Goal: Task Accomplishment & Management: Use online tool/utility

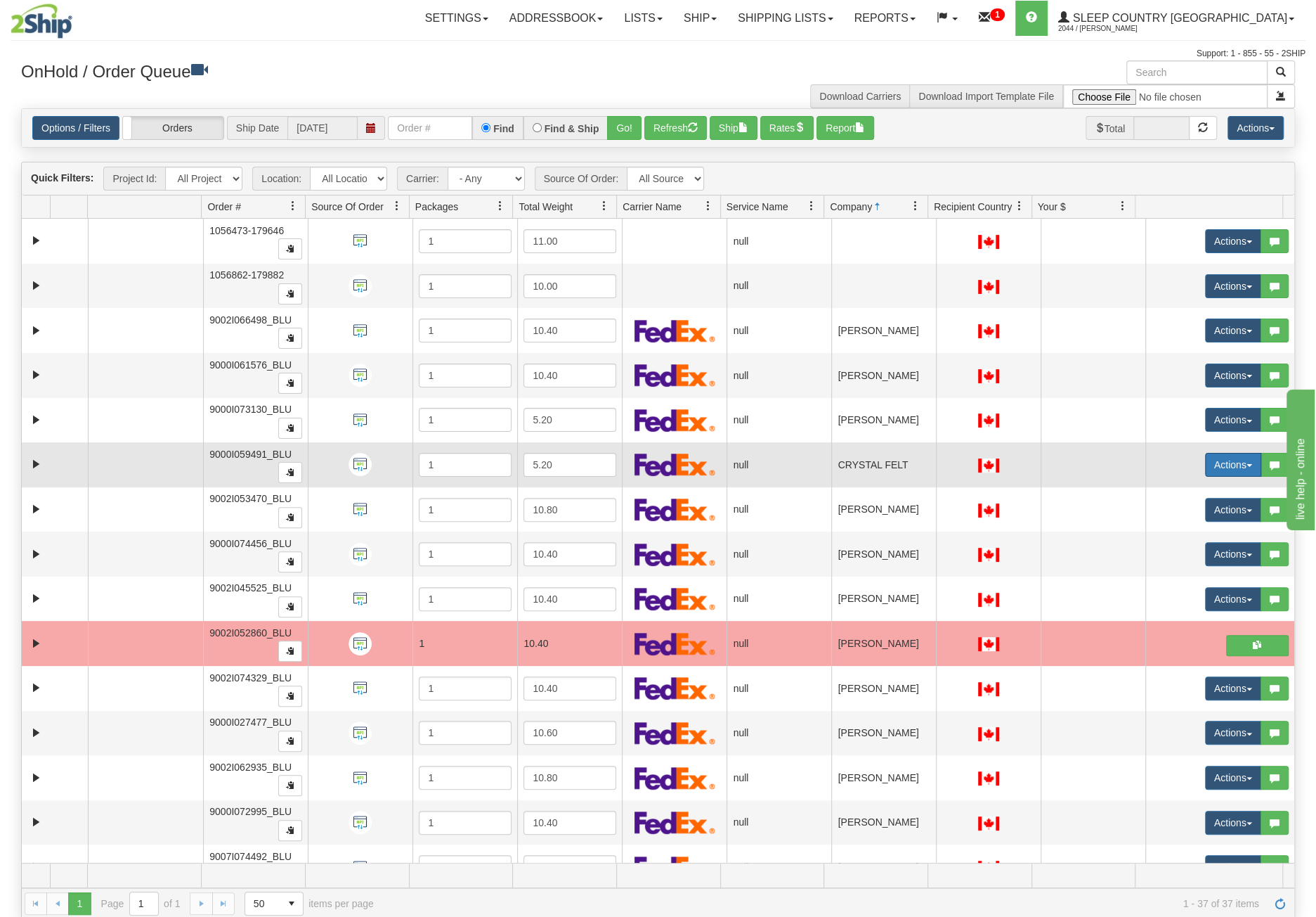
click at [1230, 459] on button "Actions" at bounding box center [1233, 464] width 56 height 24
click at [1207, 483] on link "Open" at bounding box center [1199, 491] width 121 height 18
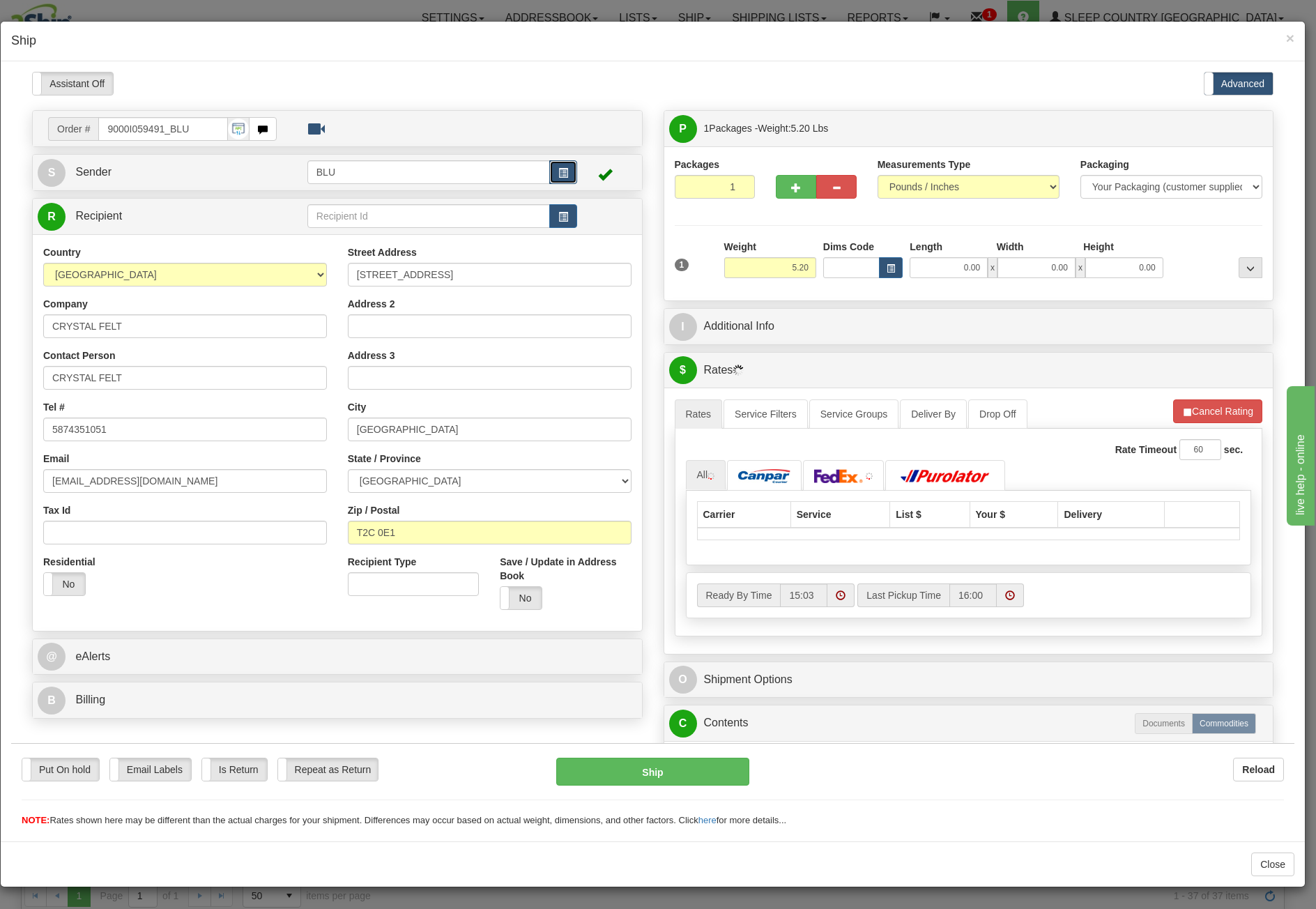
click at [566, 171] on button "button" at bounding box center [564, 171] width 28 height 24
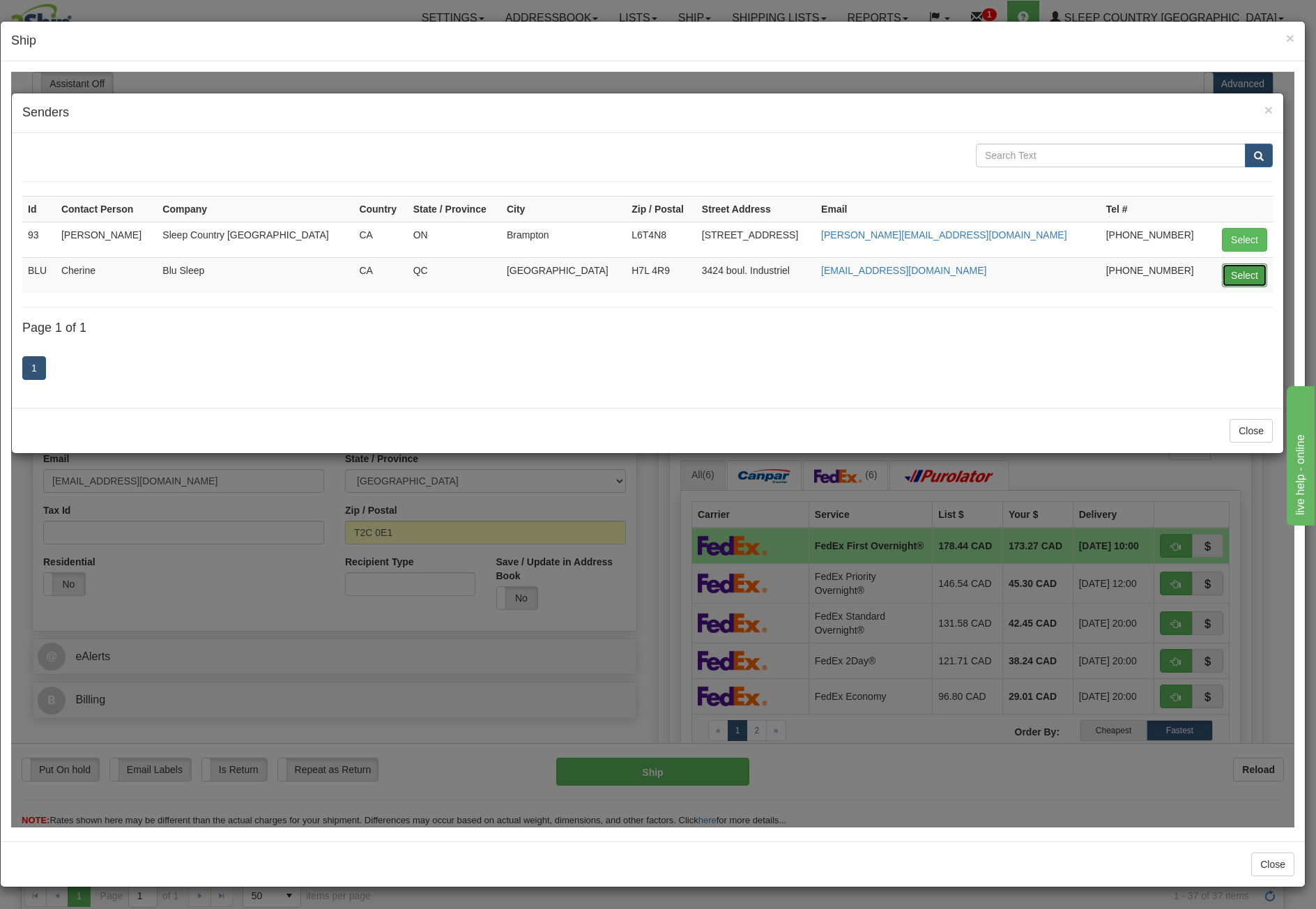
click at [1244, 278] on button "Select" at bounding box center [1244, 274] width 45 height 24
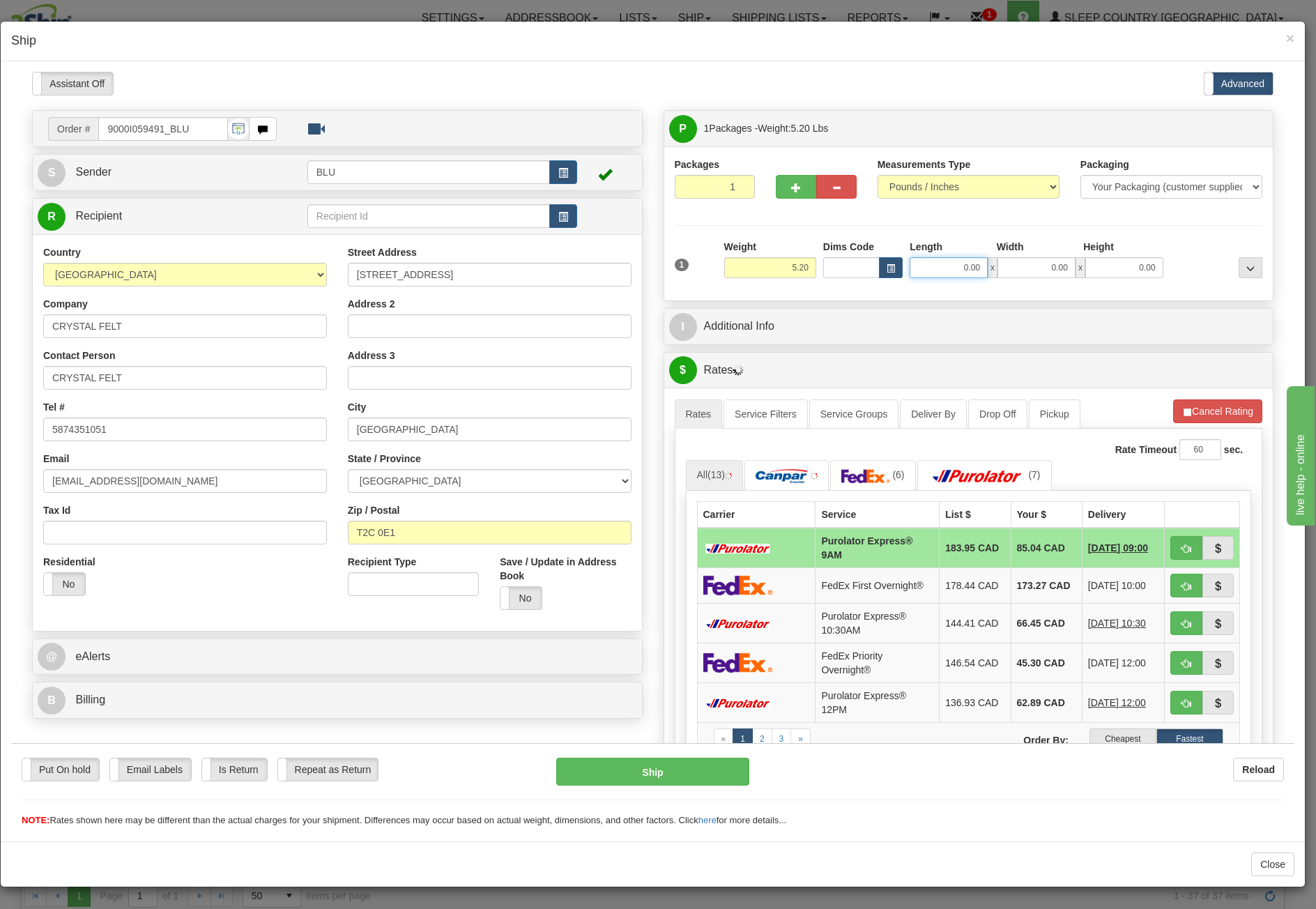
click at [939, 270] on input "0.00" at bounding box center [948, 267] width 78 height 21
click at [939, 270] on input "Length" at bounding box center [948, 267] width 78 height 21
type input "8.45"
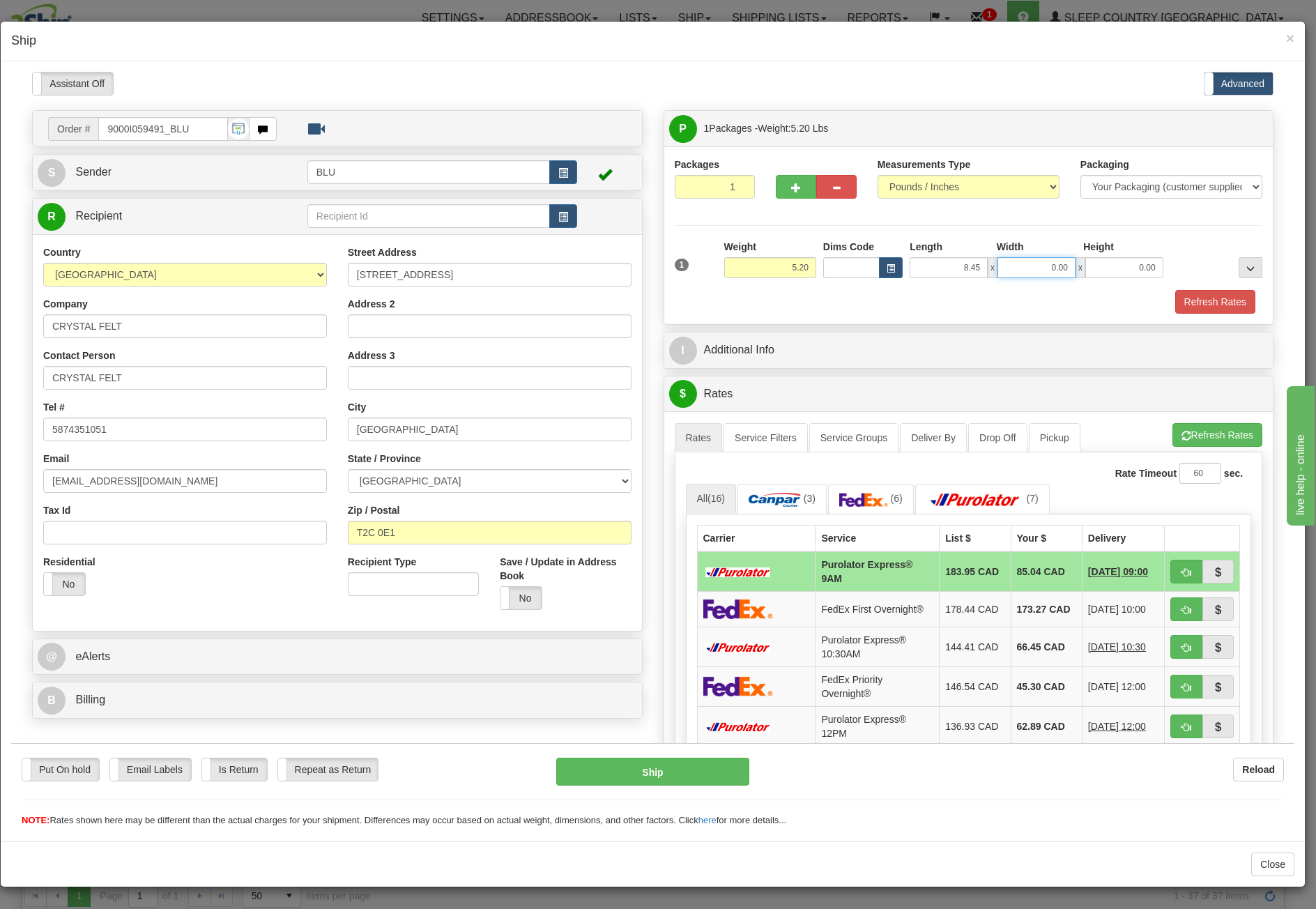
click at [1007, 266] on input "0.00" at bounding box center [1036, 267] width 78 height 21
click at [1007, 266] on input "Width" at bounding box center [1036, 267] width 78 height 21
type input "8.45"
click at [1148, 267] on input "0.00" at bounding box center [1124, 267] width 78 height 21
click at [1148, 267] on input "Height" at bounding box center [1124, 267] width 78 height 21
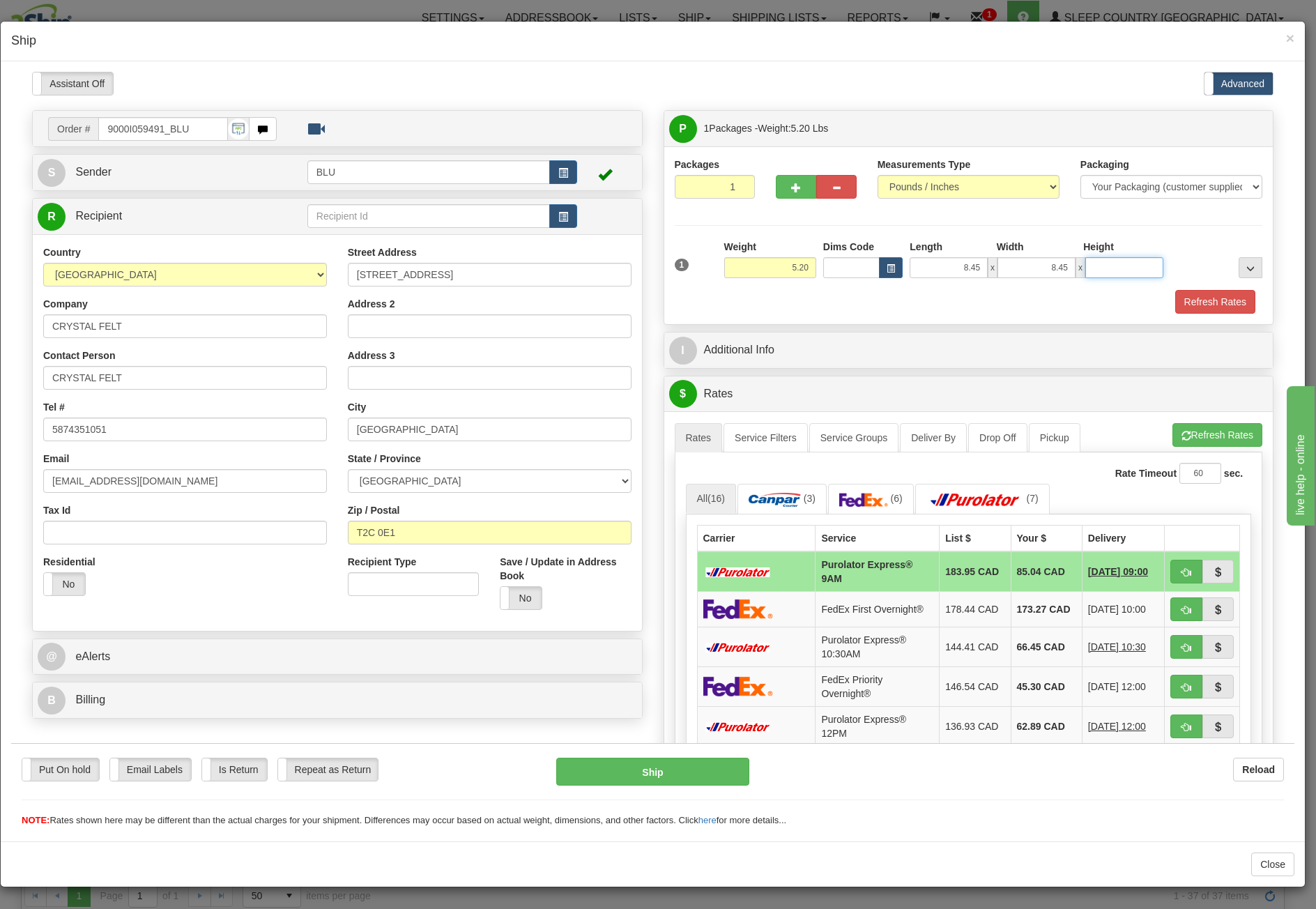
type input "16.85"
click at [1218, 306] on button "Refresh Rates" at bounding box center [1215, 300] width 80 height 24
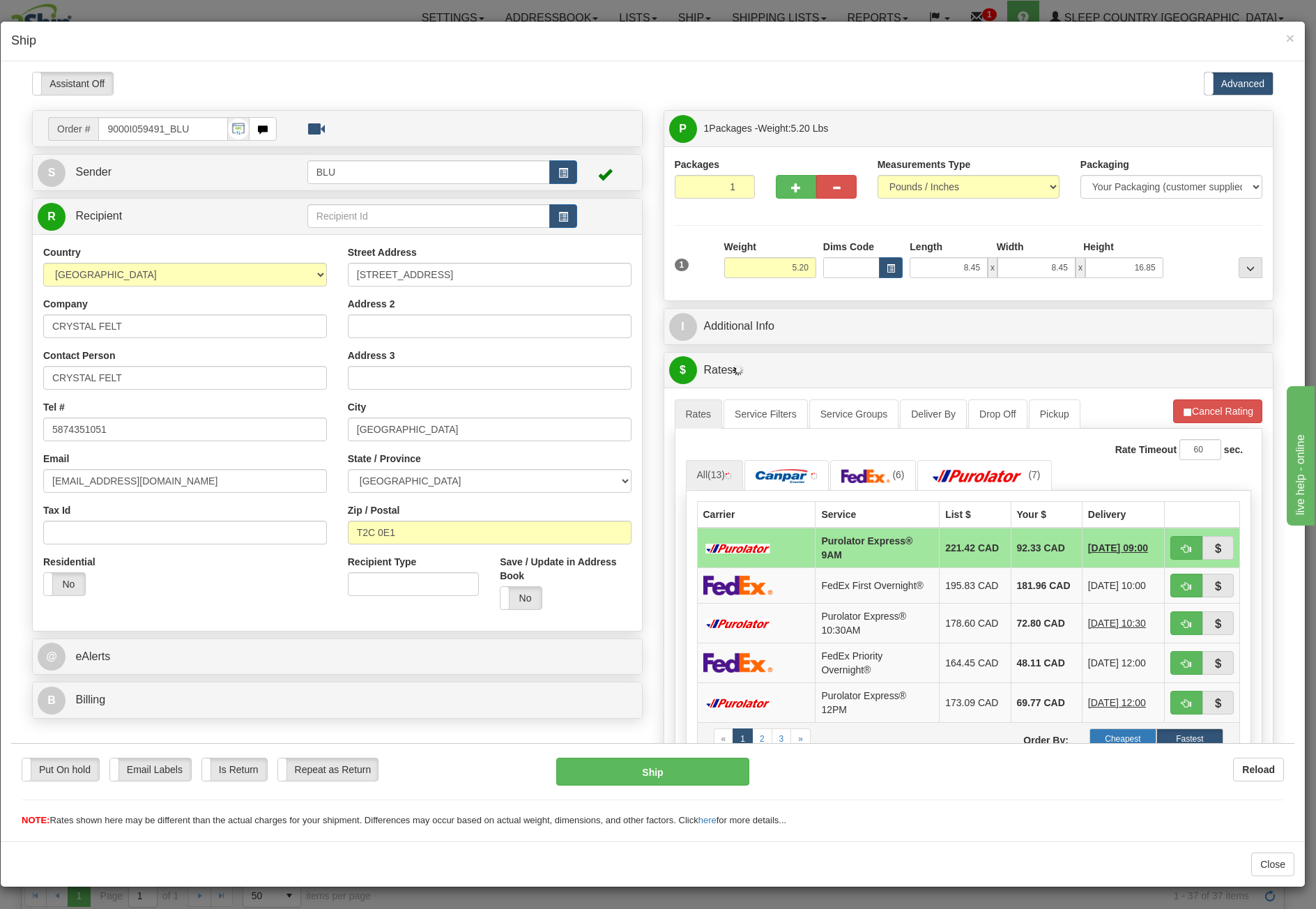
click at [1135, 732] on label "Cheapest" at bounding box center [1122, 738] width 67 height 21
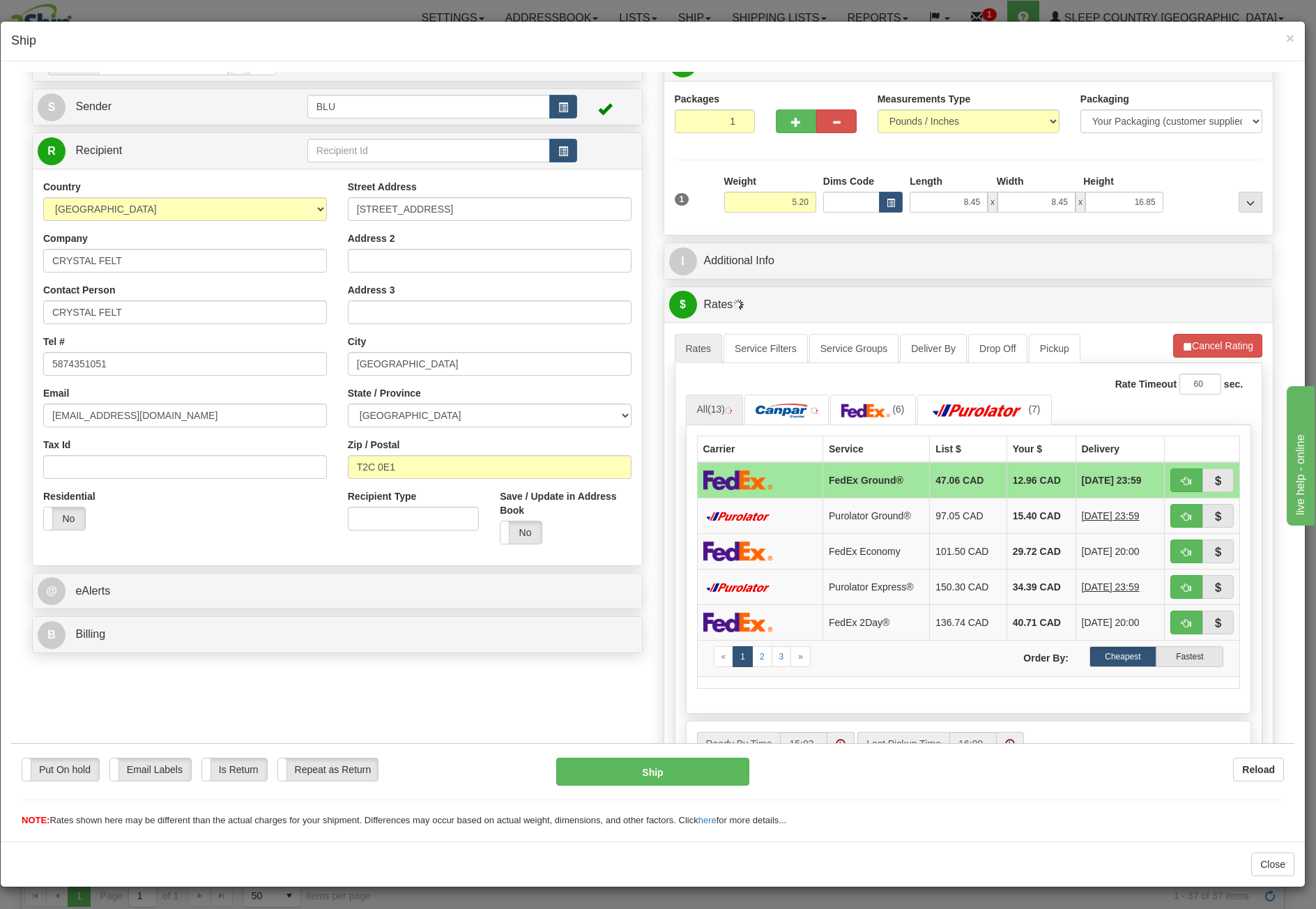
scroll to position [70, 0]
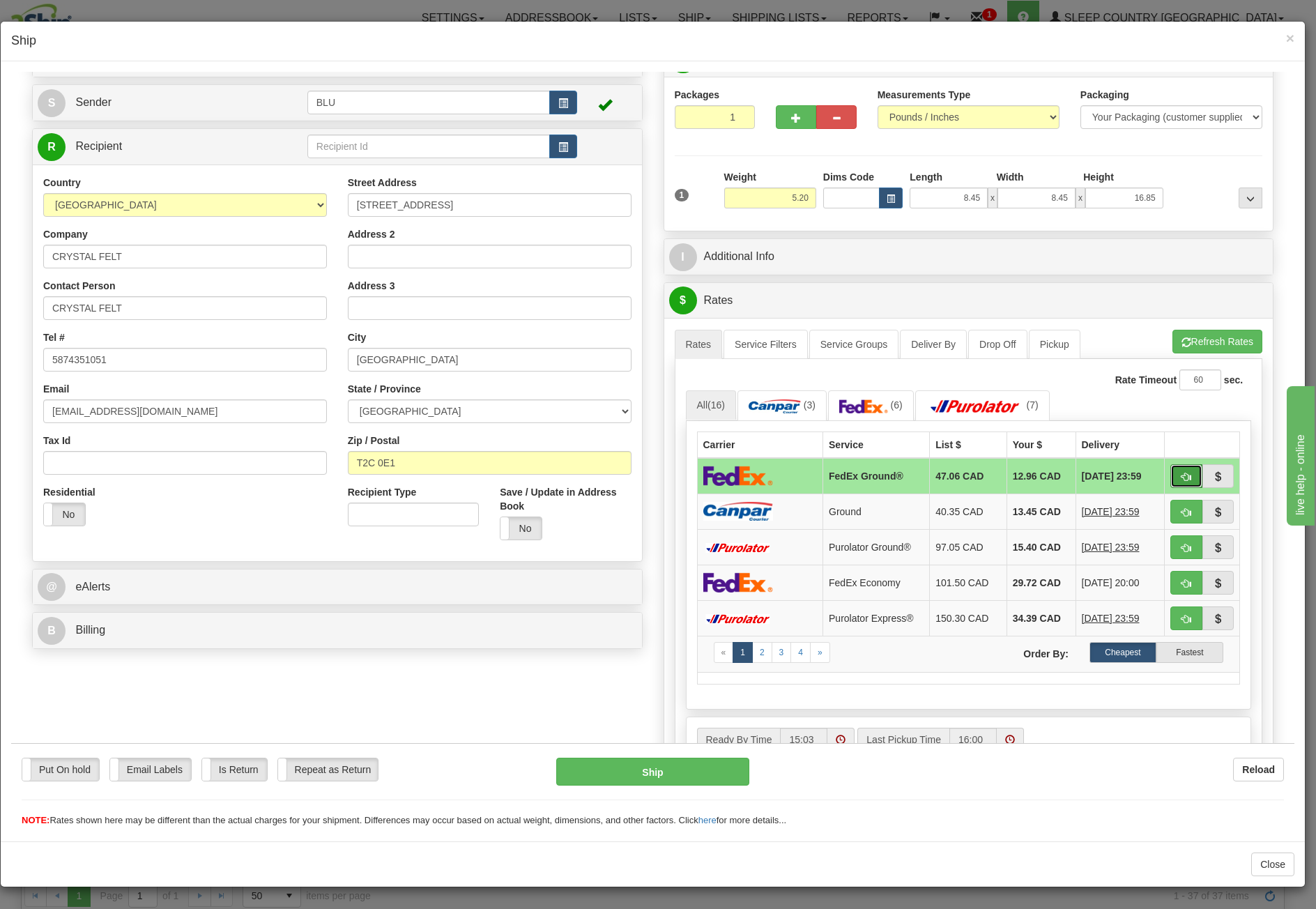
click at [1181, 471] on span "button" at bounding box center [1186, 476] width 9 height 9
type input "92"
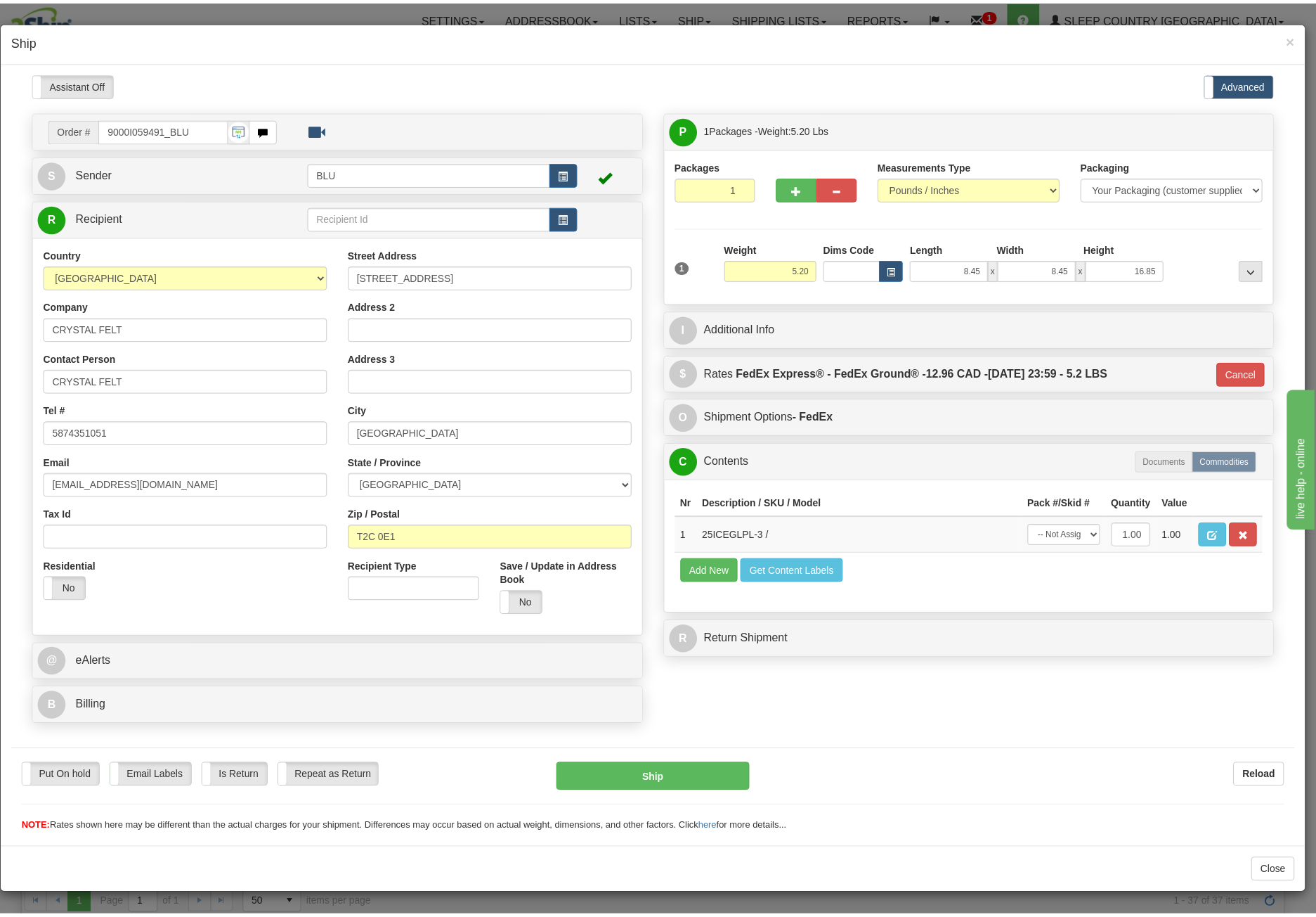
scroll to position [0, 0]
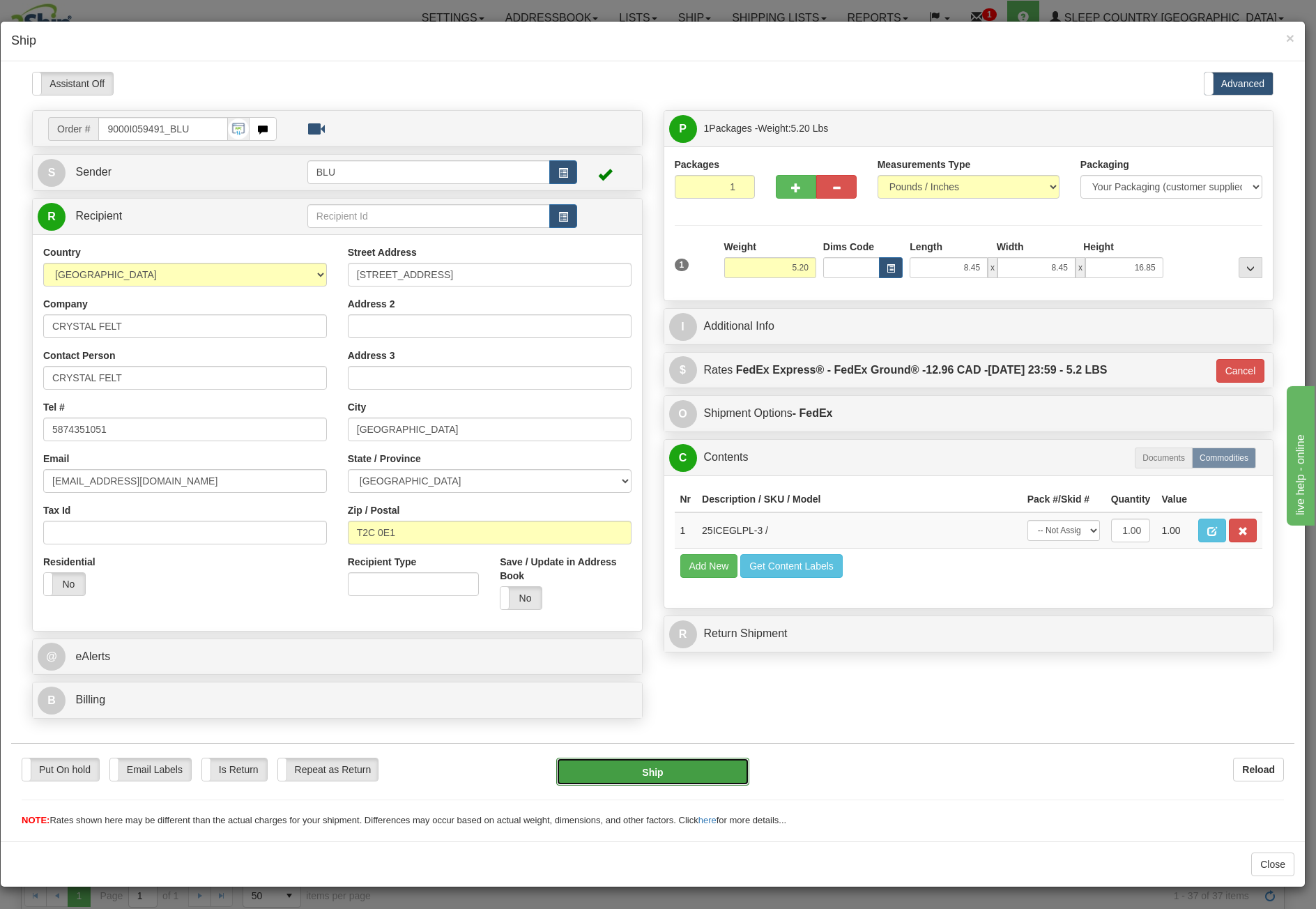
click at [652, 777] on button "Ship" at bounding box center [652, 771] width 193 height 28
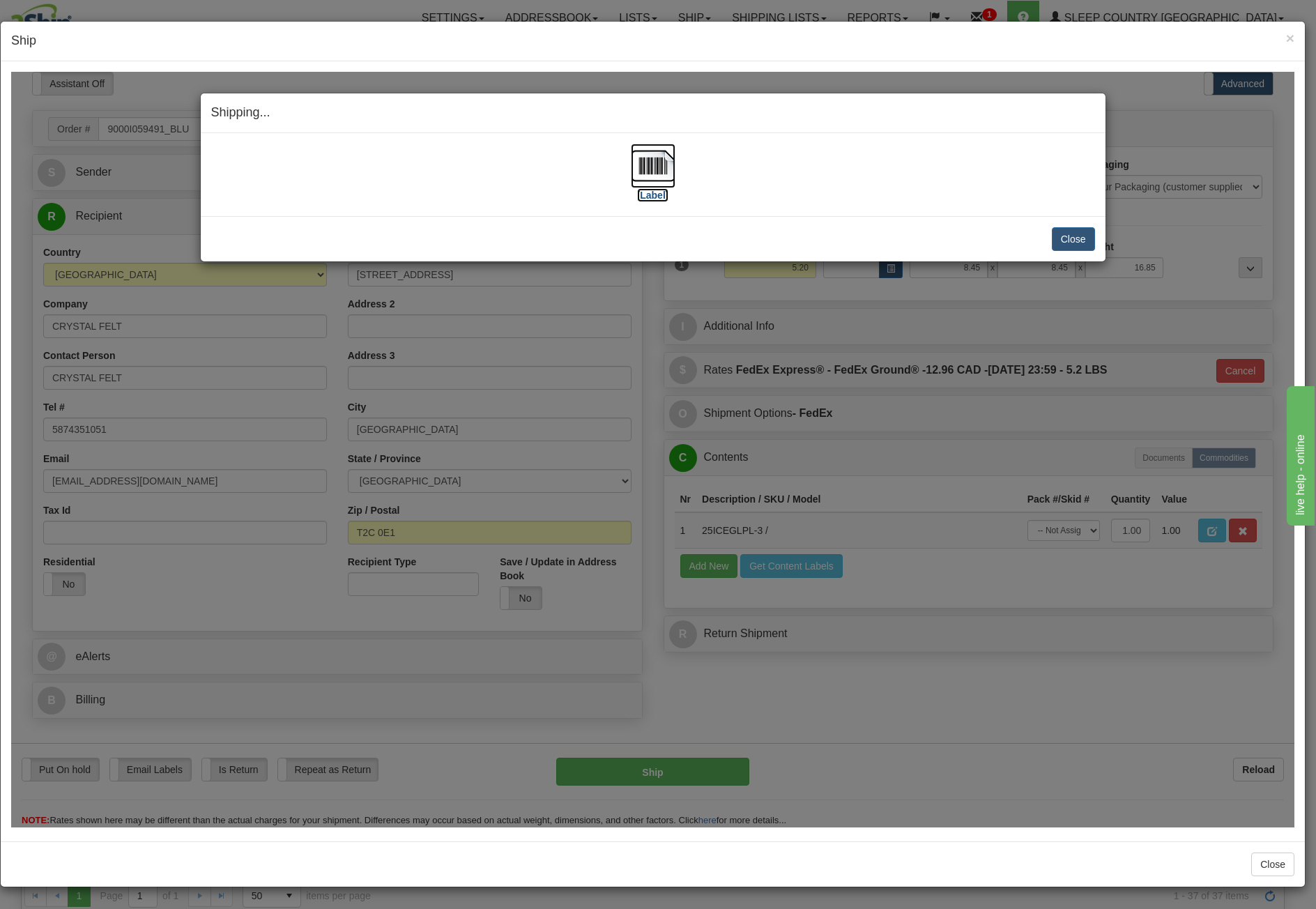
click at [657, 167] on img at bounding box center [652, 165] width 44 height 44
click at [1065, 239] on button "Close" at bounding box center [1073, 238] width 43 height 24
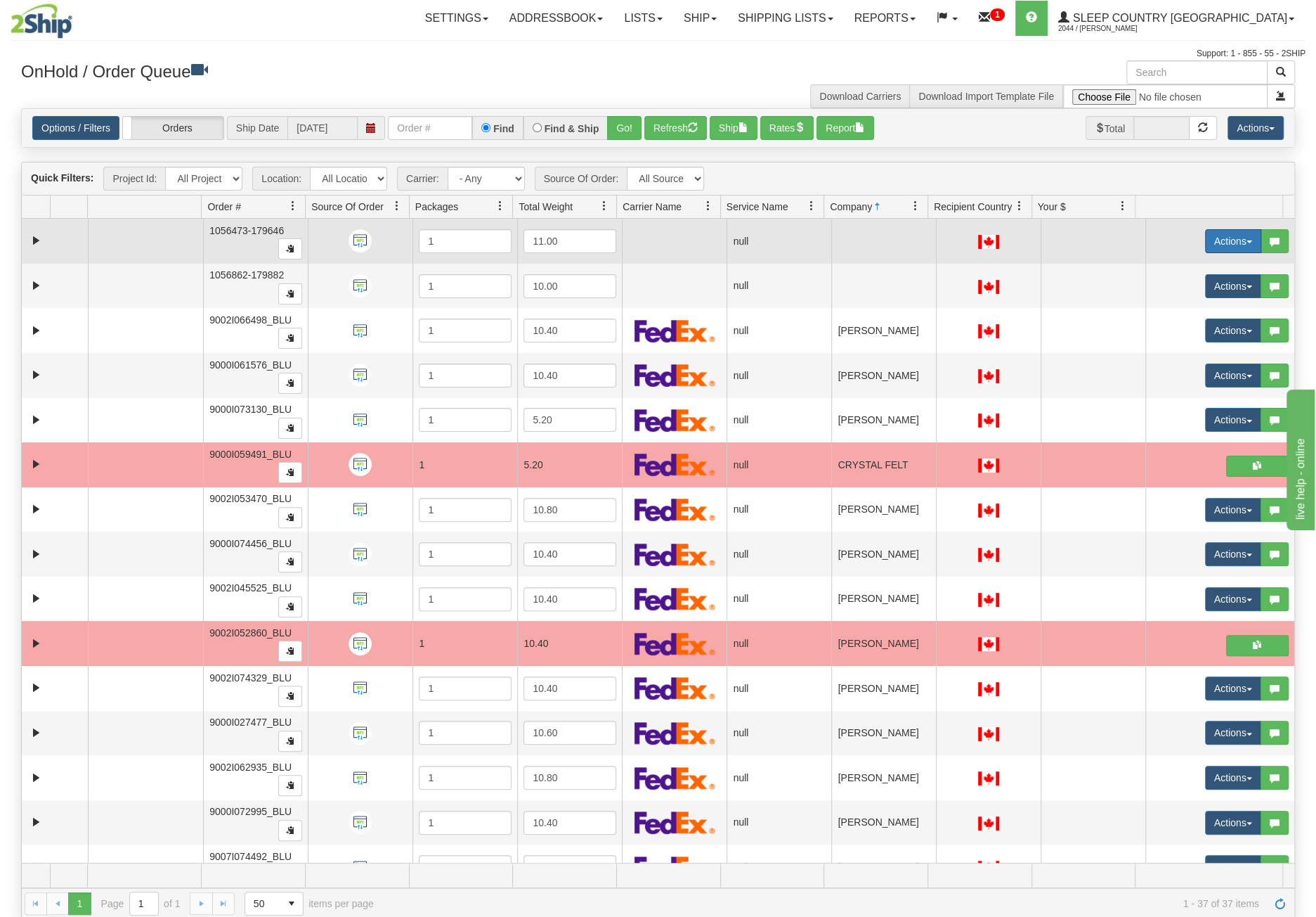
click at [1224, 246] on button "Actions" at bounding box center [1233, 240] width 56 height 24
click at [1175, 264] on span "Open" at bounding box center [1170, 268] width 34 height 11
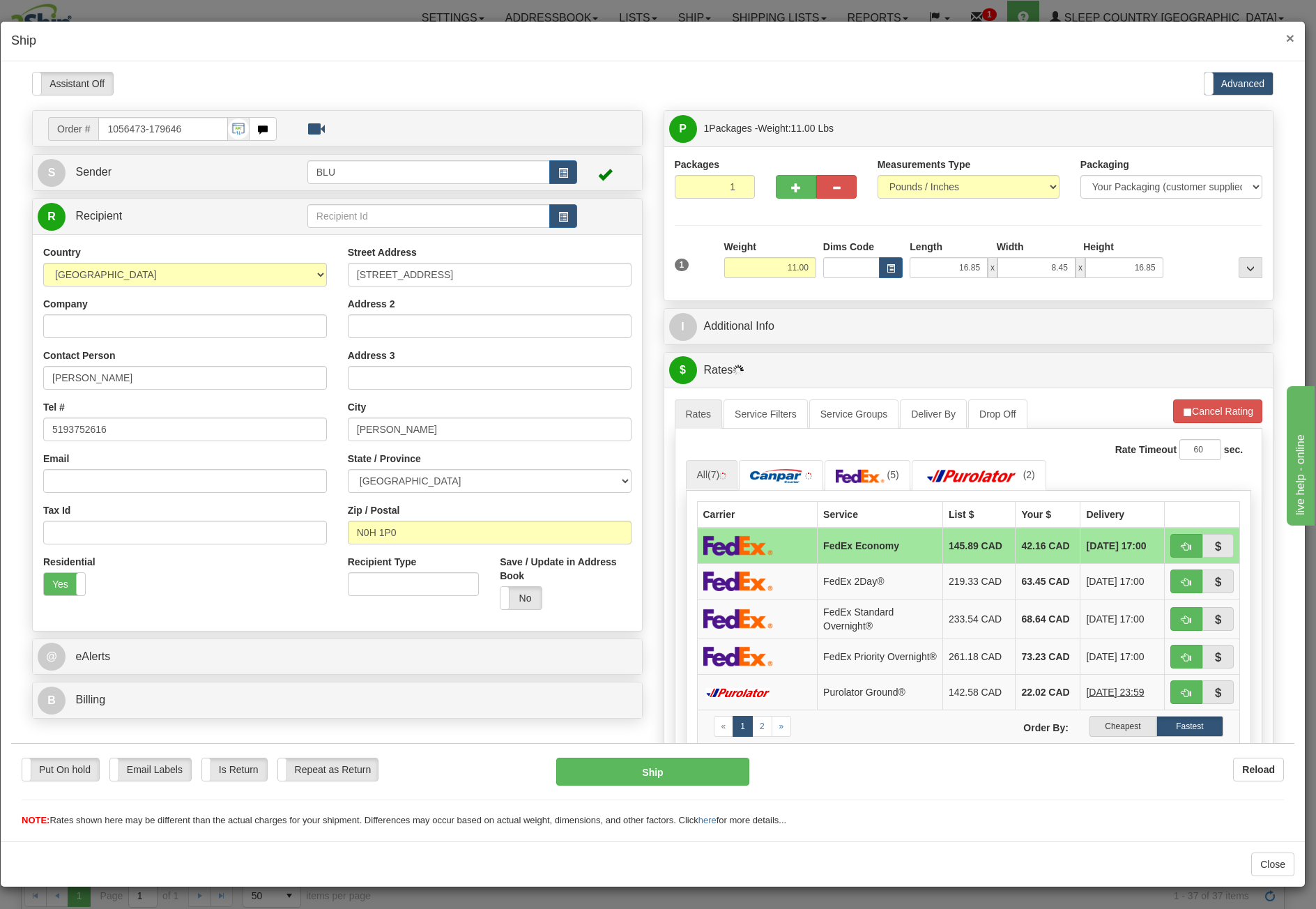
click at [1287, 42] on span "×" at bounding box center [1290, 38] width 8 height 16
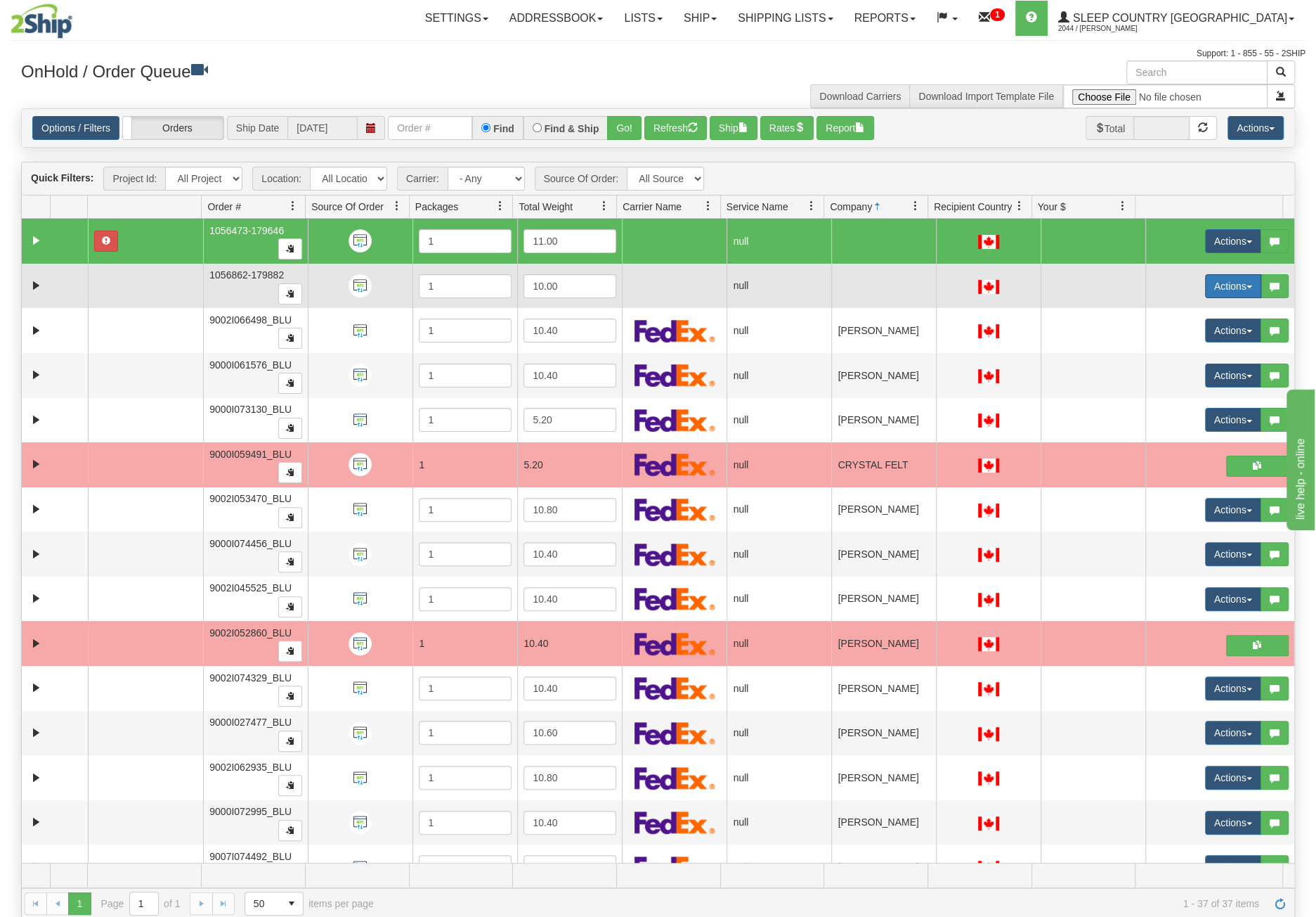
click at [1233, 274] on button "Actions" at bounding box center [1233, 286] width 56 height 24
click at [1207, 311] on link "Open" at bounding box center [1199, 312] width 121 height 18
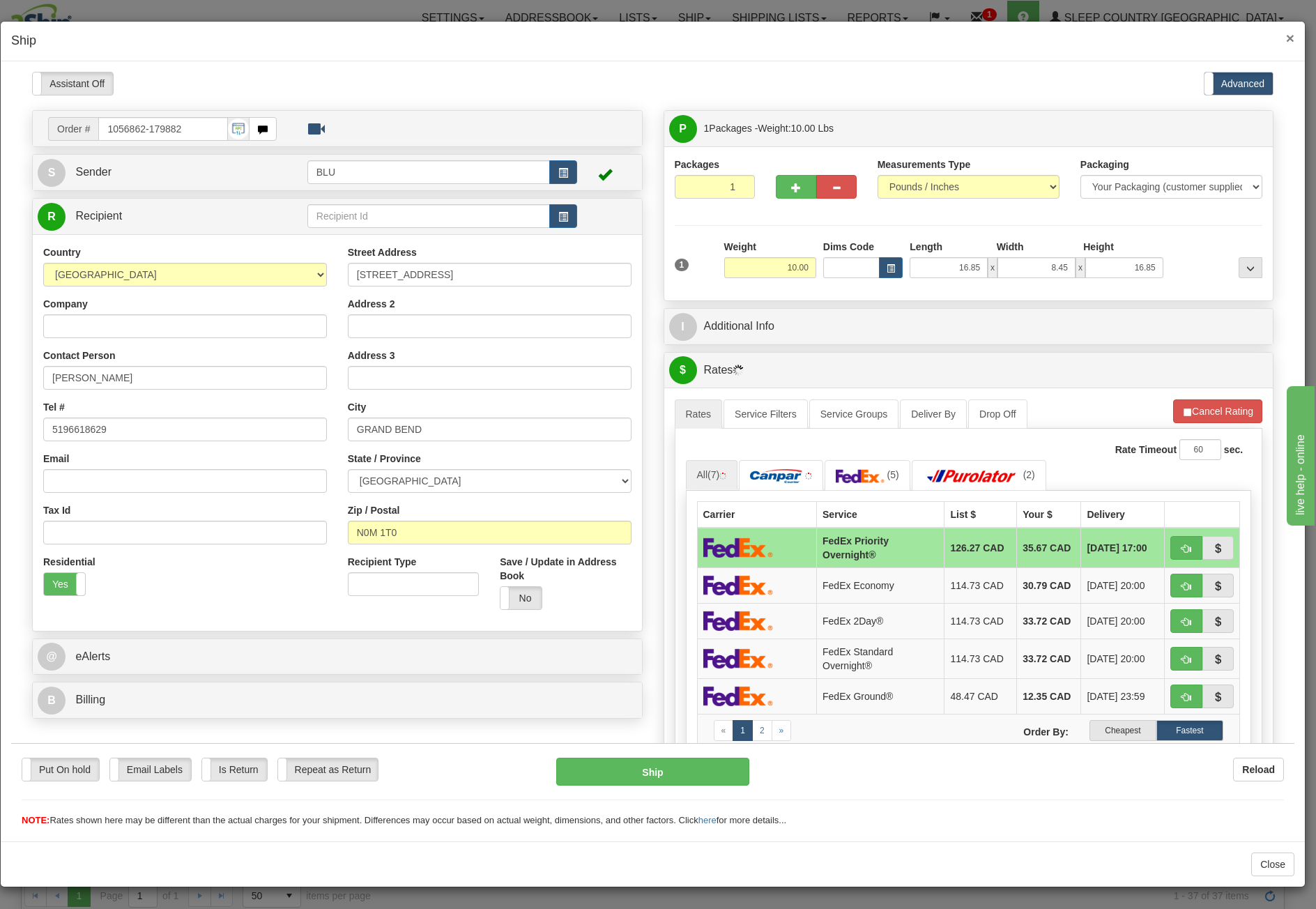
click at [1292, 37] on span "×" at bounding box center [1290, 38] width 8 height 16
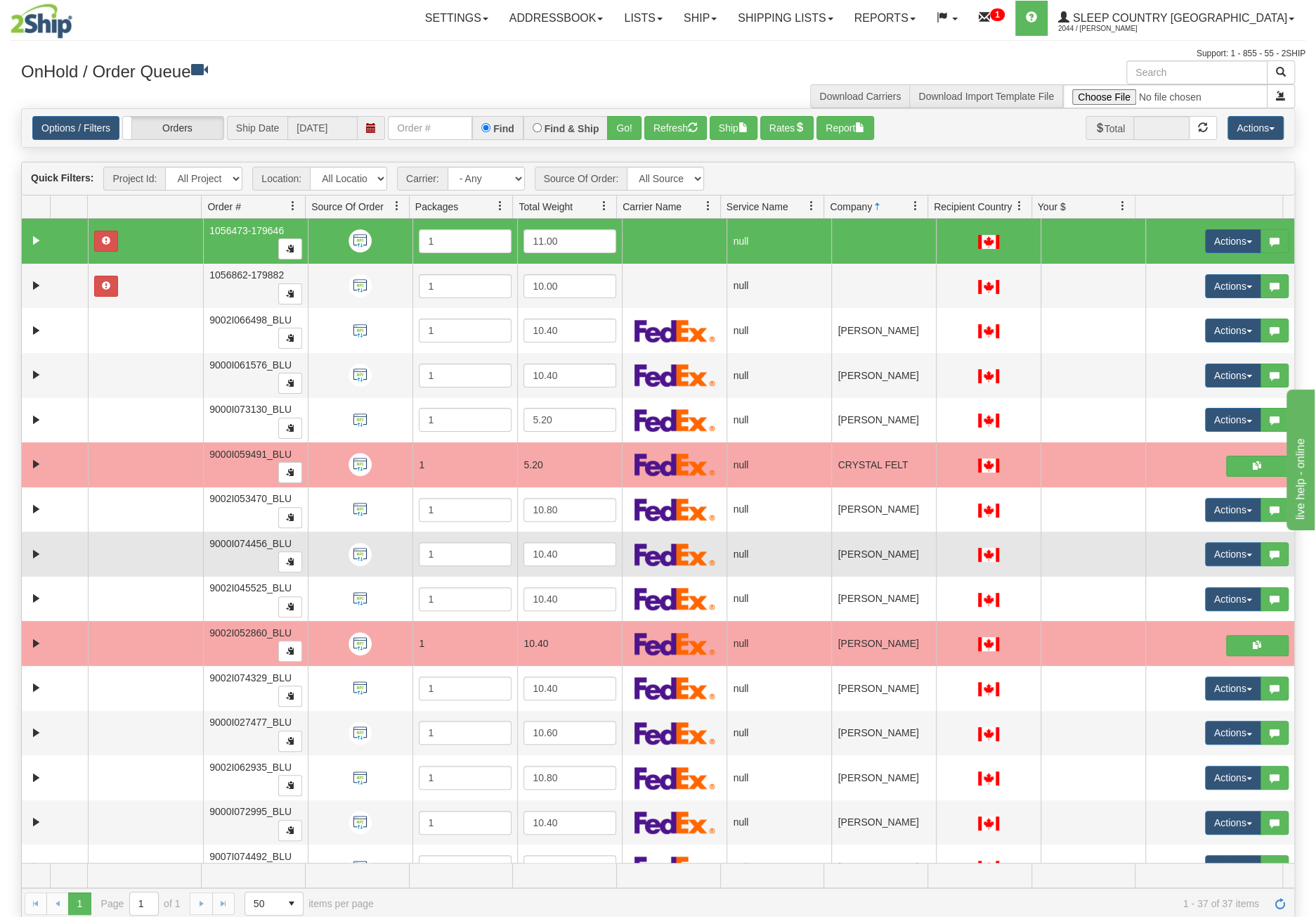
scroll to position [70, 0]
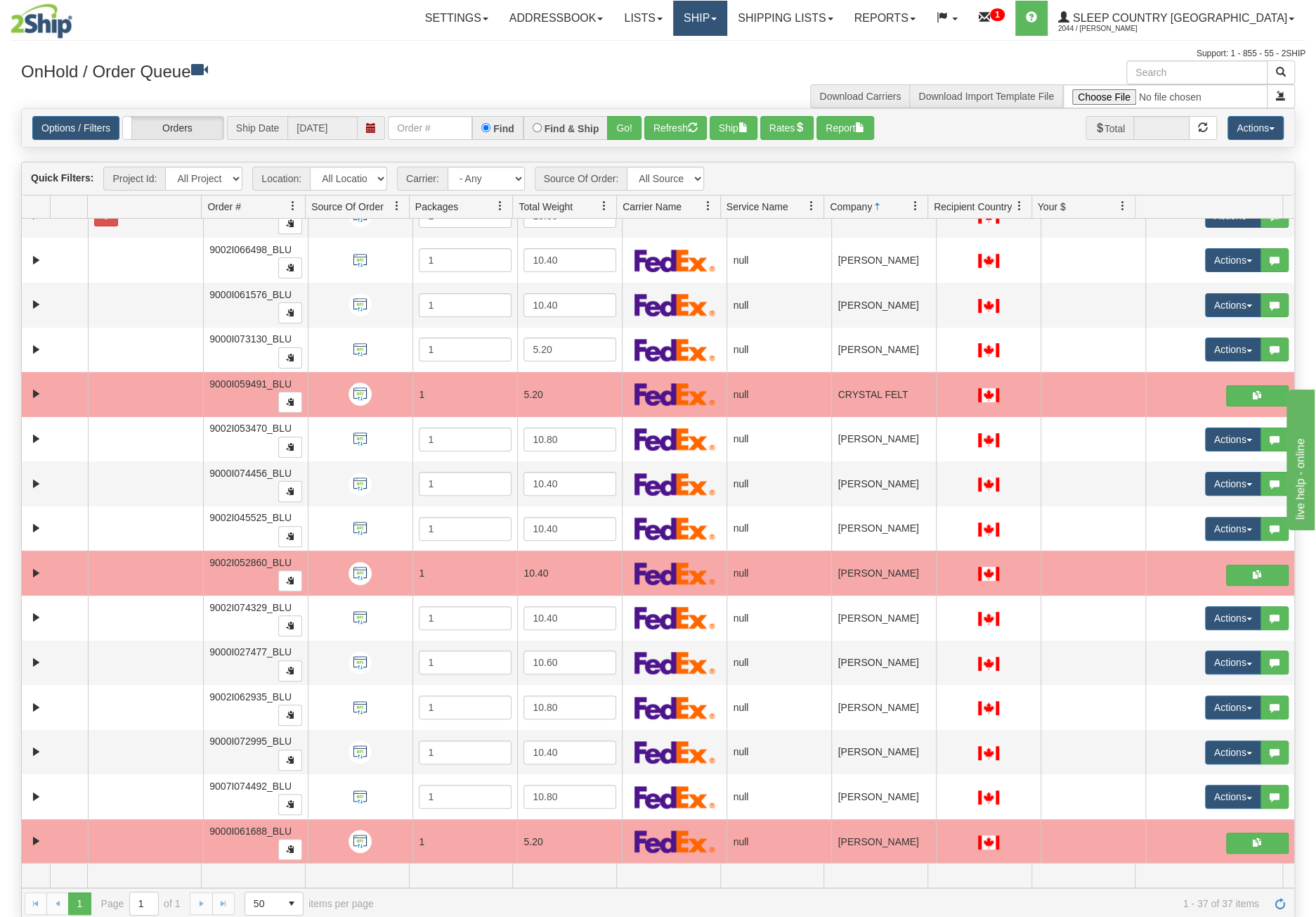
click at [727, 18] on link "Ship" at bounding box center [699, 18] width 54 height 35
click at [843, 16] on link "Shipping lists" at bounding box center [785, 18] width 116 height 35
click at [803, 53] on span "Current Shipments" at bounding box center [761, 49] width 83 height 11
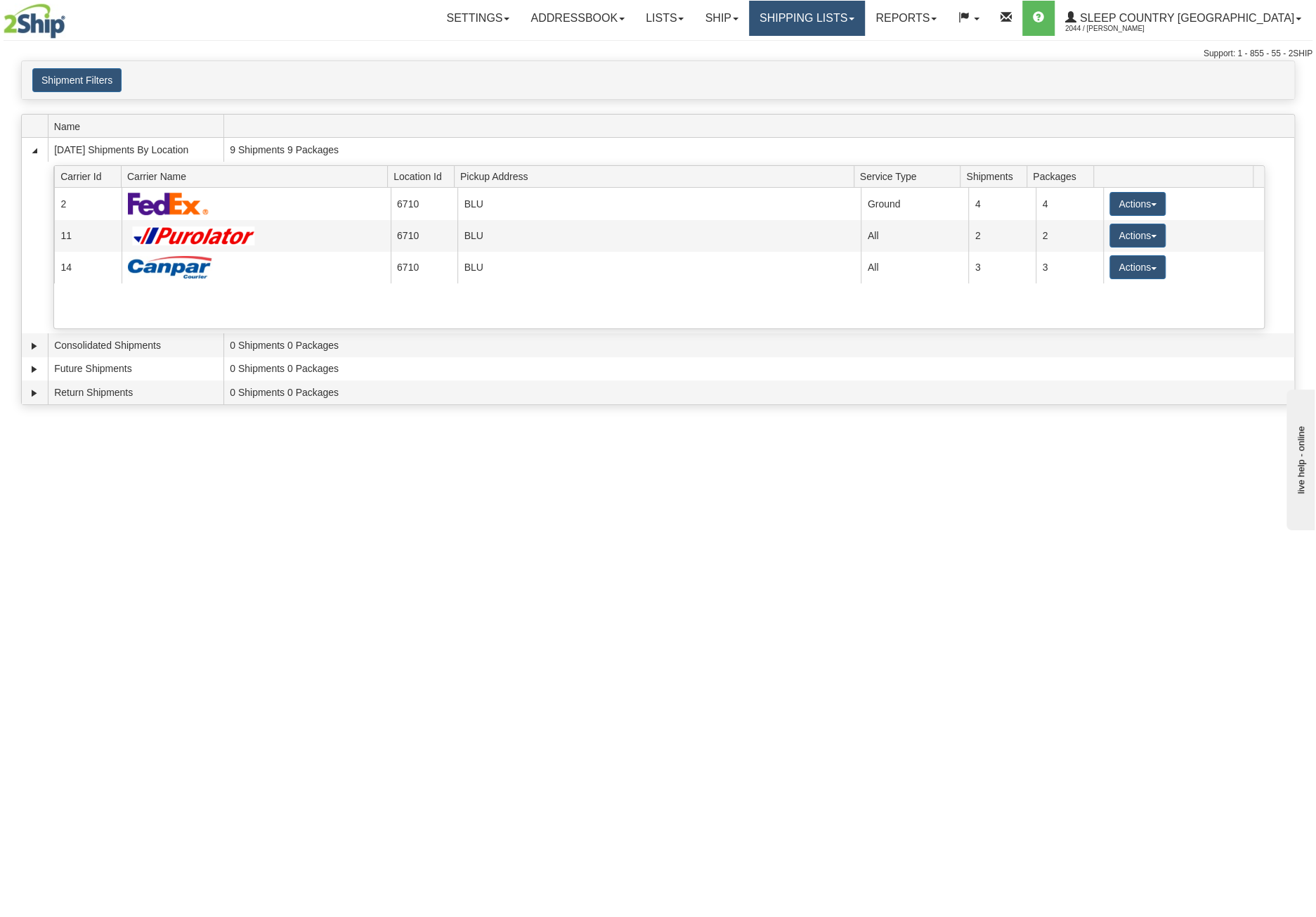
click at [863, 16] on link "Shipping lists" at bounding box center [806, 18] width 116 height 35
click at [850, 65] on span "Search Shipment History" at bounding box center [795, 67] width 109 height 11
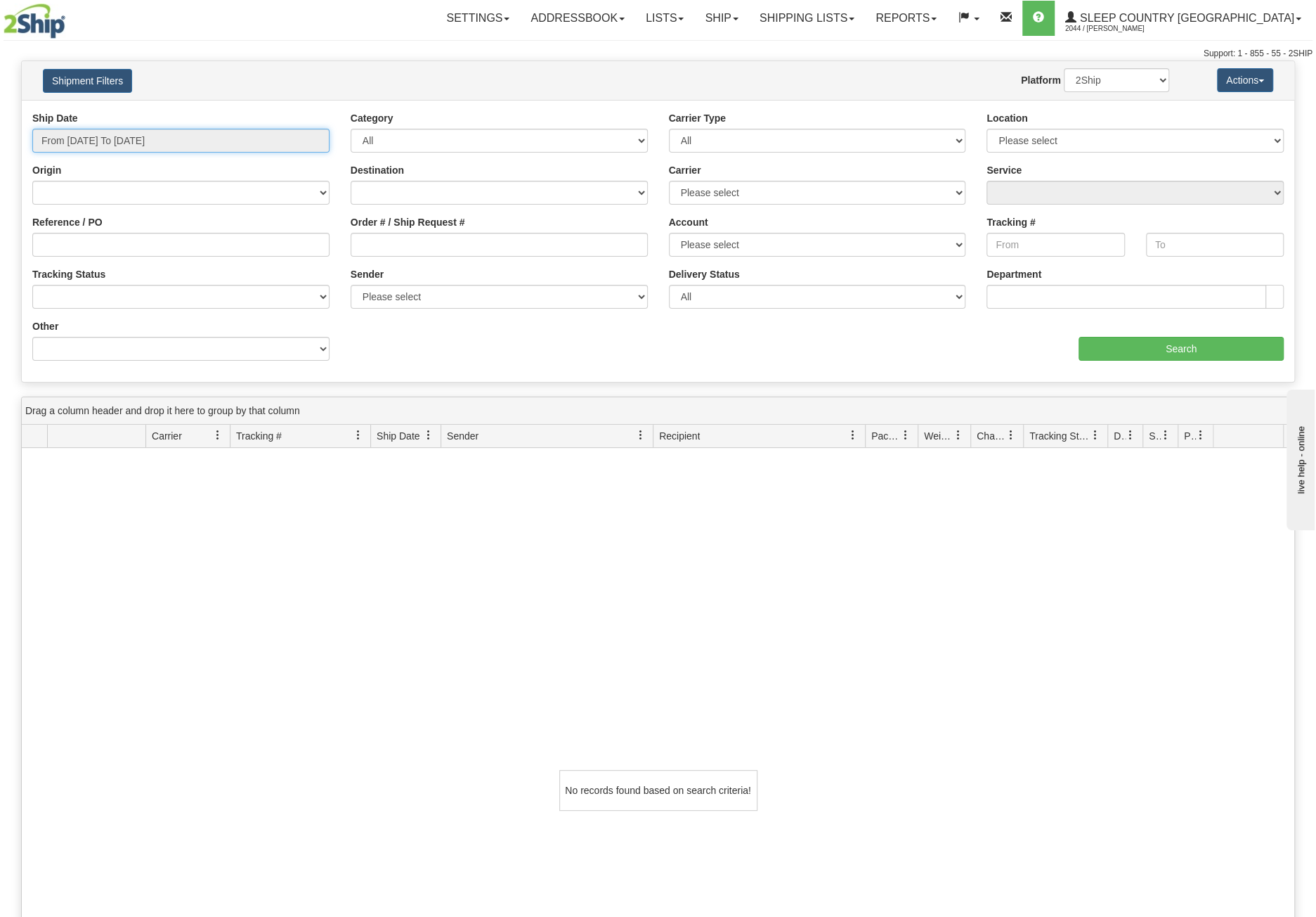
click at [193, 149] on input "From 09/07/2025 To 09/08/2025" at bounding box center [180, 140] width 297 height 24
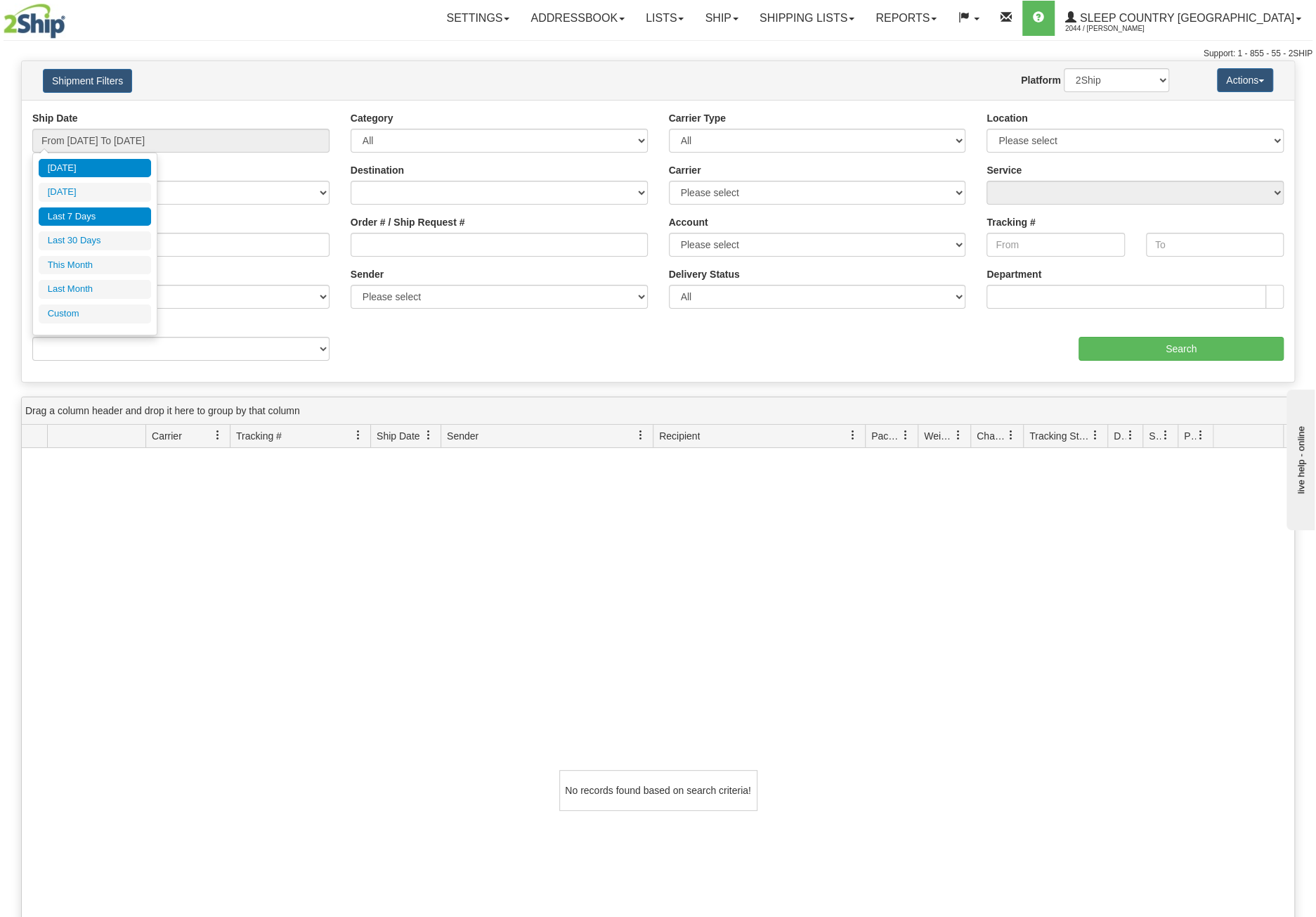
click at [89, 212] on li "Last 7 Days" at bounding box center [95, 216] width 112 height 19
type input "From 09/02/2025 To 09/08/2025"
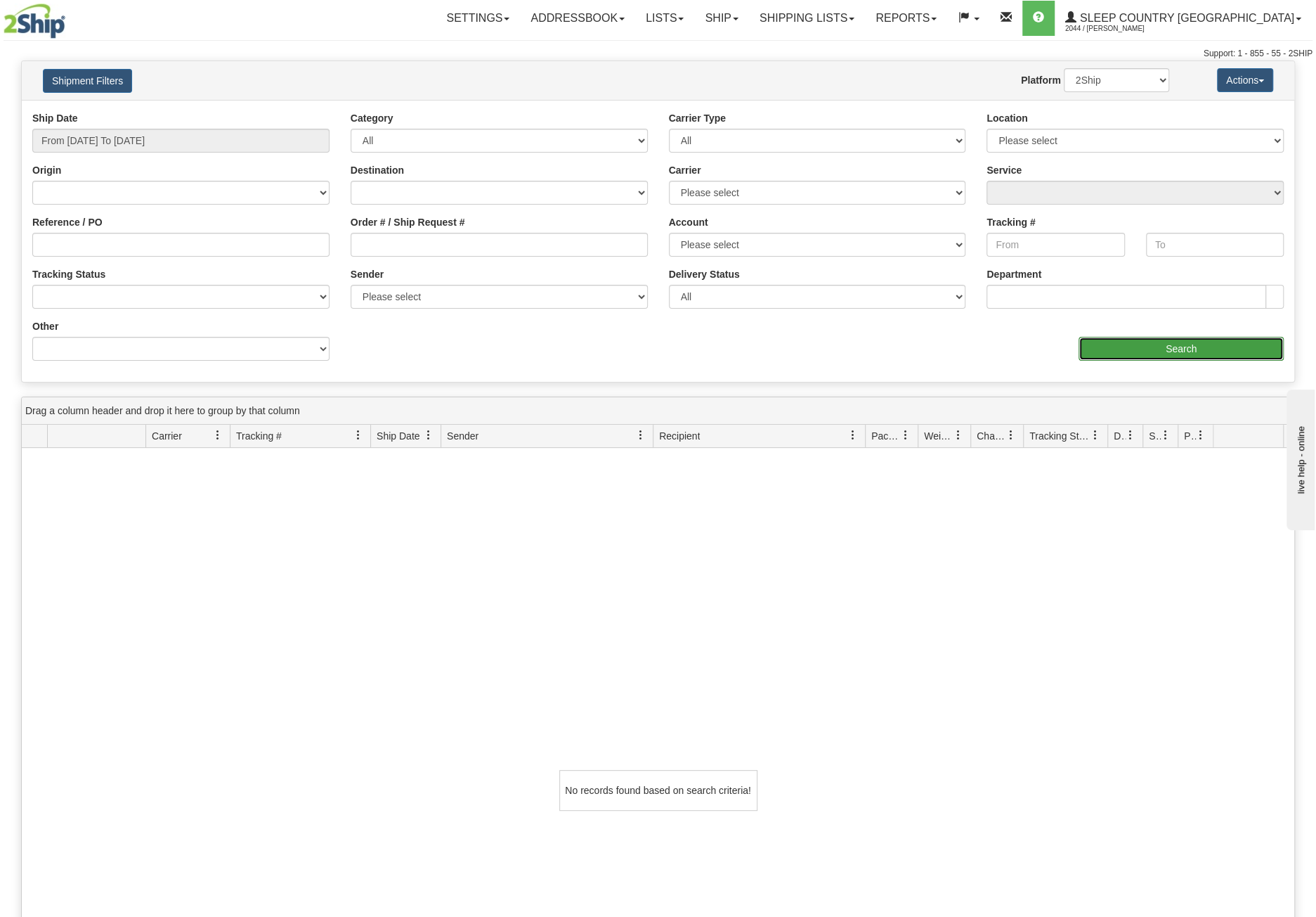
click at [1196, 348] on input "Search" at bounding box center [1181, 348] width 205 height 24
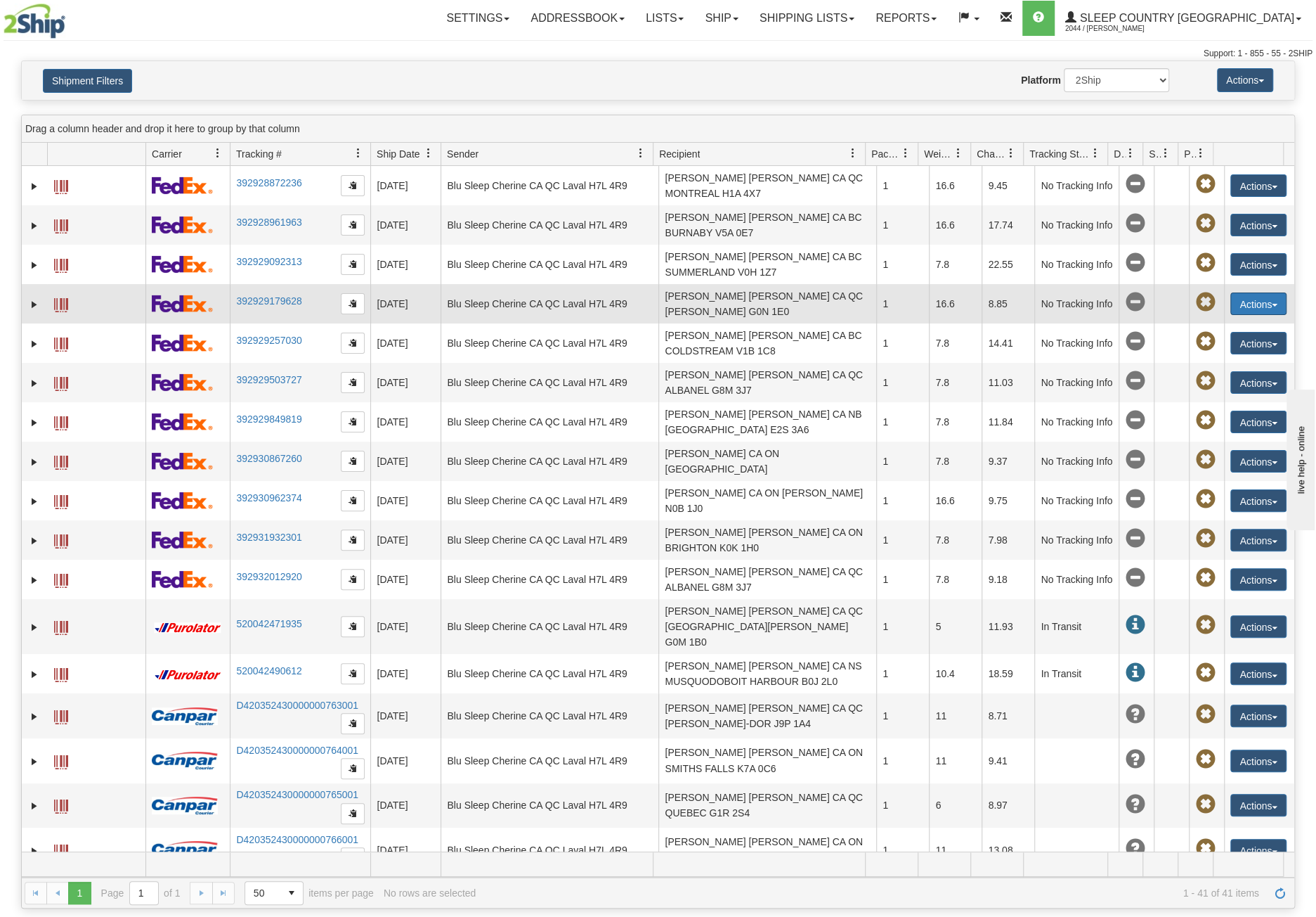
click at [1250, 295] on button "Actions" at bounding box center [1258, 304] width 56 height 23
click at [293, 302] on link "392929179628" at bounding box center [269, 301] width 65 height 11
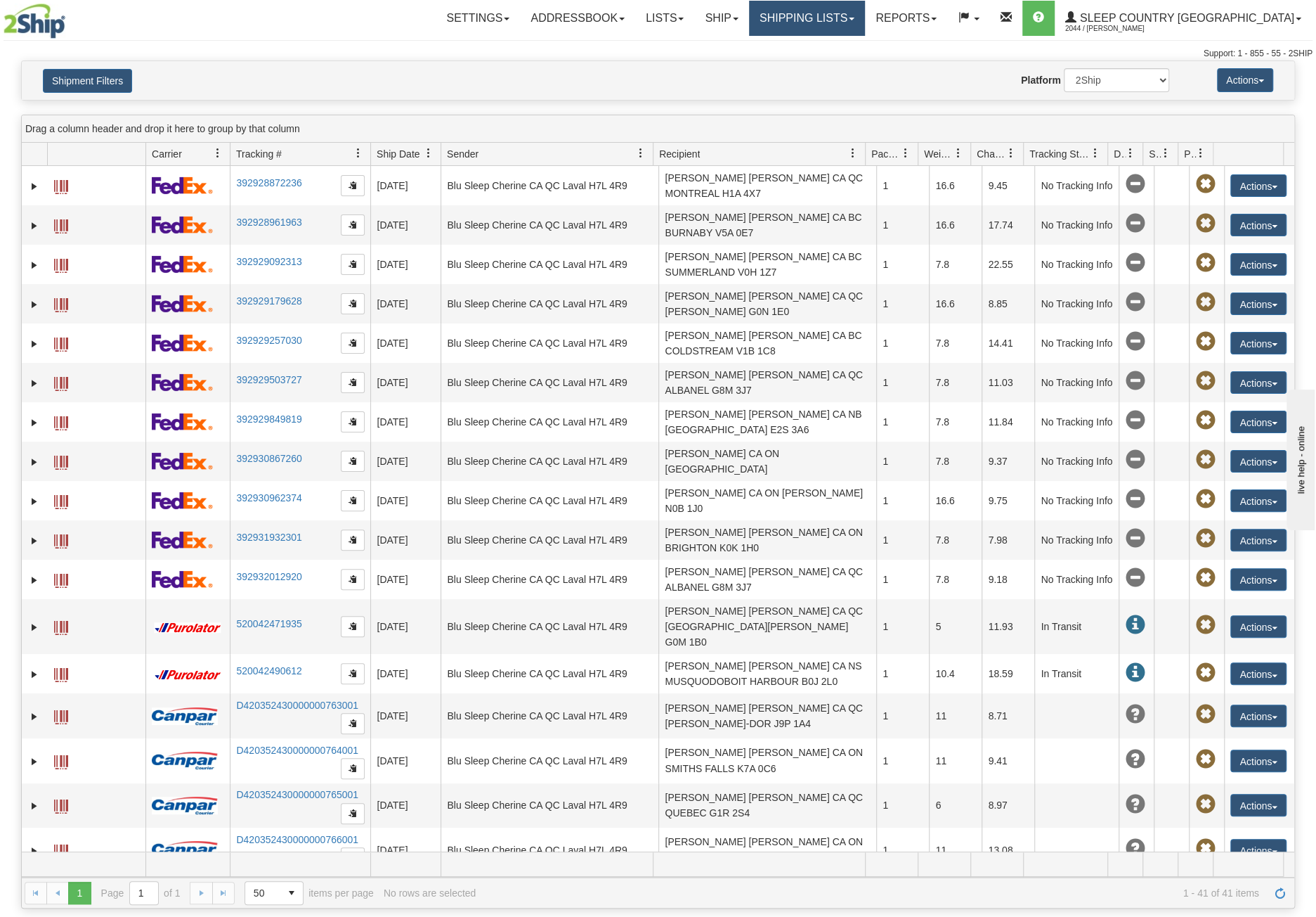
click at [852, 17] on link "Shipping lists" at bounding box center [806, 18] width 116 height 35
click at [749, 18] on link "Ship" at bounding box center [721, 18] width 54 height 35
click at [749, 43] on link "Ship Screen" at bounding box center [685, 48] width 127 height 18
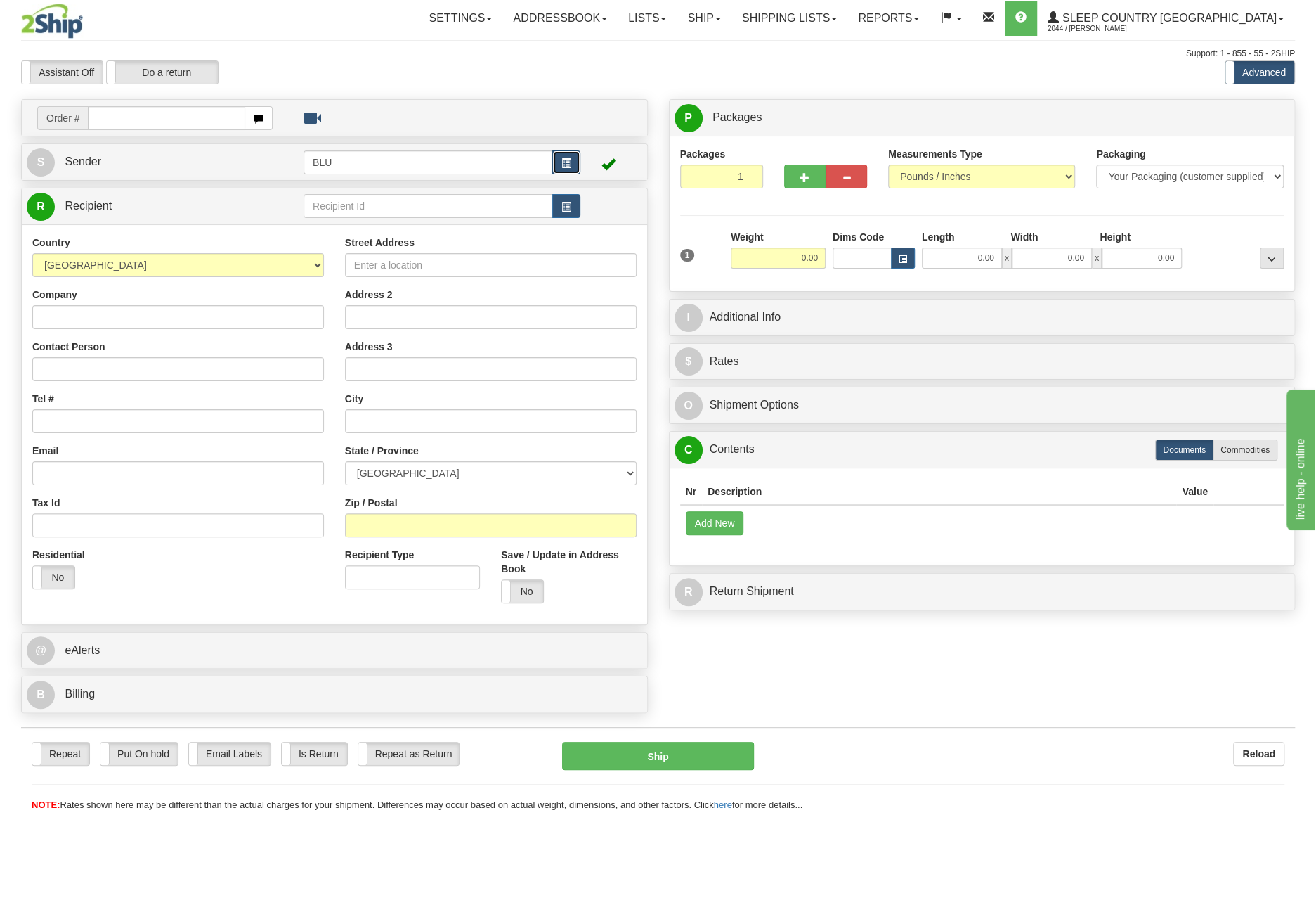
click at [568, 167] on span "button" at bounding box center [566, 163] width 9 height 9
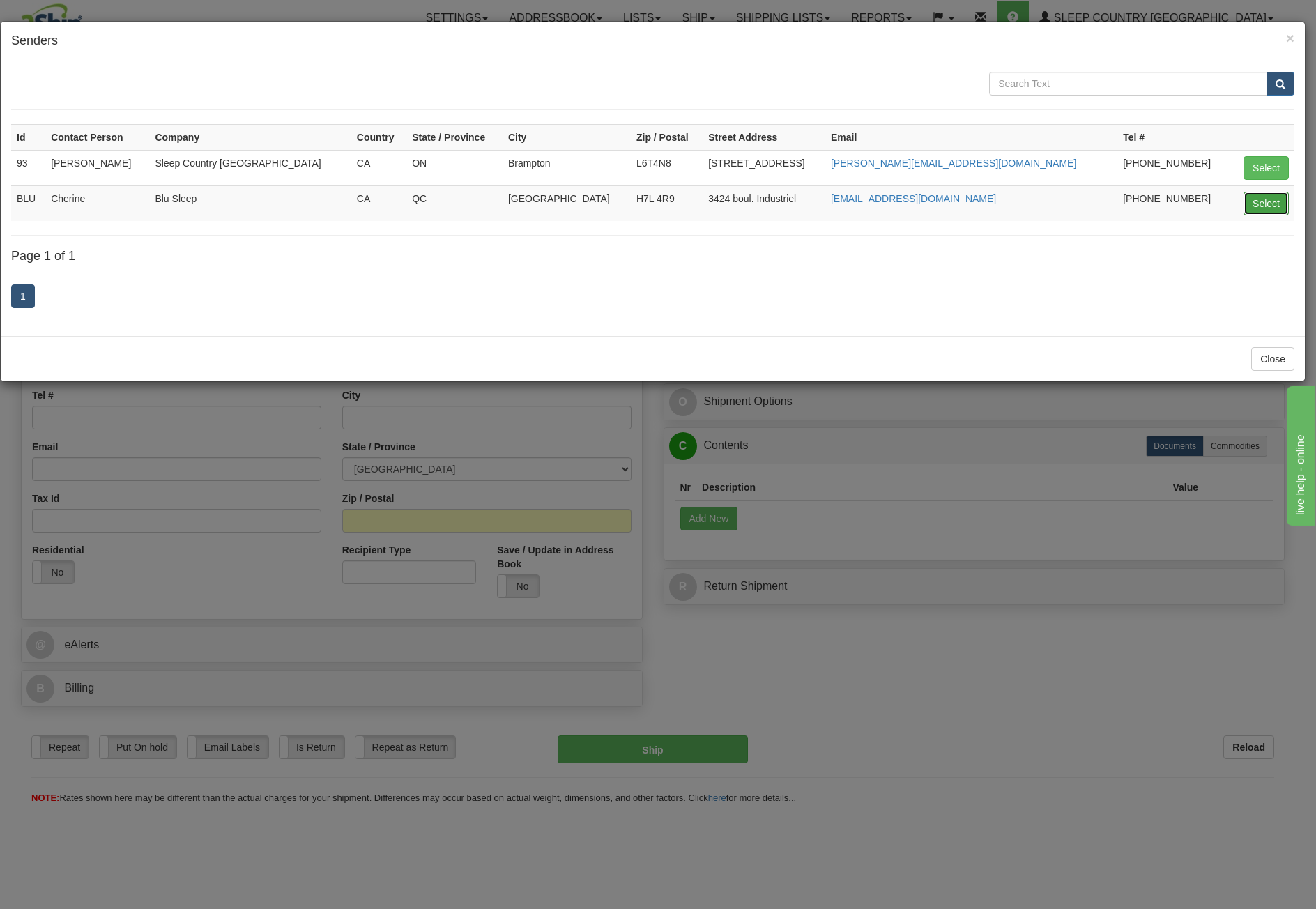
click at [1259, 198] on button "Select" at bounding box center [1266, 203] width 45 height 24
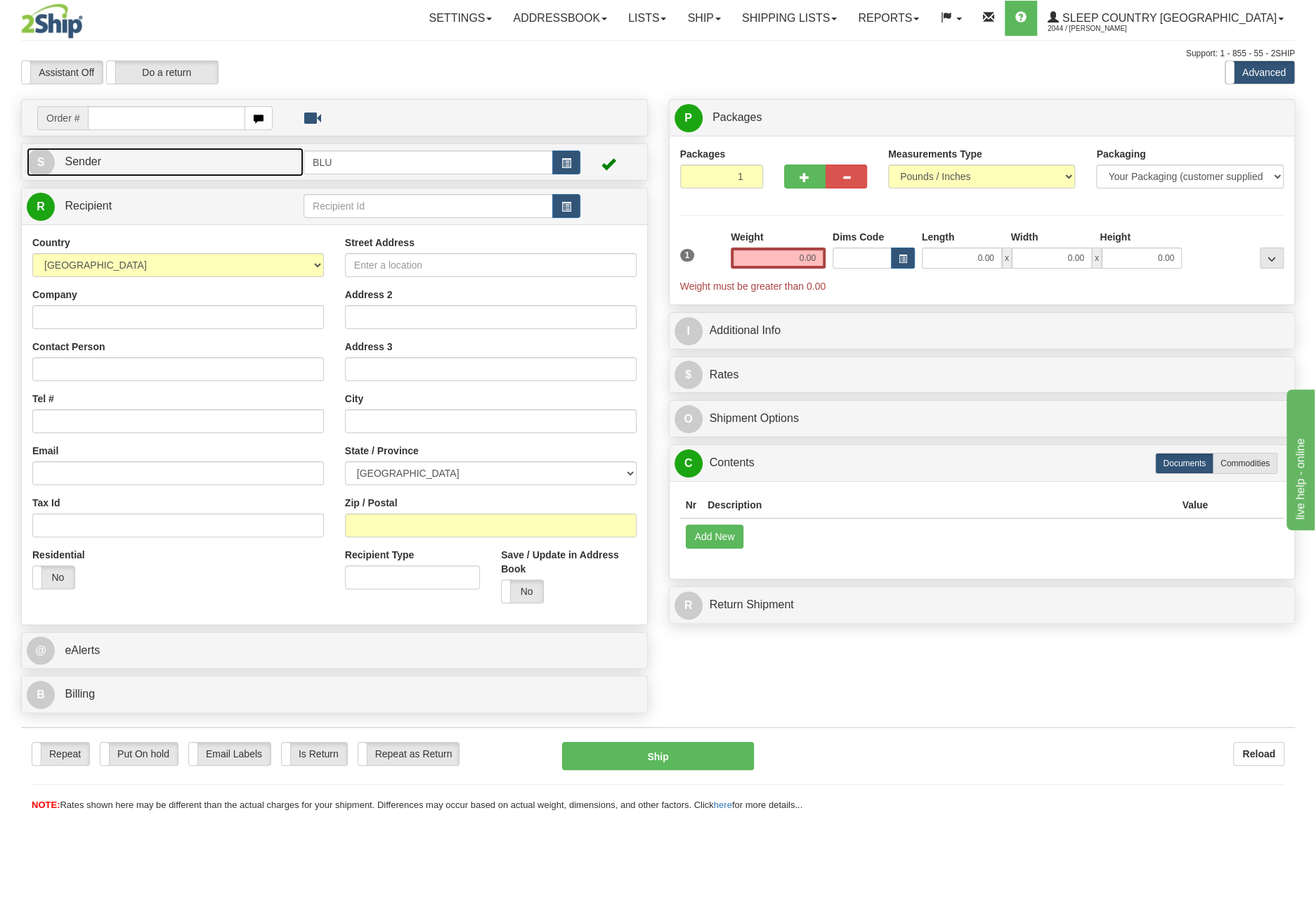
click at [207, 161] on link "S Sender" at bounding box center [165, 162] width 277 height 28
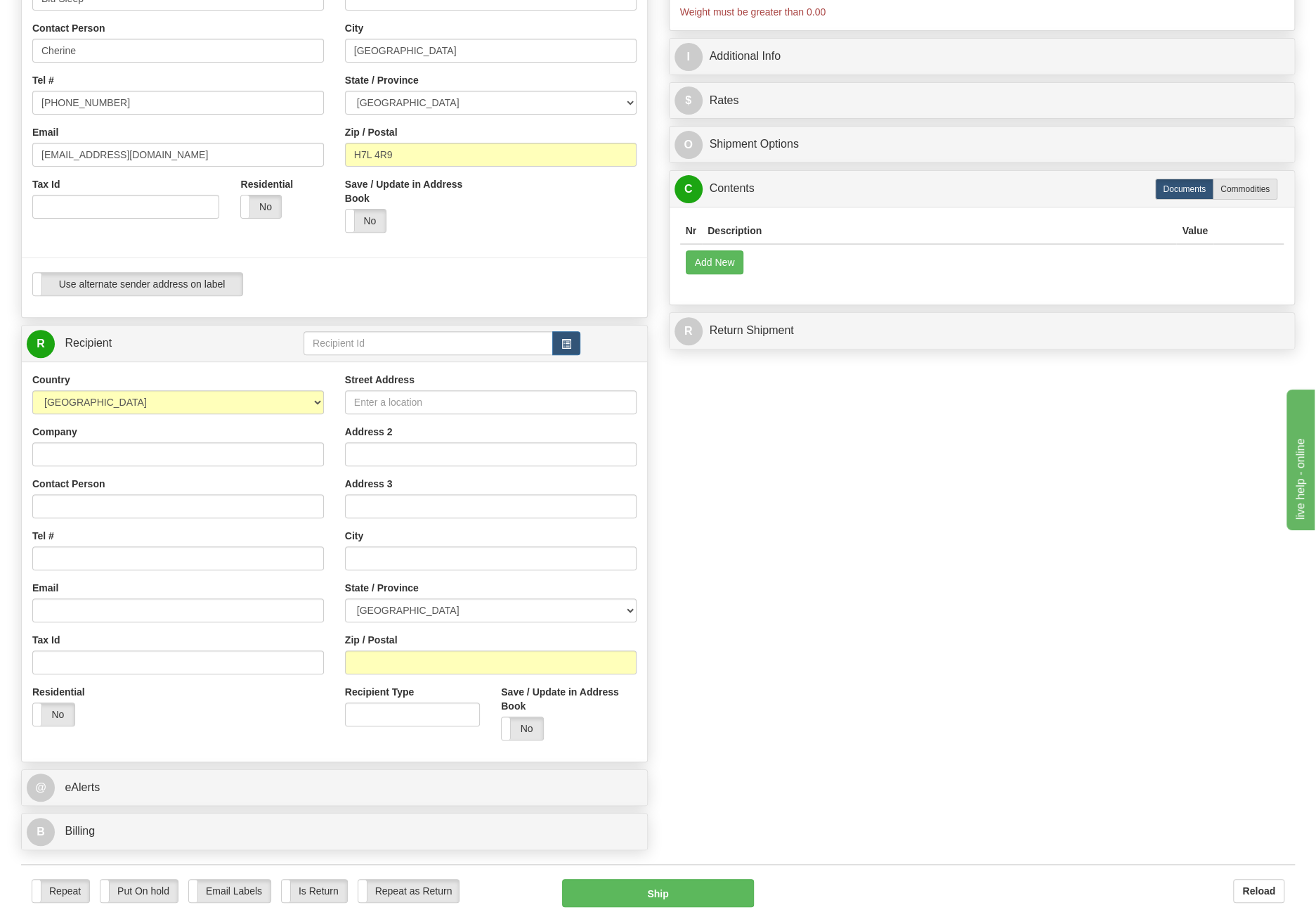
scroll to position [351, 0]
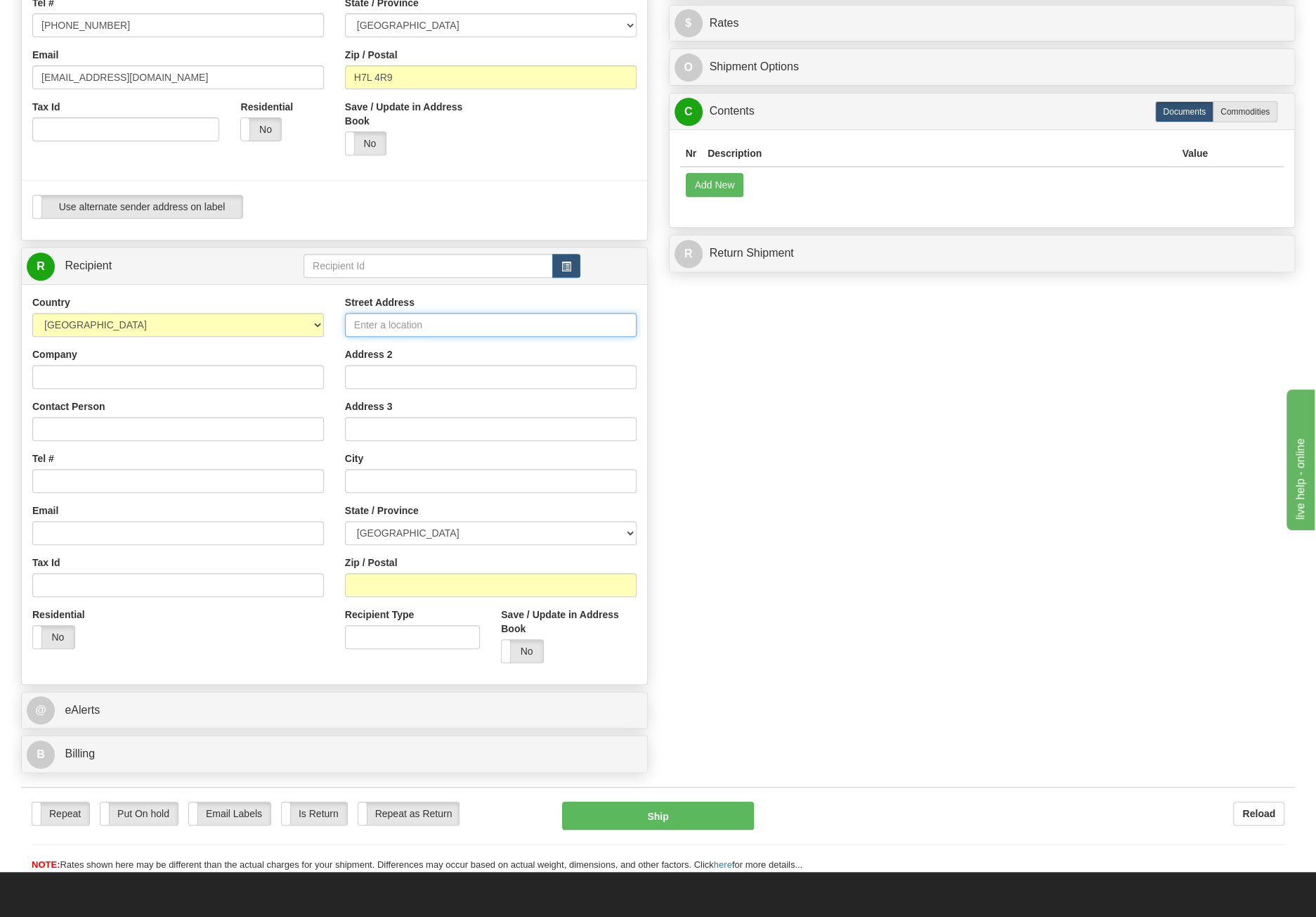
click at [406, 324] on input "Street Address" at bounding box center [491, 325] width 291 height 24
type input "147"
drag, startPoint x: 406, startPoint y: 324, endPoint x: 252, endPoint y: 317, distance: 154.2
click at [252, 317] on div "Country AFGHANISTAN ALAND ISLANDS ALBANIA ALGERIA AMERICAN SAMOA ANDORRA ANGOLA…" at bounding box center [334, 484] width 625 height 378
click at [374, 321] on input "Street Address" at bounding box center [491, 325] width 291 height 24
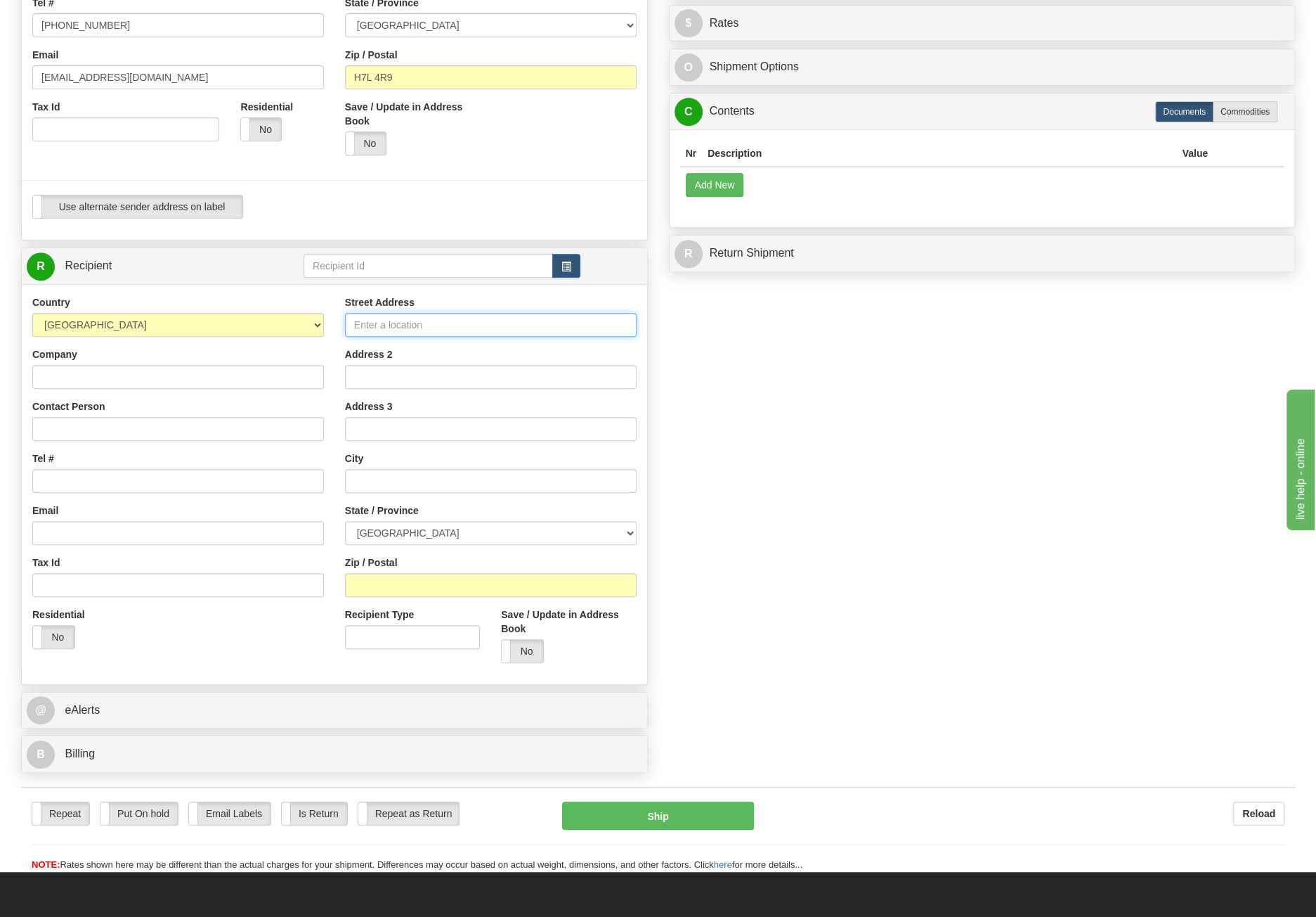
paste input "147 RUE STE-LUCE"
type input "147 RUE STE-LUCE"
click at [399, 473] on input "text" at bounding box center [491, 480] width 291 height 24
paste input "DISRAELI"
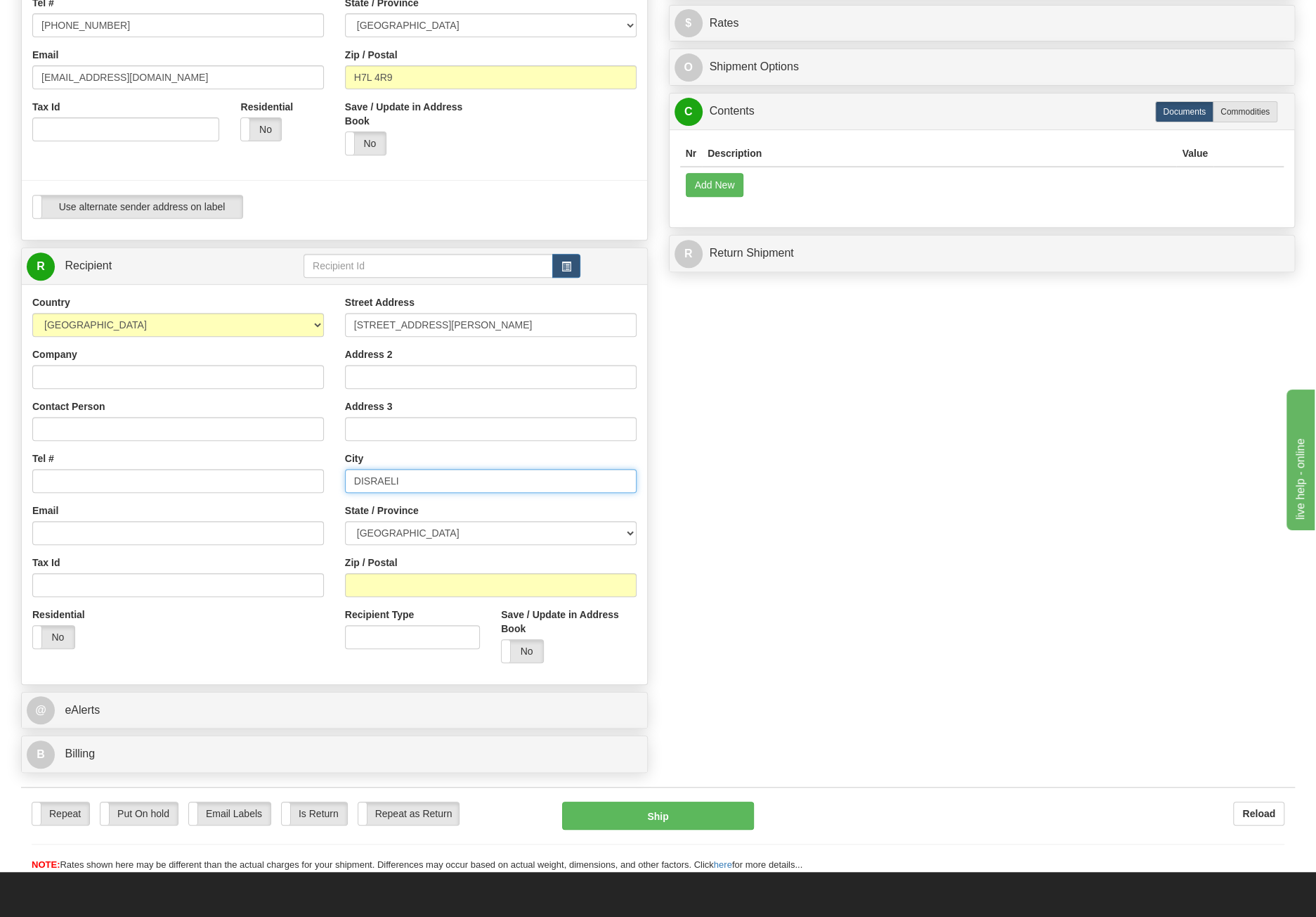
type input "DISRAELI"
click at [414, 528] on select "ALBERTA BRITISH COLUMBIA MANITOBA NEW BRUNSWICK NEWFOUNDLAND NOVA SCOTIA NUNAVU…" at bounding box center [491, 533] width 291 height 24
select select "QC"
click at [345, 521] on select "ALBERTA BRITISH COLUMBIA MANITOBA NEW BRUNSWICK NEWFOUNDLAND NOVA SCOTIA NUNAVU…" at bounding box center [491, 533] width 291 height 24
click at [391, 584] on input "Zip / Postal" at bounding box center [491, 585] width 291 height 24
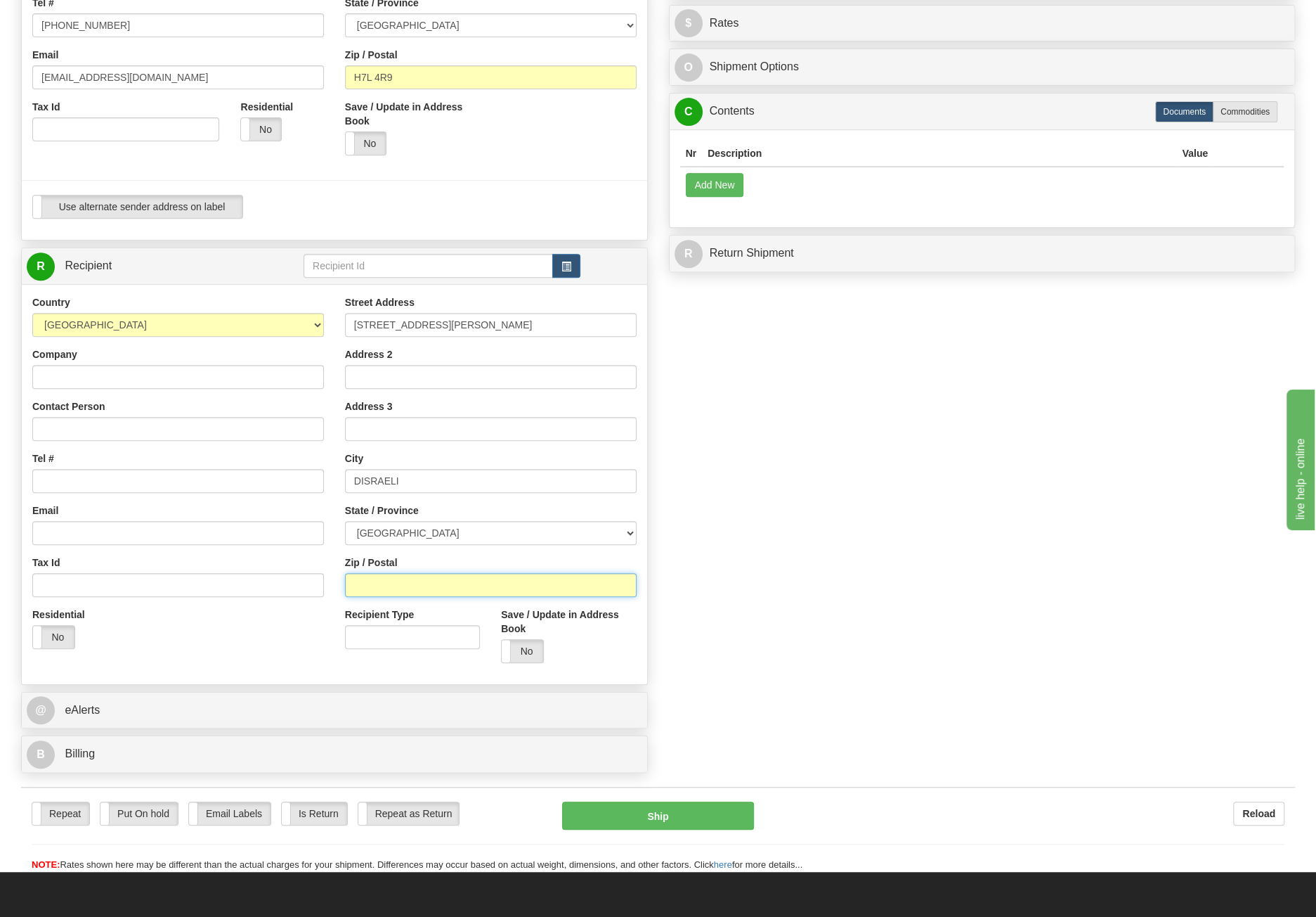
paste input "G0N 1E0"
type input "G0N 1E0"
click at [102, 377] on input "Company" at bounding box center [177, 376] width 291 height 24
click at [184, 378] on input "Company" at bounding box center [177, 376] width 291 height 24
paste input "GHISLAINE POULIN"
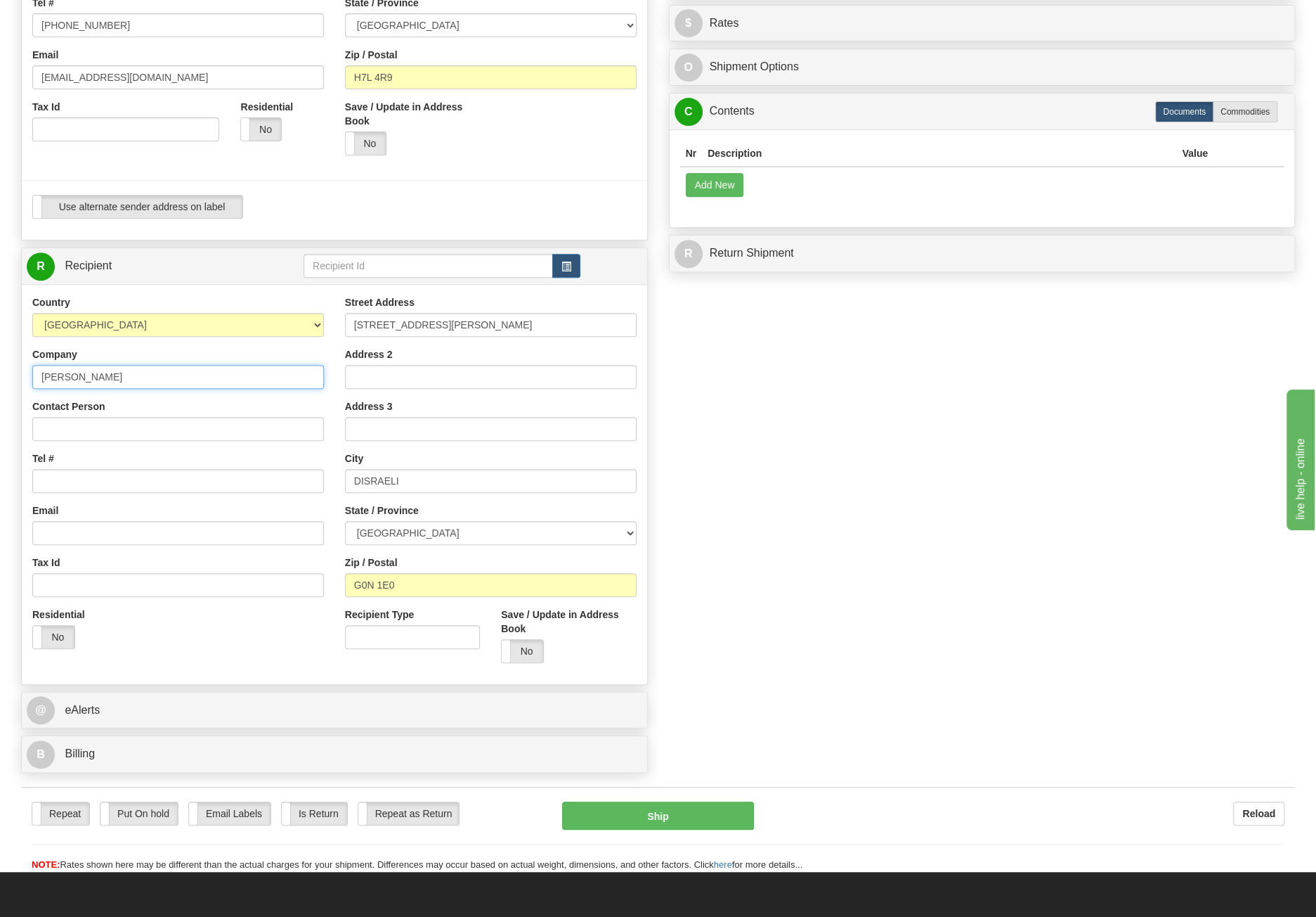
type input "GHISLAINE POULIN"
click at [96, 422] on input "Contact Person" at bounding box center [177, 428] width 291 height 24
paste input "GHISLAINE POULIN"
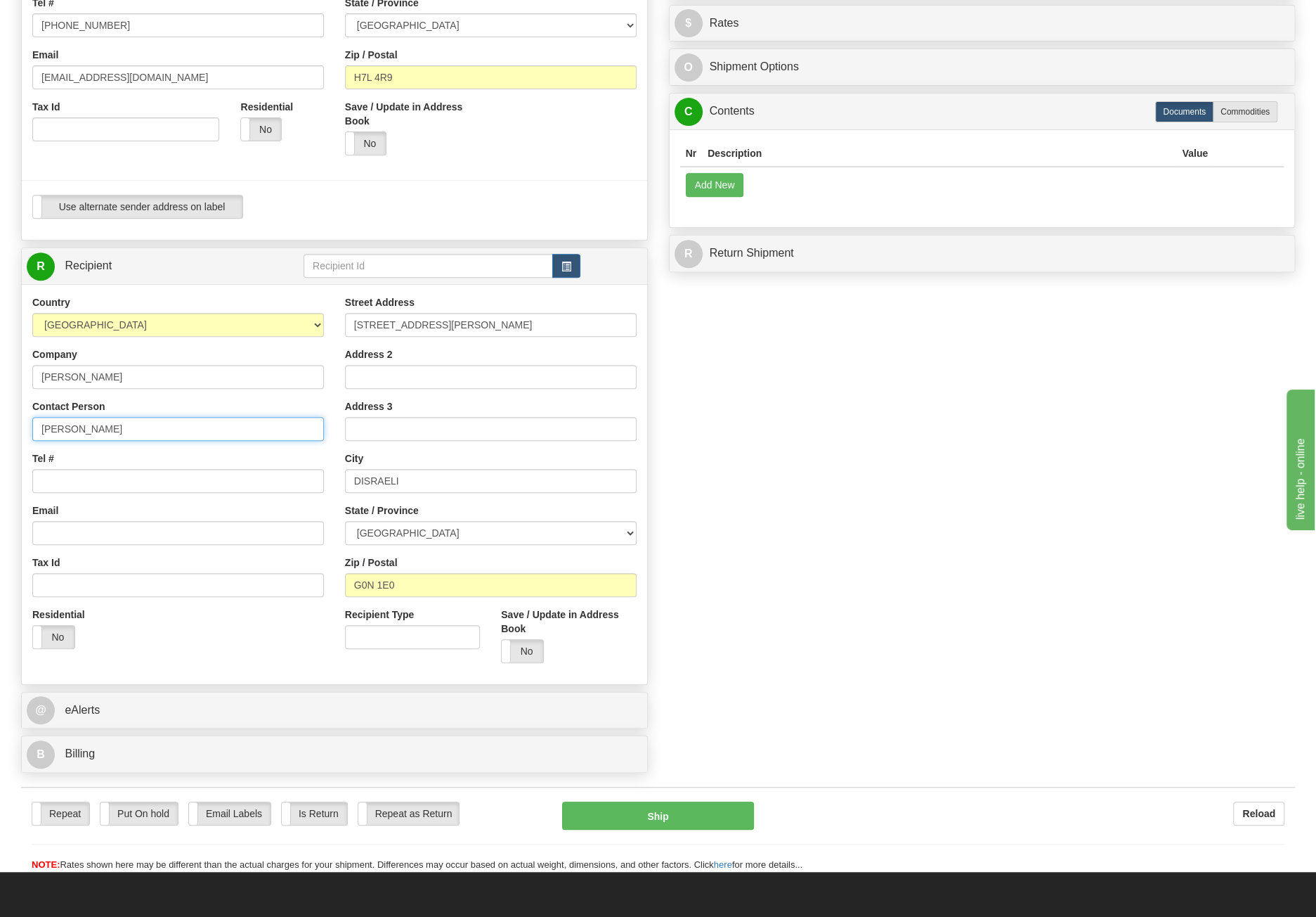
type input "GHISLAINE POULIN"
click at [67, 478] on input "Tel #" at bounding box center [177, 480] width 291 height 24
click at [102, 477] on input "Tel #" at bounding box center [177, 480] width 291 height 24
paste input "418-449-1746"
type input "418-449-1746"
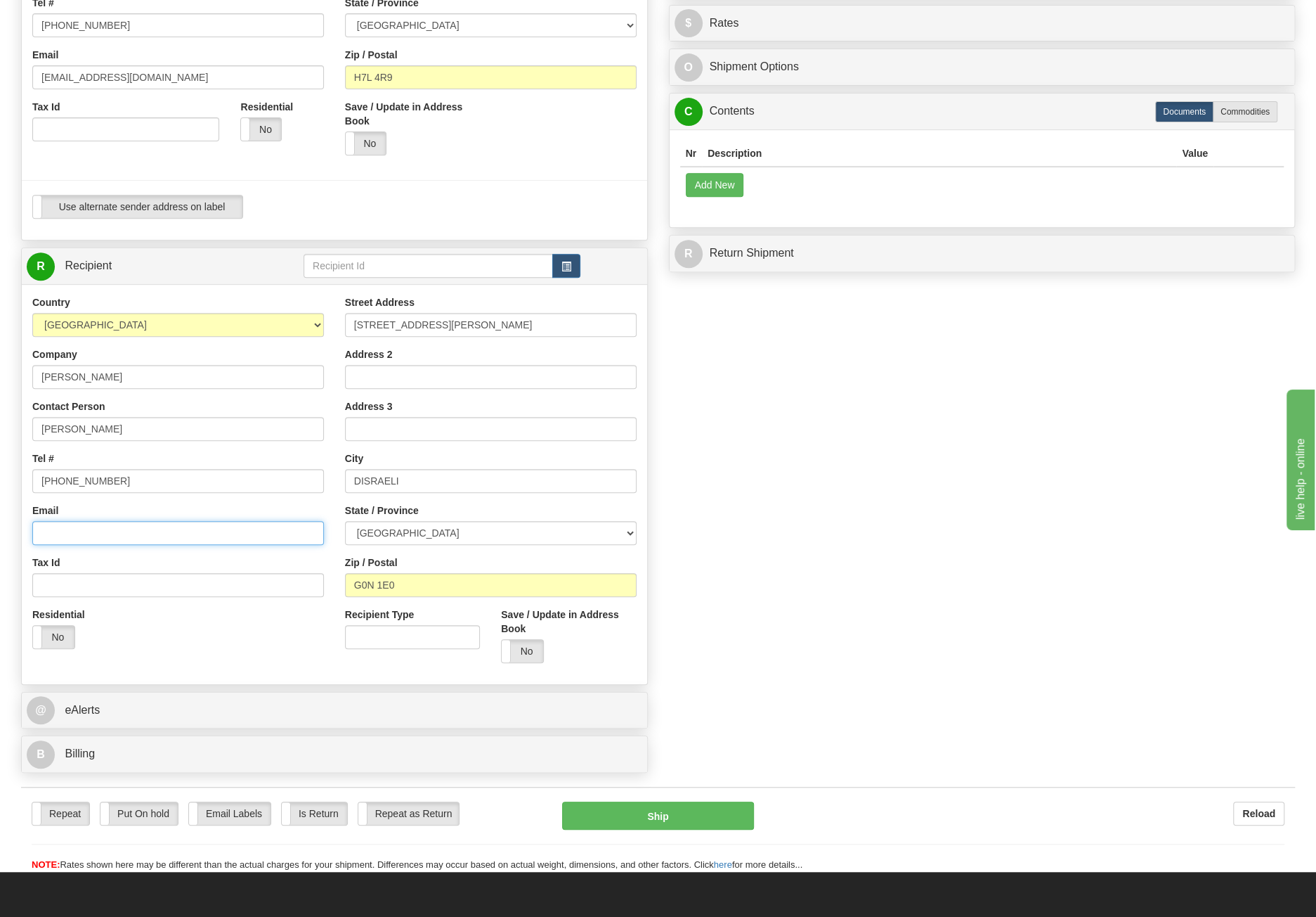
click at [94, 527] on input "Email" at bounding box center [177, 533] width 291 height 24
paste input "brunette476@outlook.com"
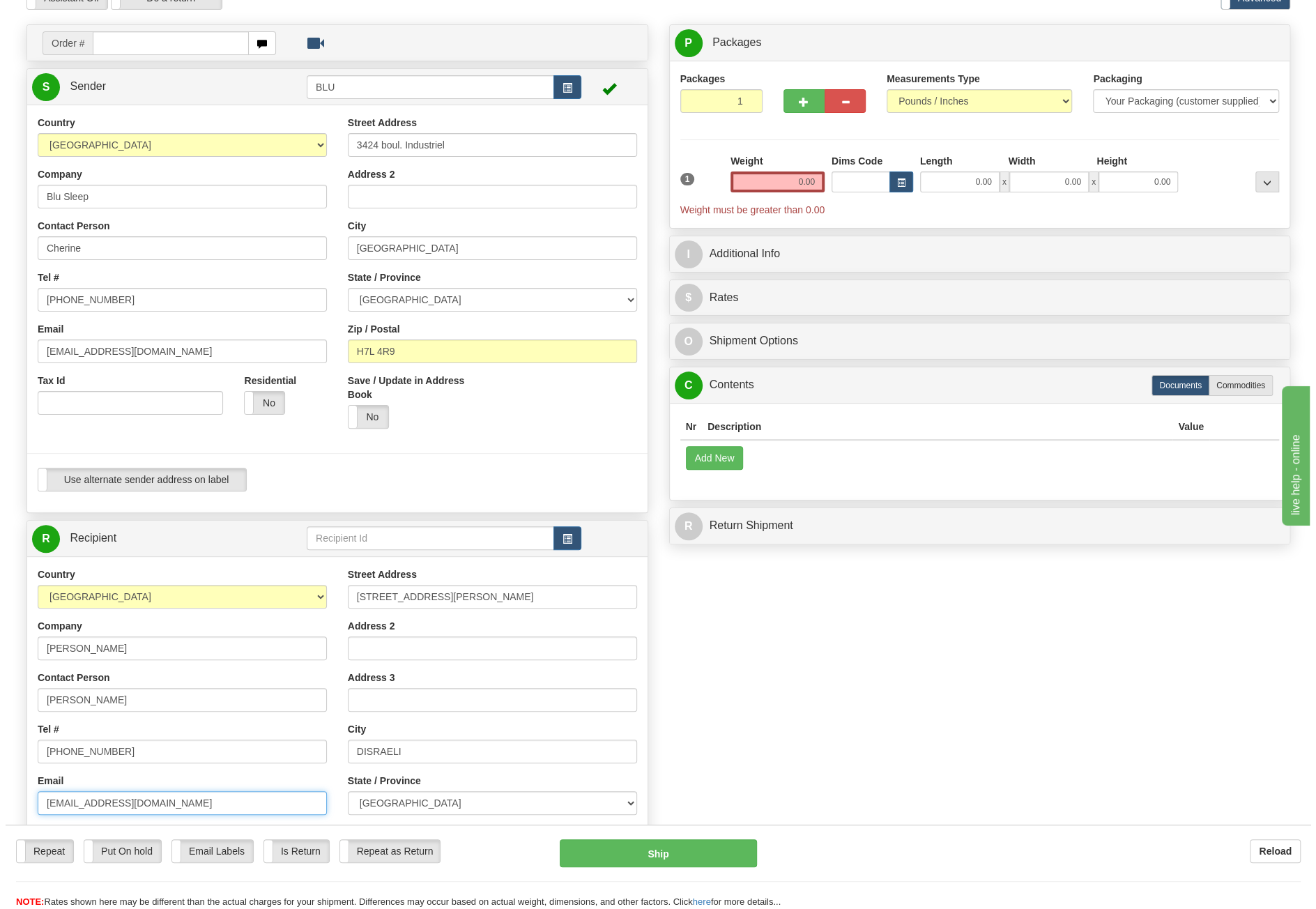
scroll to position [0, 0]
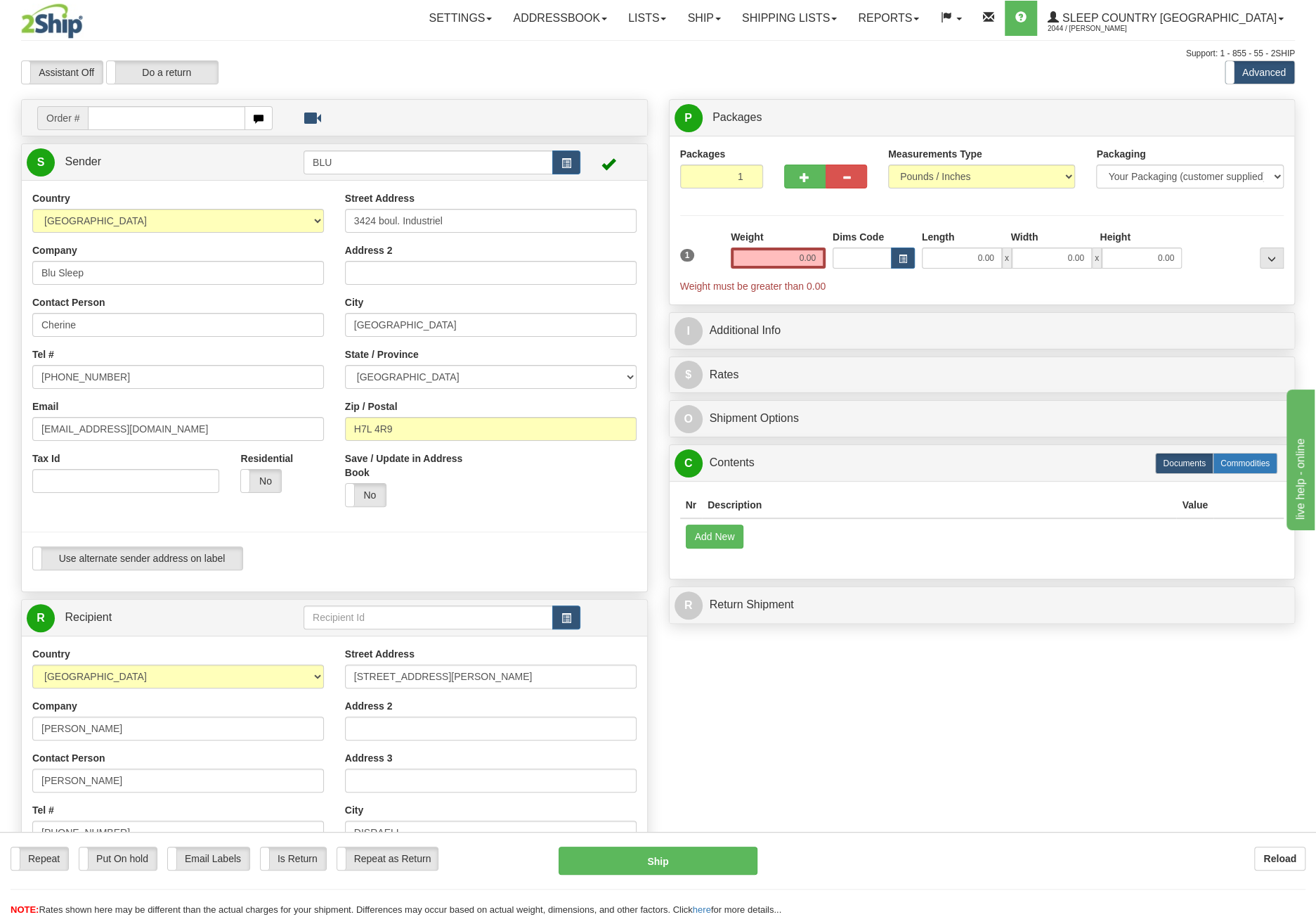
type input "brunette476@outlook.com"
click at [1224, 462] on label "Commodities" at bounding box center [1245, 463] width 65 height 21
radio input "true"
click at [721, 535] on button "Add New" at bounding box center [714, 535] width 58 height 24
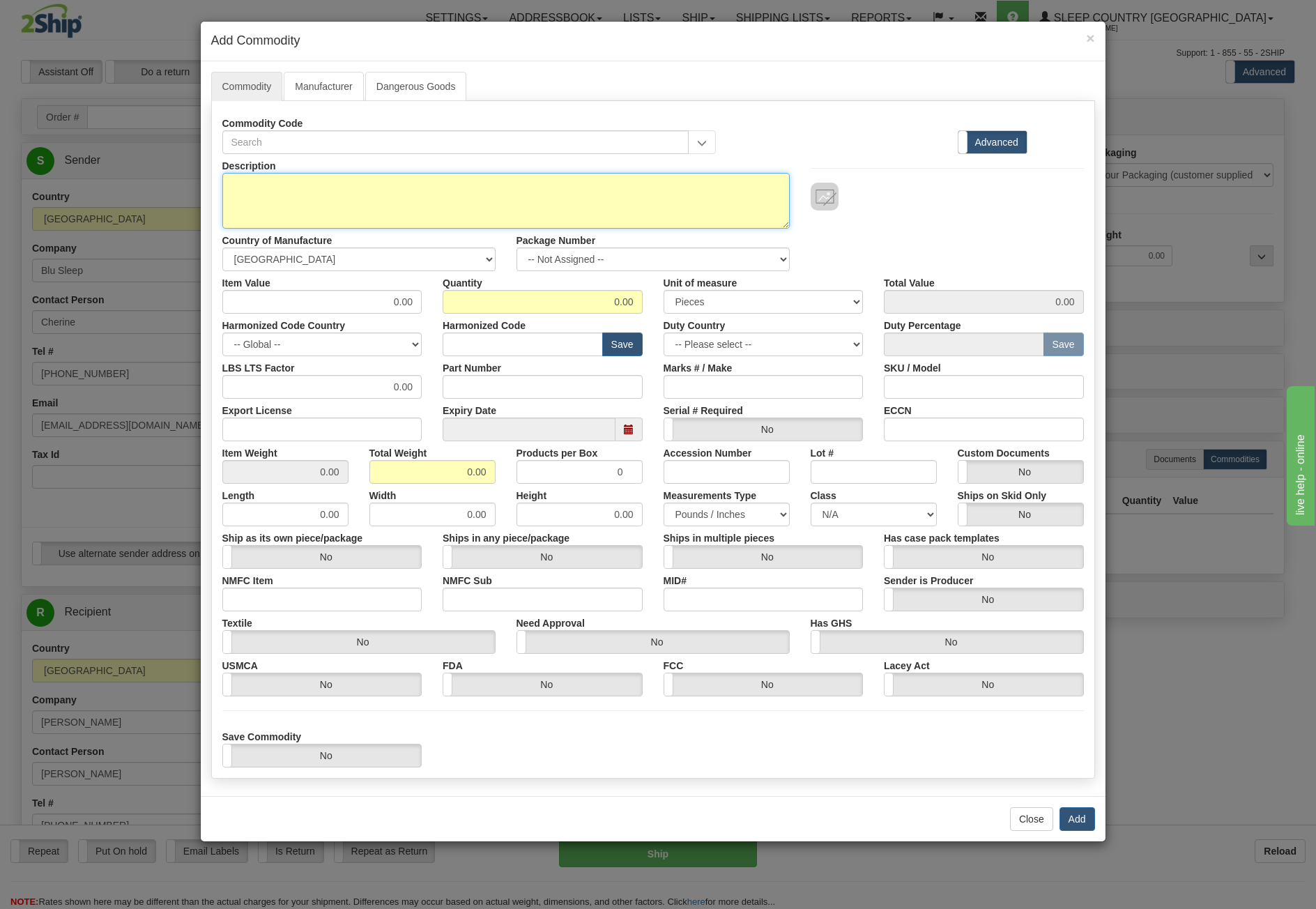
click at [425, 189] on textarea "Description" at bounding box center [506, 200] width 568 height 56
type textarea "Ice Gel Queen Low"
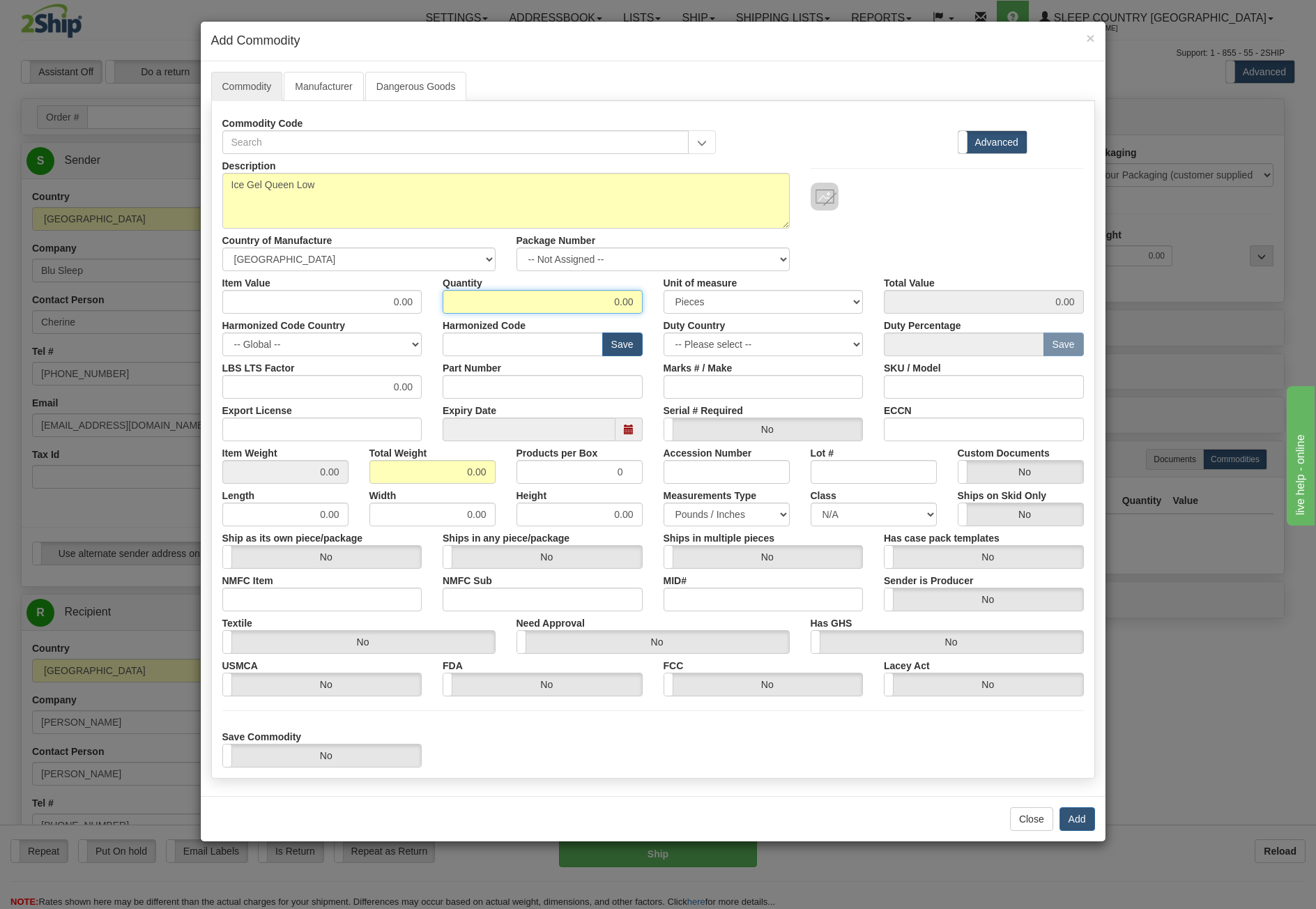
drag, startPoint x: 574, startPoint y: 296, endPoint x: 675, endPoint y: 297, distance: 101.0
click at [675, 297] on div "Item Value 0.00 Quantity 0.00 Unit of measure 3 Thousand Square Inches Adjustme…" at bounding box center [653, 292] width 883 height 42
type input "1"
drag, startPoint x: 423, startPoint y: 474, endPoint x: 689, endPoint y: 482, distance: 266.1
click at [689, 482] on div "Item Weight 0.00 Total Weight 0.00 Products per Box 0 Accession Number Lot # Cu…" at bounding box center [653, 462] width 883 height 42
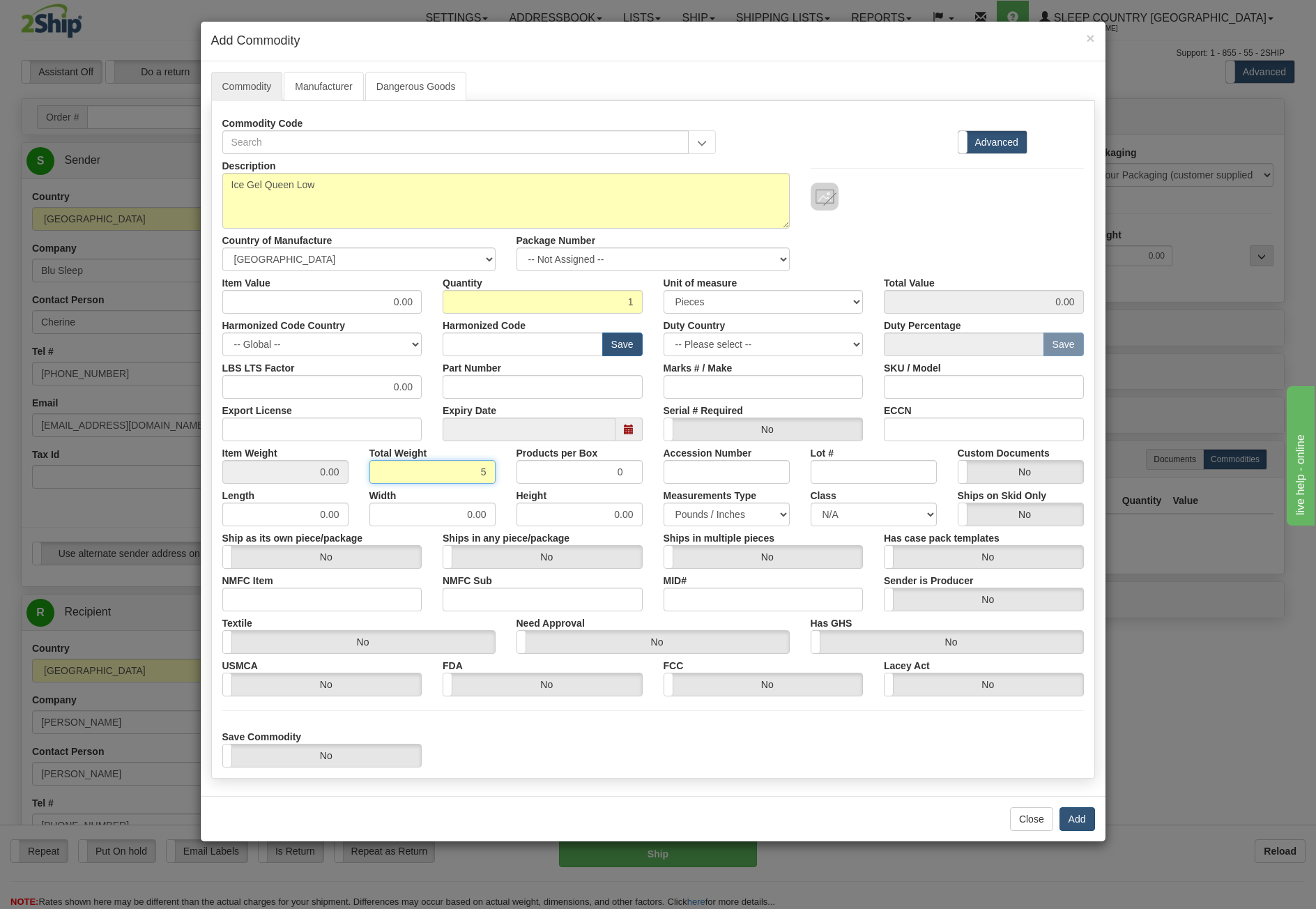
type input "5"
type input "5.0000"
click at [1073, 814] on button "Add" at bounding box center [1078, 819] width 36 height 24
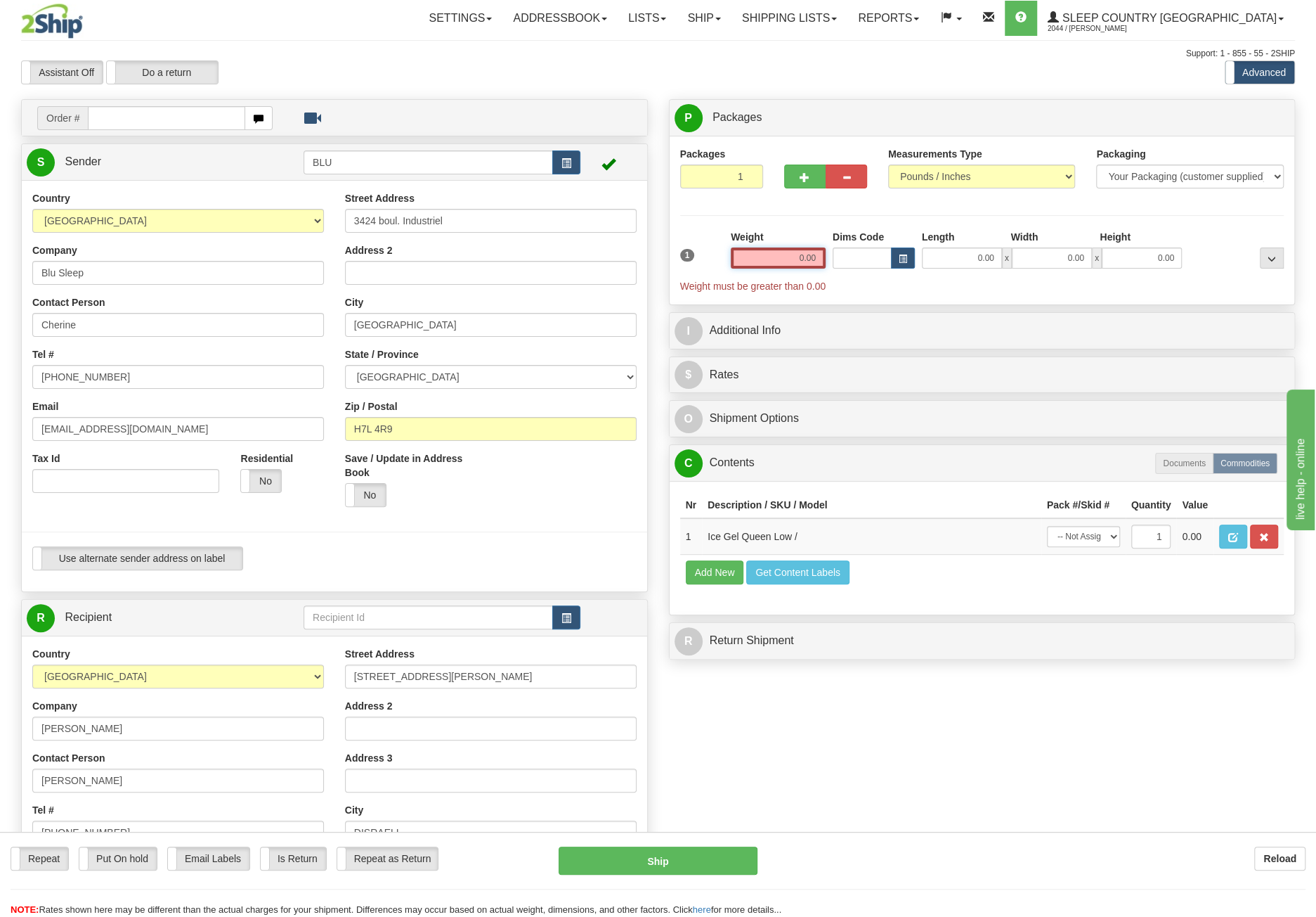
drag, startPoint x: 781, startPoint y: 258, endPoint x: 925, endPoint y: 258, distance: 144.0
click at [925, 258] on div "1 Weight 0.00 Dims Code 0.00" at bounding box center [982, 261] width 611 height 64
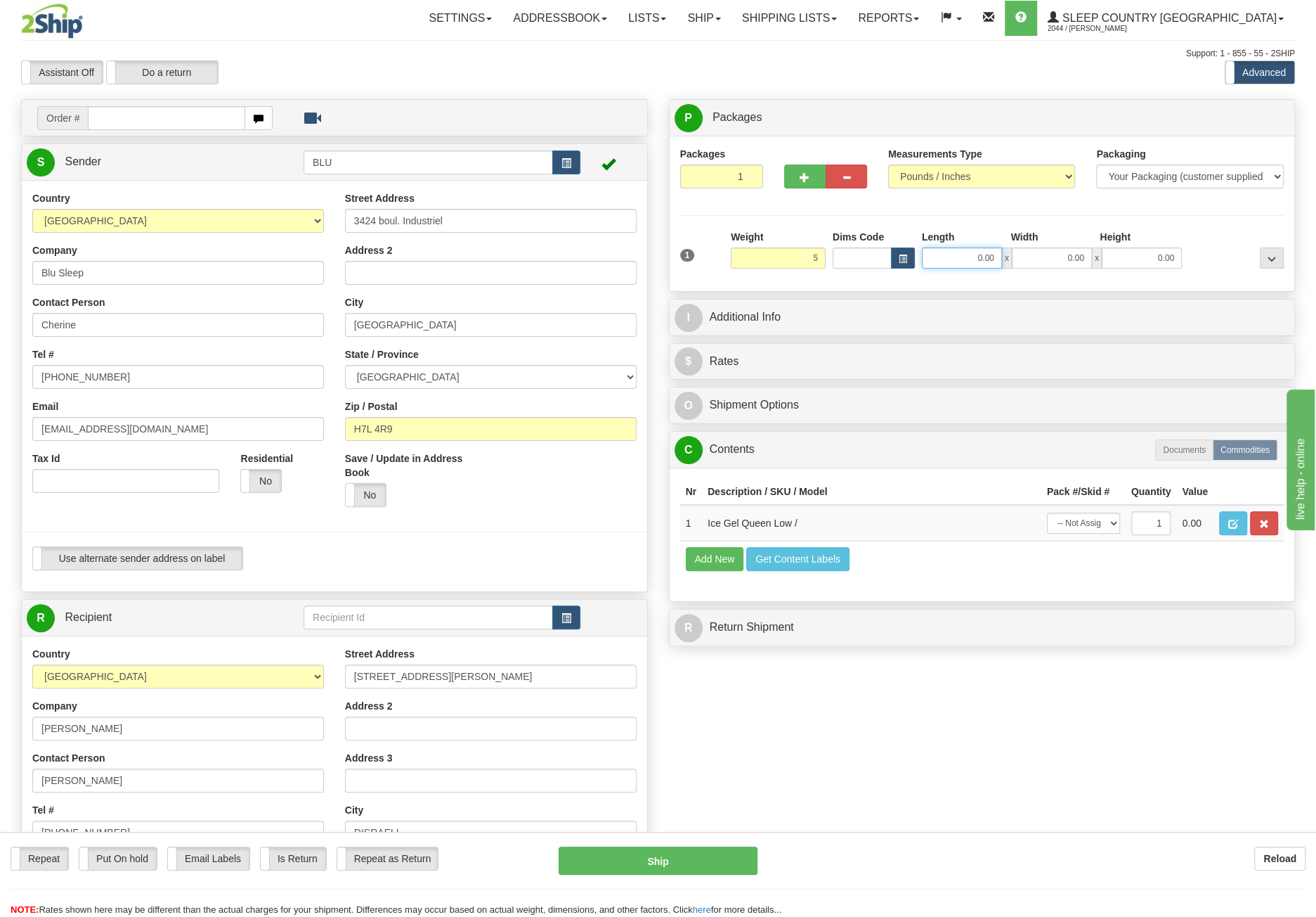
click at [955, 256] on input "0.00" at bounding box center [962, 258] width 80 height 21
type input "5.00"
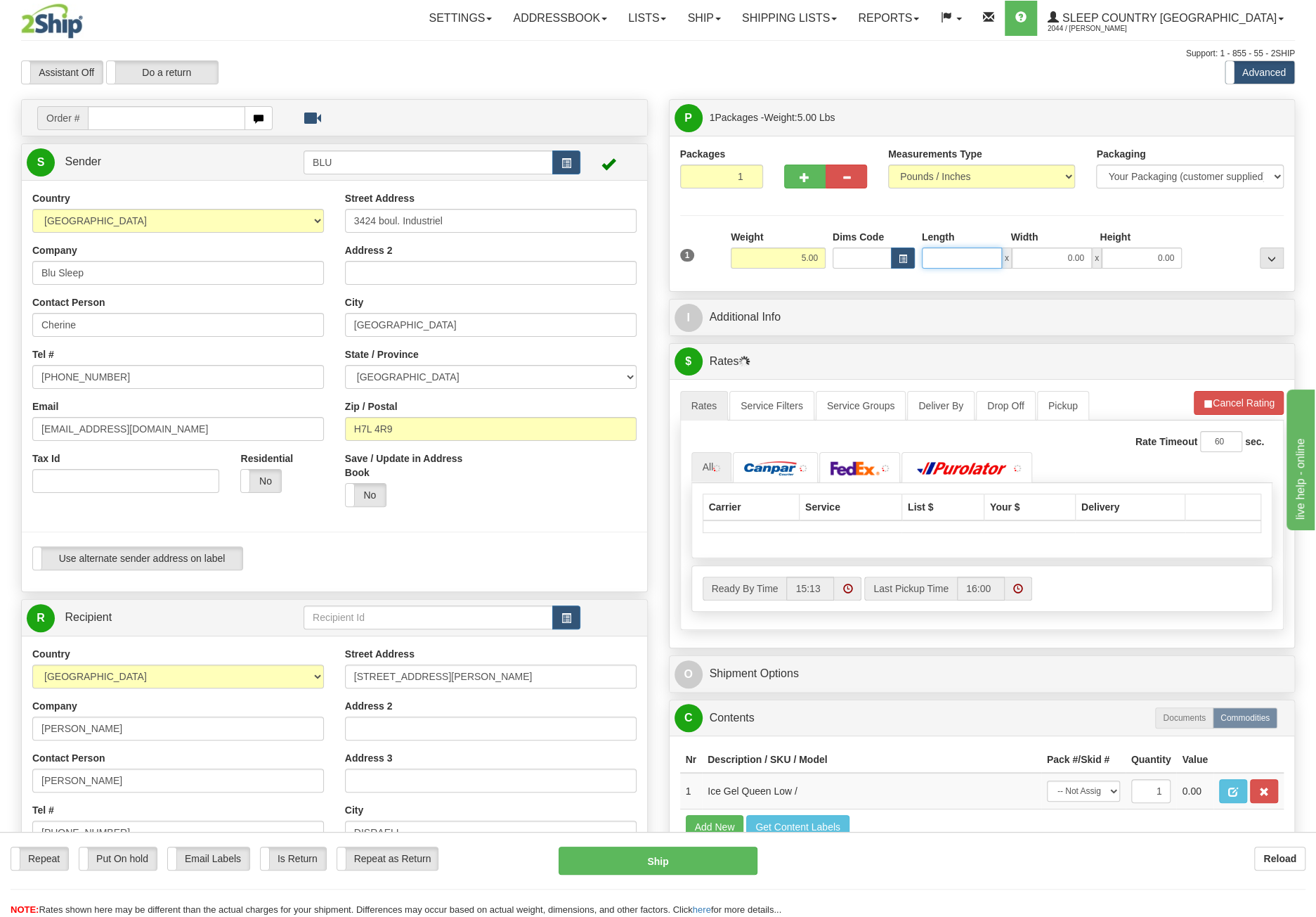
click at [955, 256] on input "Length" at bounding box center [962, 258] width 80 height 21
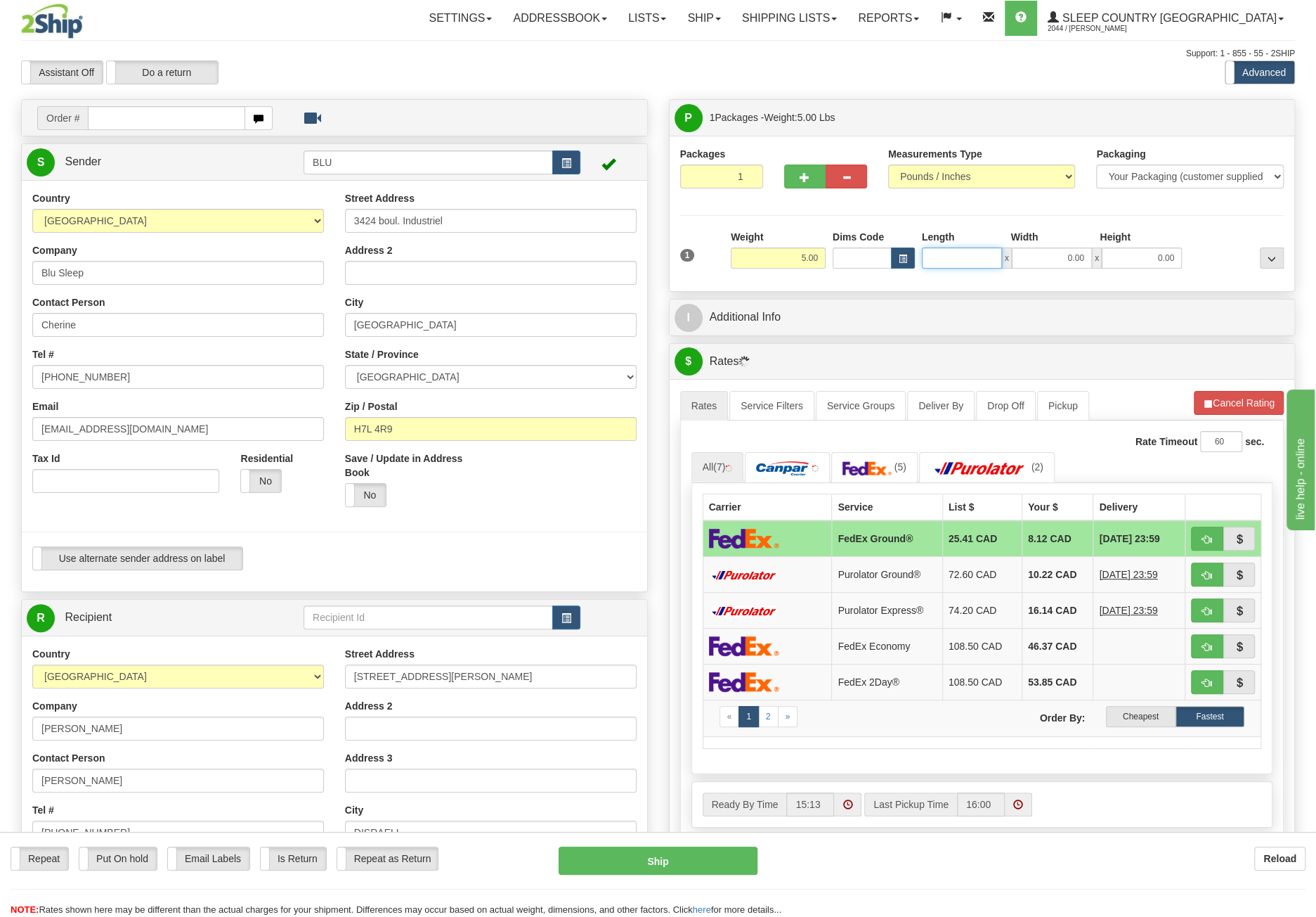
type input "8.45"
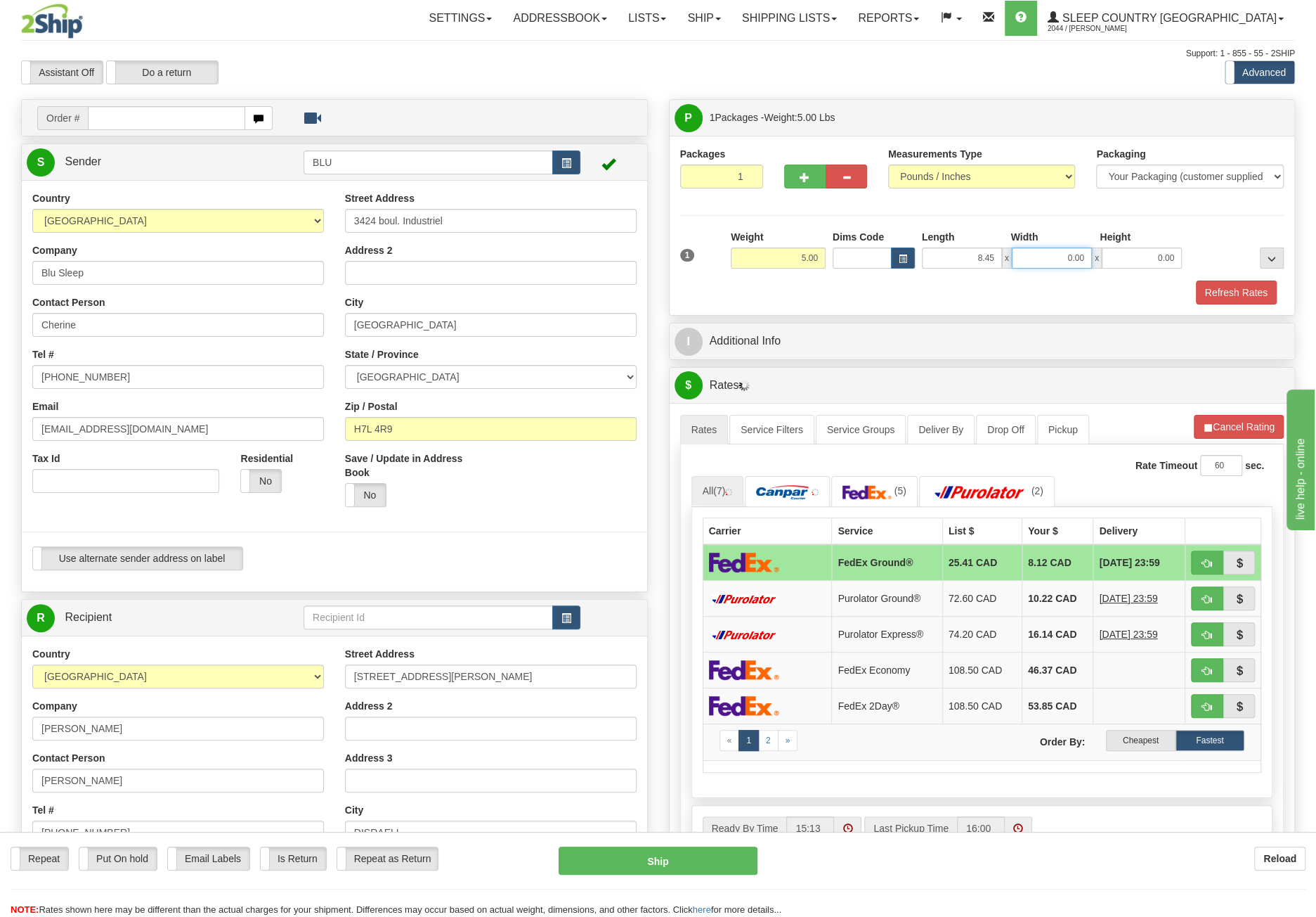
click at [1039, 258] on input "0.00" at bounding box center [1051, 258] width 80 height 21
click at [1039, 258] on input "Width" at bounding box center [1051, 258] width 80 height 21
type input "8.45"
click at [1142, 255] on input "0.00" at bounding box center [1141, 258] width 80 height 21
click at [1142, 255] on input "Height" at bounding box center [1141, 258] width 80 height 21
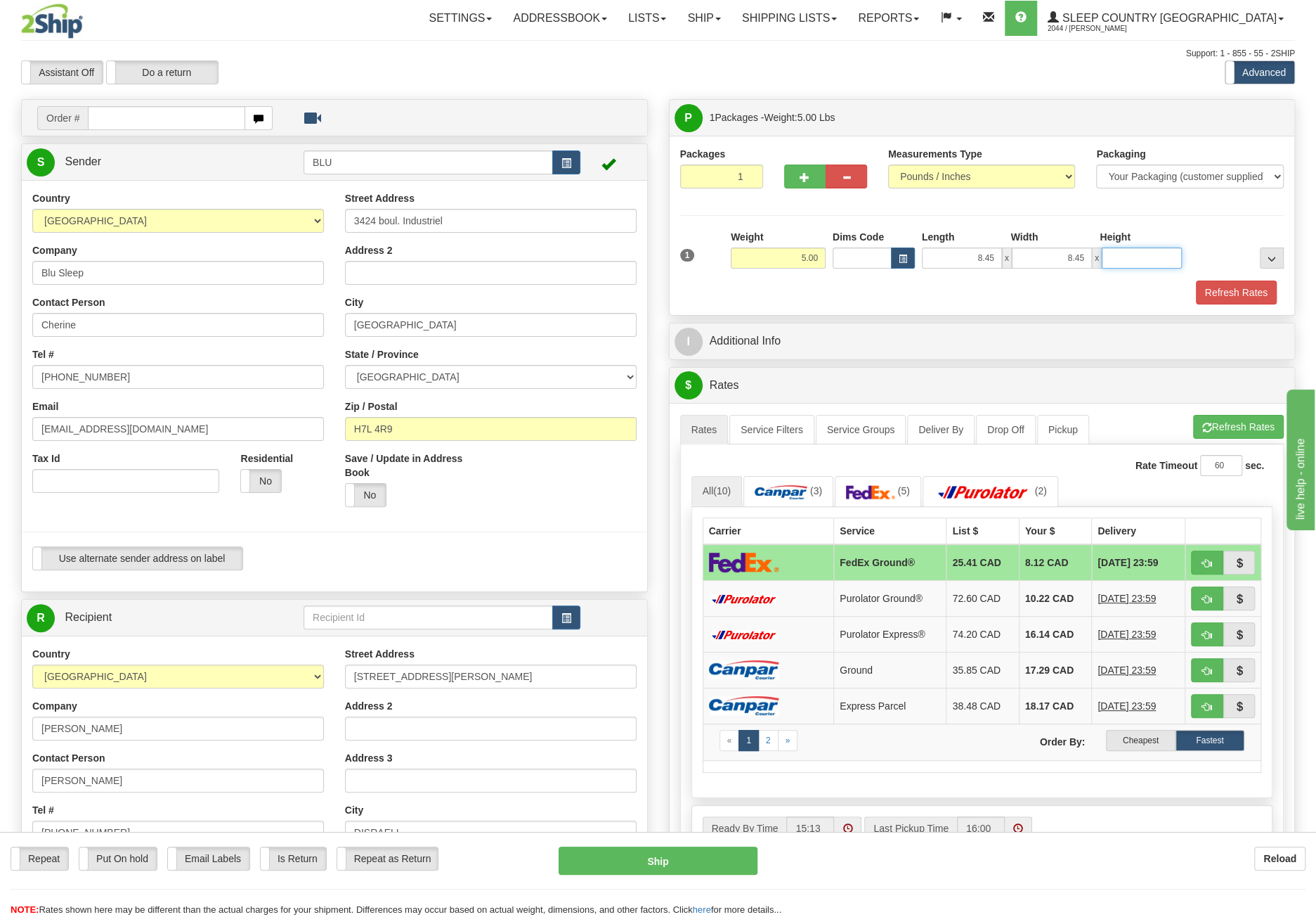
type input "16.85"
click at [1233, 293] on button "Refresh Rates" at bounding box center [1235, 291] width 81 height 24
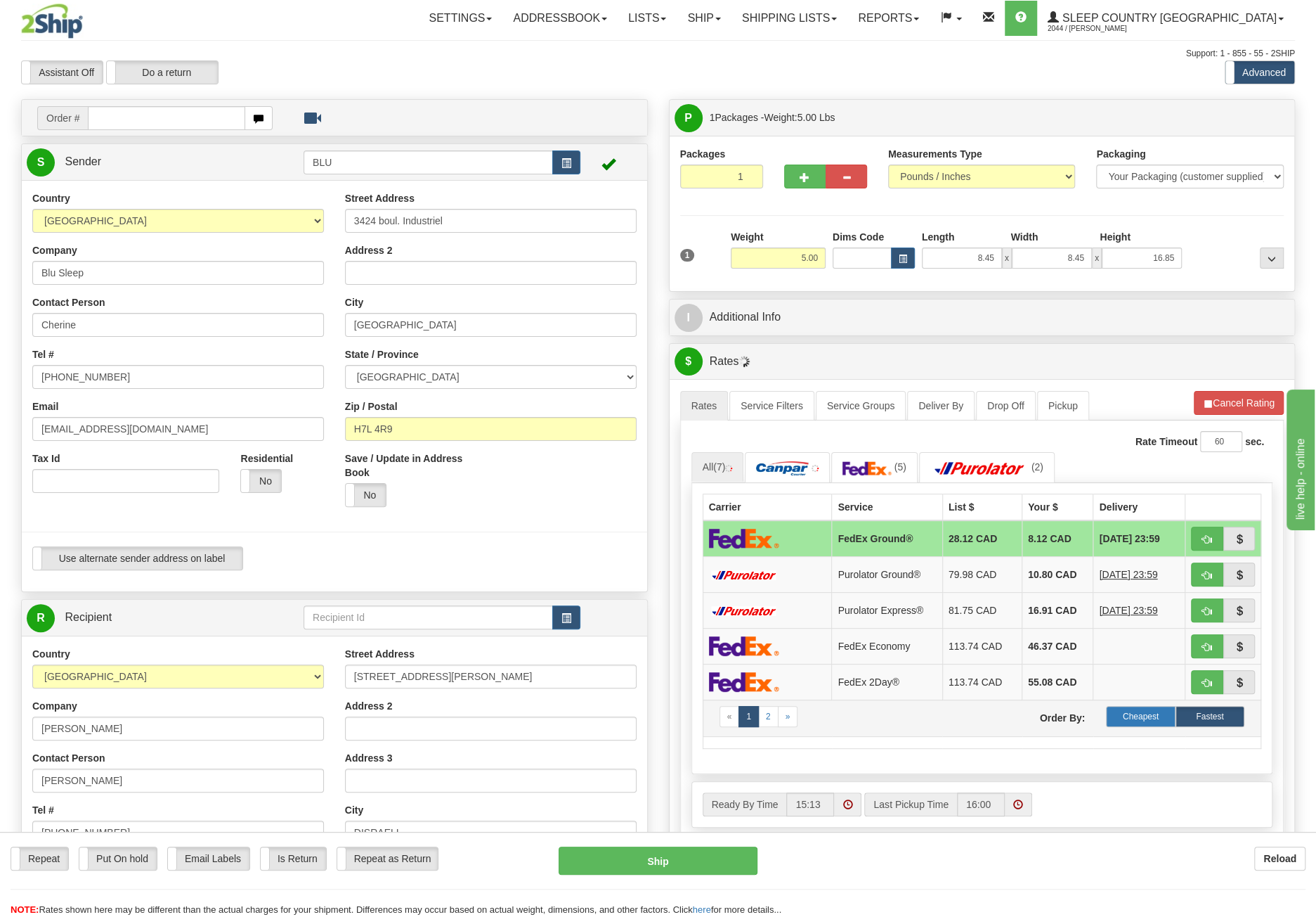
click at [1153, 717] on label "Cheapest" at bounding box center [1140, 717] width 69 height 21
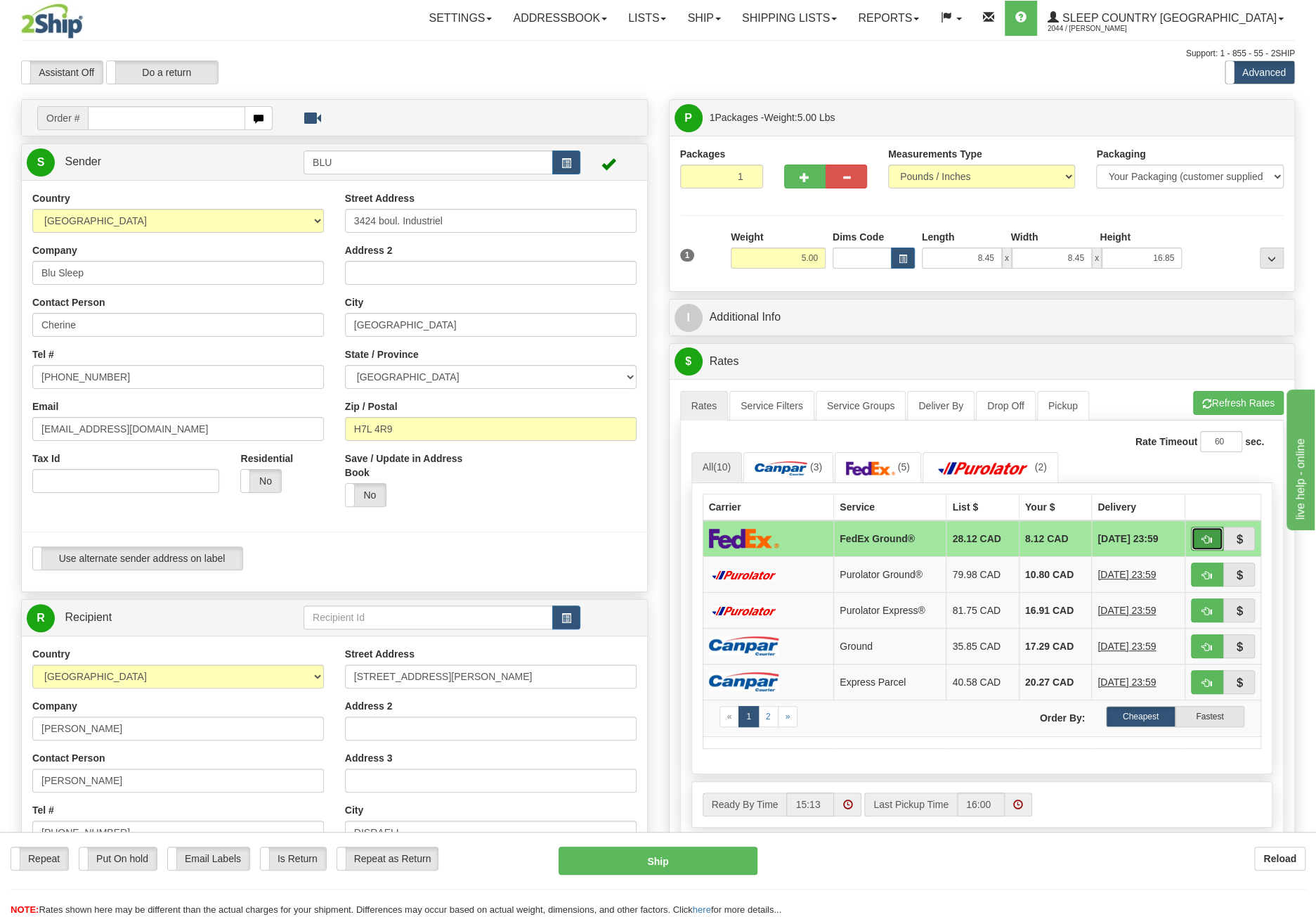
click at [1203, 535] on span "button" at bounding box center [1207, 540] width 9 height 9
type input "92"
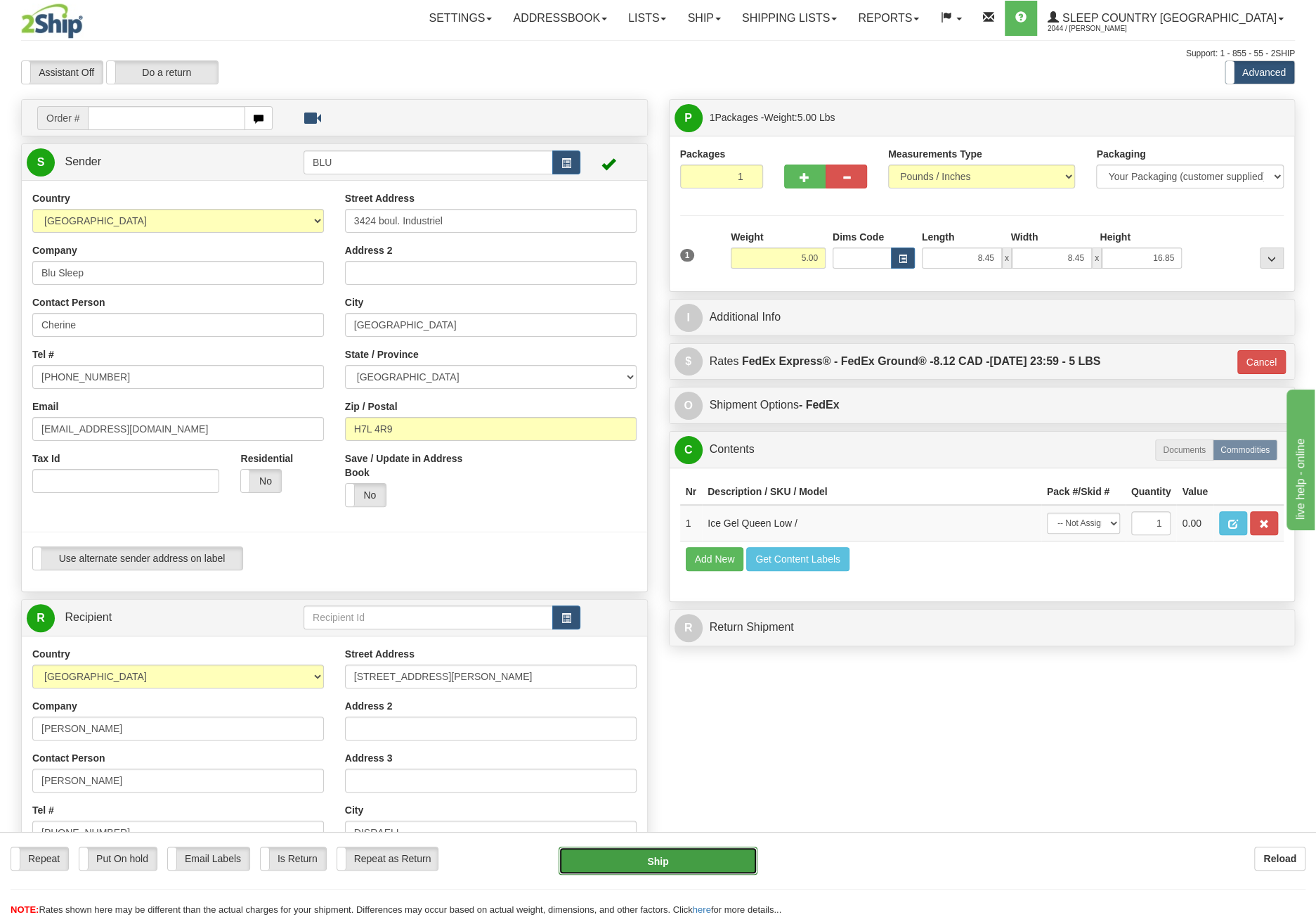
click at [651, 861] on button "Ship" at bounding box center [658, 861] width 198 height 28
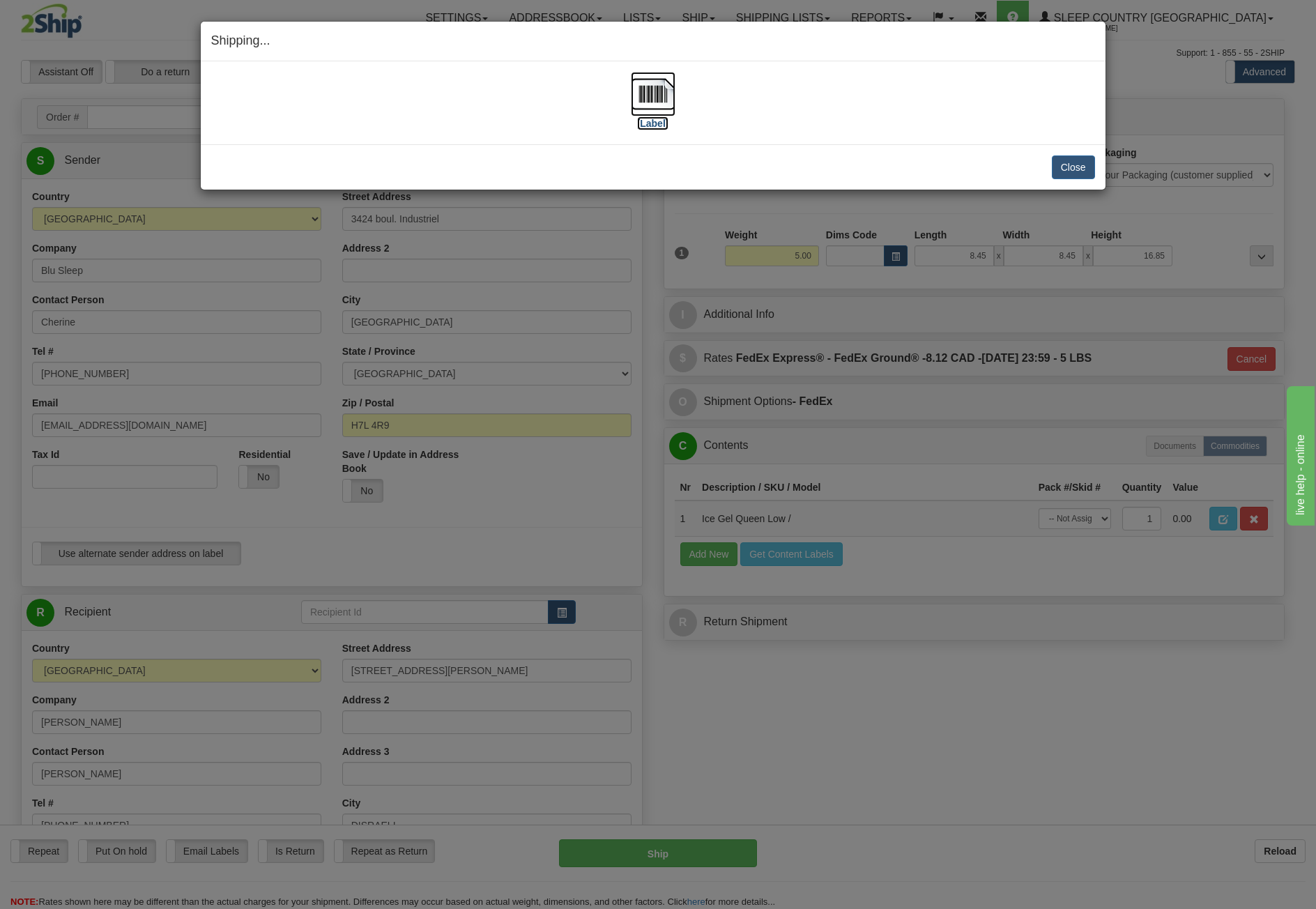
click at [660, 94] on img at bounding box center [652, 93] width 44 height 44
click at [1081, 162] on button "Close" at bounding box center [1073, 167] width 43 height 24
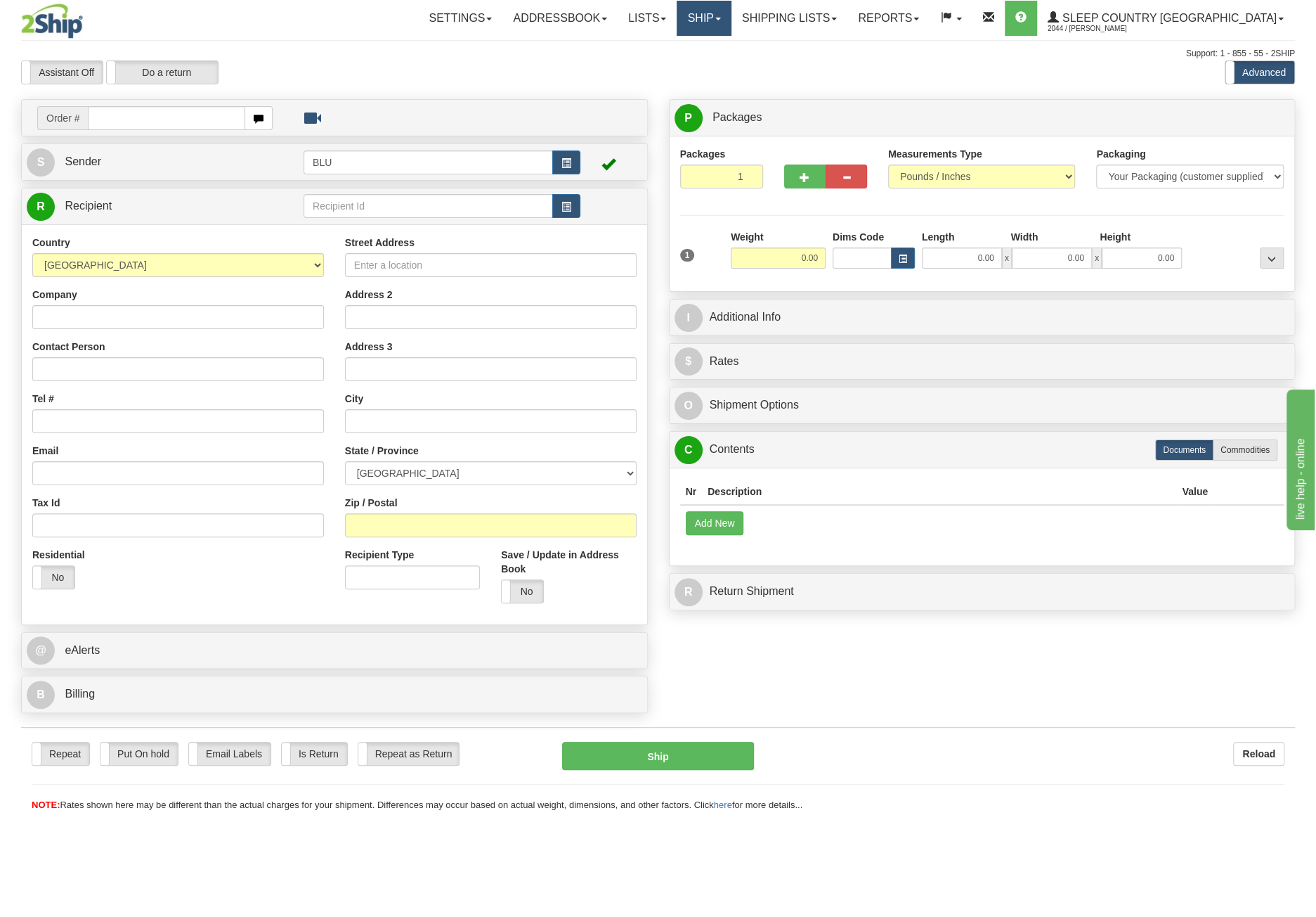
click at [731, 19] on link "Ship" at bounding box center [703, 18] width 54 height 35
click at [716, 69] on span "OnHold / Order Queue" at bounding box center [667, 67] width 99 height 11
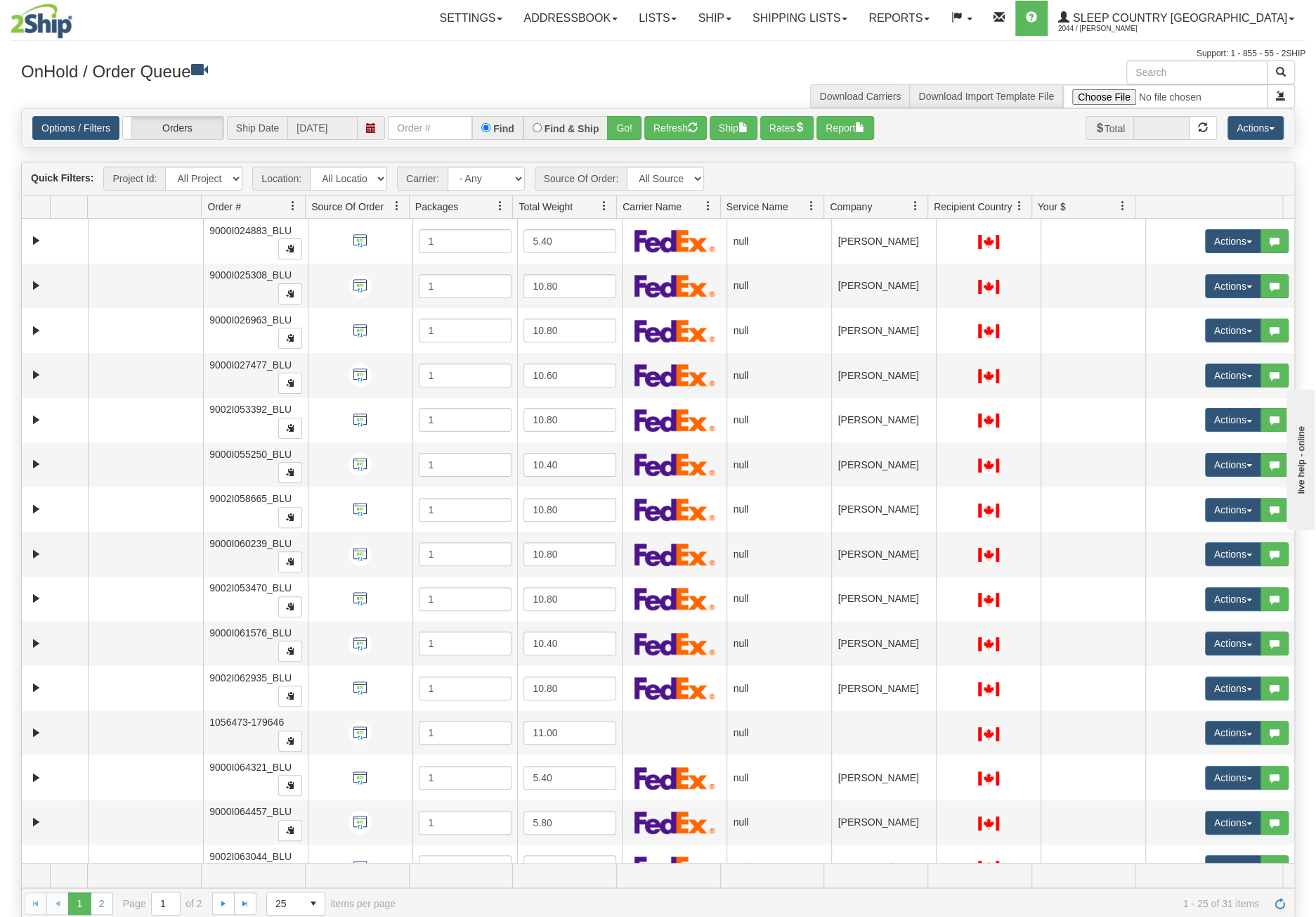
click at [917, 203] on span at bounding box center [916, 206] width 11 height 11
click at [955, 248] on span "Sort Ascending" at bounding box center [959, 236] width 111 height 38
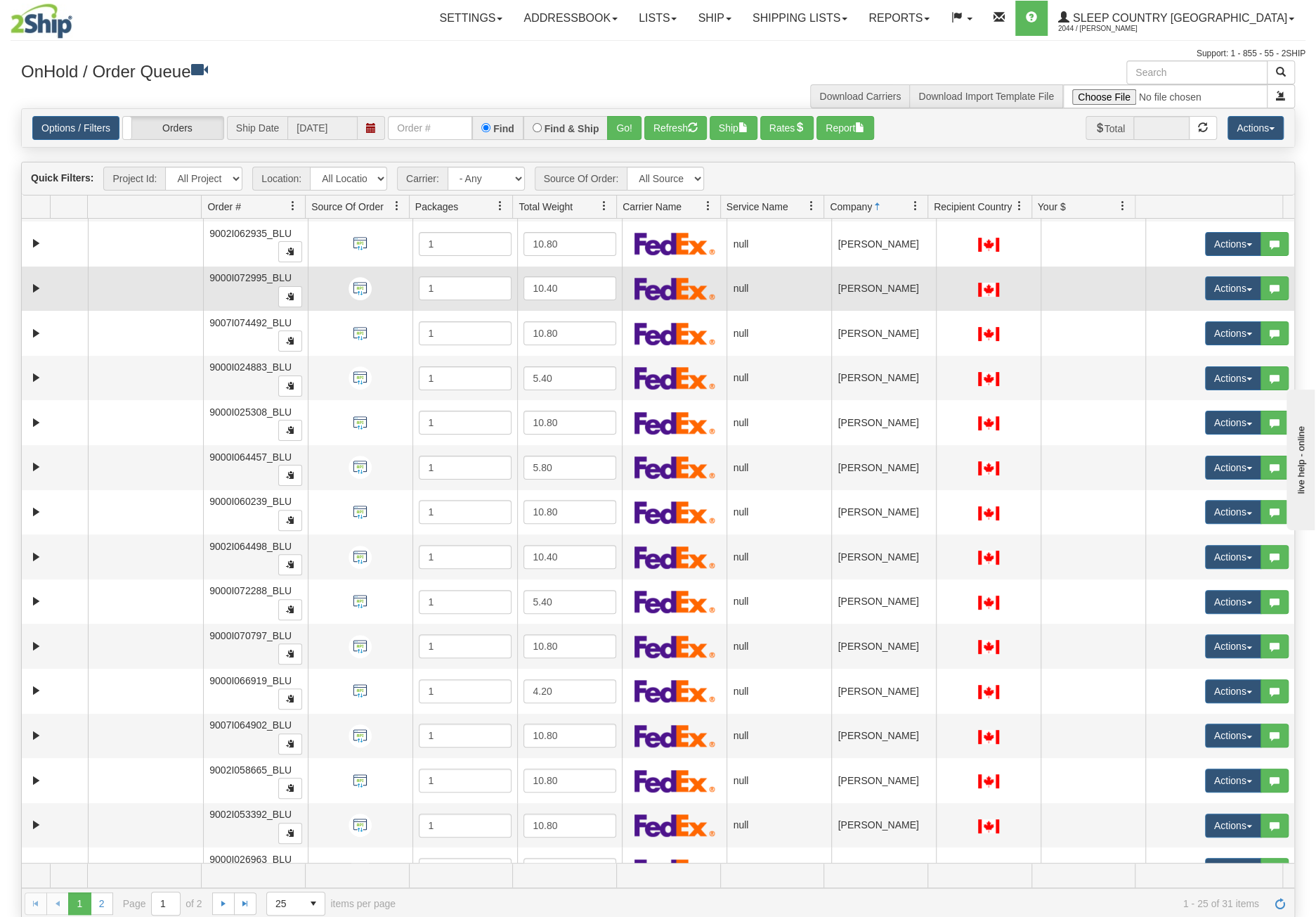
scroll to position [461, 0]
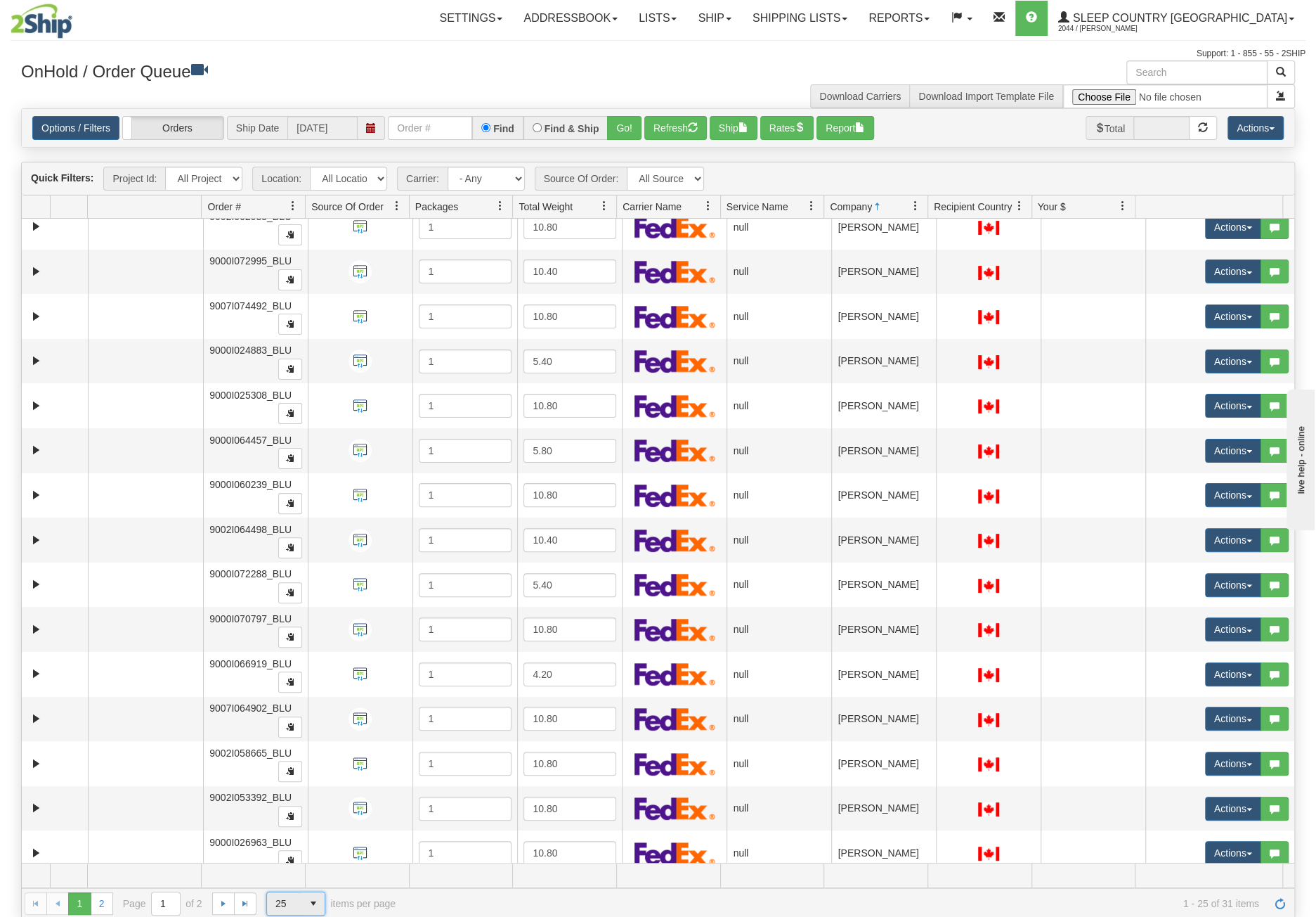
click at [302, 904] on span "select" at bounding box center [313, 904] width 23 height 23
click at [315, 859] on li "50" at bounding box center [295, 859] width 58 height 20
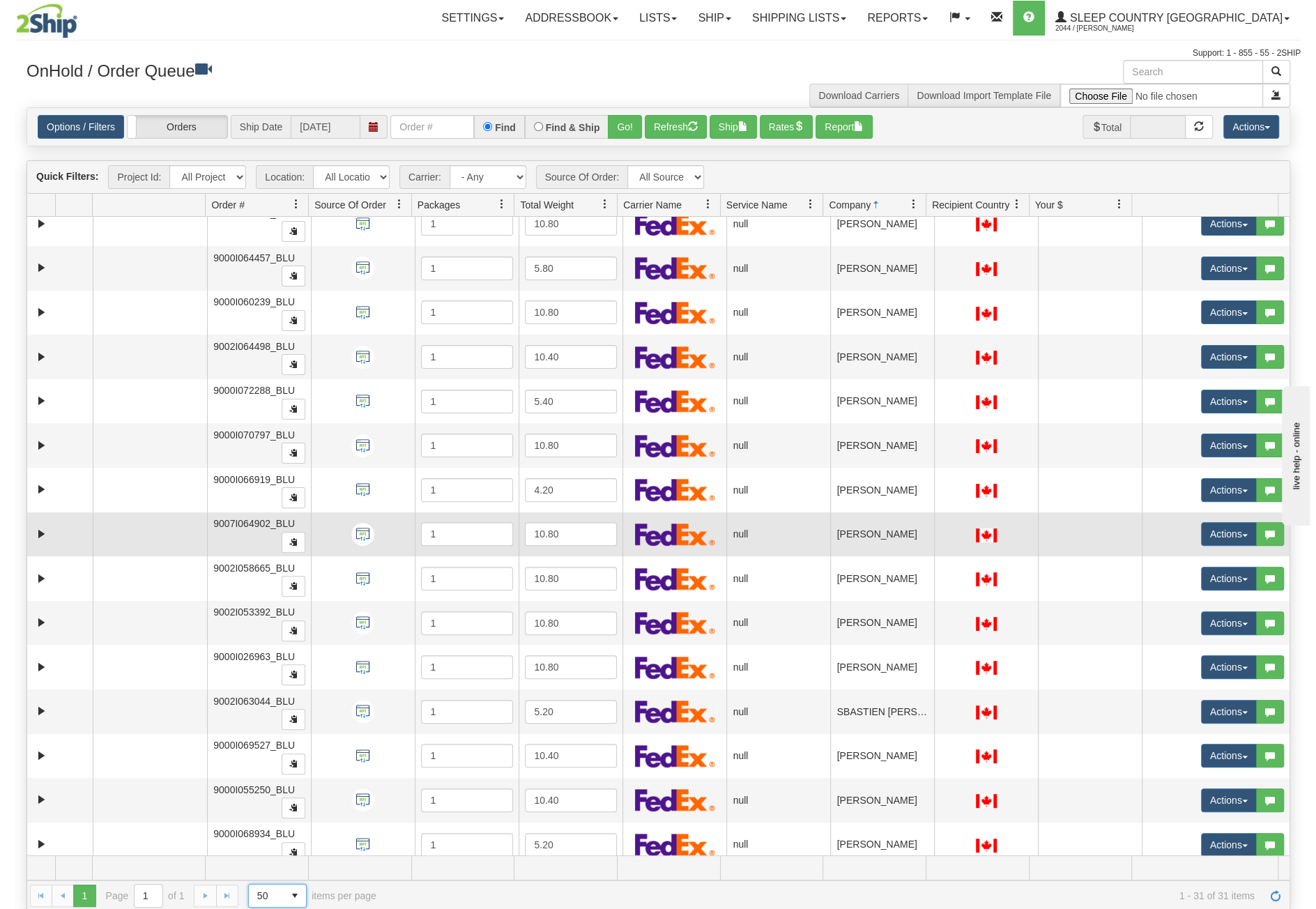
scroll to position [666, 0]
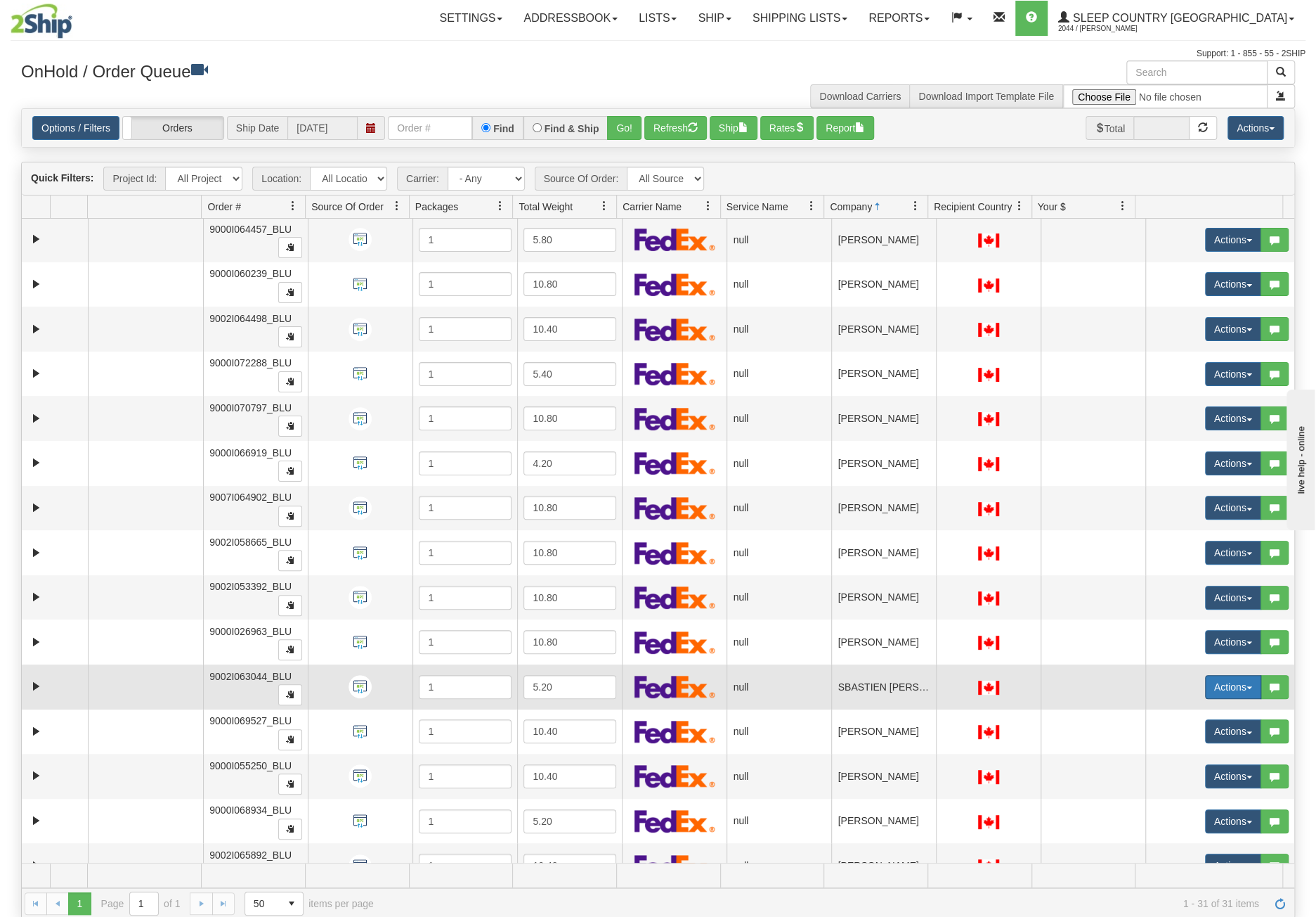
click at [1214, 675] on button "Actions" at bounding box center [1233, 686] width 56 height 24
click at [1186, 704] on link "Open" at bounding box center [1199, 713] width 121 height 18
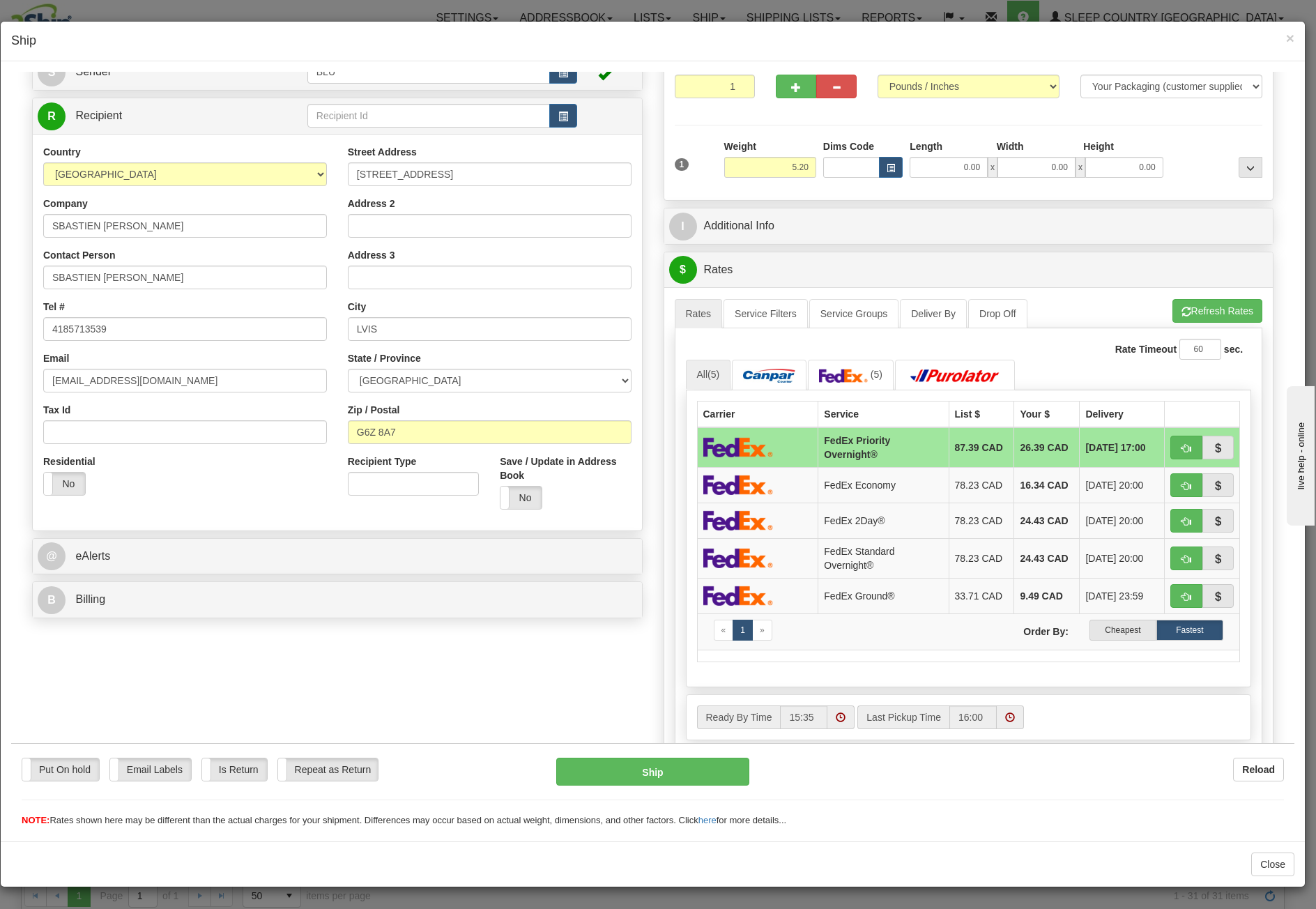
scroll to position [0, 0]
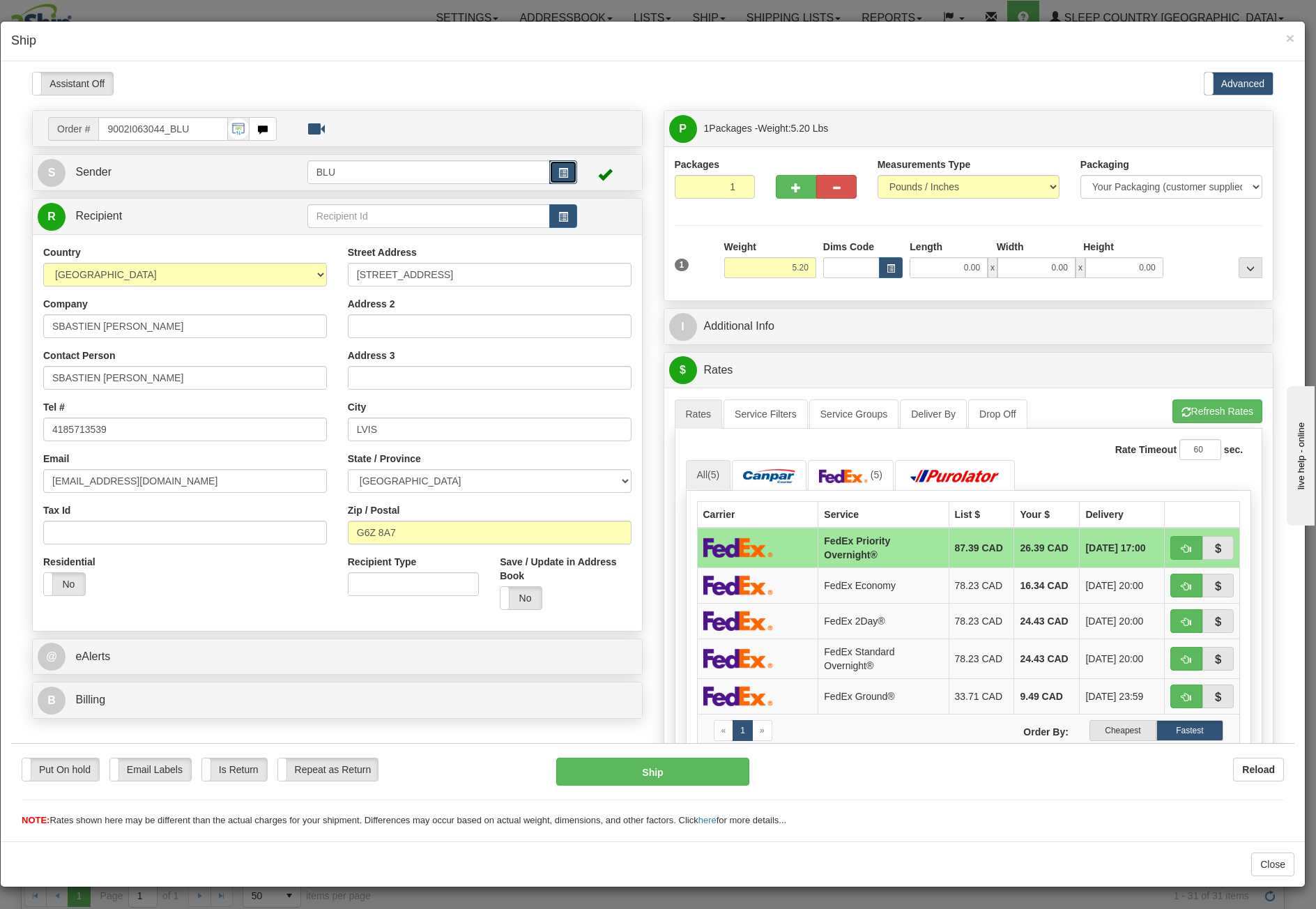
click at [562, 180] on button "button" at bounding box center [564, 171] width 28 height 24
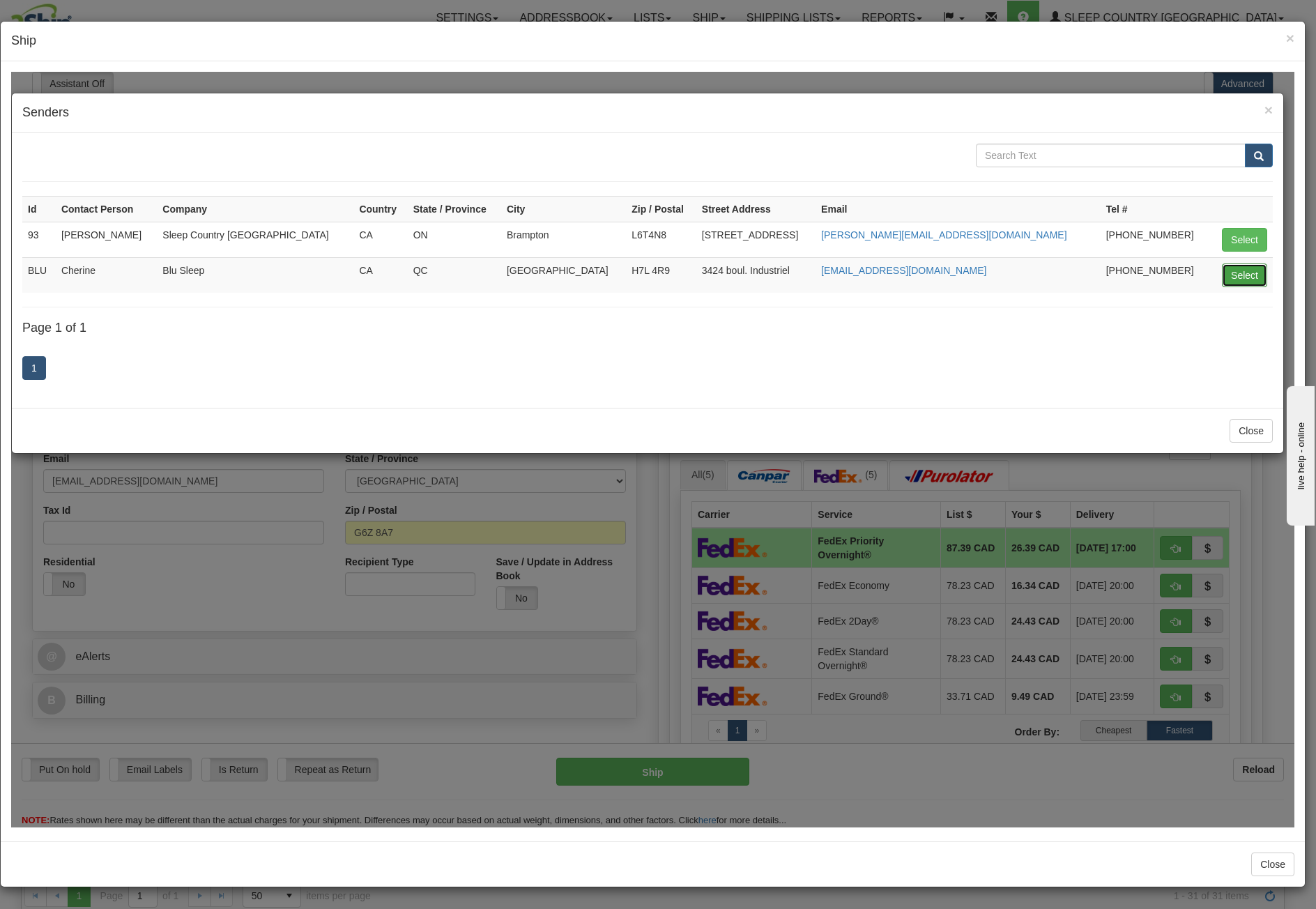
click at [1235, 269] on button "Select" at bounding box center [1244, 274] width 45 height 24
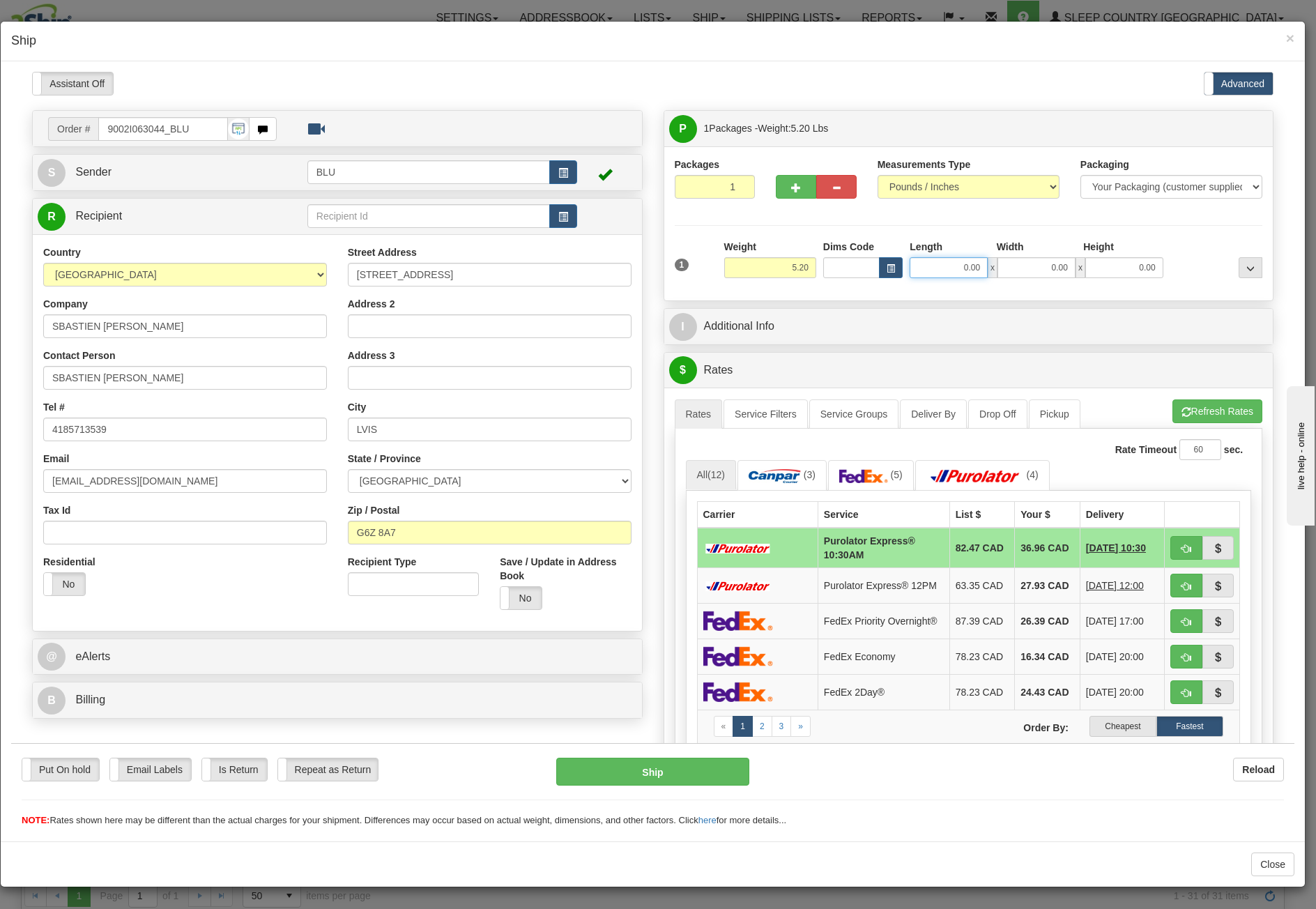
click at [952, 267] on input "0.00" at bounding box center [948, 267] width 78 height 21
click at [952, 267] on input "Length" at bounding box center [948, 267] width 78 height 21
type input "8.00"
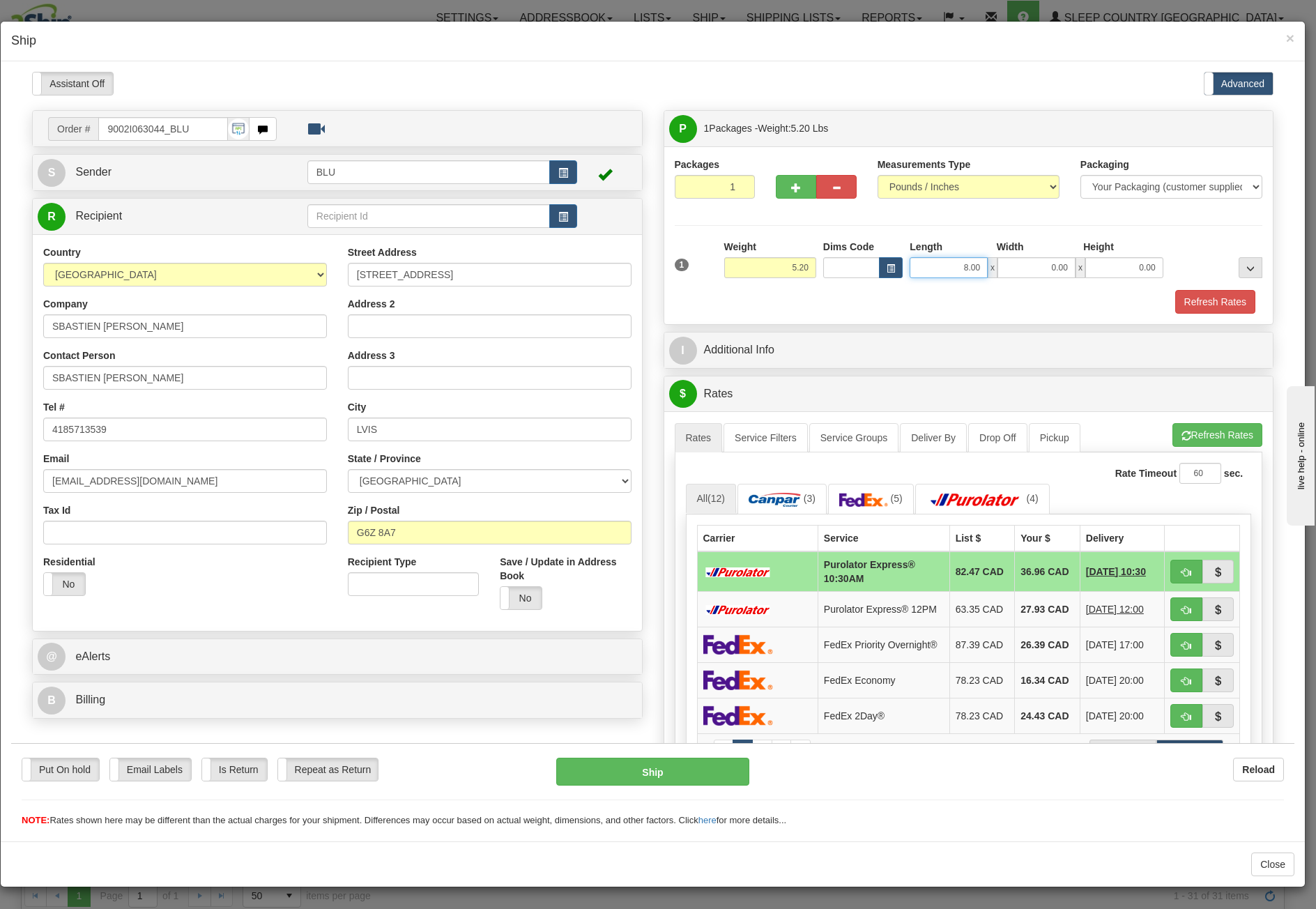
click at [958, 273] on input "8.00" at bounding box center [948, 267] width 78 height 21
click at [958, 273] on input "Length" at bounding box center [948, 267] width 78 height 21
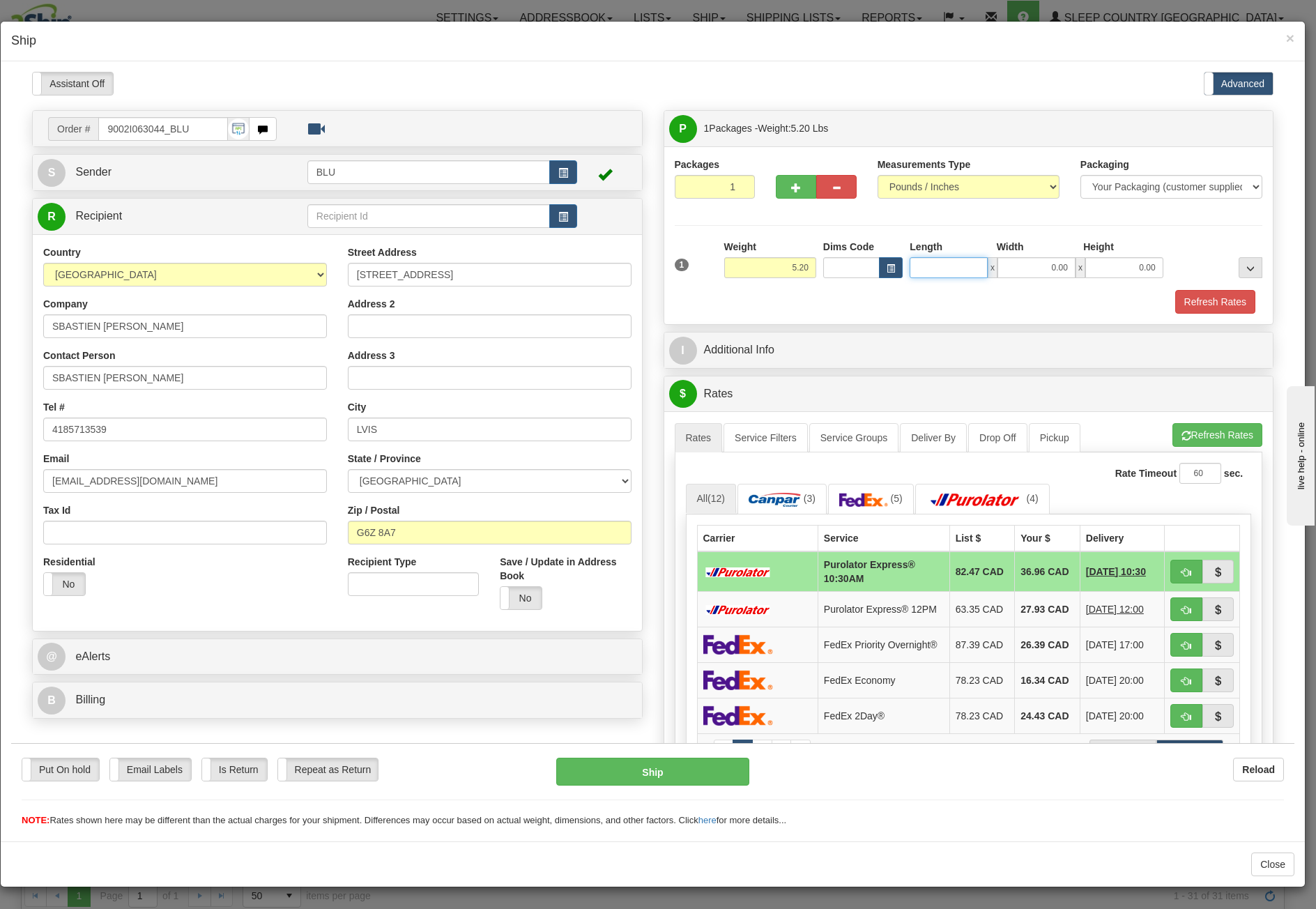
type input "8.45"
click at [1041, 271] on input "0.00" at bounding box center [1036, 267] width 78 height 21
click at [1041, 271] on input "Width" at bounding box center [1036, 267] width 78 height 21
type input "8.45"
click at [1106, 263] on input "0.00" at bounding box center [1124, 267] width 78 height 21
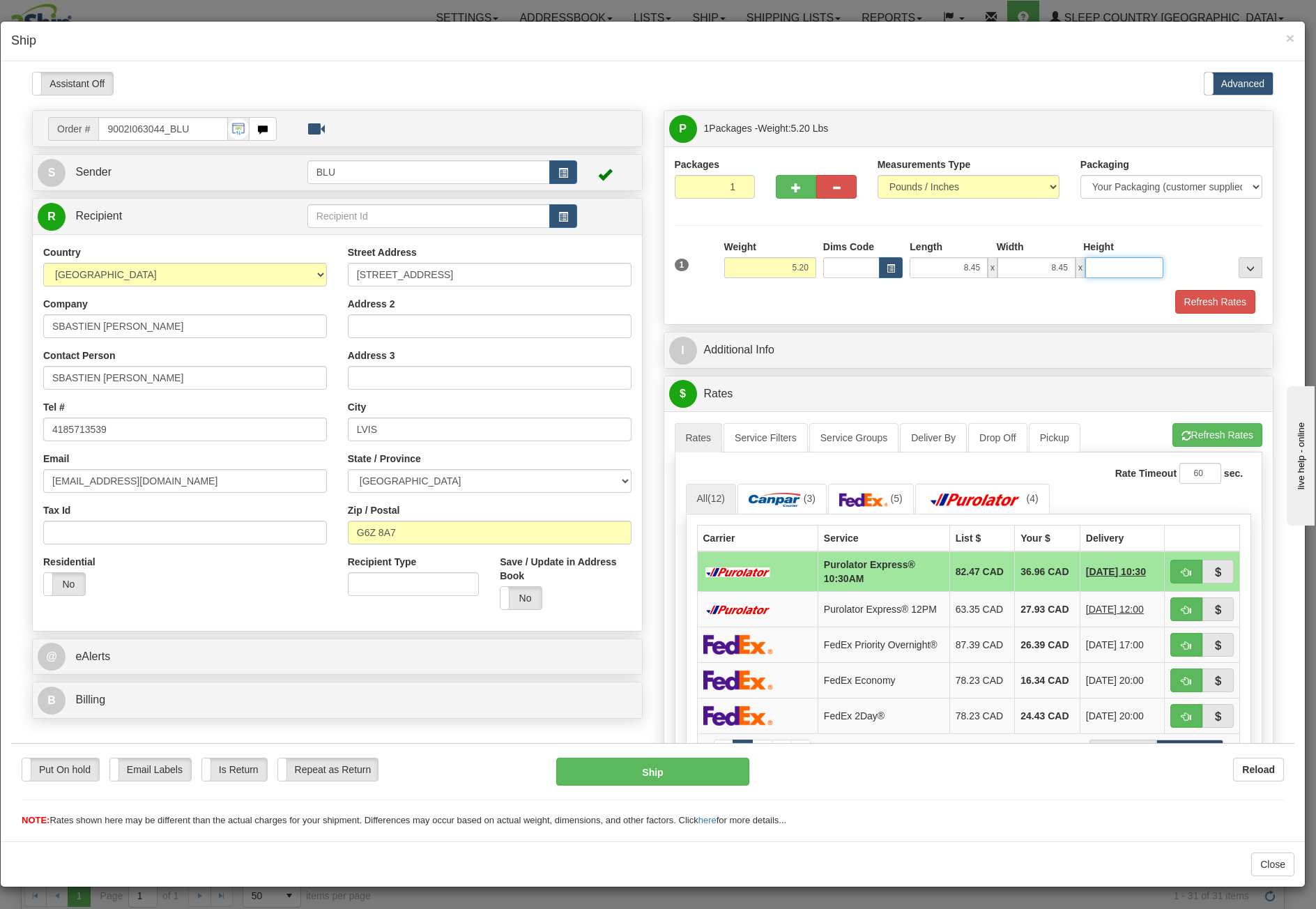
click at [1106, 263] on input "Height" at bounding box center [1124, 267] width 78 height 21
type input "16.85"
click at [1197, 301] on button "Refresh Rates" at bounding box center [1215, 300] width 80 height 24
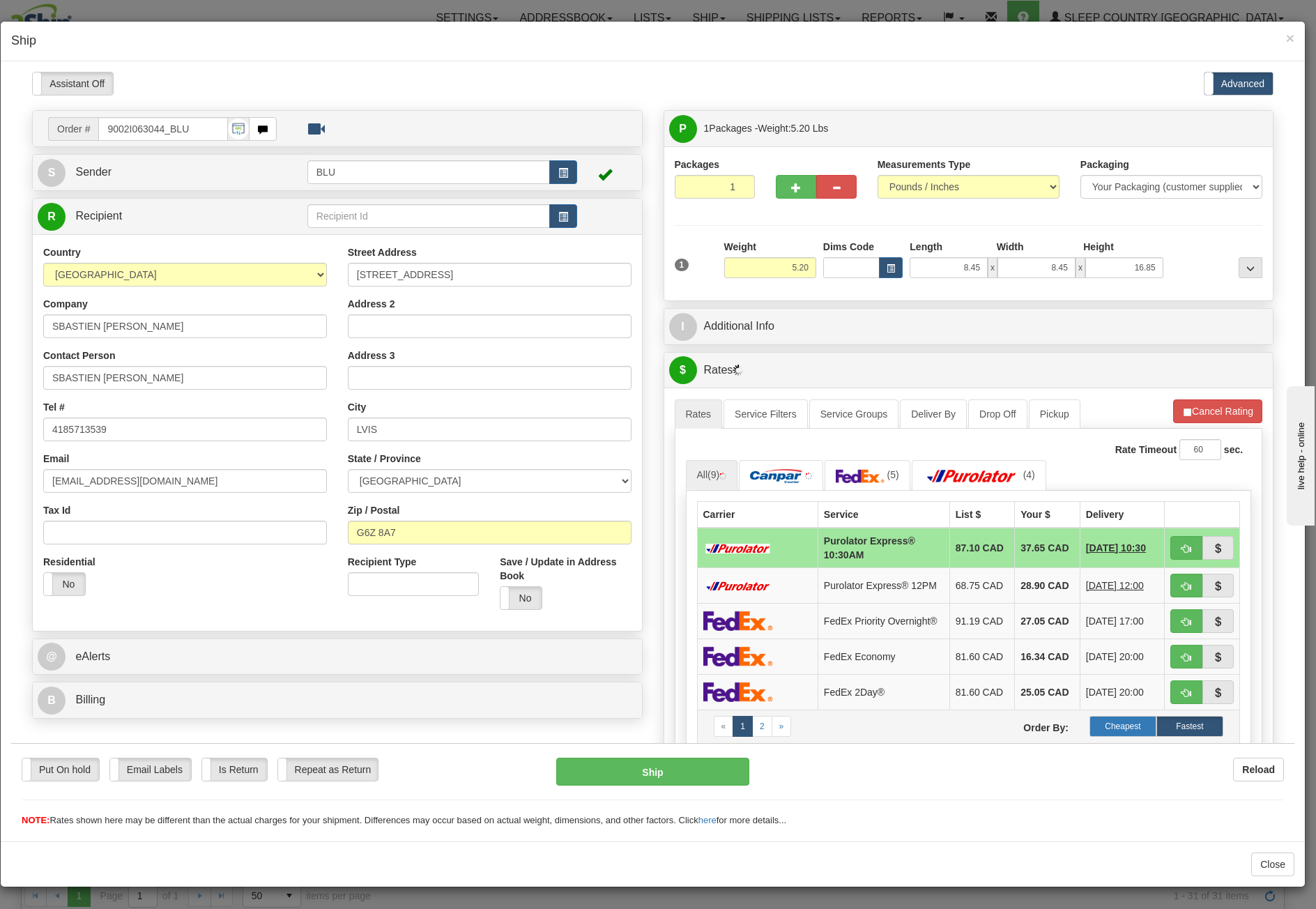
click at [1108, 722] on label "Cheapest" at bounding box center [1122, 726] width 67 height 21
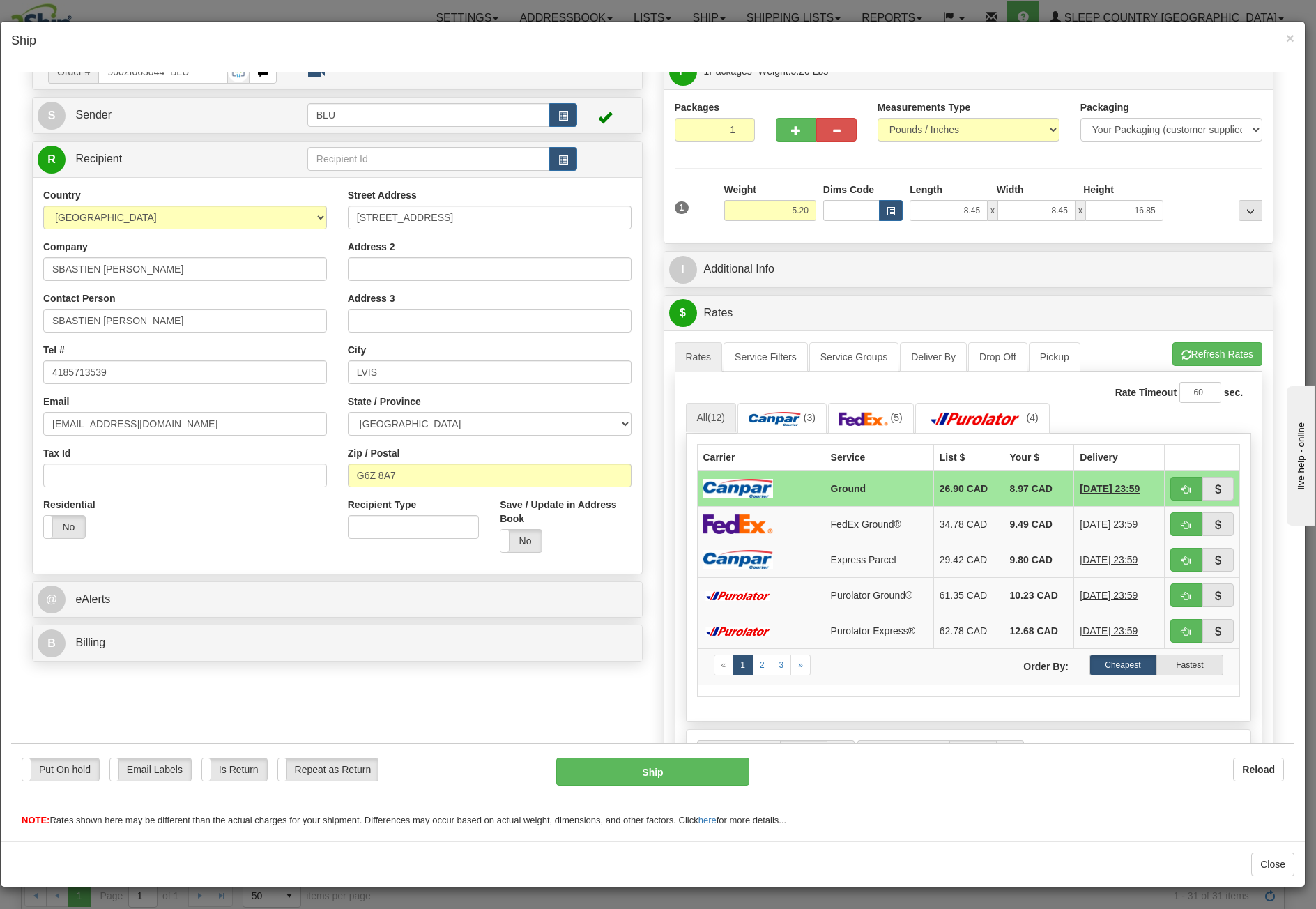
scroll to position [70, 0]
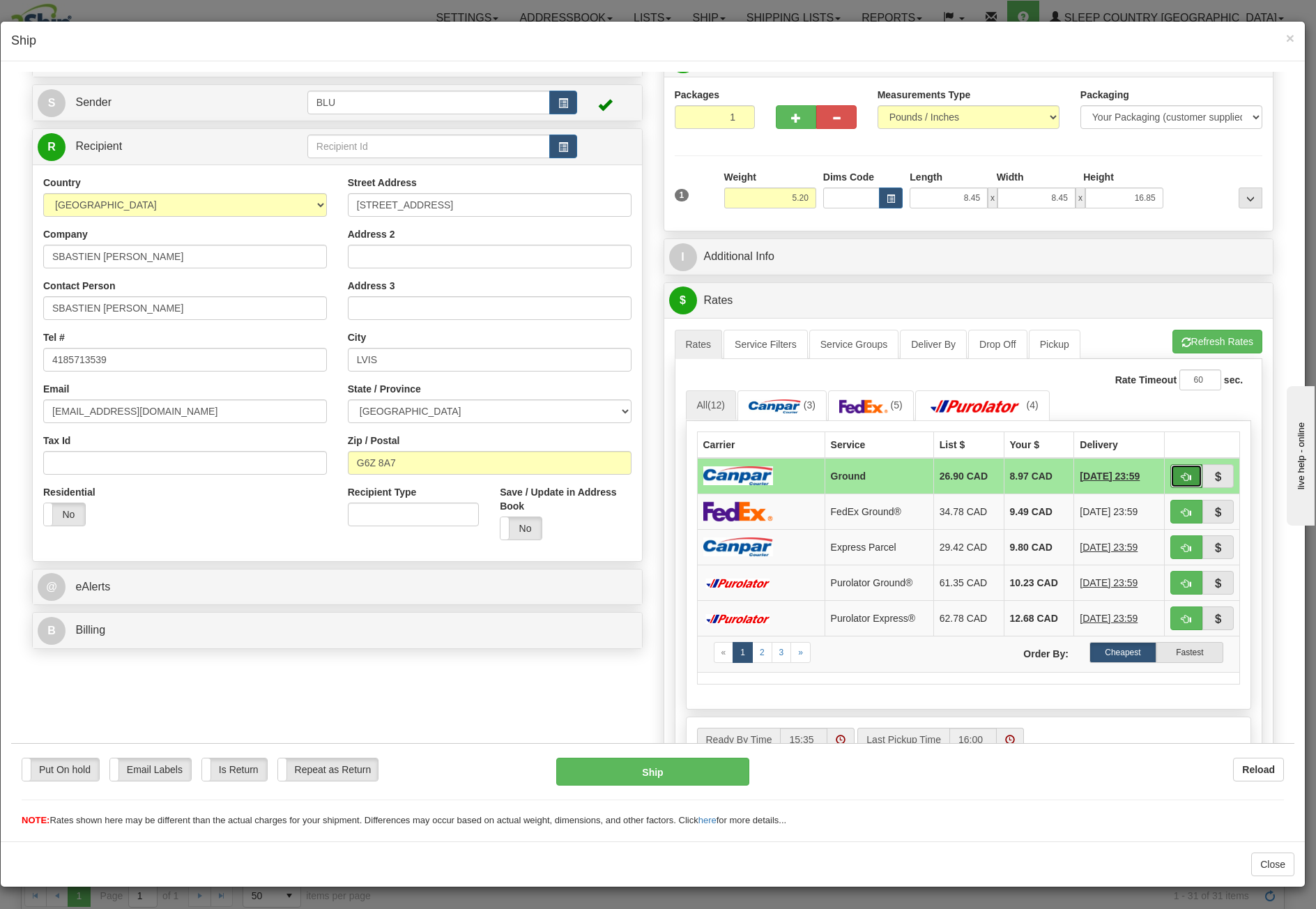
click at [1181, 471] on span "button" at bounding box center [1186, 476] width 9 height 9
type input "1"
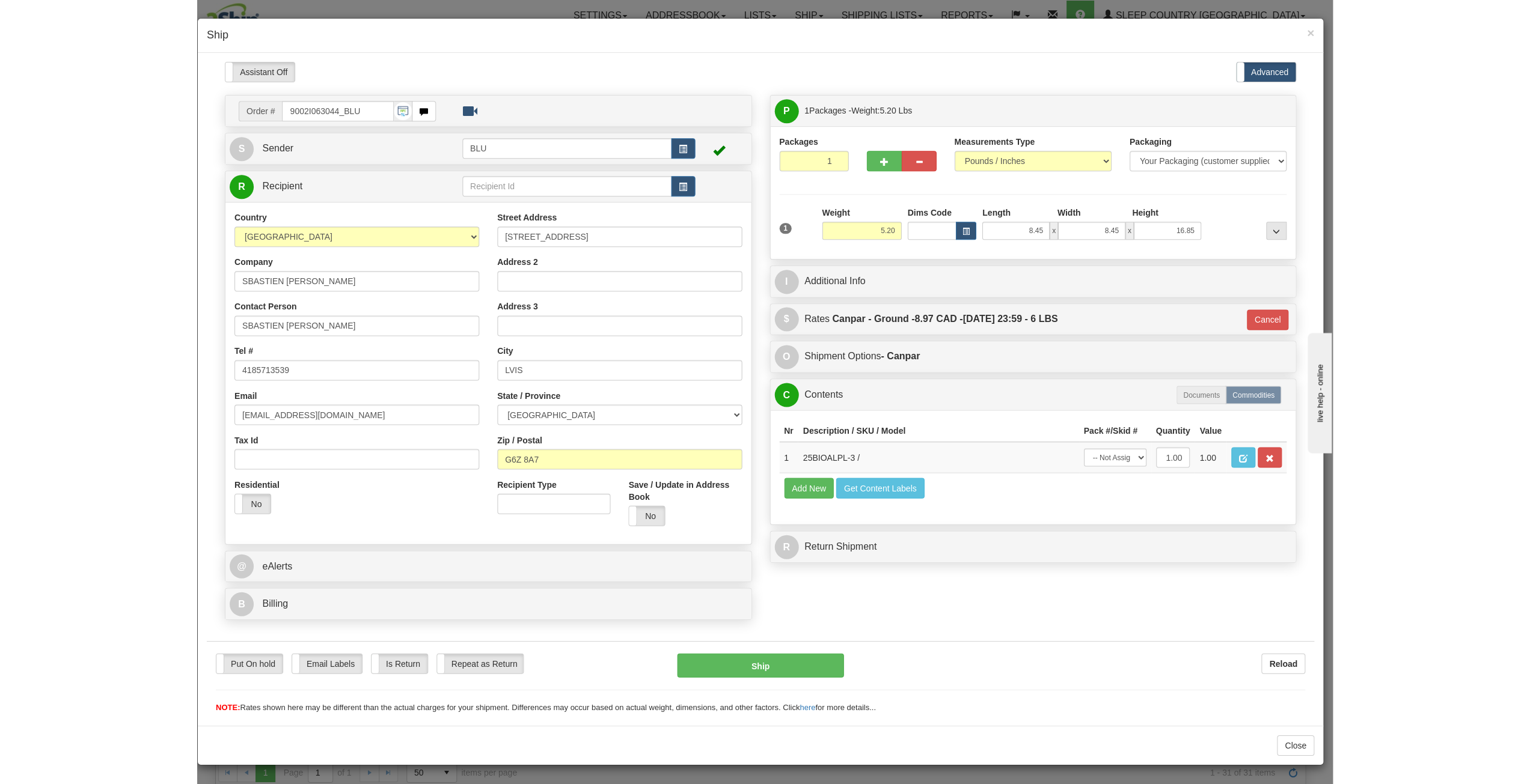
scroll to position [0, 0]
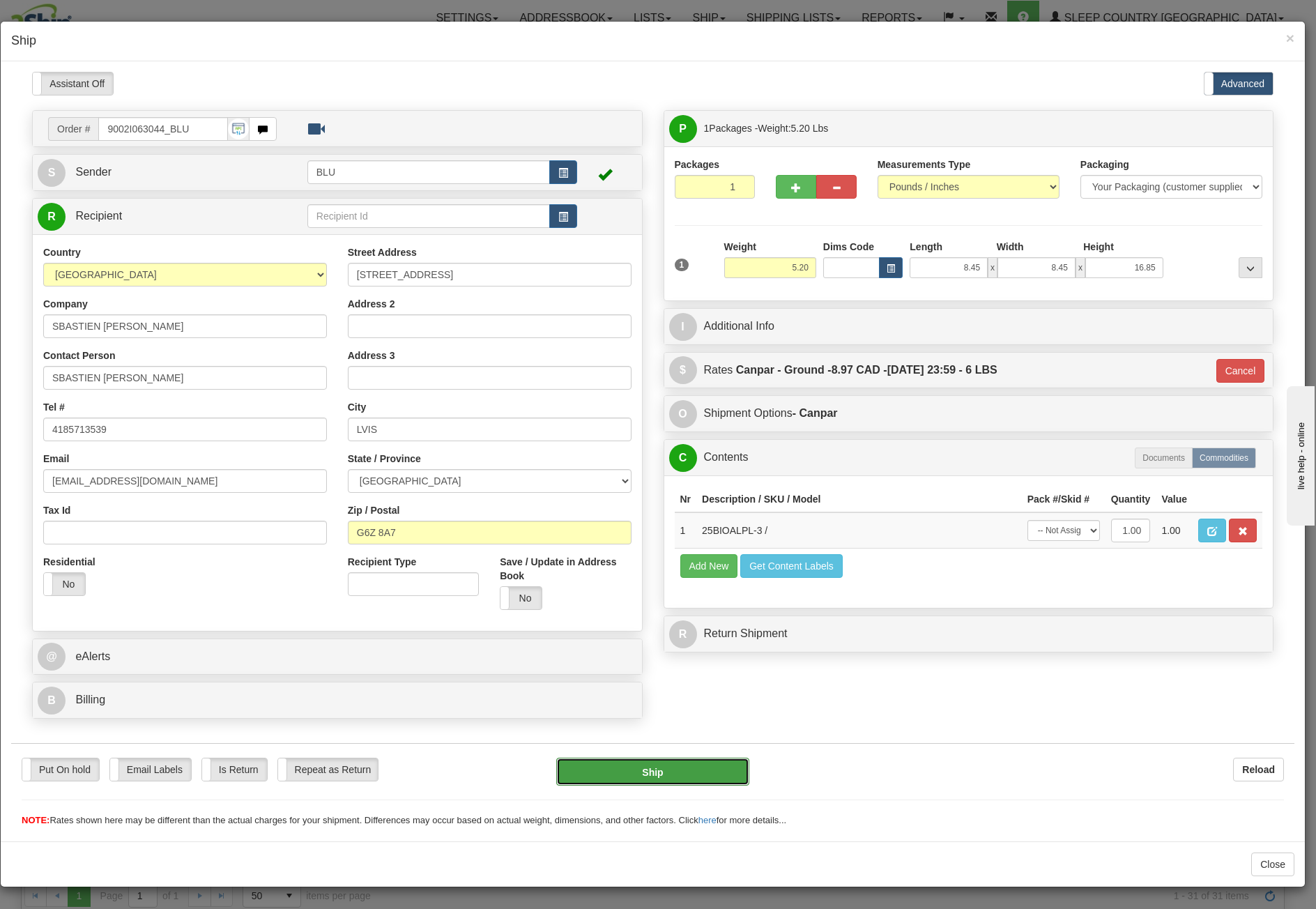
click at [679, 762] on button "Ship" at bounding box center [652, 771] width 193 height 28
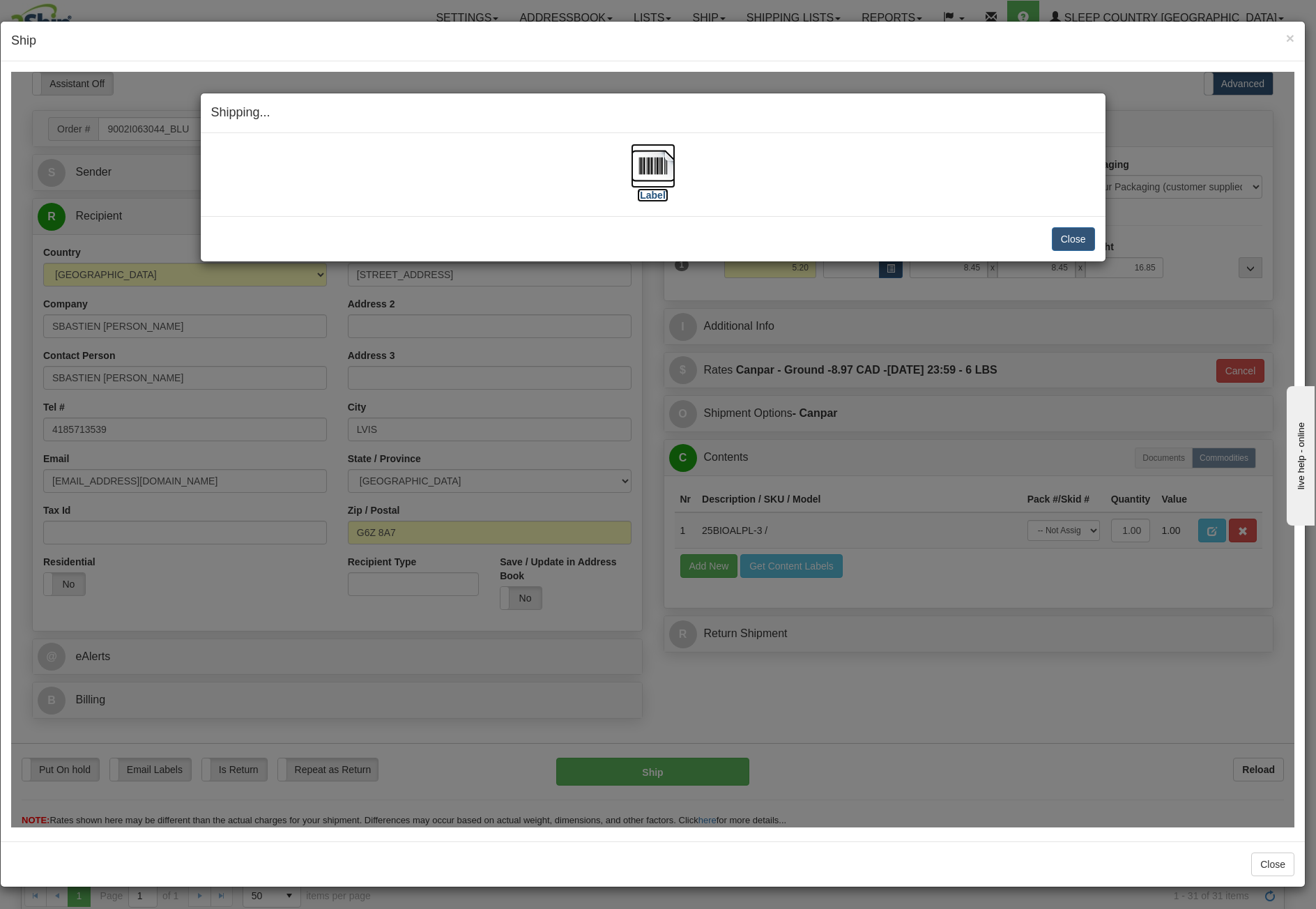
click at [663, 152] on img at bounding box center [652, 165] width 44 height 44
click at [1073, 238] on button "Close" at bounding box center [1073, 238] width 43 height 24
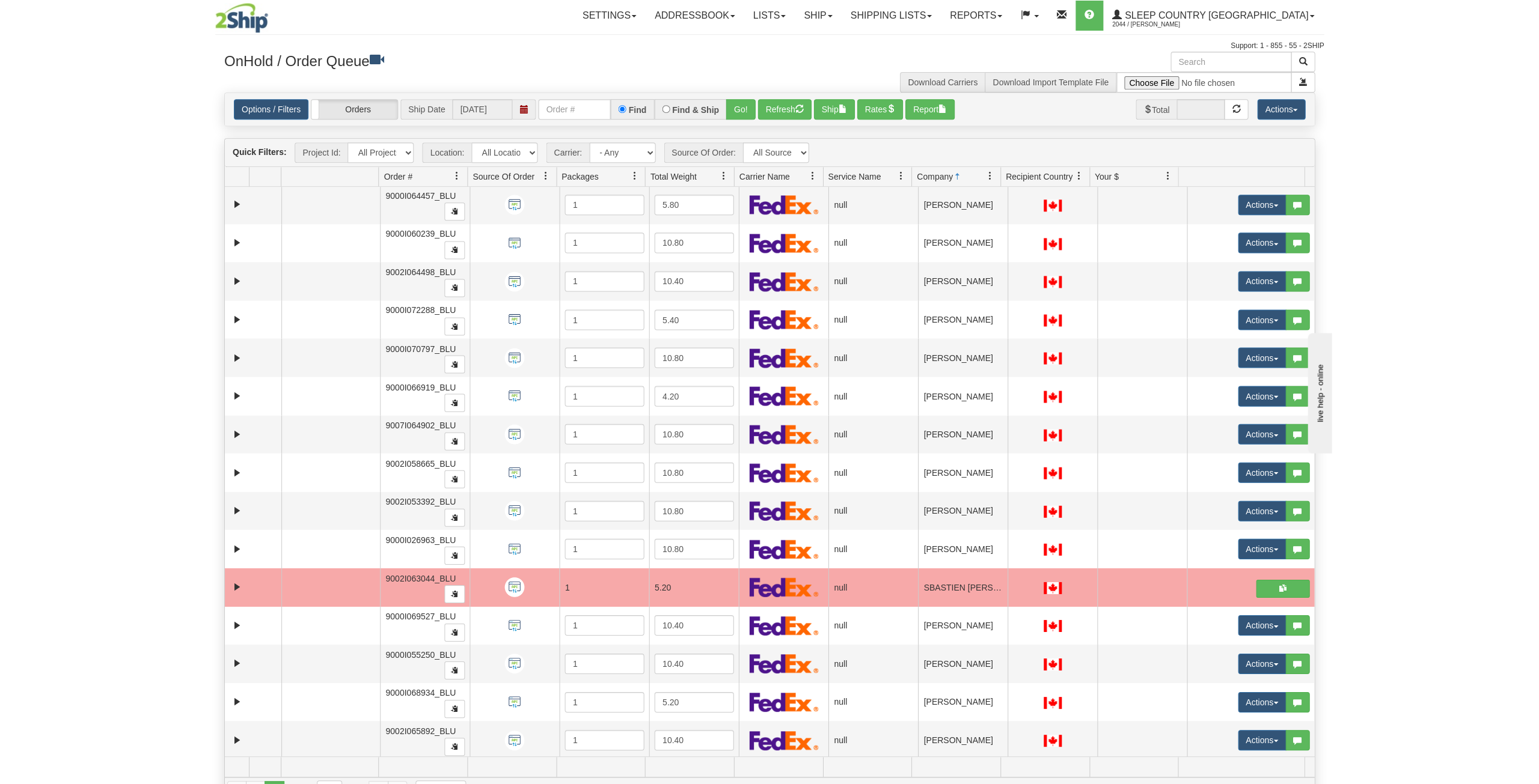
scroll to position [273, 0]
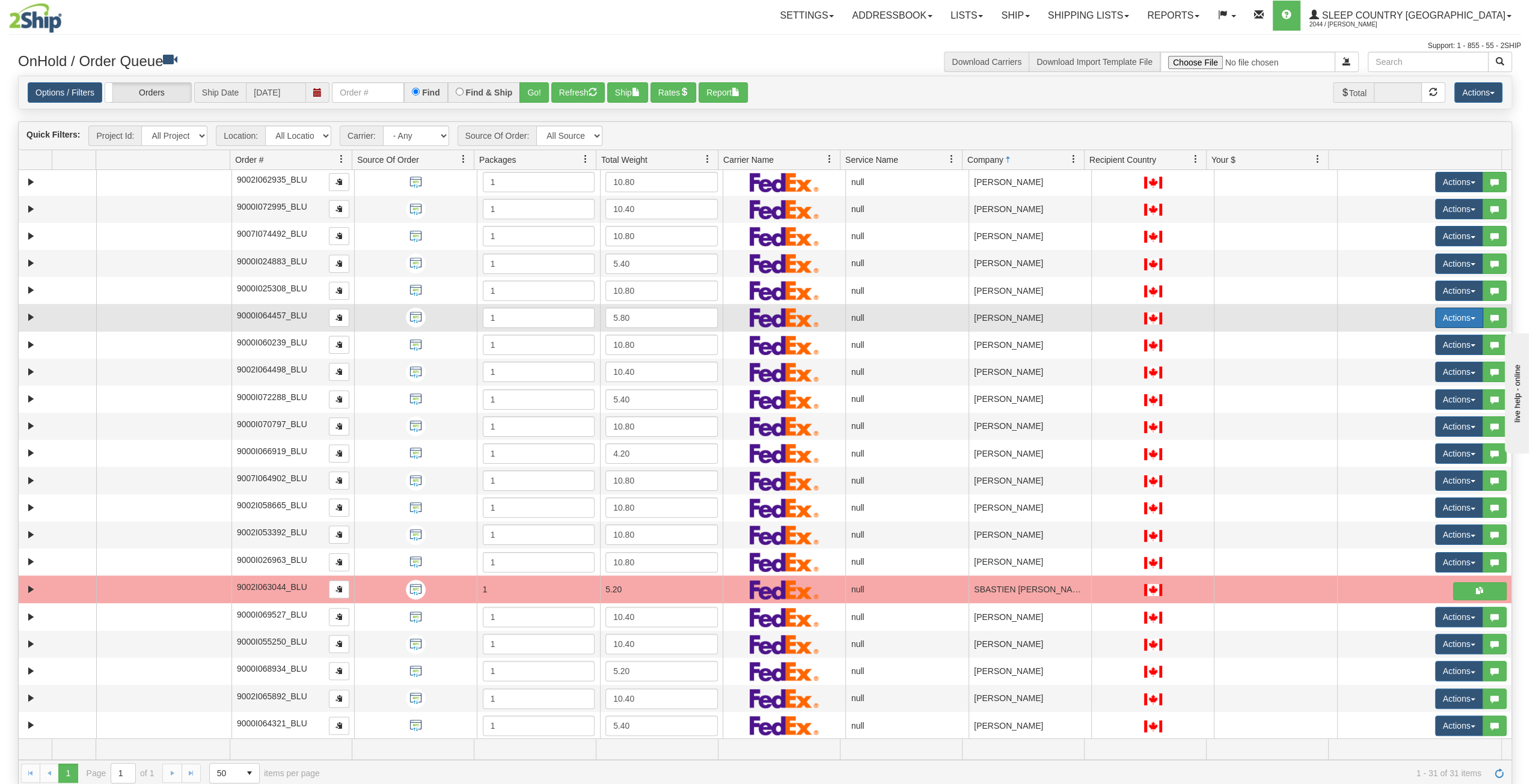
click at [1125, 321] on button "Actions" at bounding box center [1459, 317] width 48 height 20
click at [1125, 336] on span "Open" at bounding box center [1405, 341] width 29 height 10
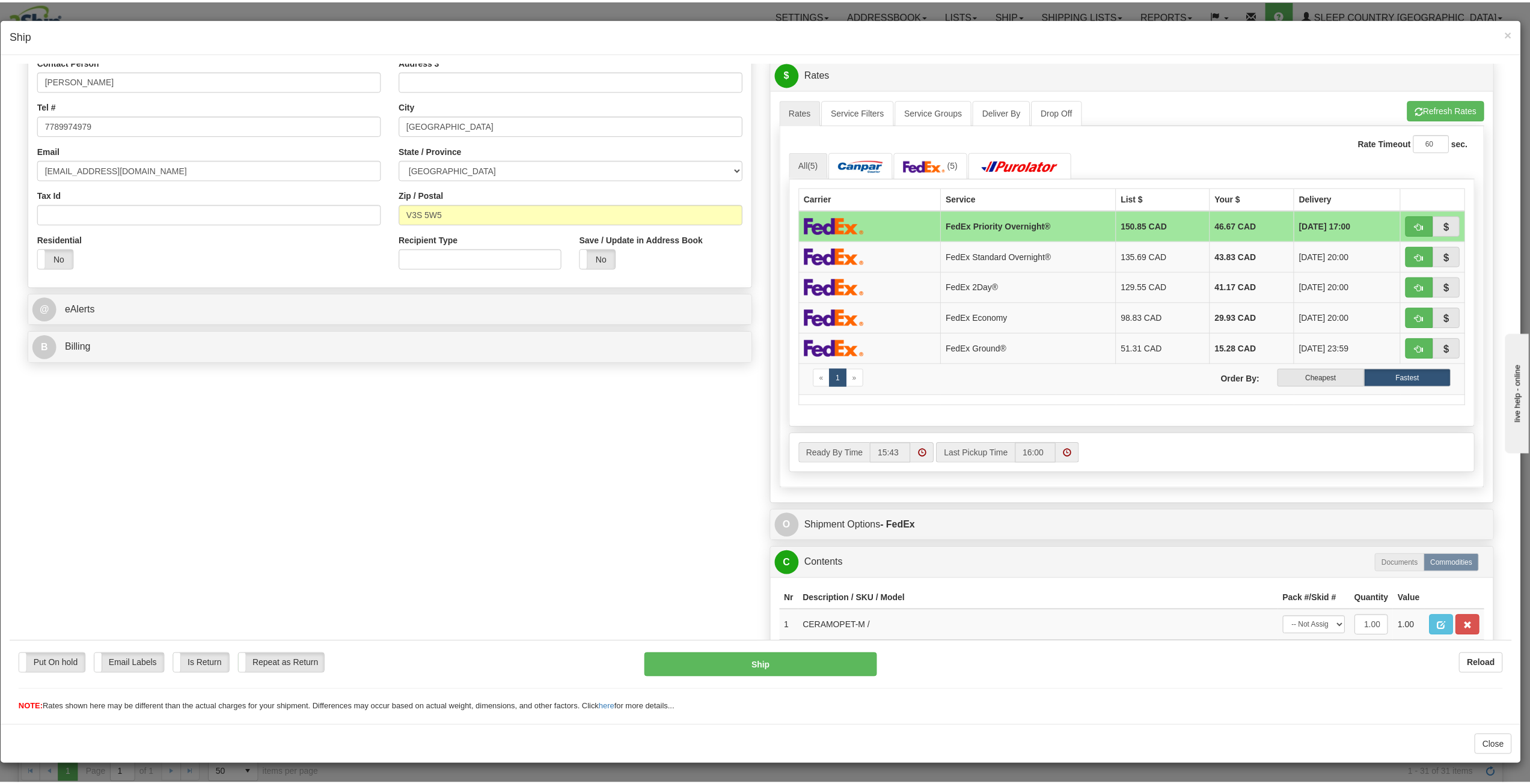
scroll to position [0, 0]
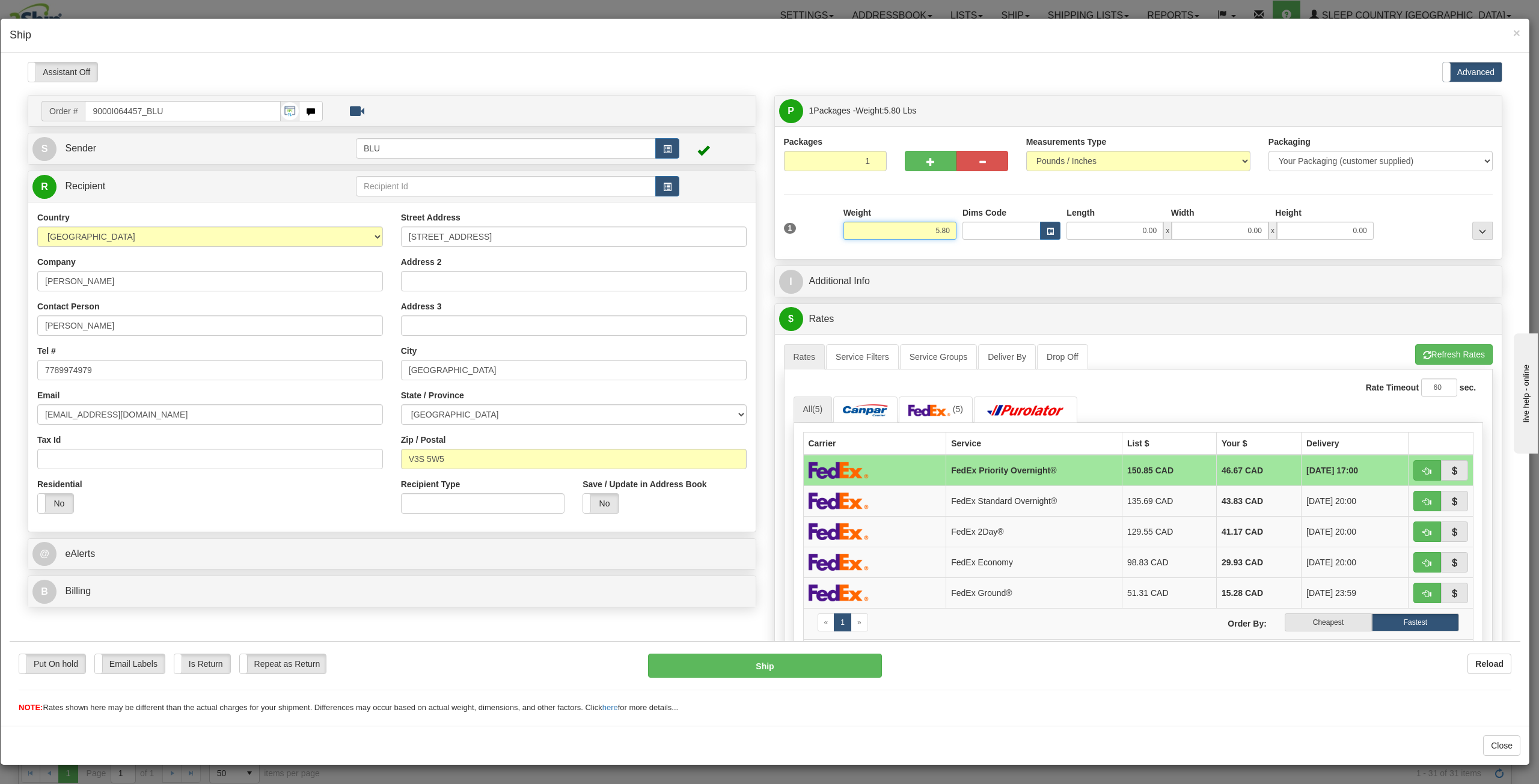
click at [923, 227] on input "5.80" at bounding box center [899, 230] width 113 height 18
click at [1079, 236] on input "0.00" at bounding box center [1114, 230] width 97 height 18
type input "10.00"
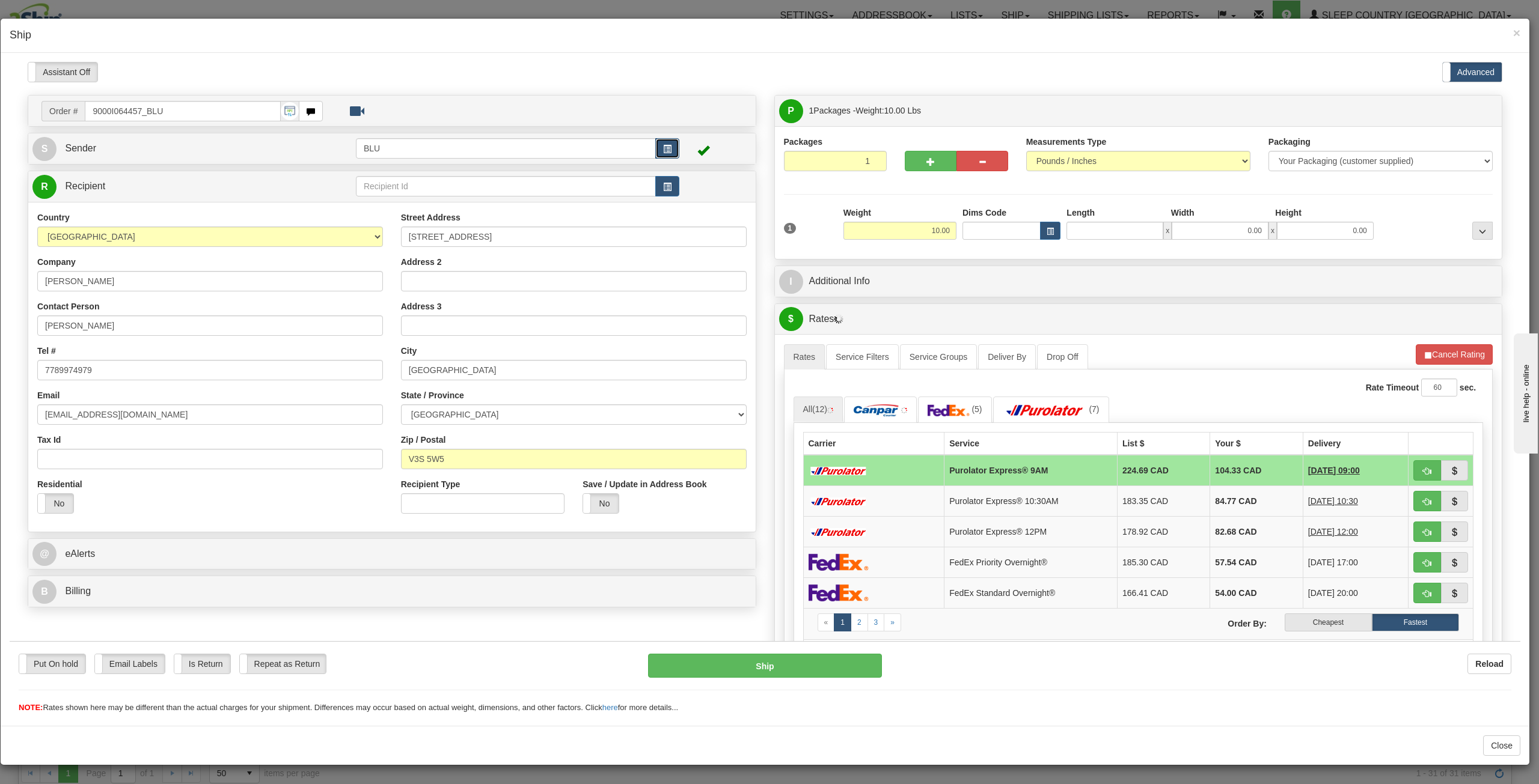
type input "0.00"
click at [663, 150] on span "button" at bounding box center [667, 149] width 8 height 8
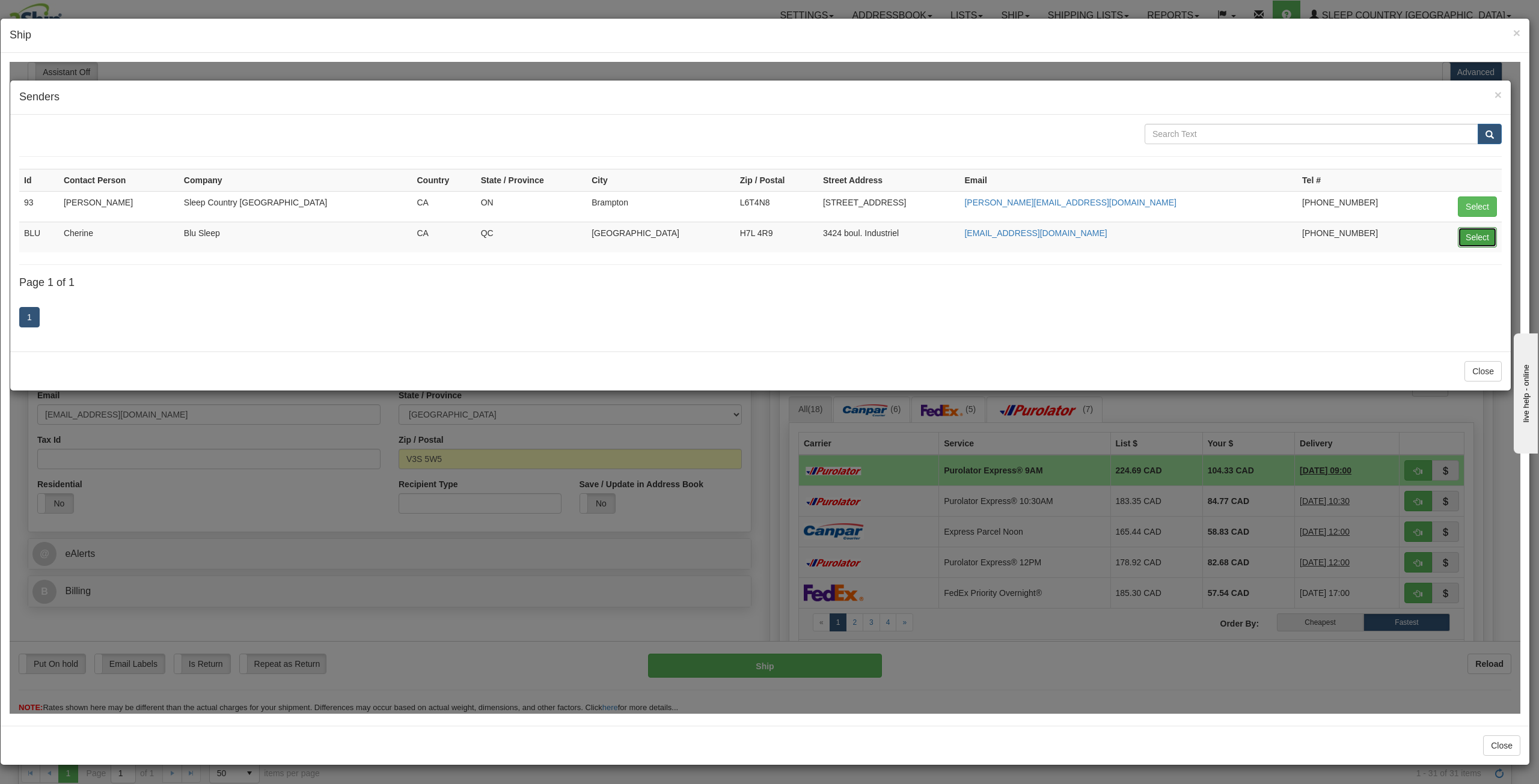
click at [1125, 234] on button "Select" at bounding box center [1477, 236] width 39 height 20
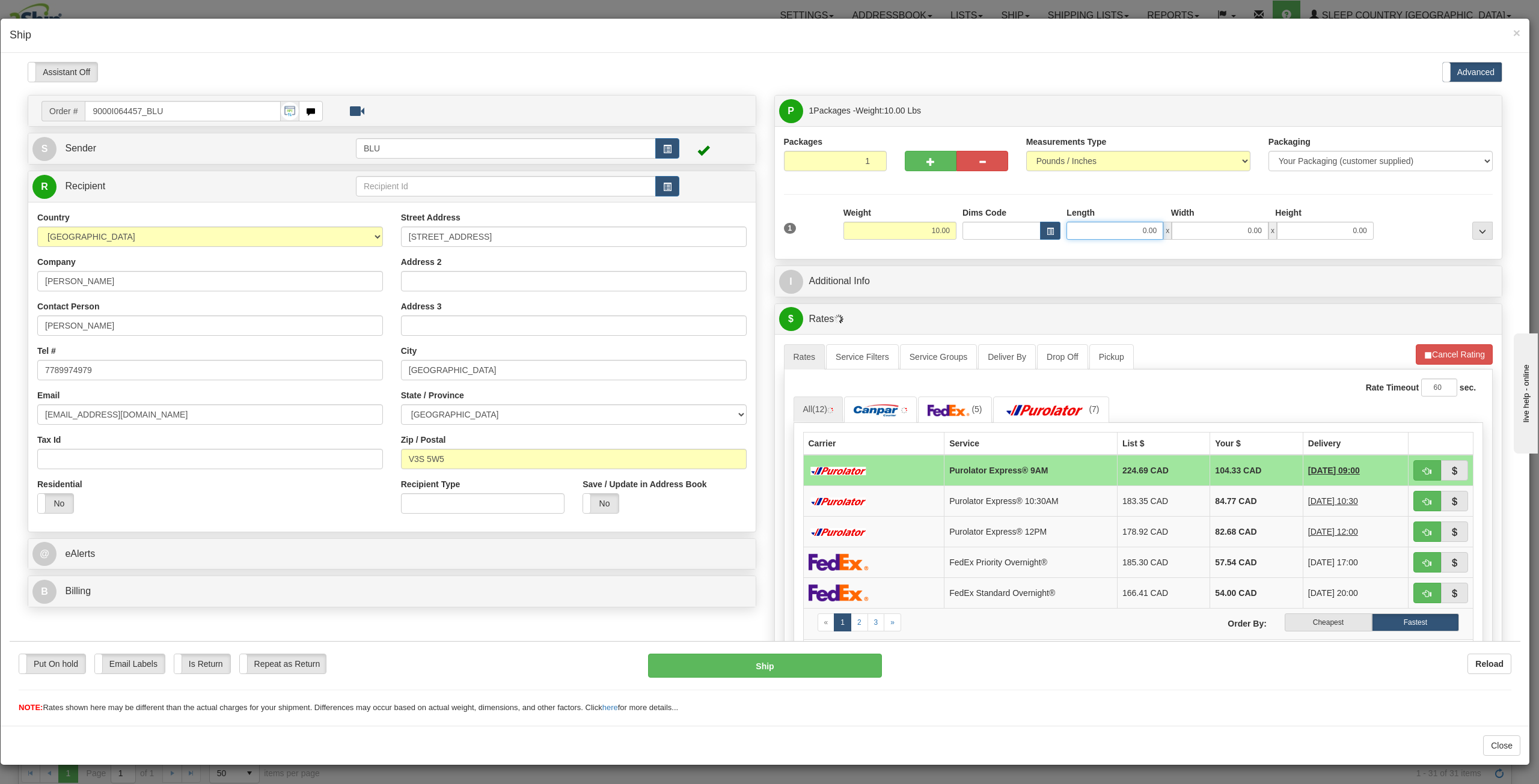
click at [1104, 237] on input "0.00" at bounding box center [1114, 230] width 97 height 18
click at [1125, 238] on input "Length" at bounding box center [1114, 230] width 97 height 18
type input "12.00"
click at [1125, 232] on input "0.00" at bounding box center [1219, 230] width 97 height 18
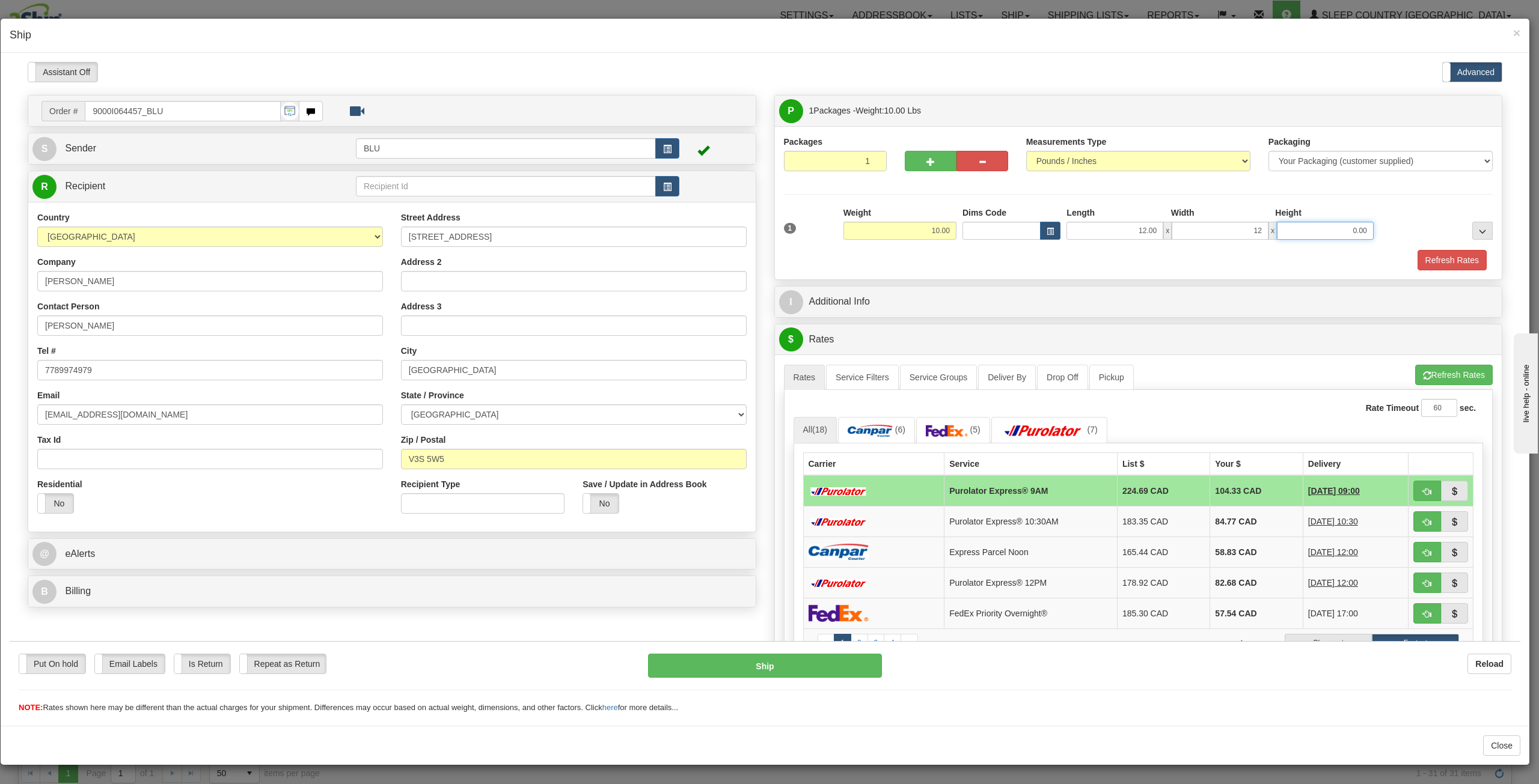
type input "12.00"
click at [1125, 222] on input "0.00" at bounding box center [1325, 230] width 97 height 18
type input "17.00"
click at [1125, 270] on div "Packages 1 1 Measurements Type" at bounding box center [1139, 202] width 727 height 153
click at [1125, 258] on button "Refresh Rates" at bounding box center [1451, 259] width 69 height 20
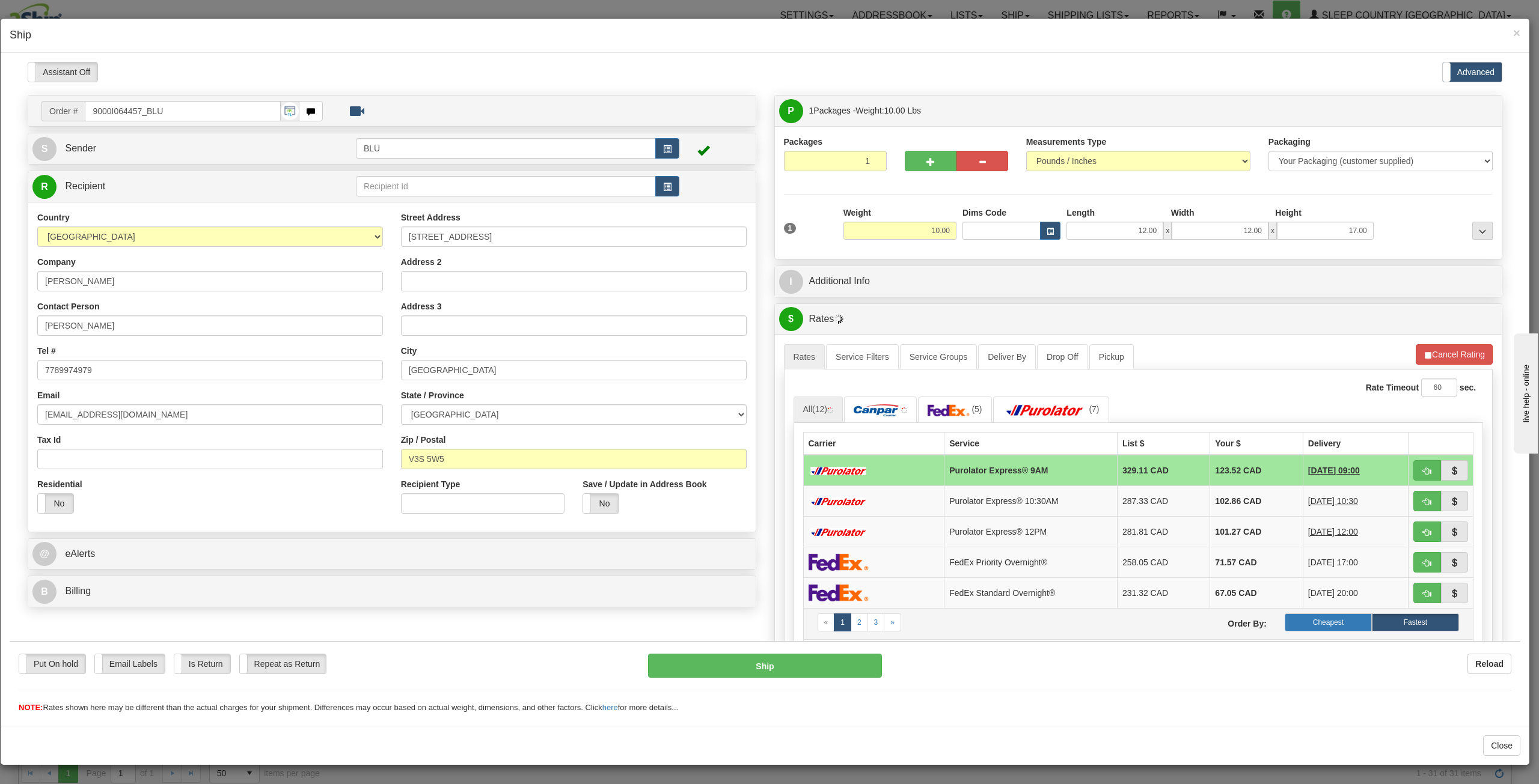
click at [1125, 614] on label "Cheapest" at bounding box center [1328, 622] width 87 height 18
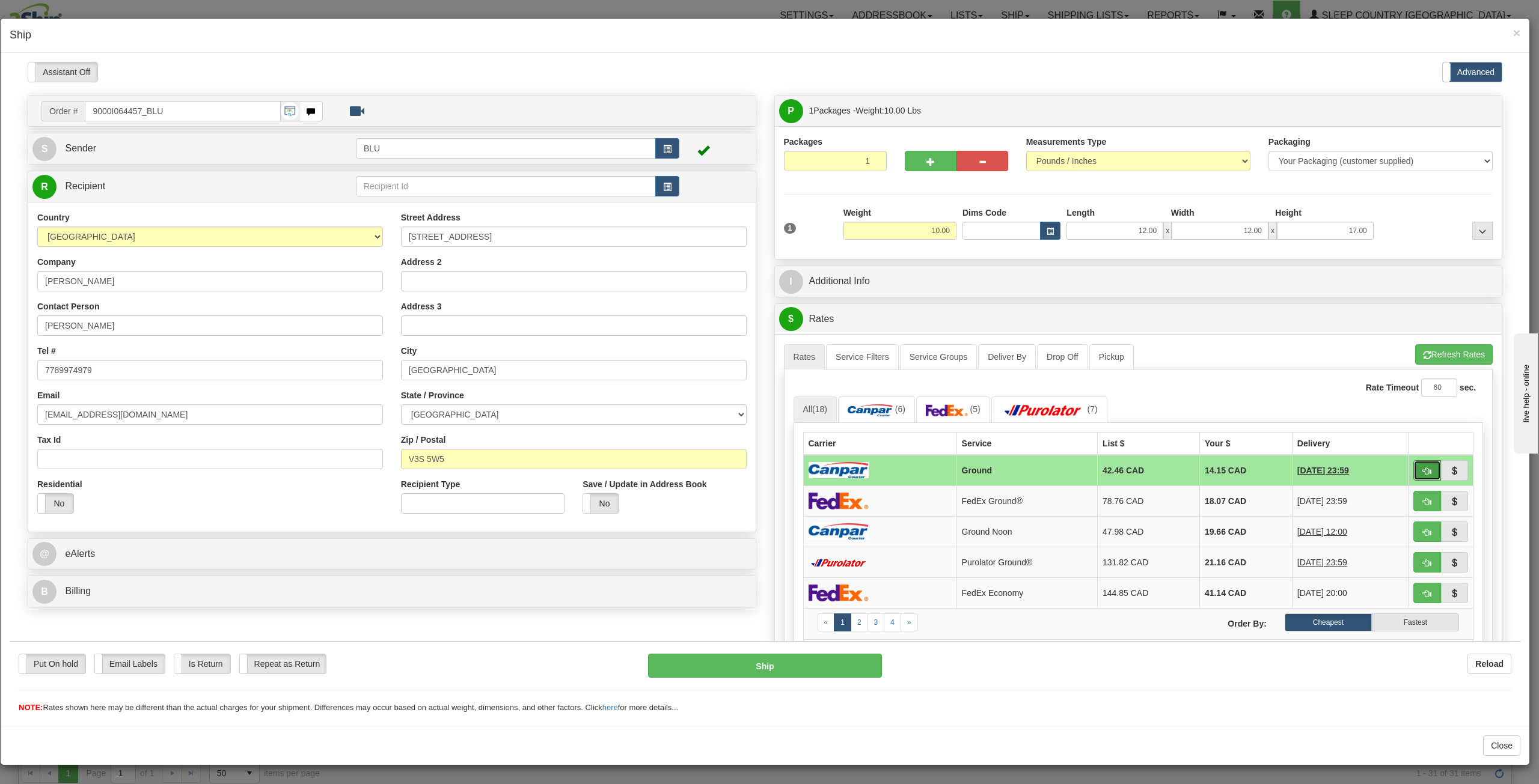
click at [1125, 462] on button "button" at bounding box center [1427, 470] width 28 height 20
type input "1"
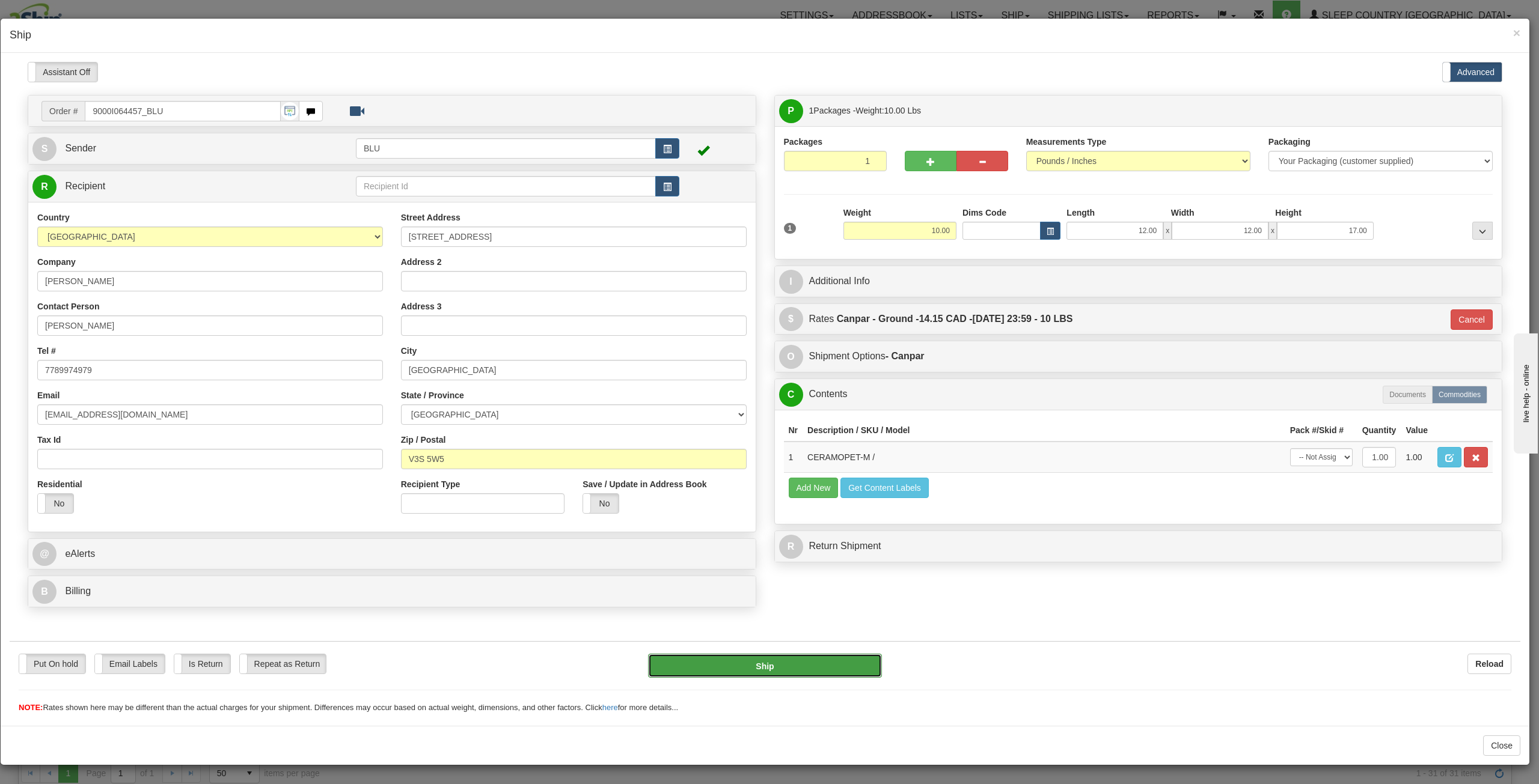
click at [817, 670] on button "Ship" at bounding box center [765, 666] width 234 height 24
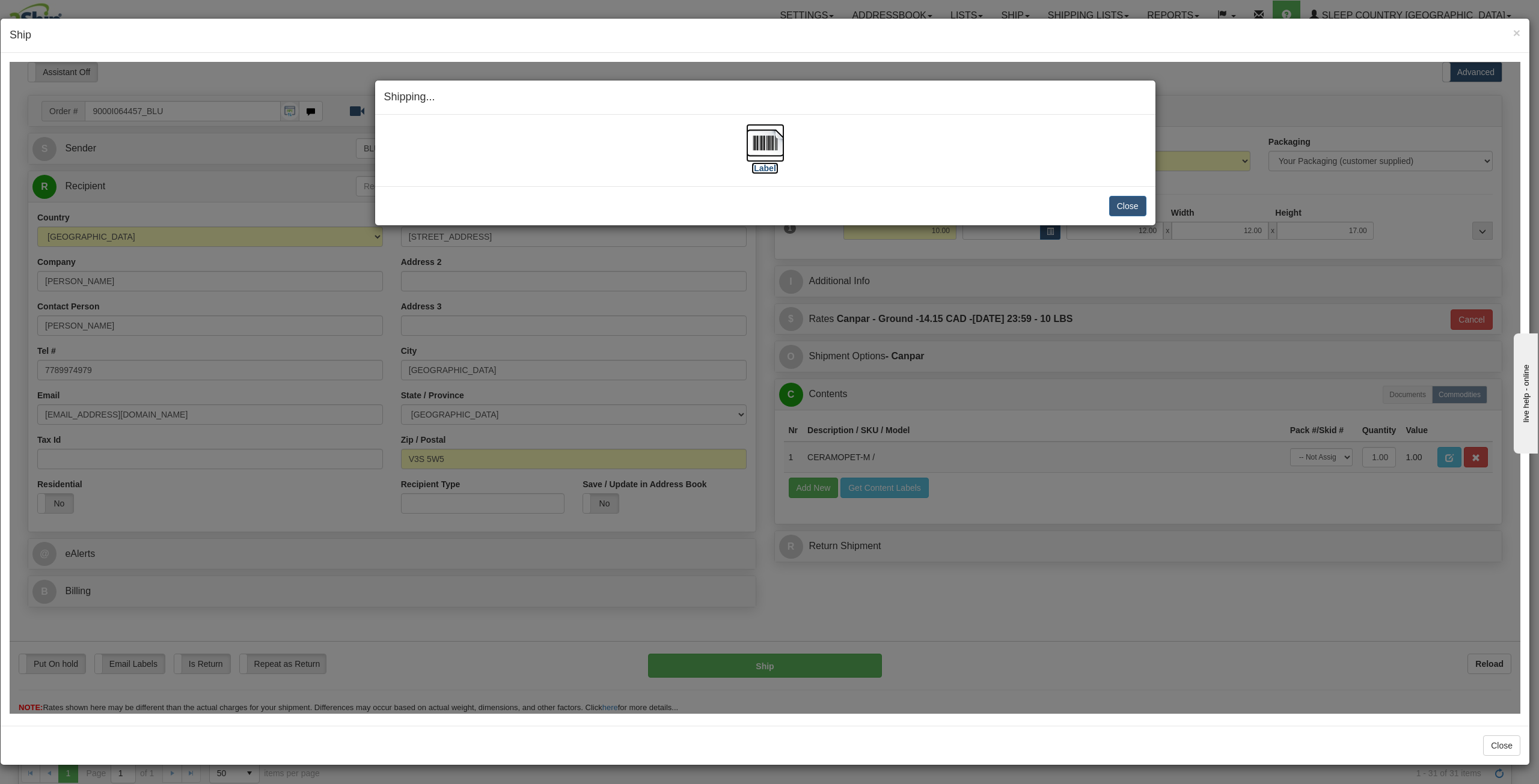
click at [757, 143] on img at bounding box center [765, 142] width 38 height 38
click at [1125, 205] on button "Close" at bounding box center [1127, 205] width 37 height 20
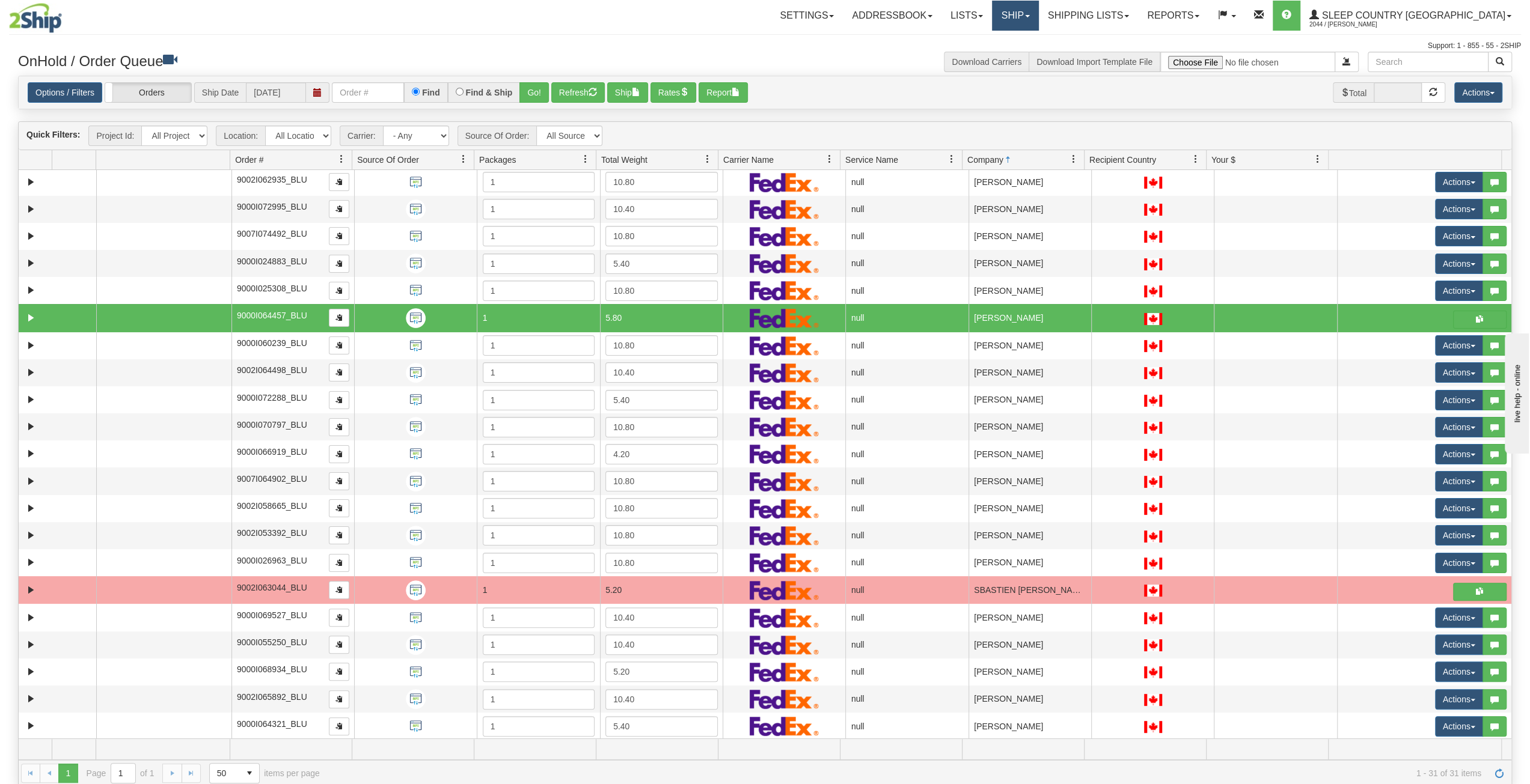
click at [1038, 15] on link "Ship" at bounding box center [1015, 15] width 46 height 30
click at [1125, 314] on button "button" at bounding box center [1480, 320] width 54 height 18
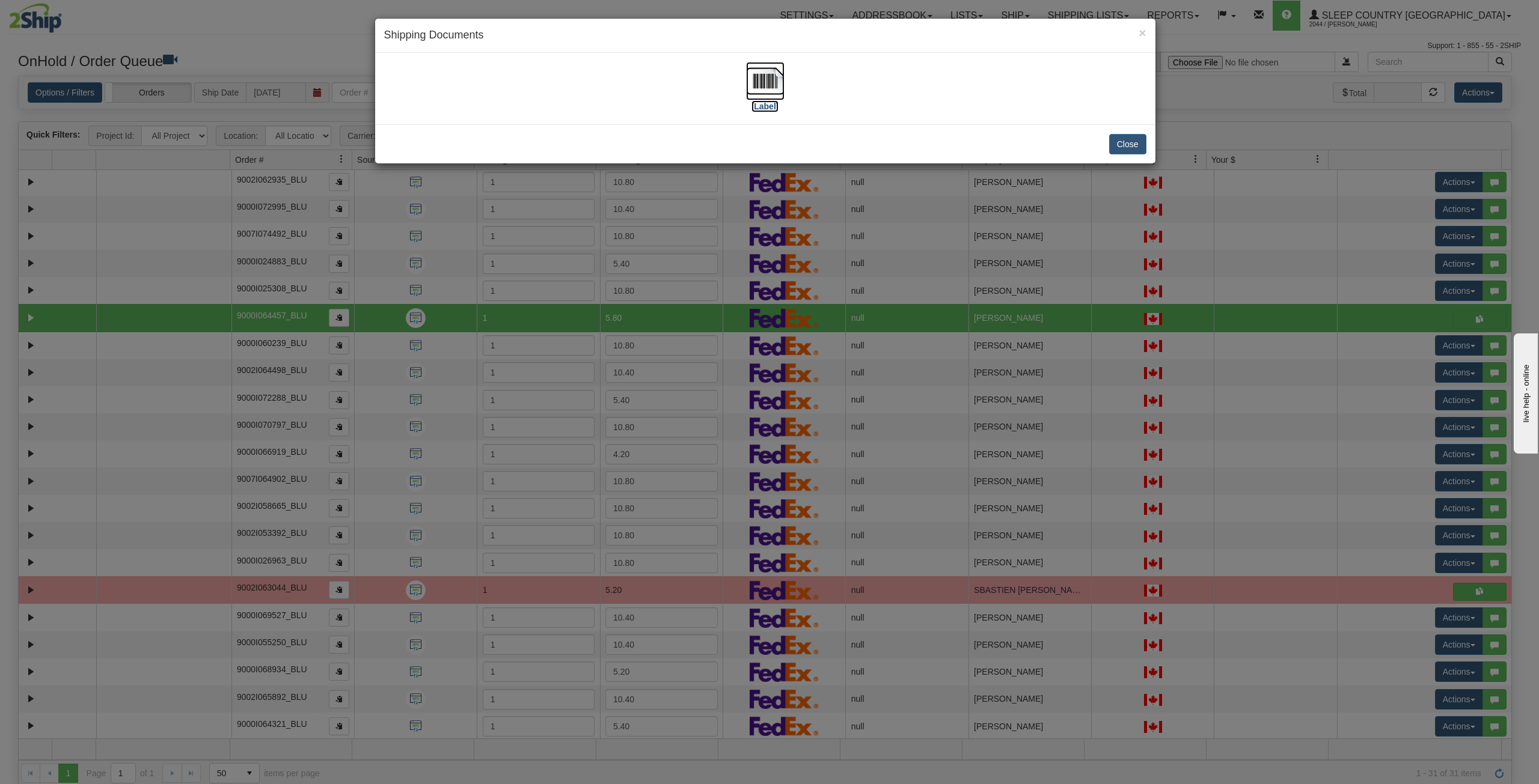
click at [772, 84] on img at bounding box center [765, 80] width 38 height 38
click at [1125, 144] on button "Close" at bounding box center [1127, 144] width 37 height 20
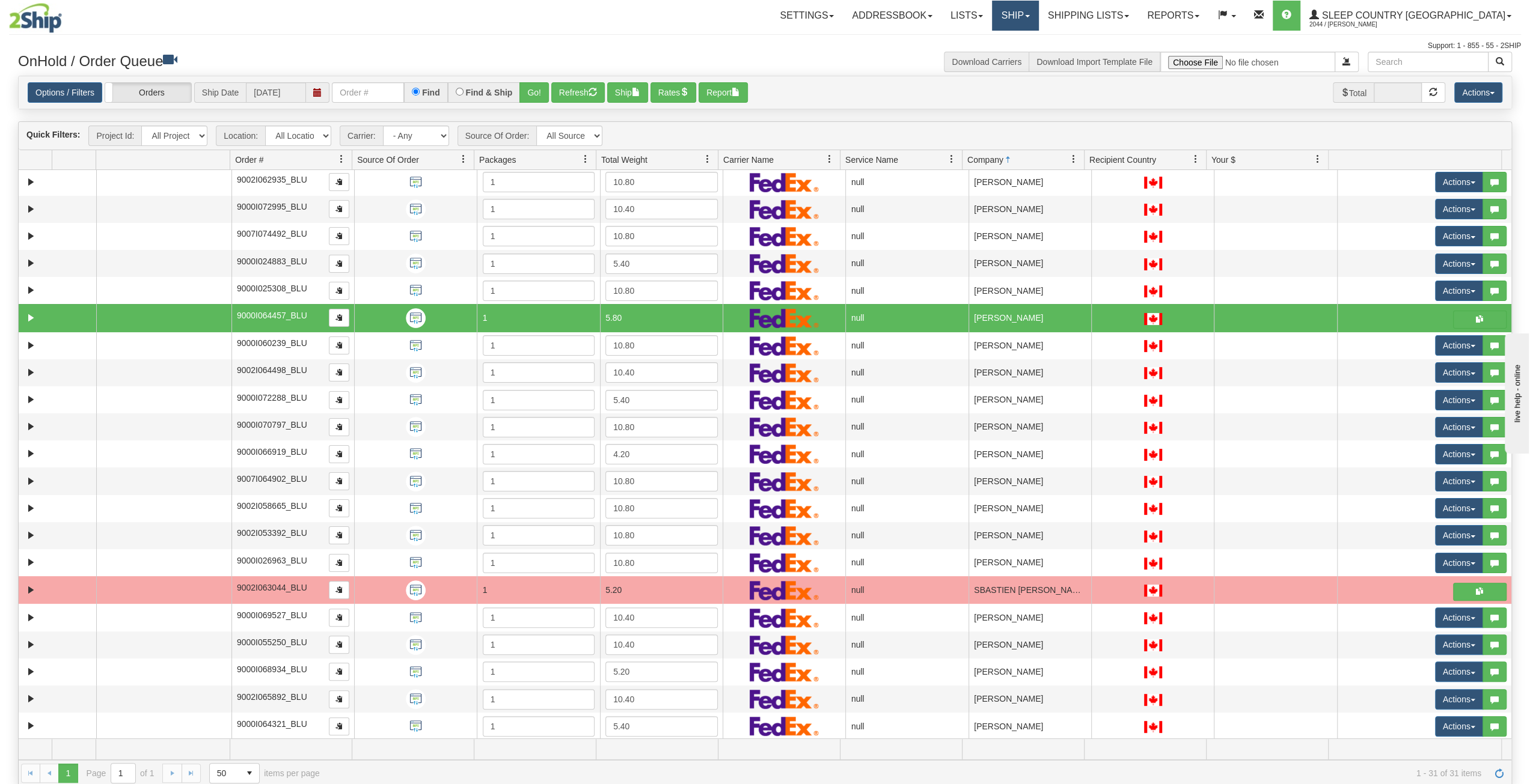
click at [1038, 17] on link "Ship" at bounding box center [1015, 15] width 46 height 30
click at [843, 27] on link "Settings" at bounding box center [806, 15] width 72 height 30
click at [976, 43] on div "Support: 1 - 855 - 55 - 2SHIP" at bounding box center [765, 45] width 1511 height 11
click at [1125, 24] on link "Shipping lists" at bounding box center [1075, 15] width 99 height 30
click at [1125, 72] on link "Pickup List" at bounding box center [1067, 73] width 117 height 15
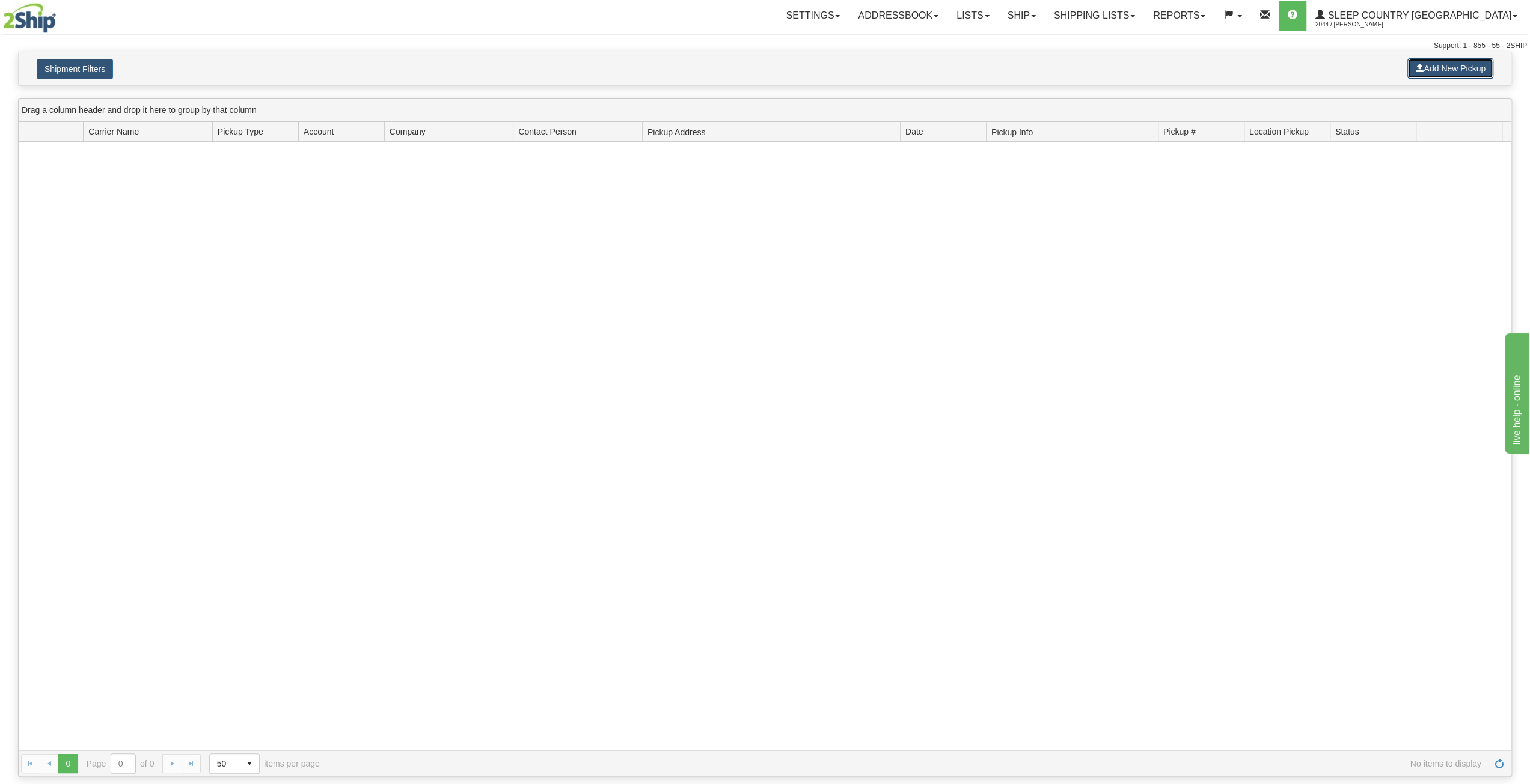
click at [1461, 71] on button "Add New Pickup" at bounding box center [1450, 68] width 86 height 20
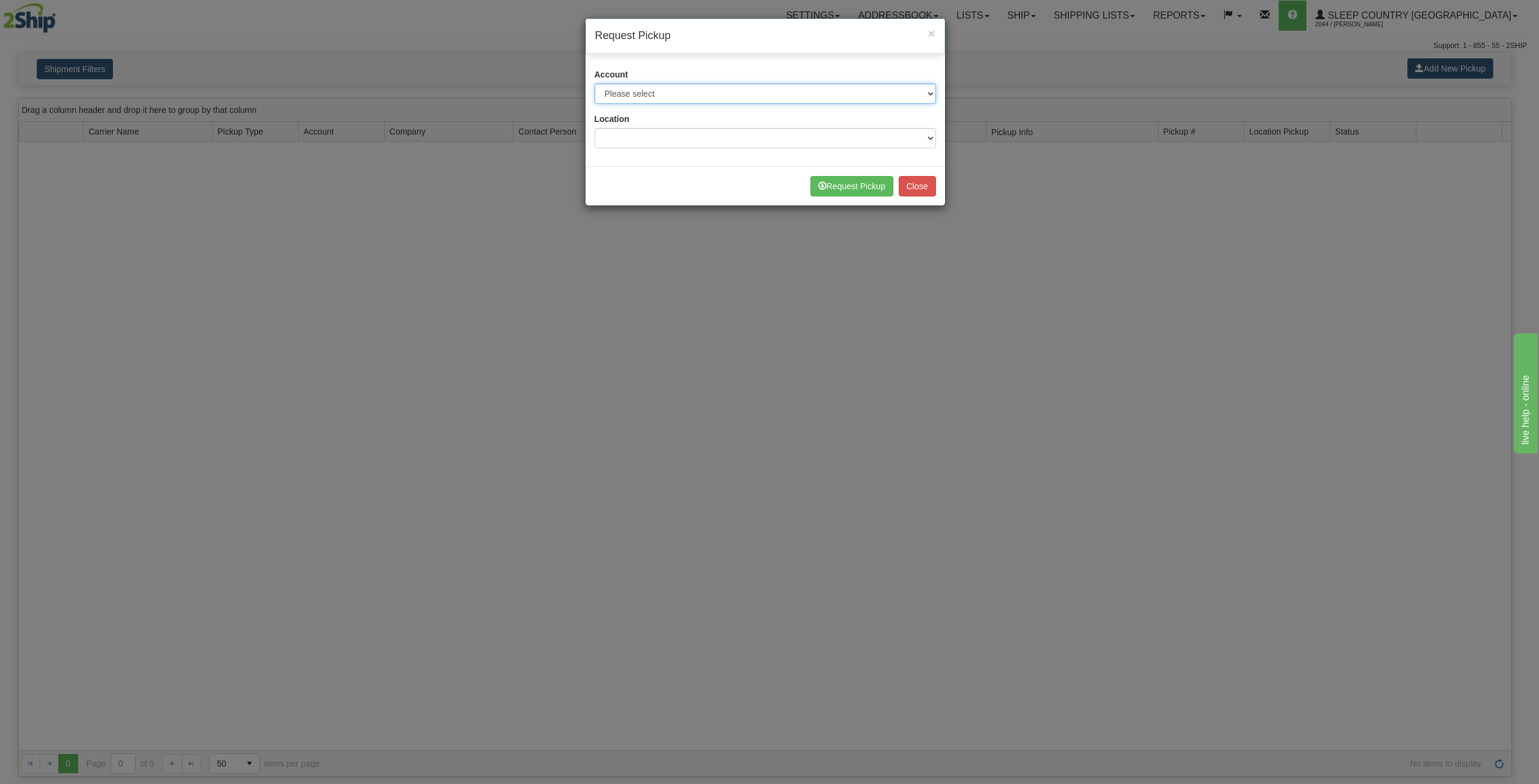
click at [743, 96] on select "Please select Canpar - 42035243 (Canpar 42035243) FedEx Express® - 787074650 (F…" at bounding box center [765, 93] width 342 height 20
select select "2"
click at [594, 84] on select "Please select Canpar - 42035243 (Canpar 42035243) FedEx Express® - 787074650 (F…" at bounding box center [765, 93] width 342 height 20
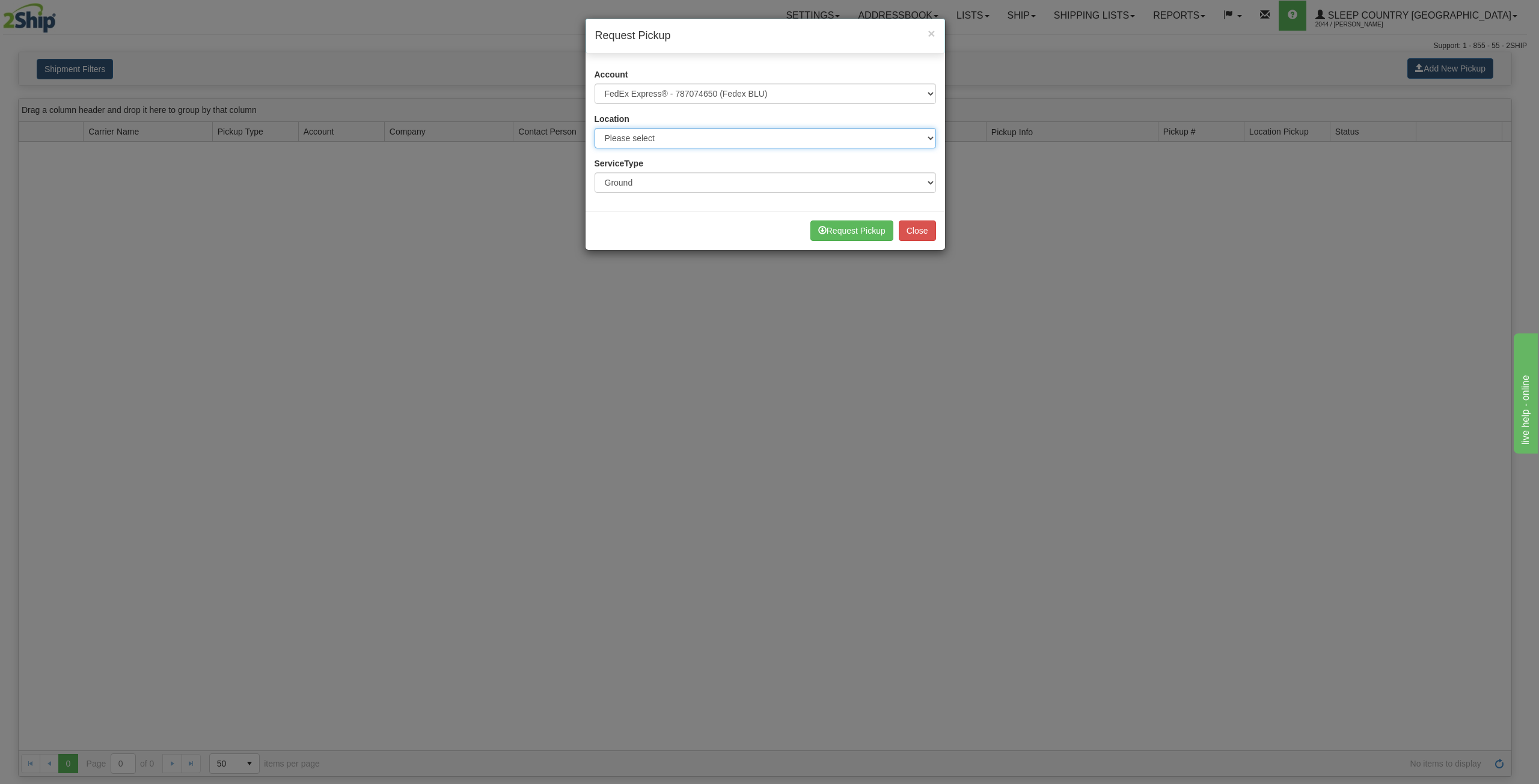
click at [785, 136] on select "Please select BLU" at bounding box center [765, 138] width 342 height 20
click at [594, 128] on select "Please select BLU" at bounding box center [765, 138] width 342 height 20
click at [675, 184] on select "Ground Express" at bounding box center [765, 183] width 342 height 20
click at [727, 124] on div "Location Please select BLU" at bounding box center [765, 131] width 342 height 36
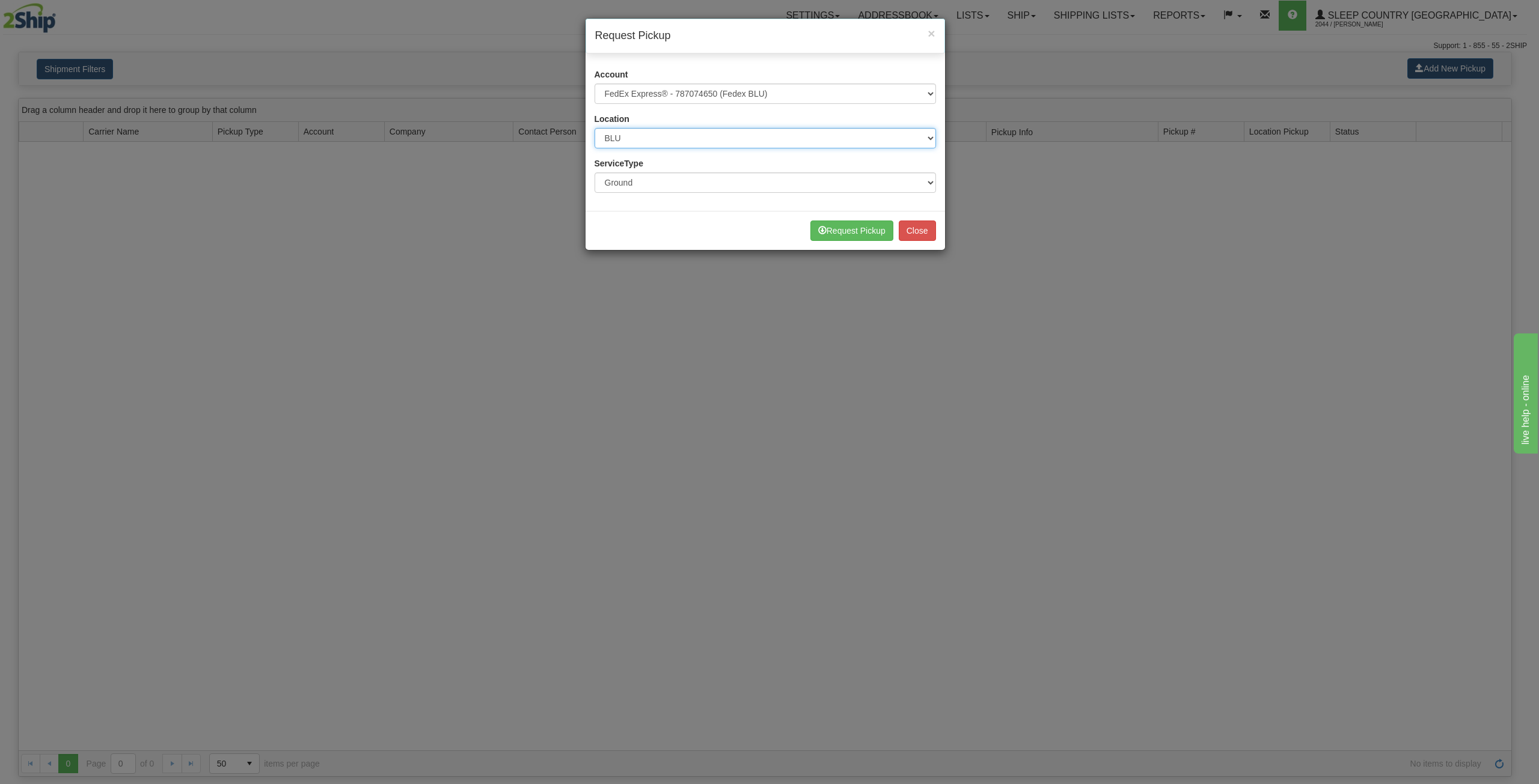
click at [719, 133] on select "Please select BLU" at bounding box center [765, 138] width 342 height 20
click at [594, 128] on select "Please select BLU" at bounding box center [765, 138] width 342 height 20
click at [710, 137] on select "Please select BLU" at bounding box center [765, 138] width 342 height 20
select select "6710"
click at [594, 128] on select "Please select BLU" at bounding box center [765, 138] width 342 height 20
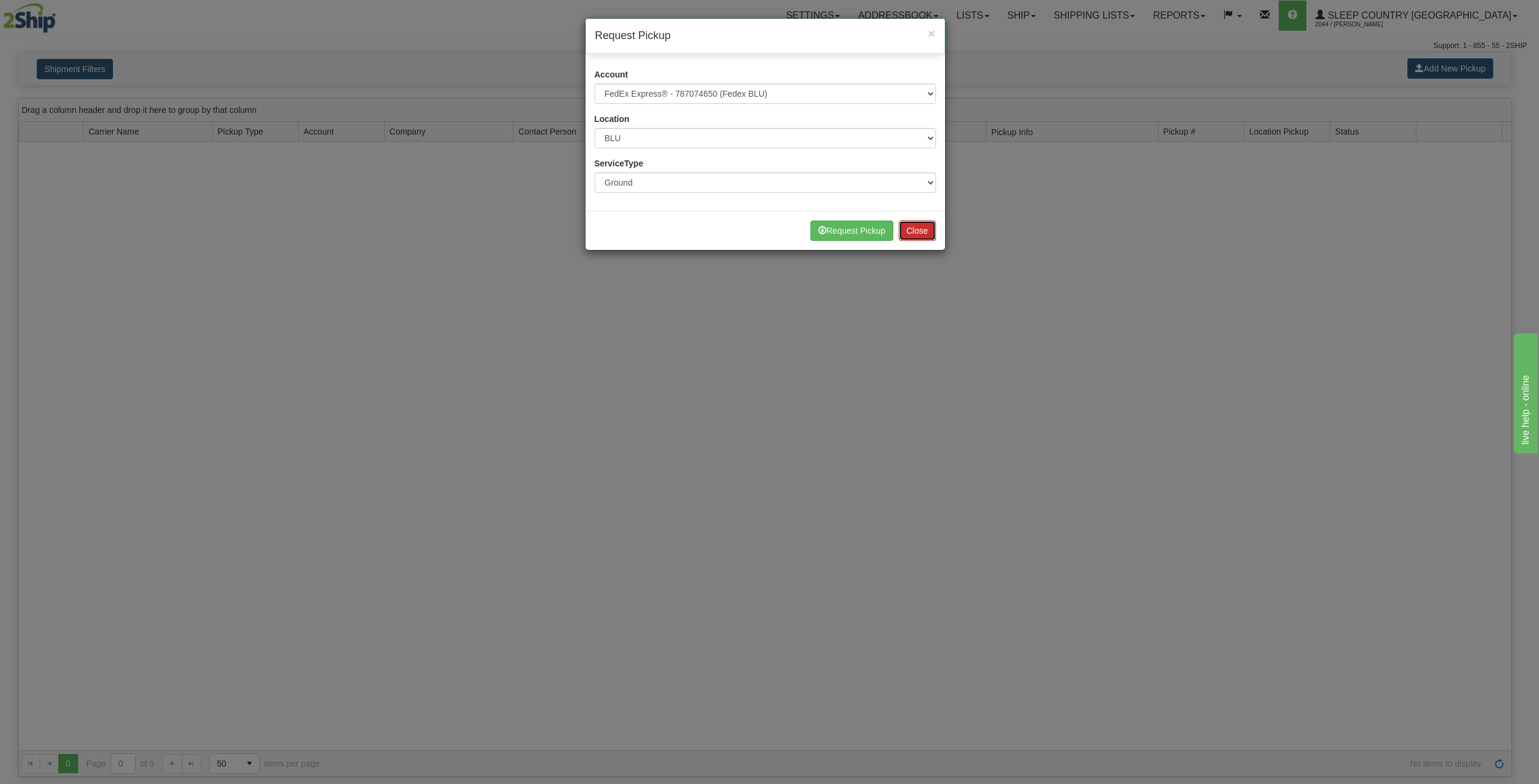
click at [915, 229] on button "Close" at bounding box center [917, 230] width 37 height 20
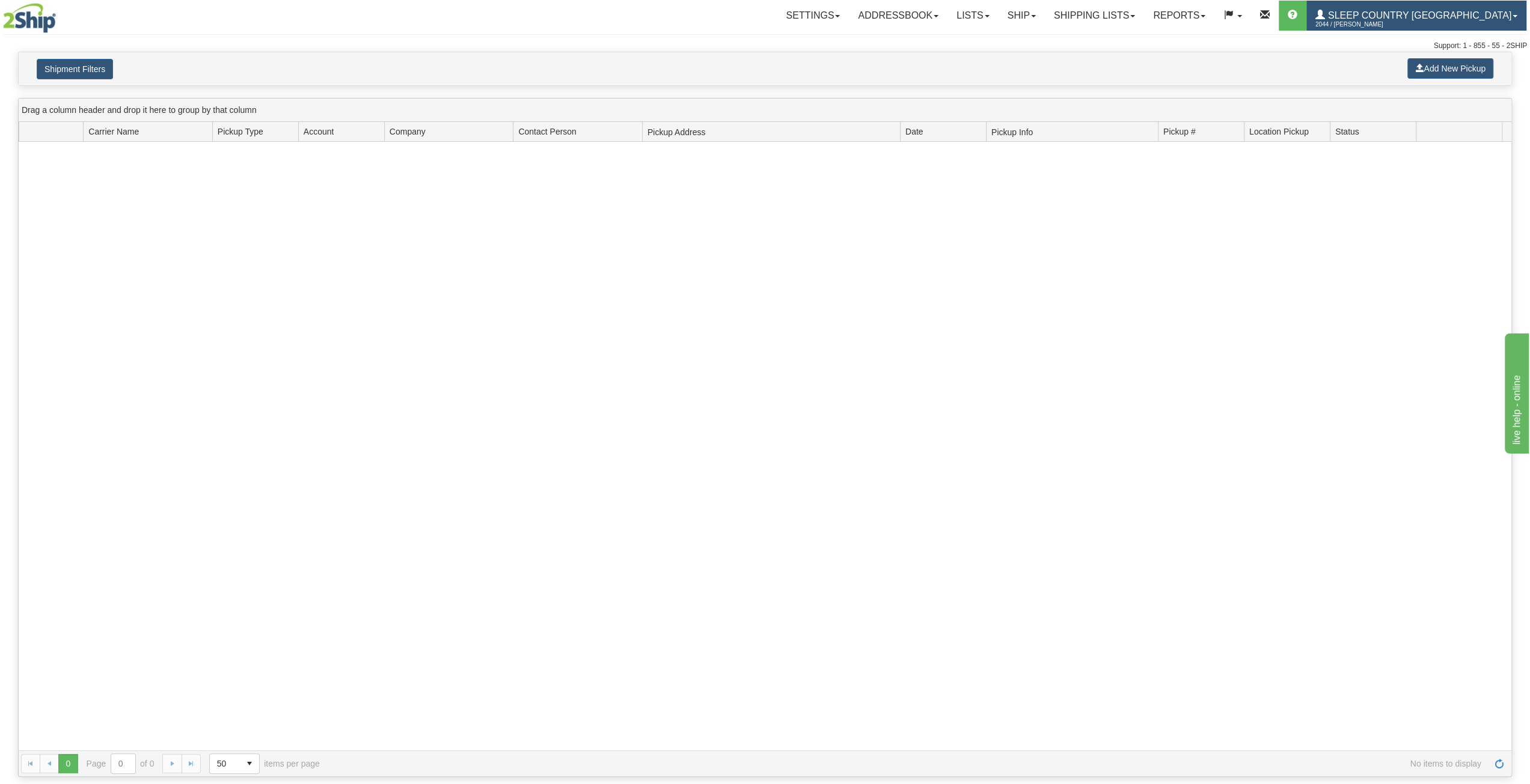
click at [1449, 14] on span "Sleep Country [GEOGRAPHIC_DATA]" at bounding box center [1418, 15] width 187 height 11
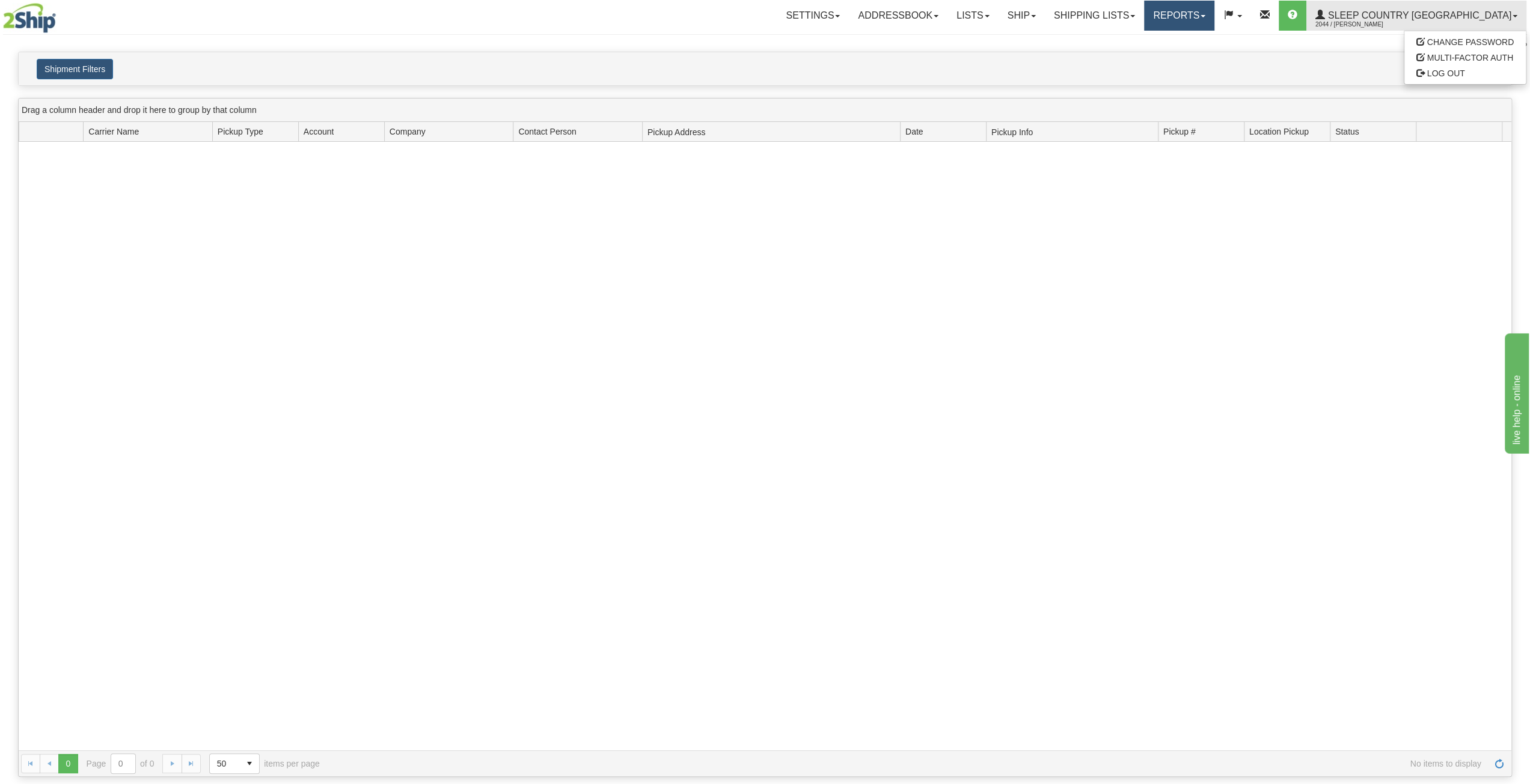
click at [1214, 26] on link "Reports" at bounding box center [1179, 15] width 71 height 30
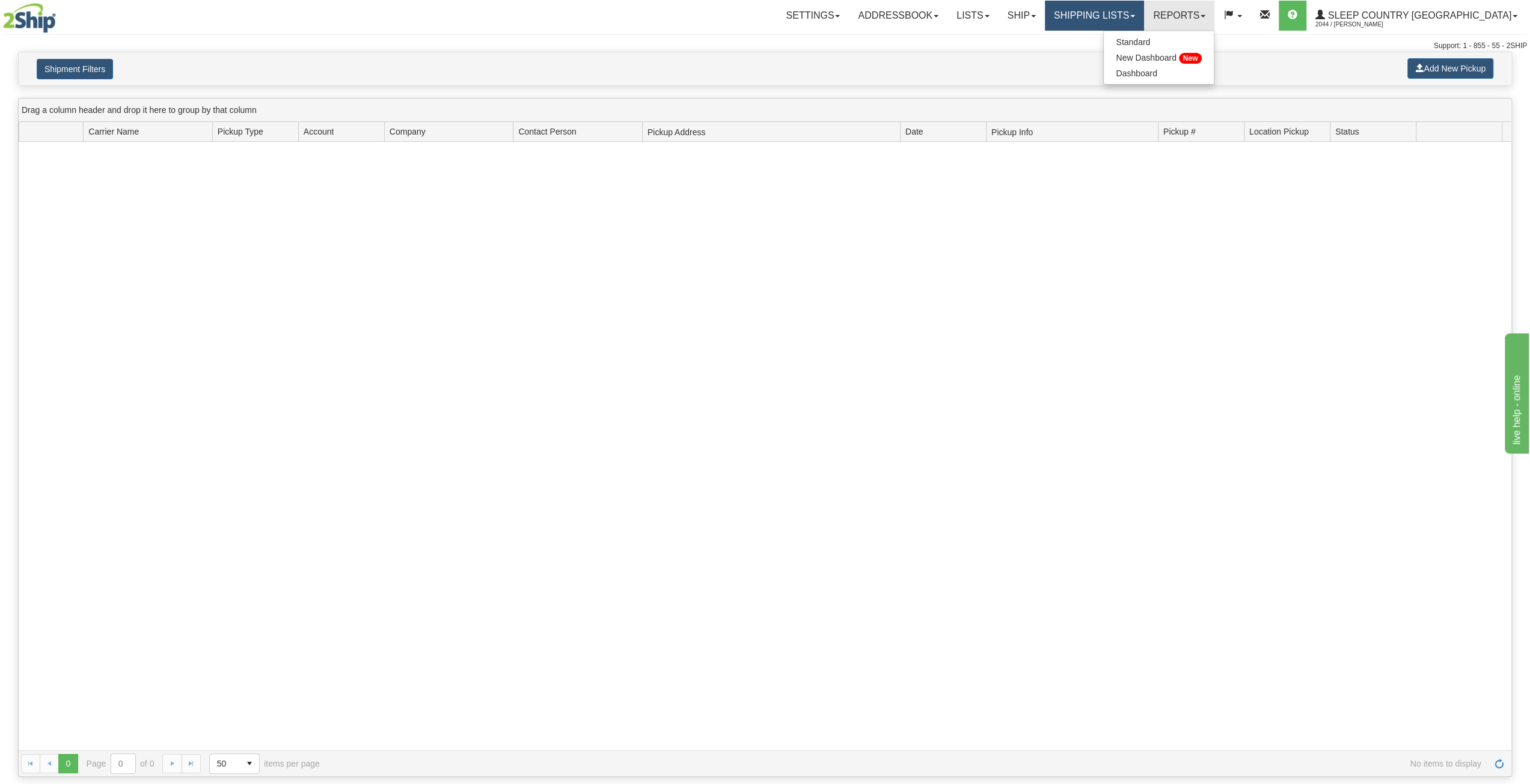
click at [1139, 11] on link "Shipping lists" at bounding box center [1094, 15] width 99 height 30
click at [1045, 19] on link "Ship" at bounding box center [1021, 15] width 46 height 30
click at [993, 44] on span "Ship Screen" at bounding box center [970, 42] width 45 height 10
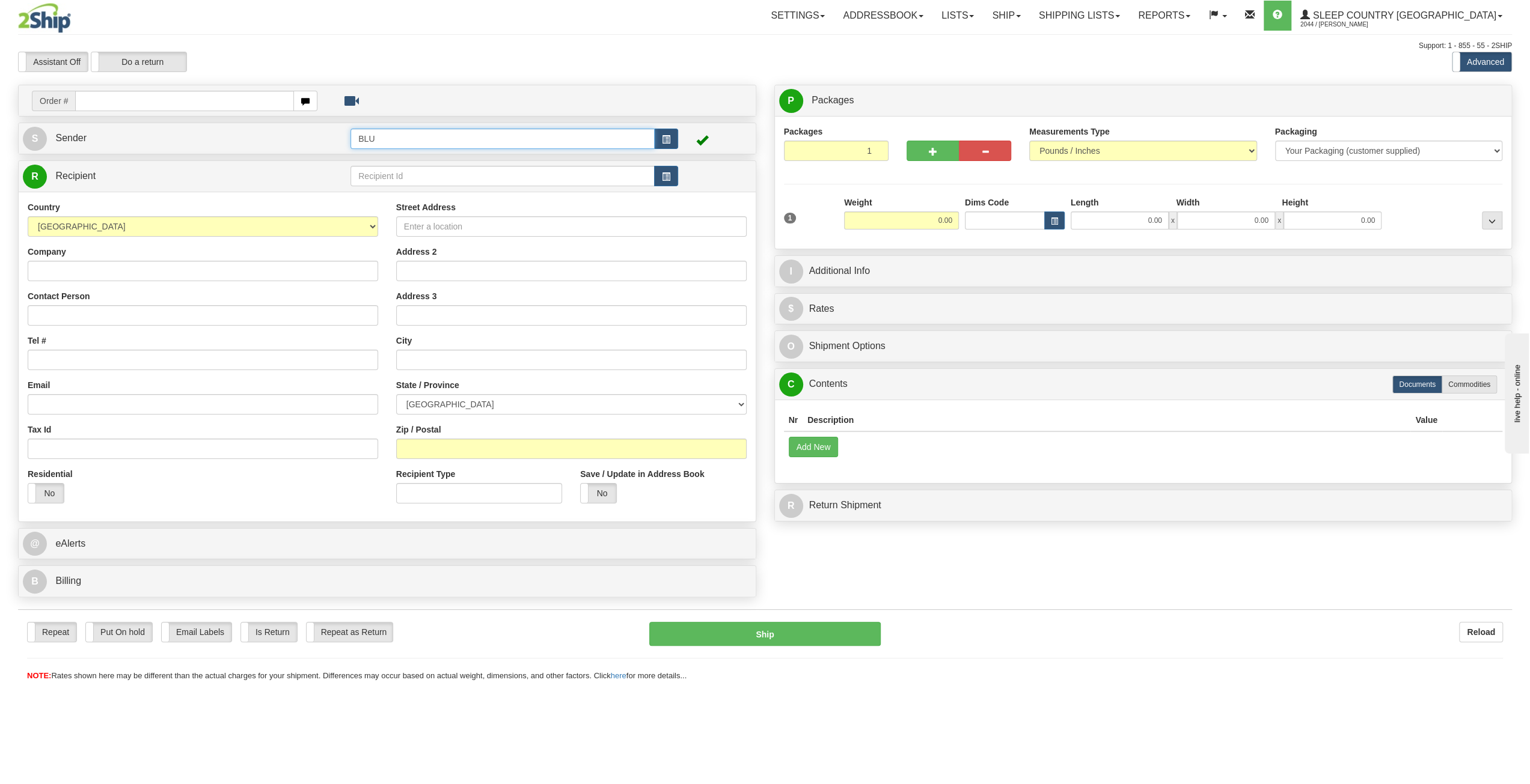
click at [427, 142] on input "BLU" at bounding box center [502, 138] width 304 height 20
click at [670, 141] on span "button" at bounding box center [666, 140] width 8 height 8
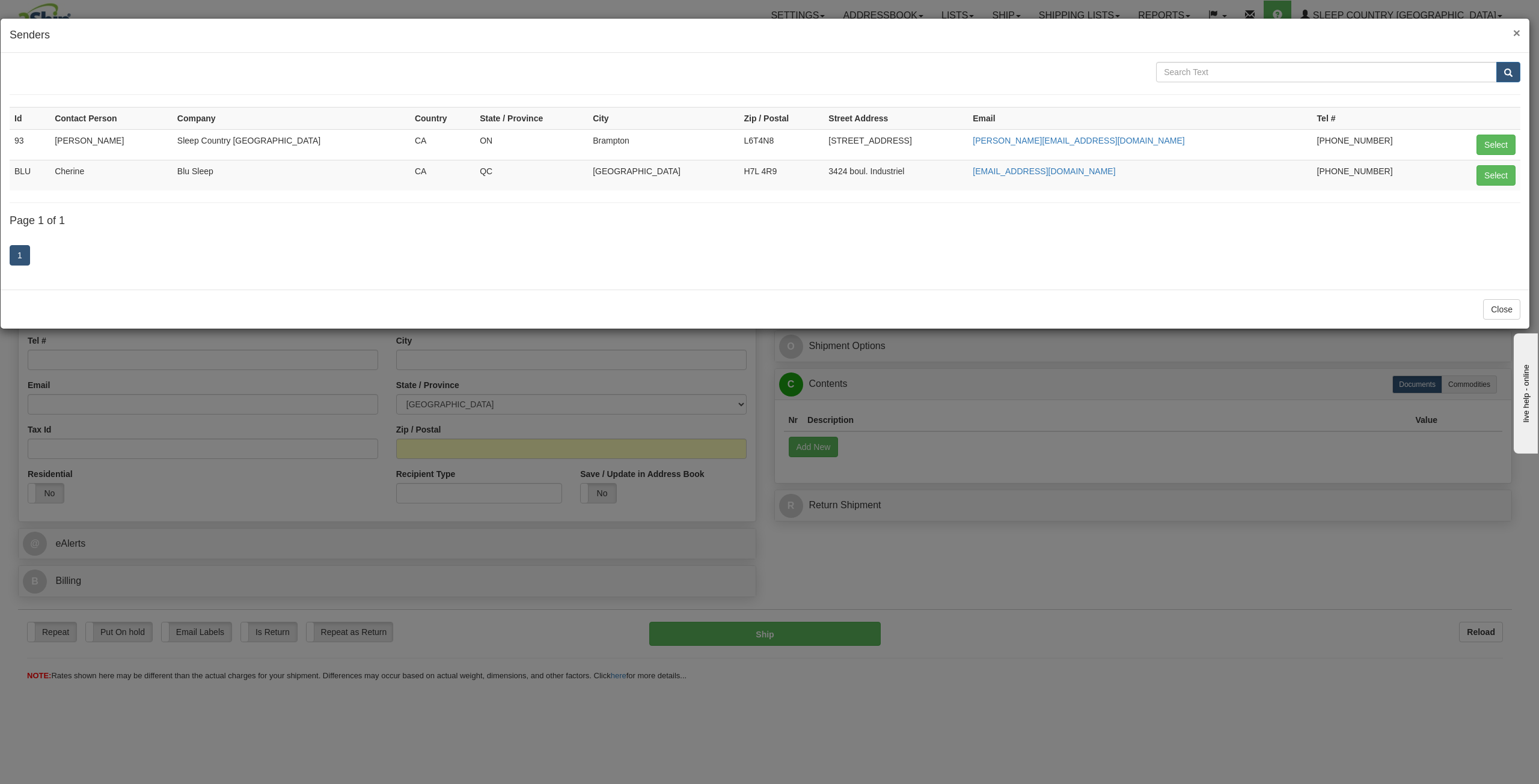
click at [1518, 31] on span "×" at bounding box center [1516, 32] width 7 height 14
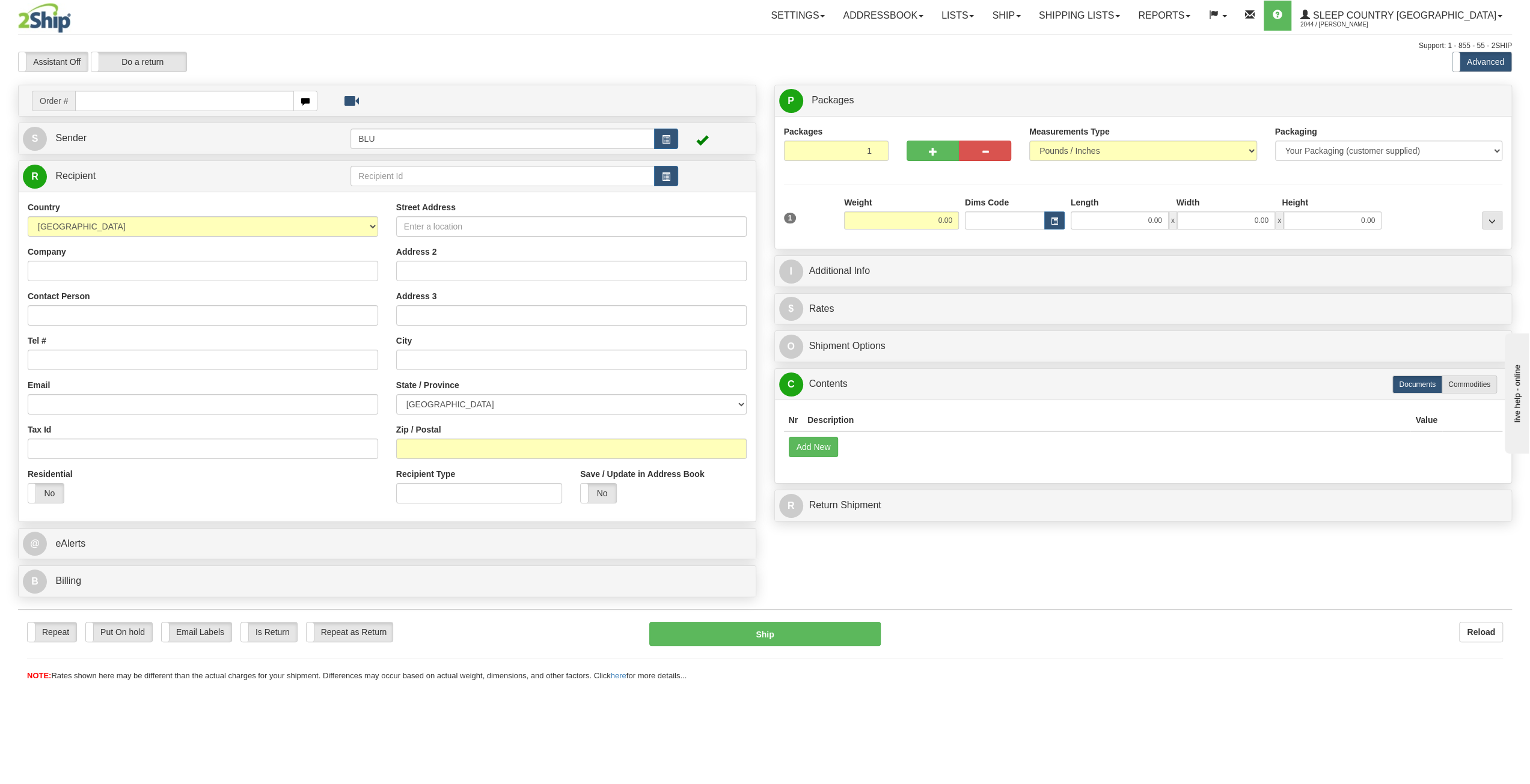
click at [57, 24] on img at bounding box center [44, 18] width 53 height 30
click at [1129, 19] on link "Shipping lists" at bounding box center [1080, 15] width 99 height 30
click at [1064, 72] on span "Pickup List" at bounding box center [1043, 73] width 41 height 10
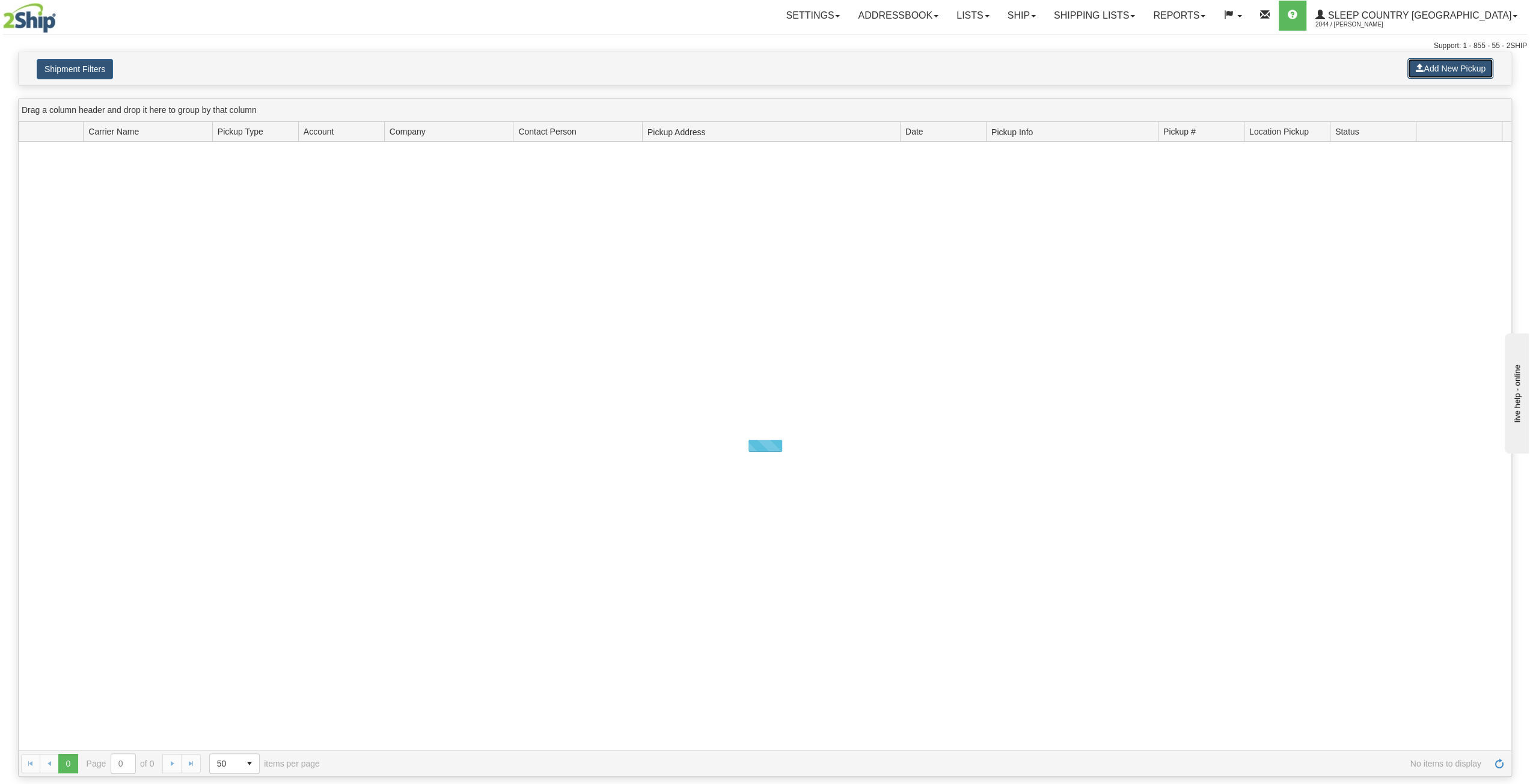
click at [1418, 67] on span at bounding box center [1419, 67] width 8 height 8
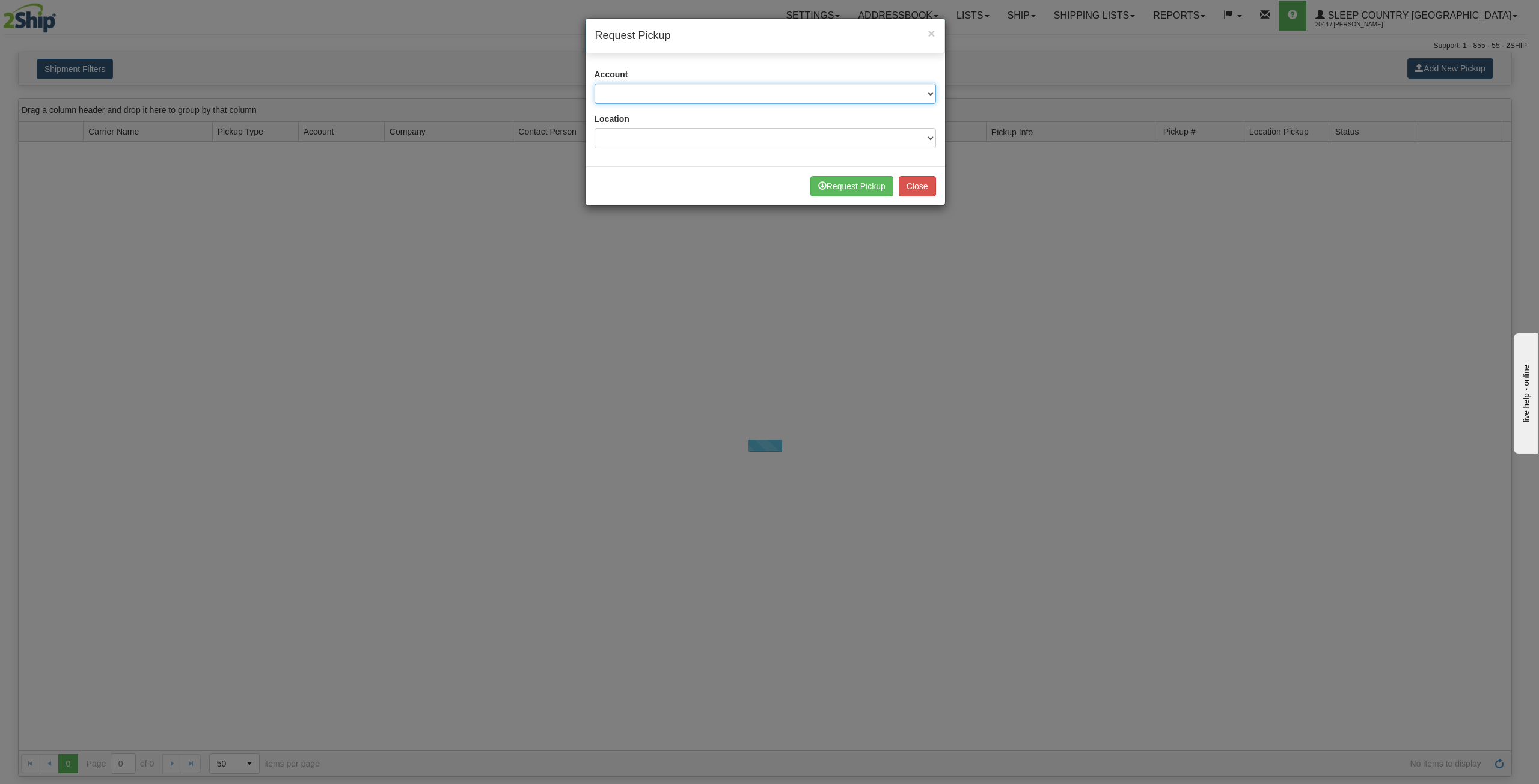
click at [815, 84] on select at bounding box center [765, 93] width 342 height 20
click at [807, 99] on select at bounding box center [765, 93] width 342 height 20
click at [875, 98] on select "Please select Canpar - 42035243 (Canpar 42035243) FedEx Express® - 787074650 (F…" at bounding box center [765, 93] width 342 height 20
select select "14"
click at [594, 84] on select "Please select Canpar - 42035243 (Canpar 42035243) FedEx Express® - 787074650 (F…" at bounding box center [765, 93] width 342 height 20
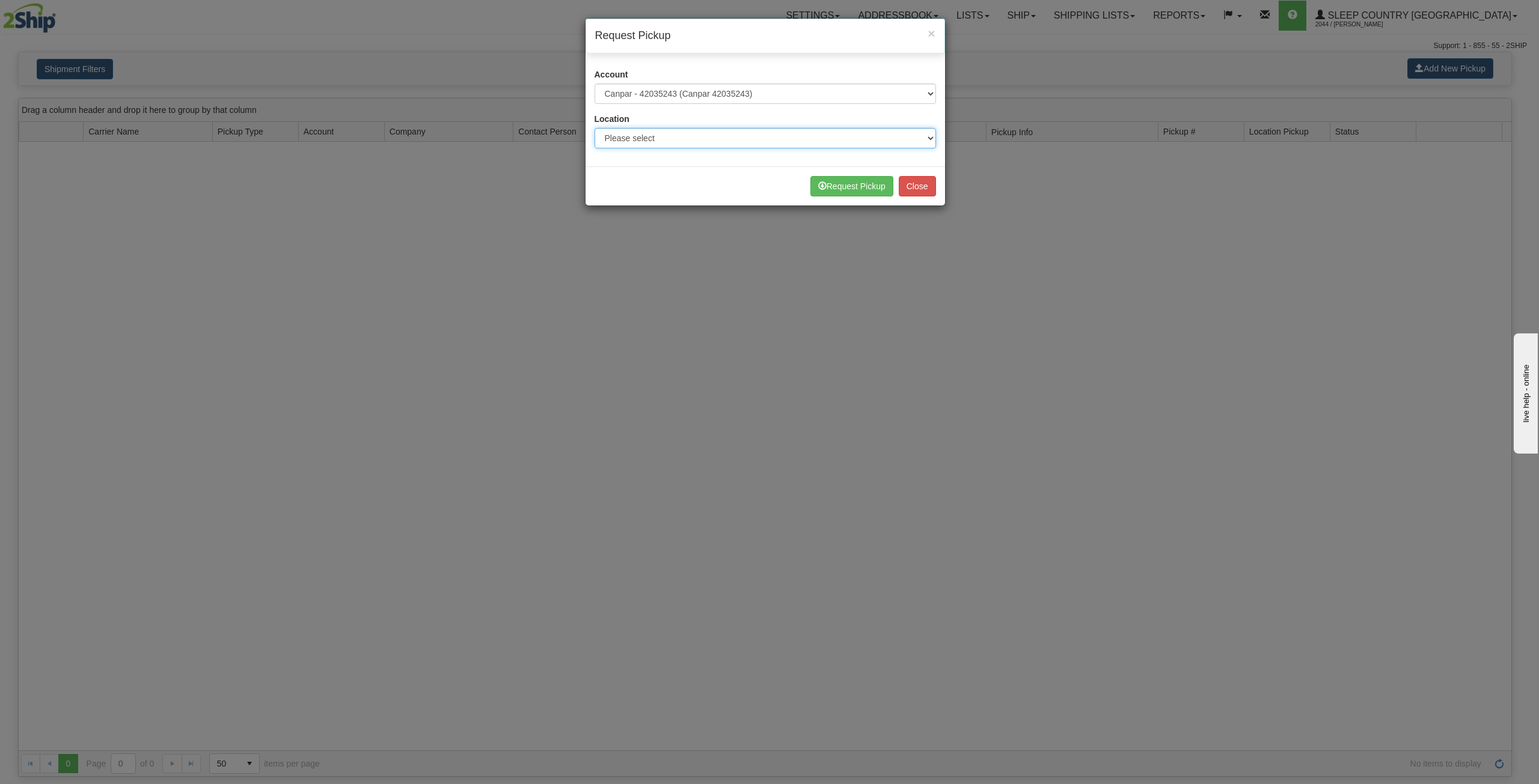
click at [700, 136] on select "Please select Ameriwood DC BECO BLU CATH [PERSON_NAME] DUVET FASUS IMRU JASZ LU…" at bounding box center [765, 138] width 342 height 20
click at [710, 134] on select "Please select Ameriwood DC BECO BLU CATH [PERSON_NAME] DUVET FASUS IMRU JASZ LU…" at bounding box center [765, 138] width 342 height 20
click at [826, 143] on select "Please select Ameriwood DC BECO BLU CATH [PERSON_NAME] DUVET FASUS IMRU JASZ LU…" at bounding box center [765, 138] width 342 height 20
select select "6710"
click at [594, 128] on select "Please select Ameriwood DC BECO BLU CATH [PERSON_NAME] DUVET FASUS IMRU JASZ LU…" at bounding box center [765, 138] width 342 height 20
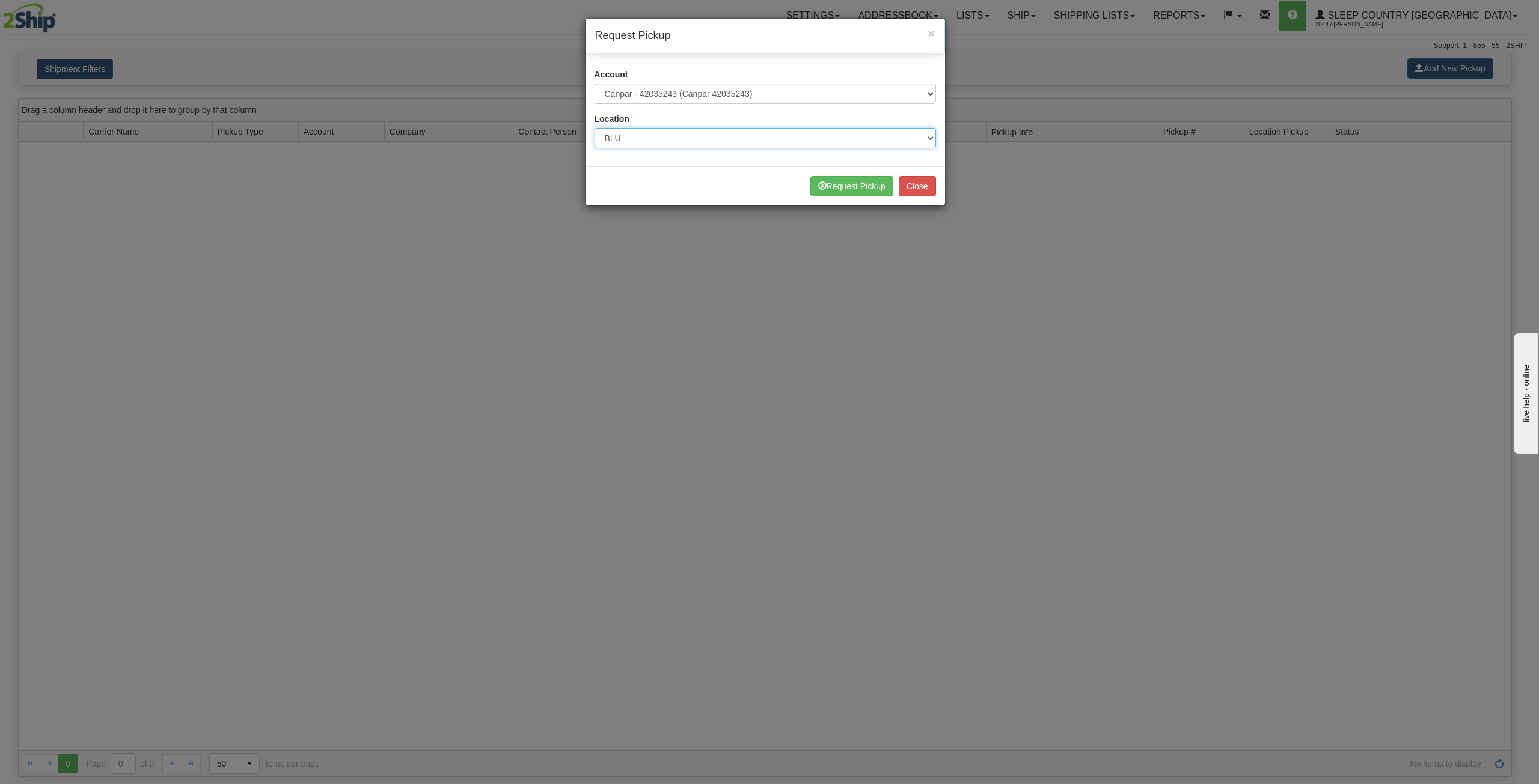
click at [804, 133] on select "Please select Ameriwood DC BECO BLU CATH [PERSON_NAME] DUVET FASUS IMRU JASZ LU…" at bounding box center [765, 138] width 342 height 20
click at [731, 119] on div "Location Please select Ameriwood DC BECO BLU CATH [PERSON_NAME] DUVET FASUS IMR…" at bounding box center [765, 131] width 342 height 36
click at [845, 133] on select "Please select Ameriwood DC BECO BLU CATH [PERSON_NAME] DUVET FASUS IMRU JASZ LU…" at bounding box center [765, 138] width 342 height 20
click at [750, 126] on div "Location Please select Ameriwood DC BECO BLU CATH [PERSON_NAME] DUVET FASUS IMR…" at bounding box center [765, 131] width 342 height 36
click at [867, 179] on button "Request Pickup" at bounding box center [851, 186] width 83 height 20
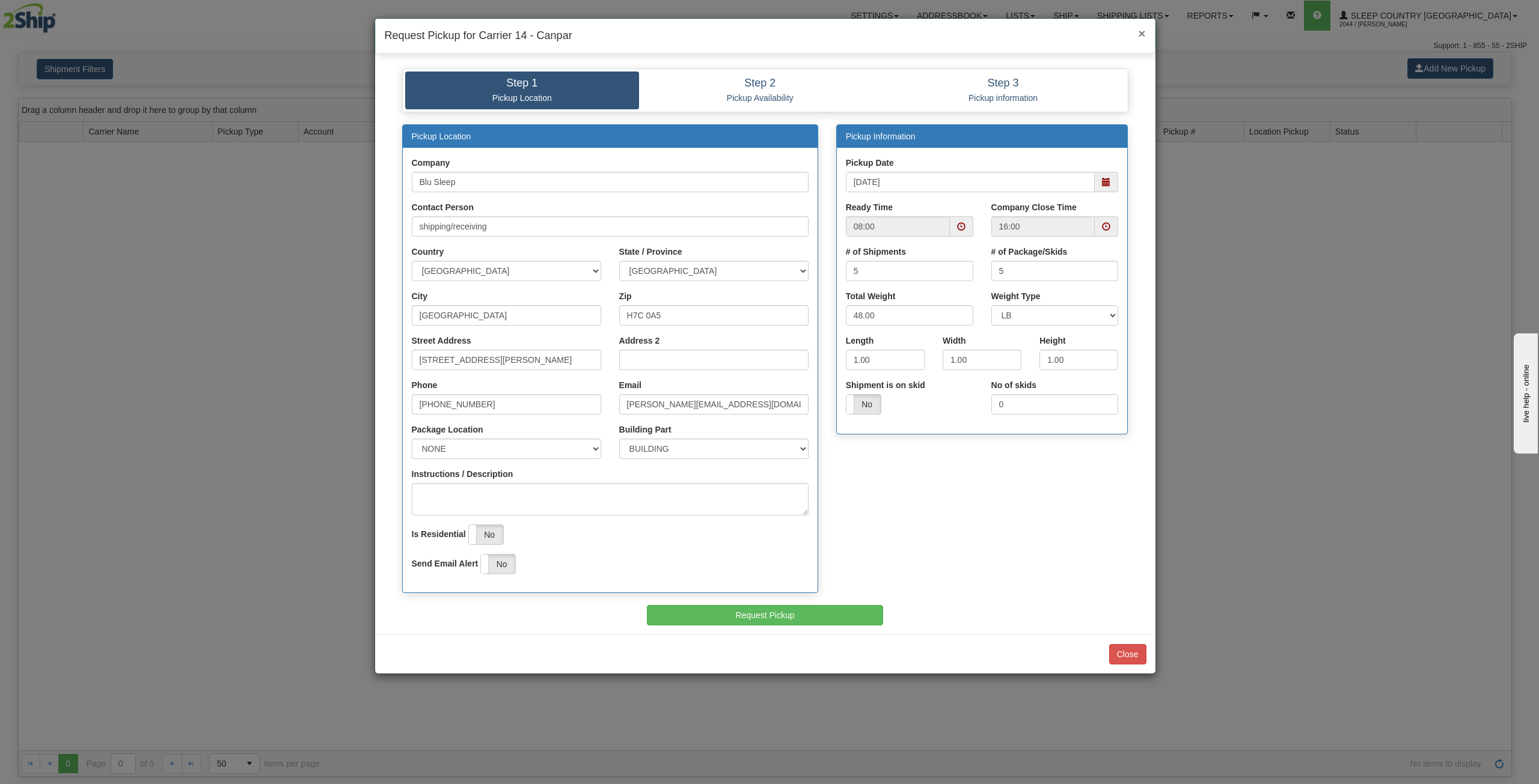
click at [1140, 32] on span "×" at bounding box center [1141, 33] width 7 height 14
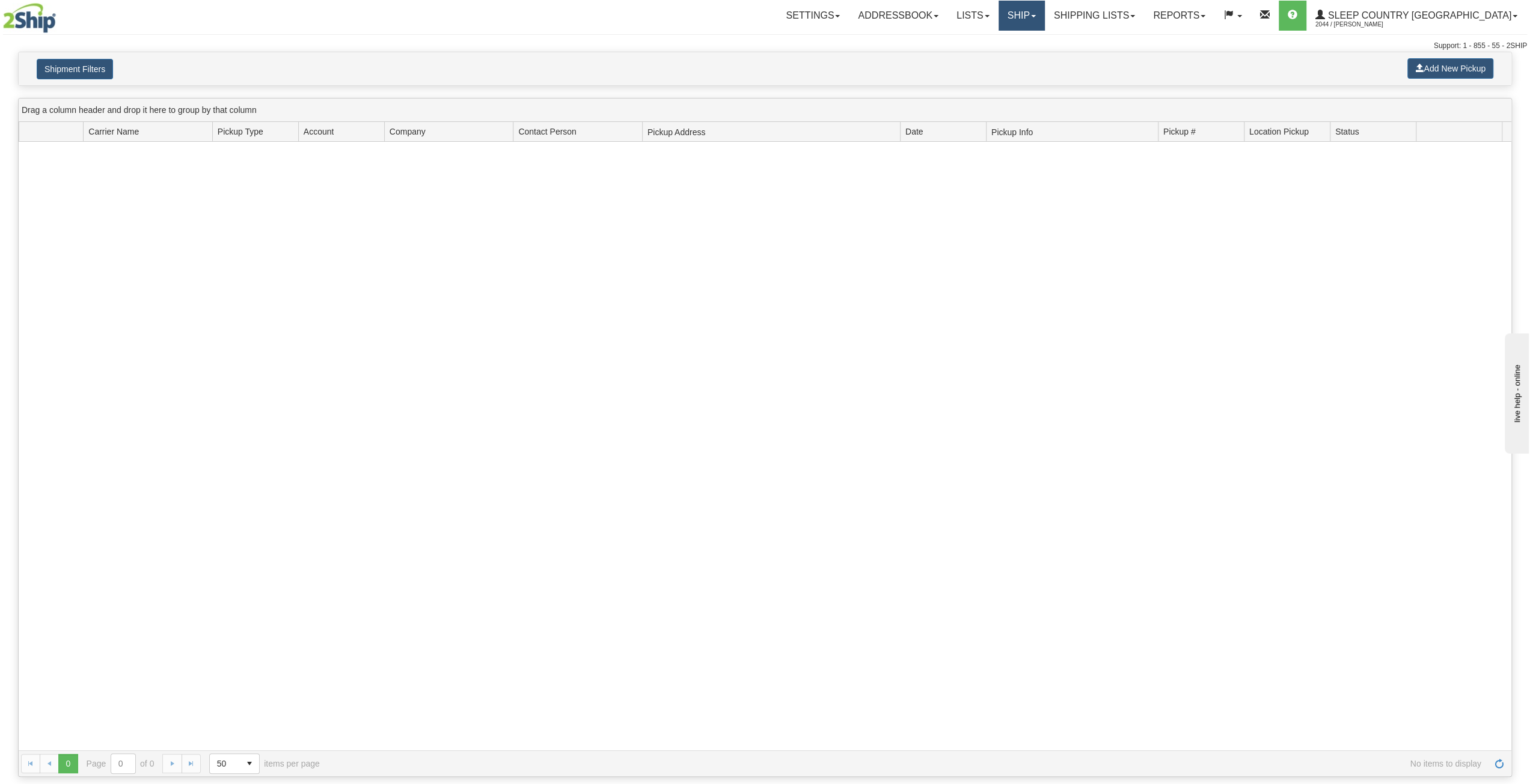
click at [1045, 24] on link "Ship" at bounding box center [1021, 15] width 46 height 30
click at [1144, 21] on link "Shipping lists" at bounding box center [1094, 15] width 99 height 30
click at [1109, 41] on span "Current Shipments" at bounding box center [1073, 42] width 71 height 10
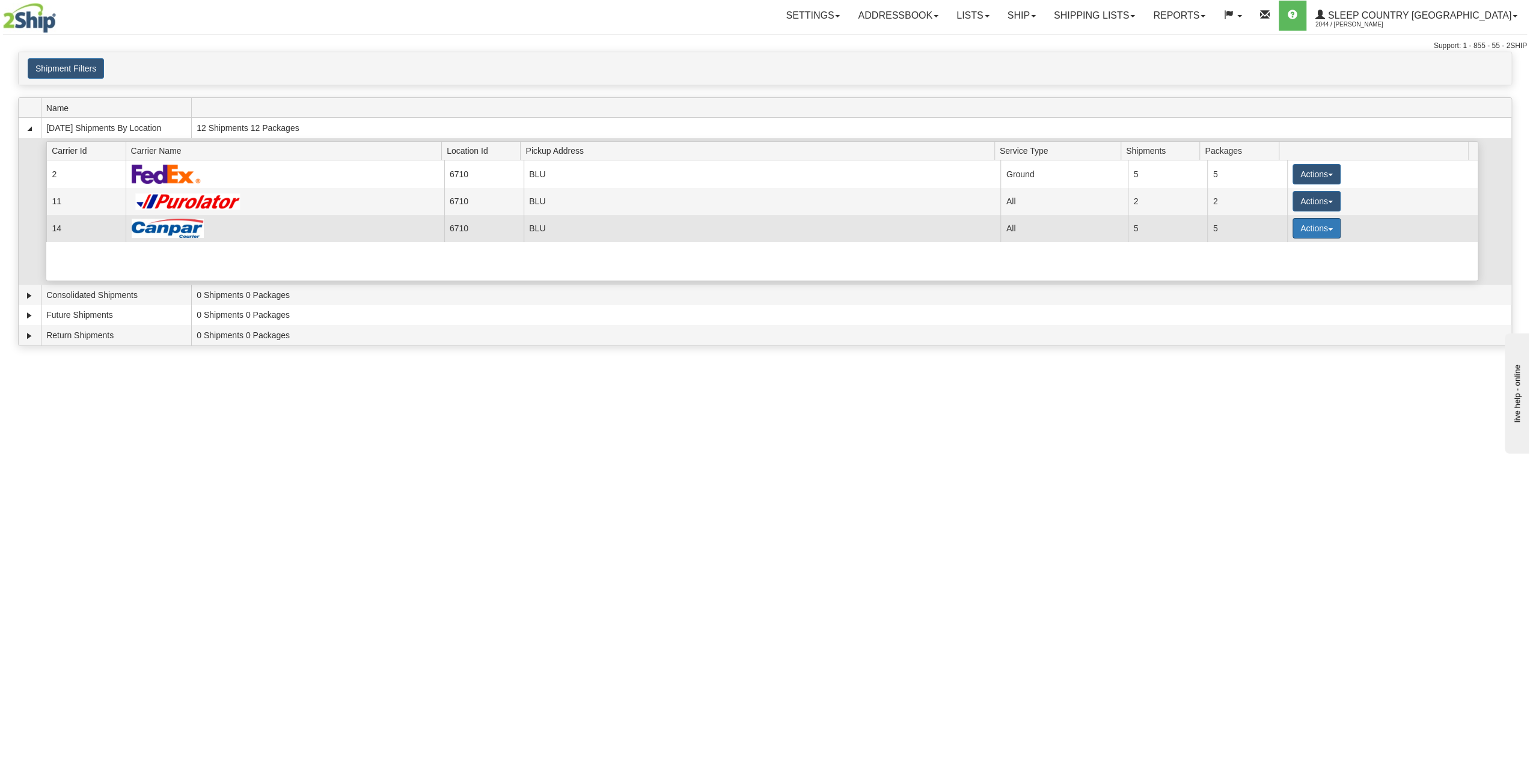
click at [1304, 230] on button "Actions" at bounding box center [1316, 228] width 48 height 20
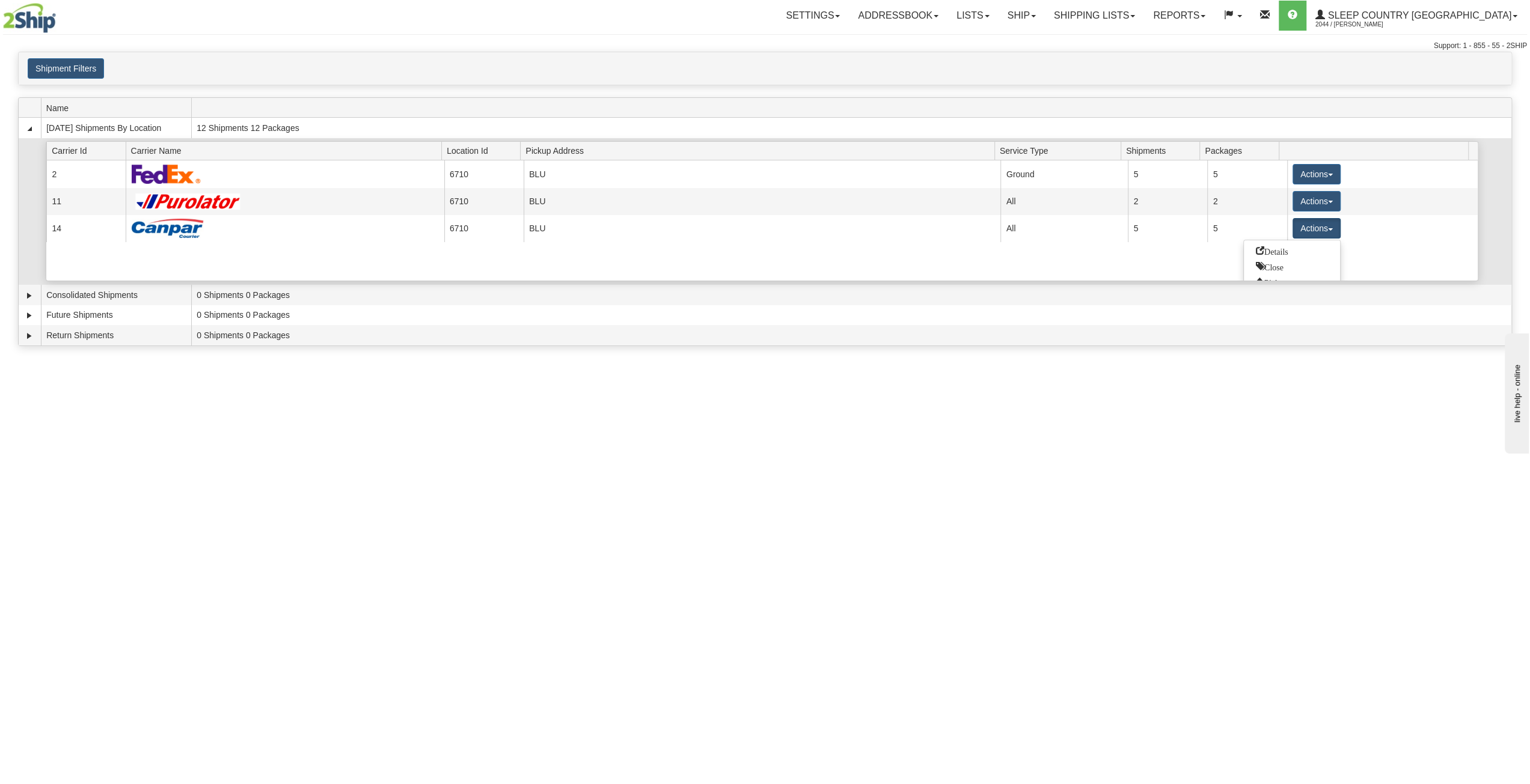
click at [1042, 252] on div "Current 2 6710 BLU 21176 Ground 5 5 Actions Details Close Pickup Zip Print Curr…" at bounding box center [761, 221] width 1431 height 120
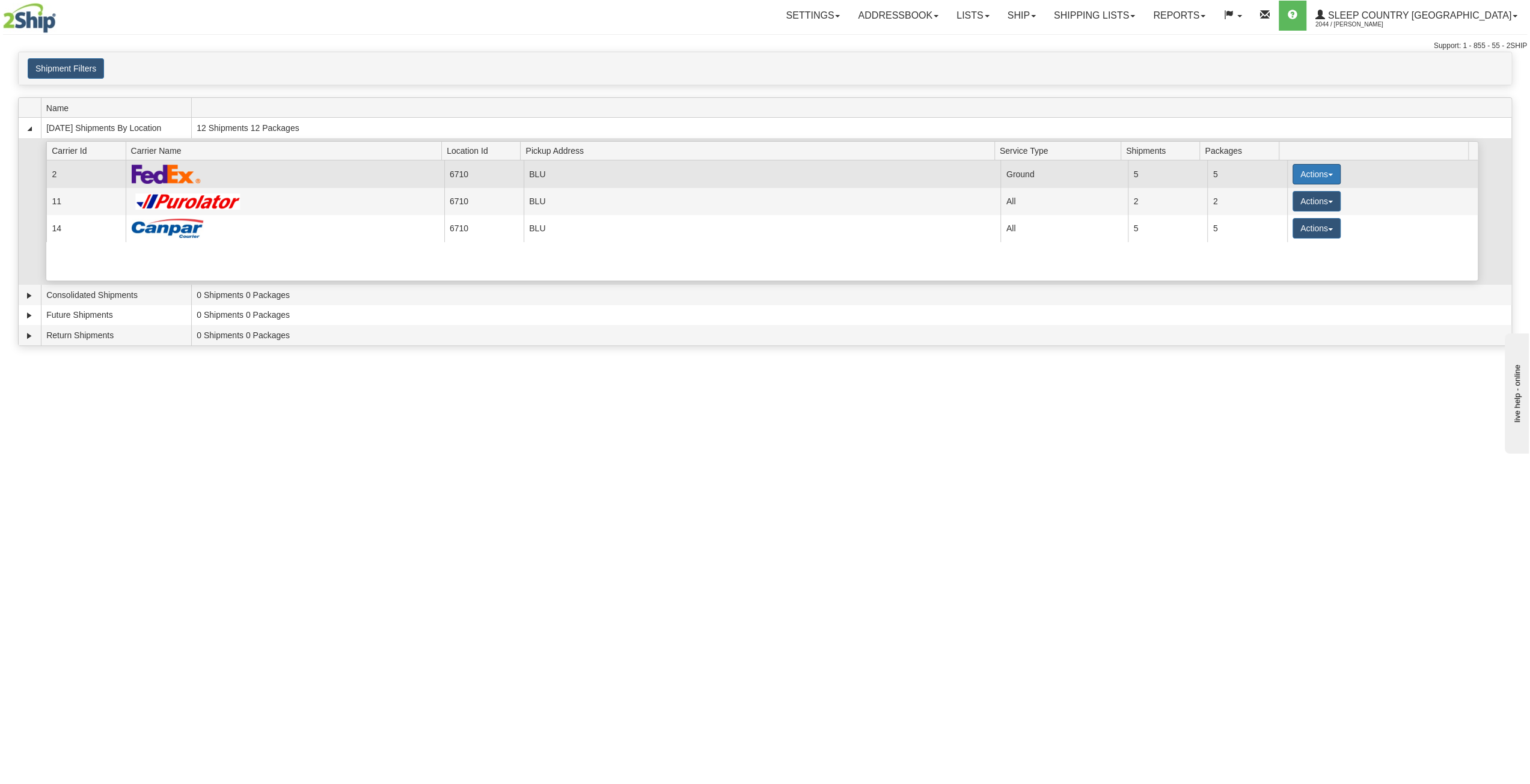
click at [1314, 174] on button "Actions" at bounding box center [1316, 174] width 48 height 20
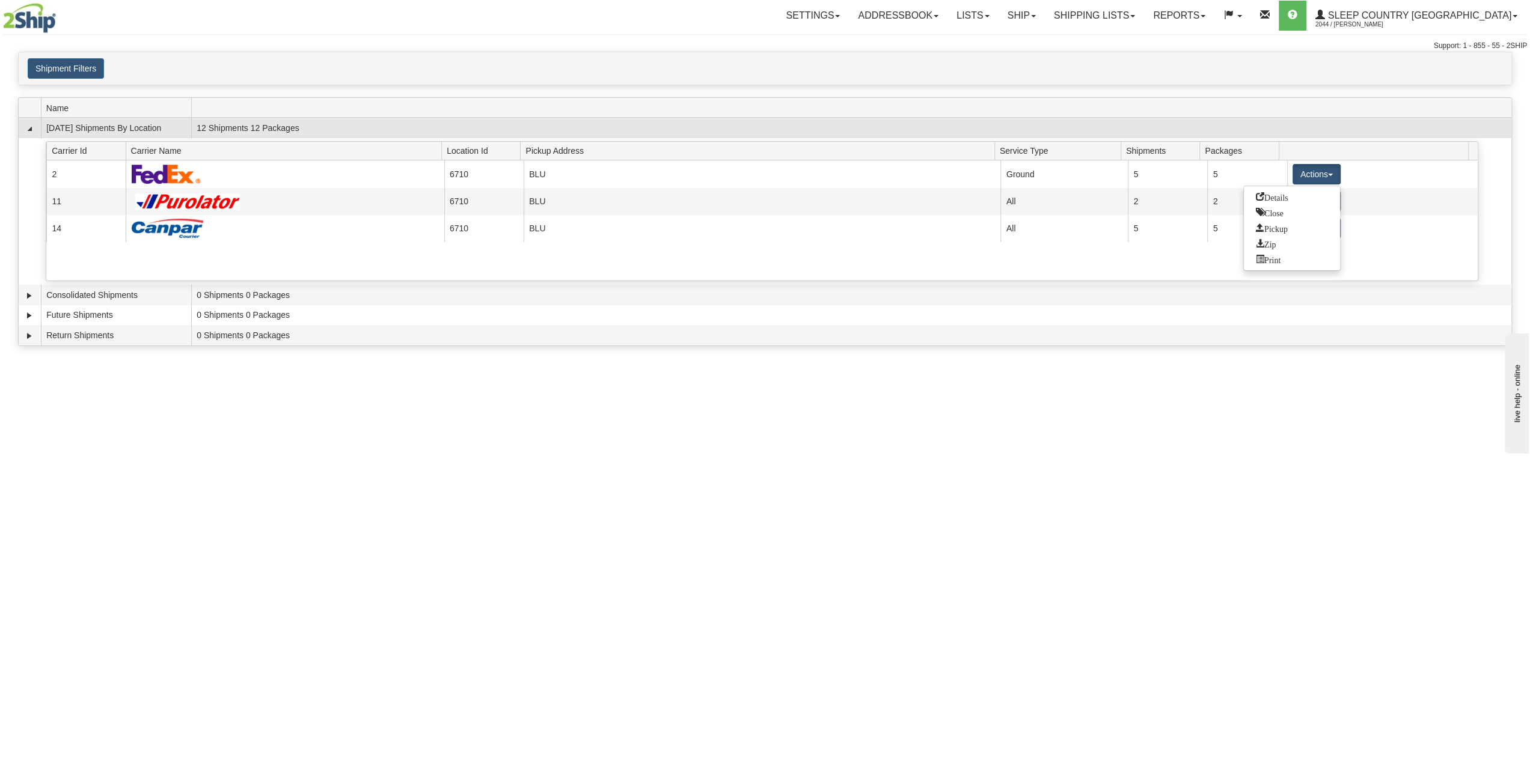
click at [1046, 124] on td "12 Shipments 12 Packages" at bounding box center [851, 127] width 1320 height 20
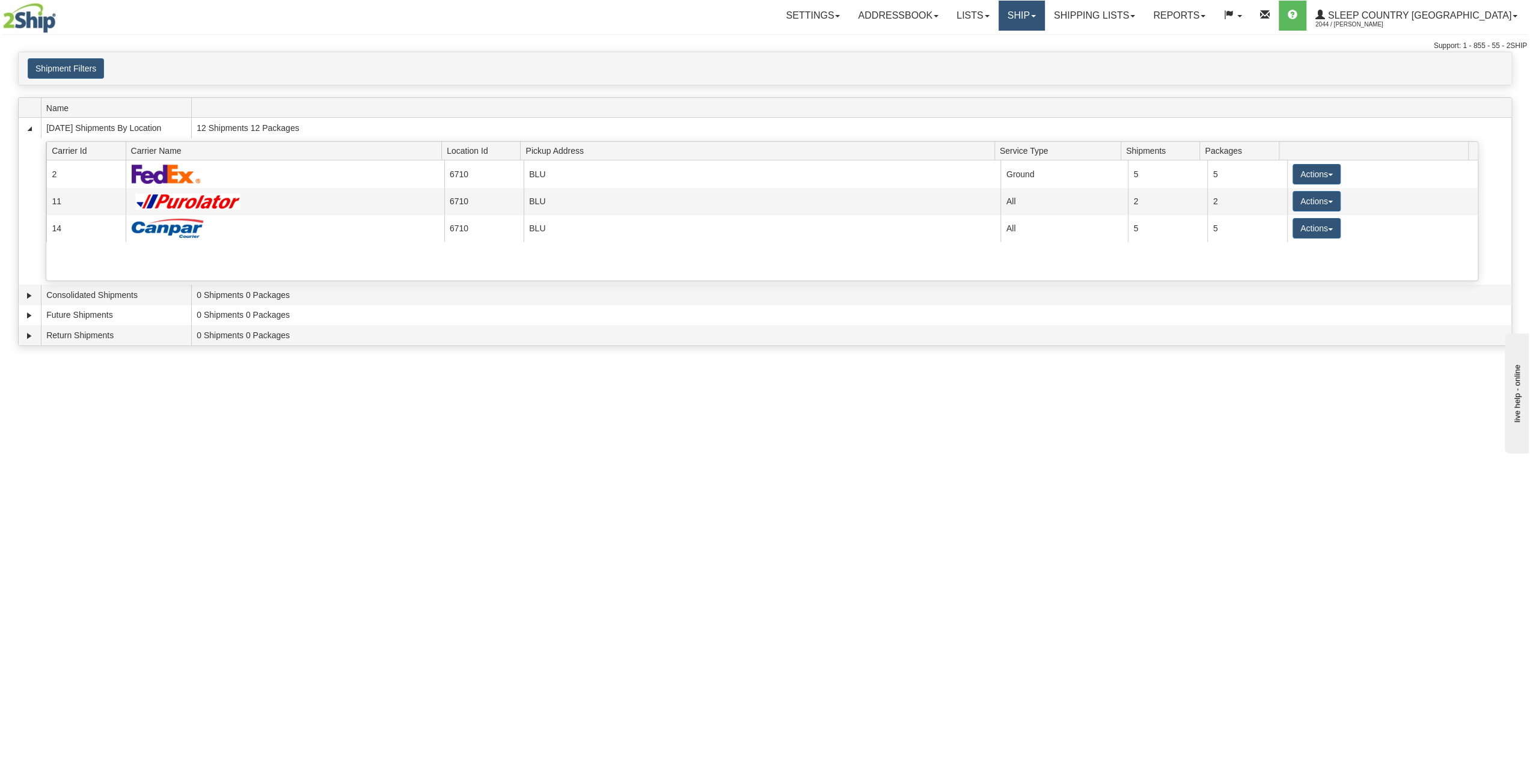
click at [1045, 17] on link "Ship" at bounding box center [1021, 15] width 46 height 30
click at [1144, 7] on link "Shipping lists" at bounding box center [1094, 15] width 99 height 30
click at [1131, 59] on span "Search Shipment History" at bounding box center [1084, 58] width 93 height 10
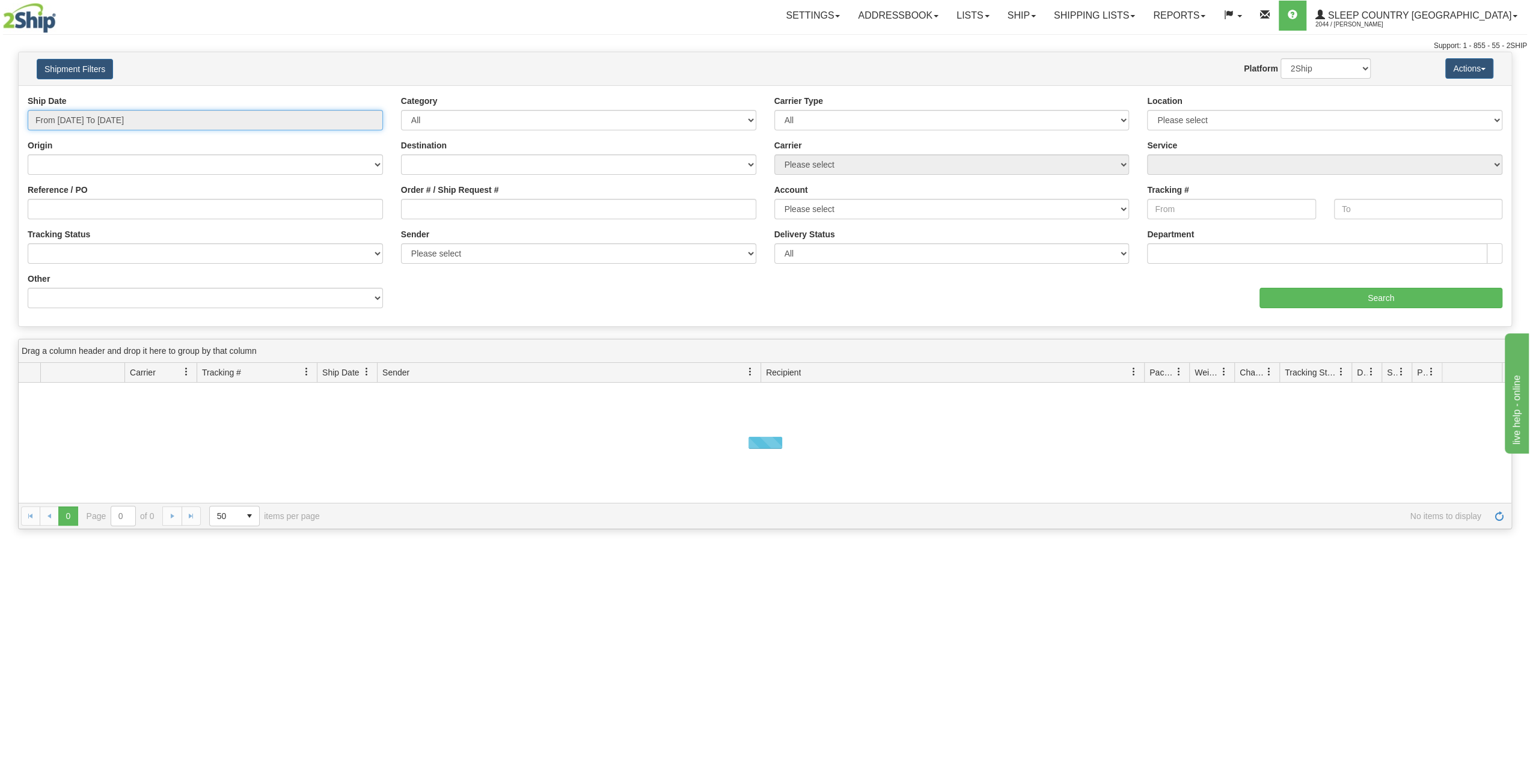
click at [169, 118] on input "From [DATE] To [DATE]" at bounding box center [205, 120] width 356 height 20
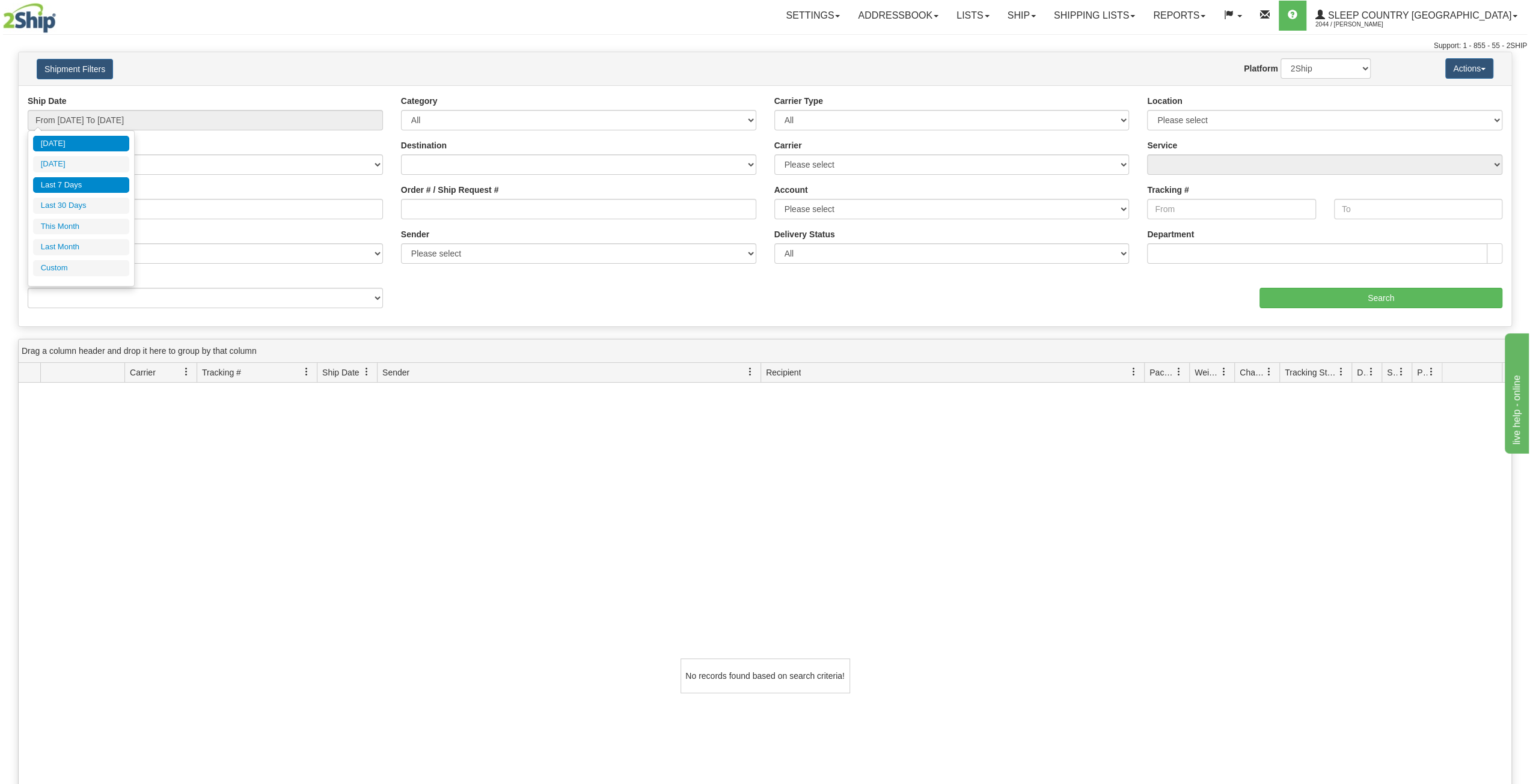
click at [81, 182] on li "Last 7 Days" at bounding box center [81, 185] width 96 height 16
type input "From [DATE] To [DATE]"
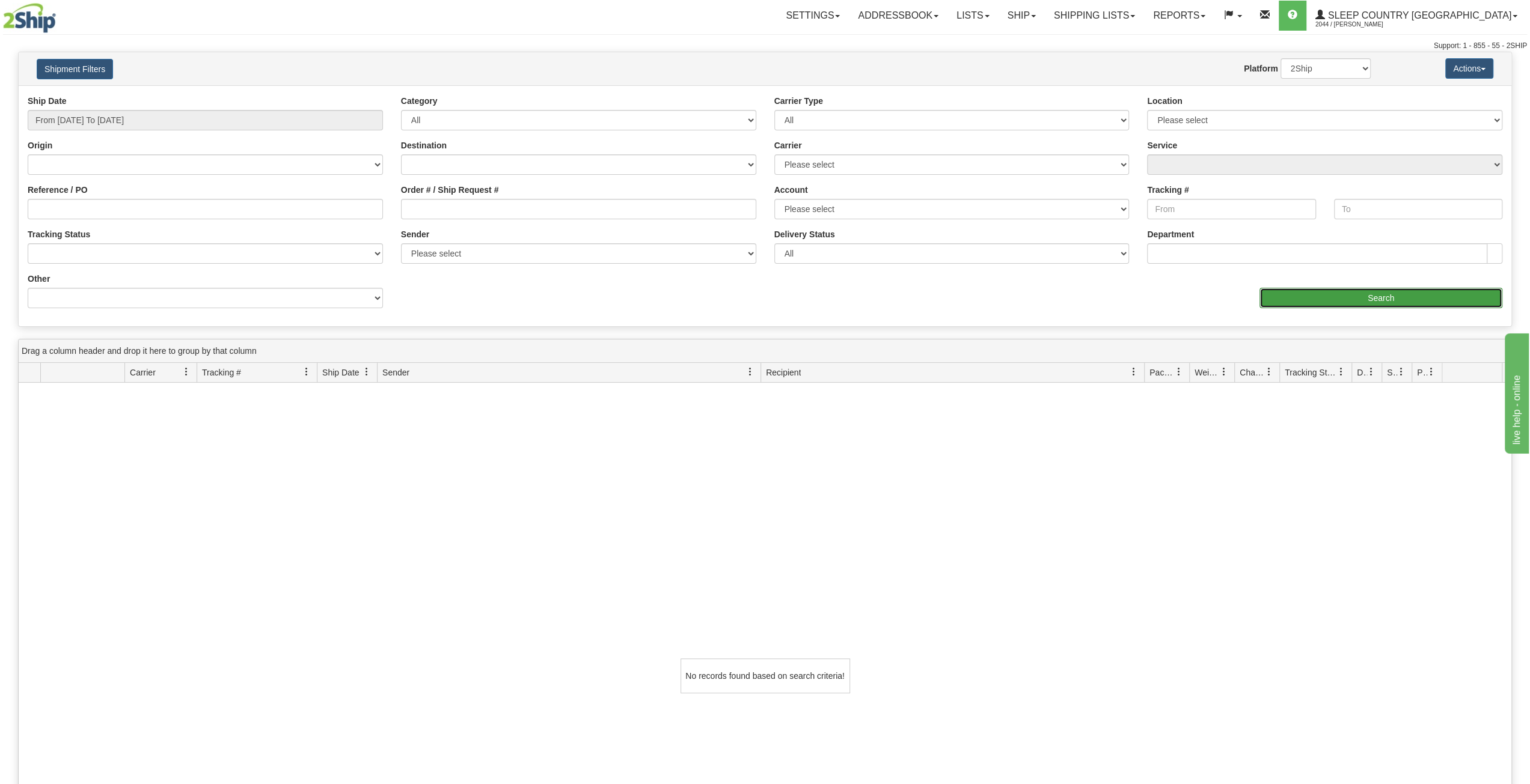
click at [1414, 303] on input "Search" at bounding box center [1380, 298] width 243 height 20
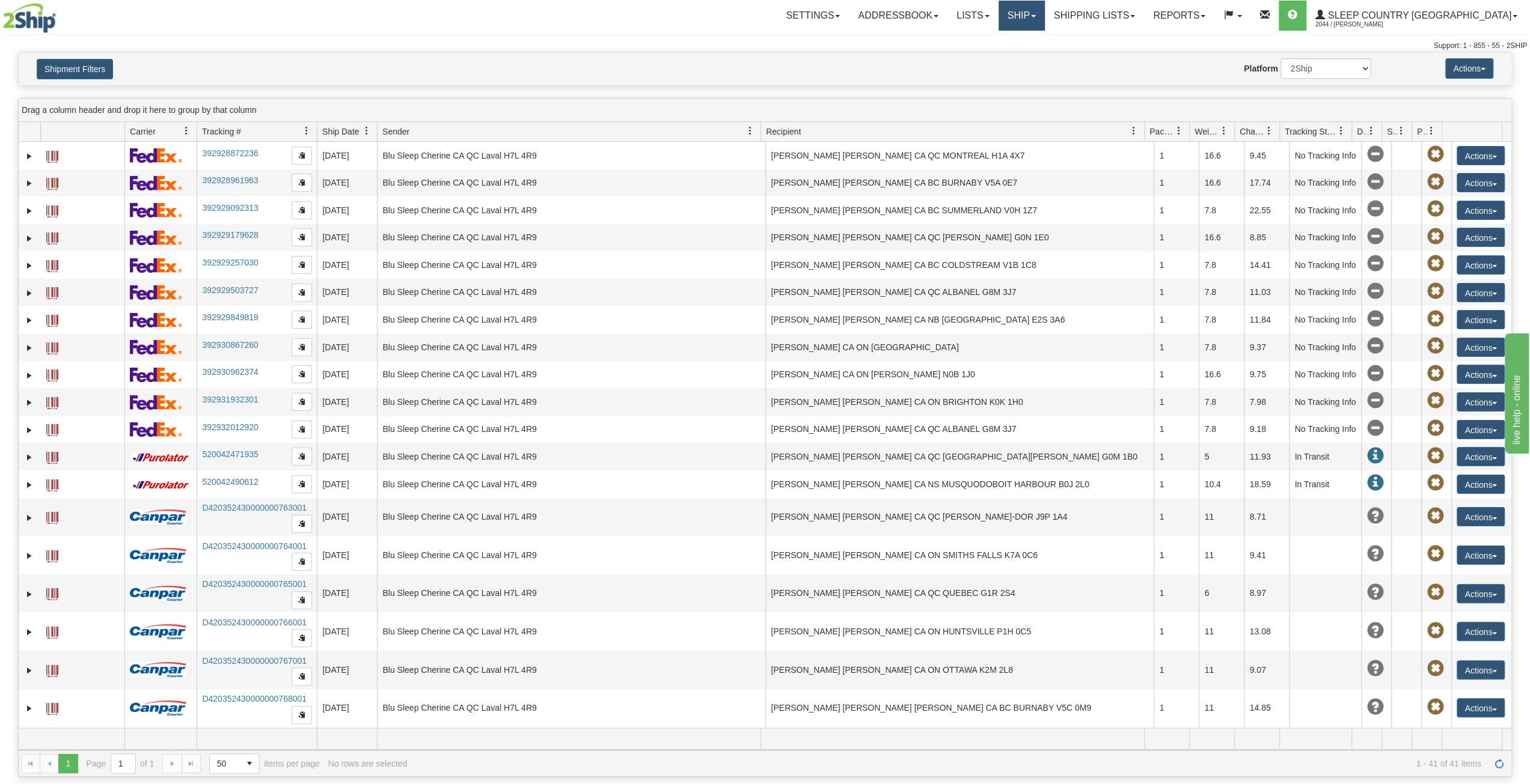
click at [1045, 13] on link "Ship" at bounding box center [1021, 15] width 46 height 30
click at [1144, 14] on link "Shipping lists" at bounding box center [1094, 15] width 99 height 30
click at [1144, 67] on link "Pickup List" at bounding box center [1084, 73] width 117 height 15
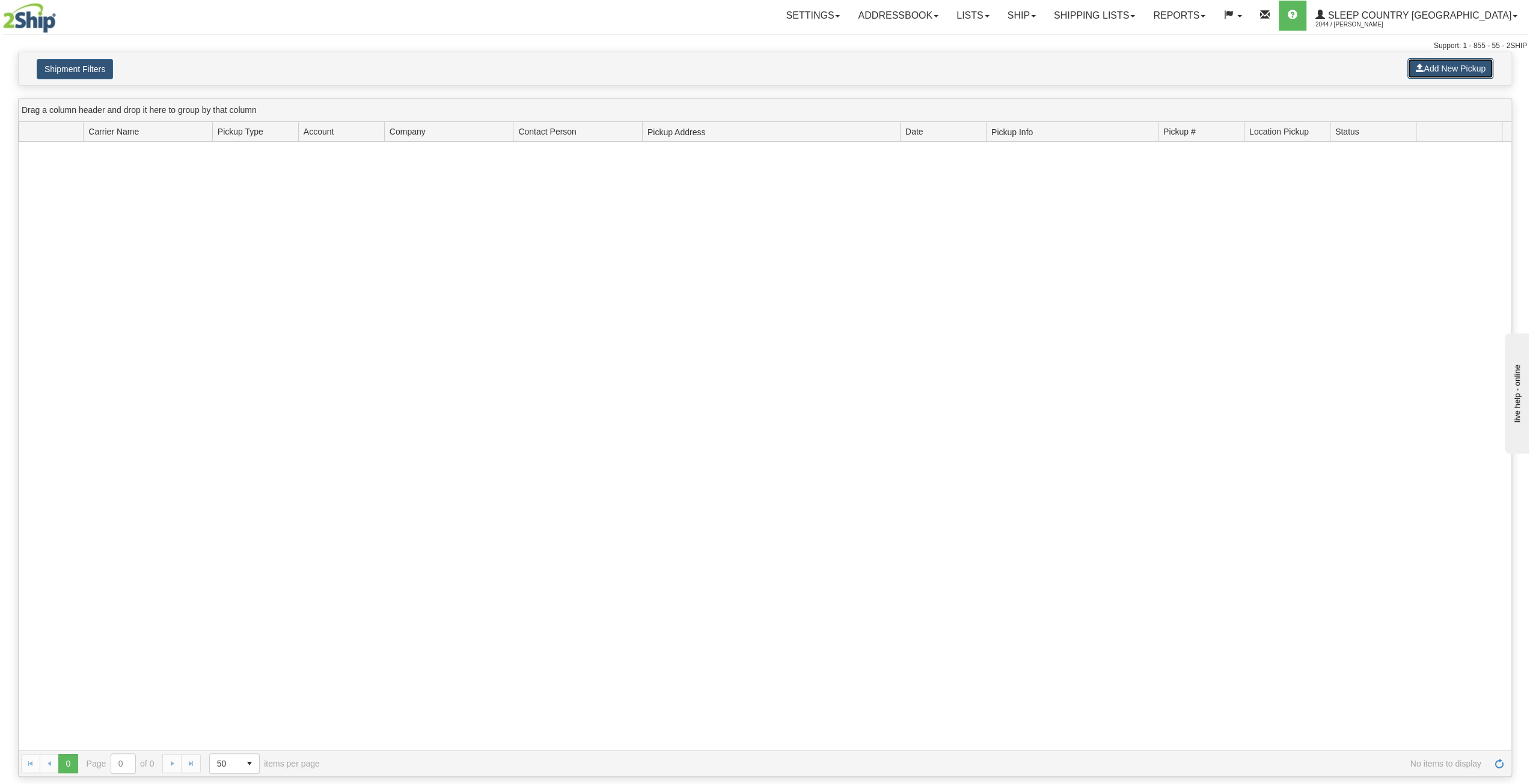
click at [1451, 71] on button "Add New Pickup" at bounding box center [1450, 68] width 86 height 20
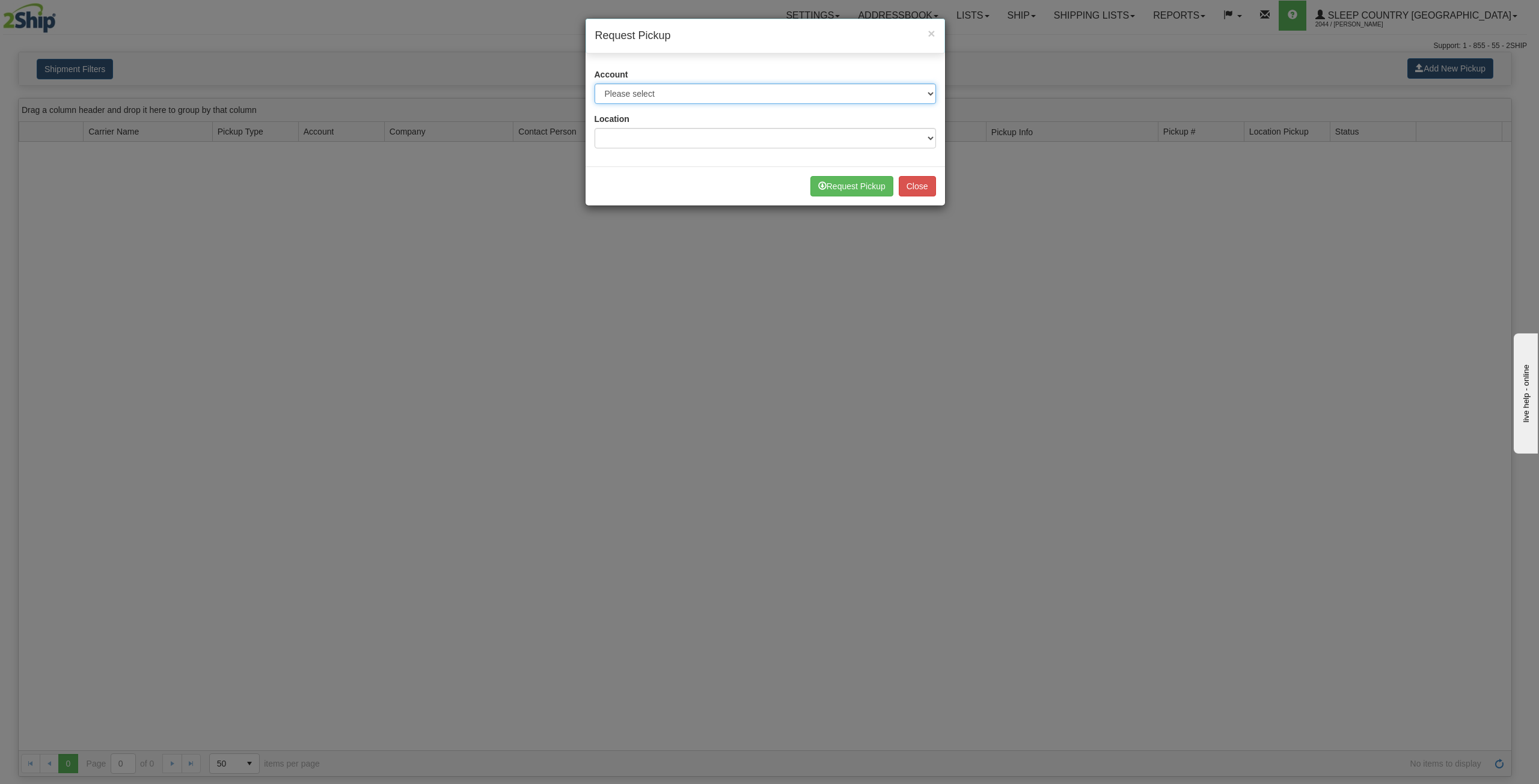
click at [674, 94] on select "Please select Canpar - 42035243 (Canpar 42035243) FedEx Express® - 787074650 (F…" at bounding box center [765, 93] width 342 height 20
select select "2"
click at [594, 84] on select "Please select Canpar - 42035243 (Canpar 42035243) FedEx Express® - 787074650 (F…" at bounding box center [765, 93] width 342 height 20
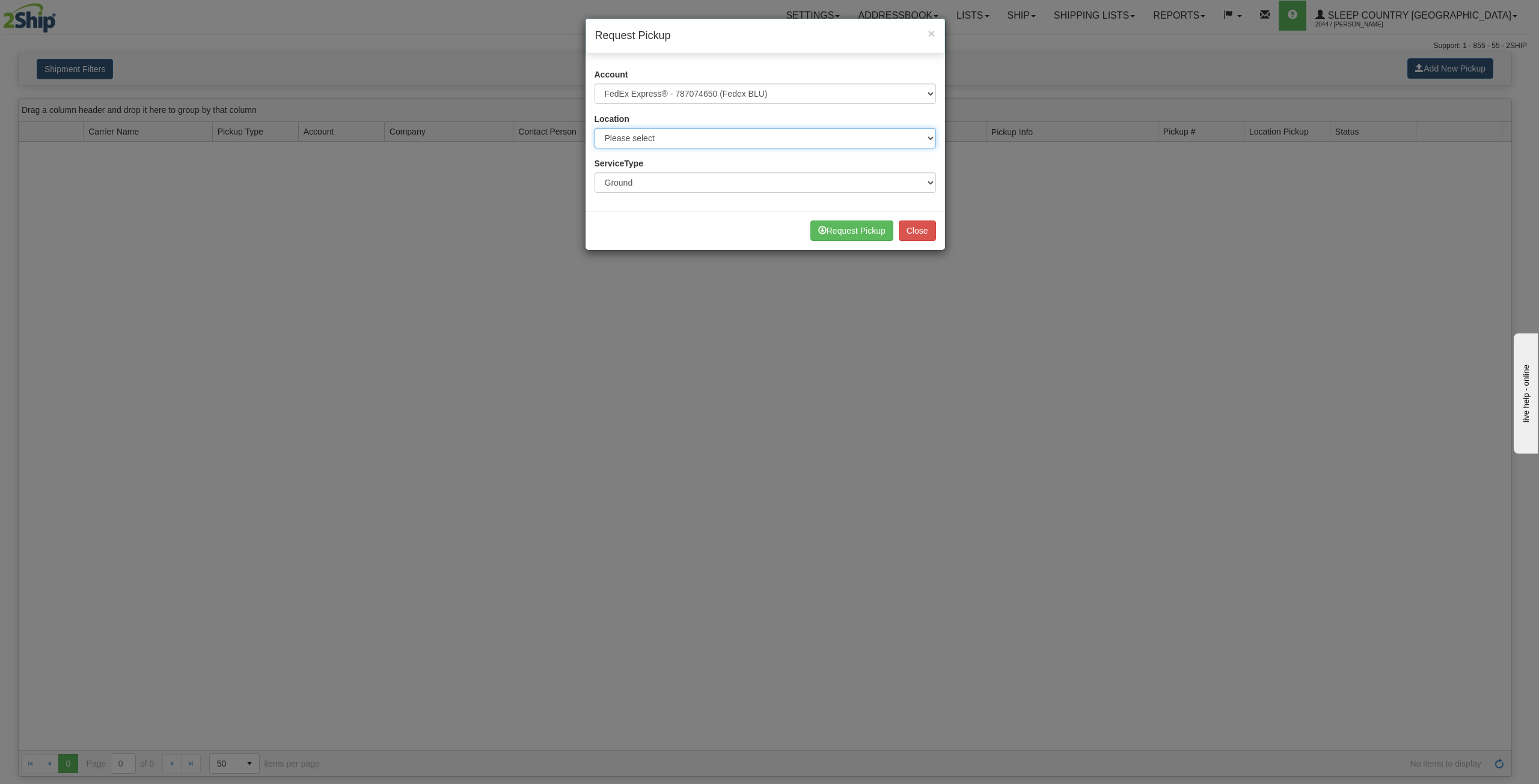
click at [731, 138] on select "Please select BLU" at bounding box center [765, 138] width 342 height 20
select select "6710"
click at [594, 128] on select "Please select BLU" at bounding box center [765, 138] width 342 height 20
click at [685, 187] on select "Ground Express" at bounding box center [765, 183] width 342 height 20
drag, startPoint x: 700, startPoint y: 179, endPoint x: 719, endPoint y: 184, distance: 19.6
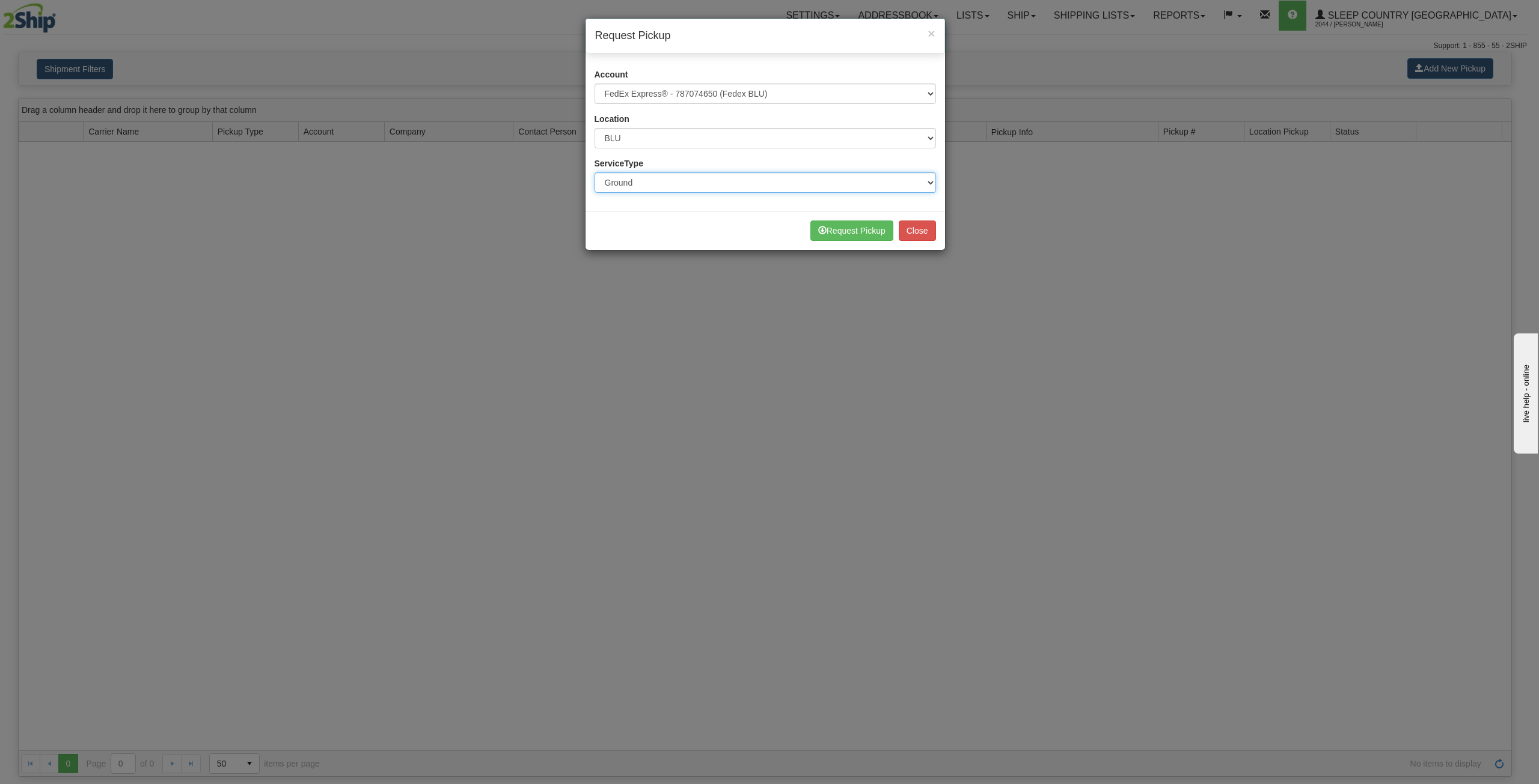
click at [700, 179] on select "Ground Express" at bounding box center [765, 183] width 342 height 20
click at [859, 230] on button "Request Pickup" at bounding box center [851, 230] width 83 height 20
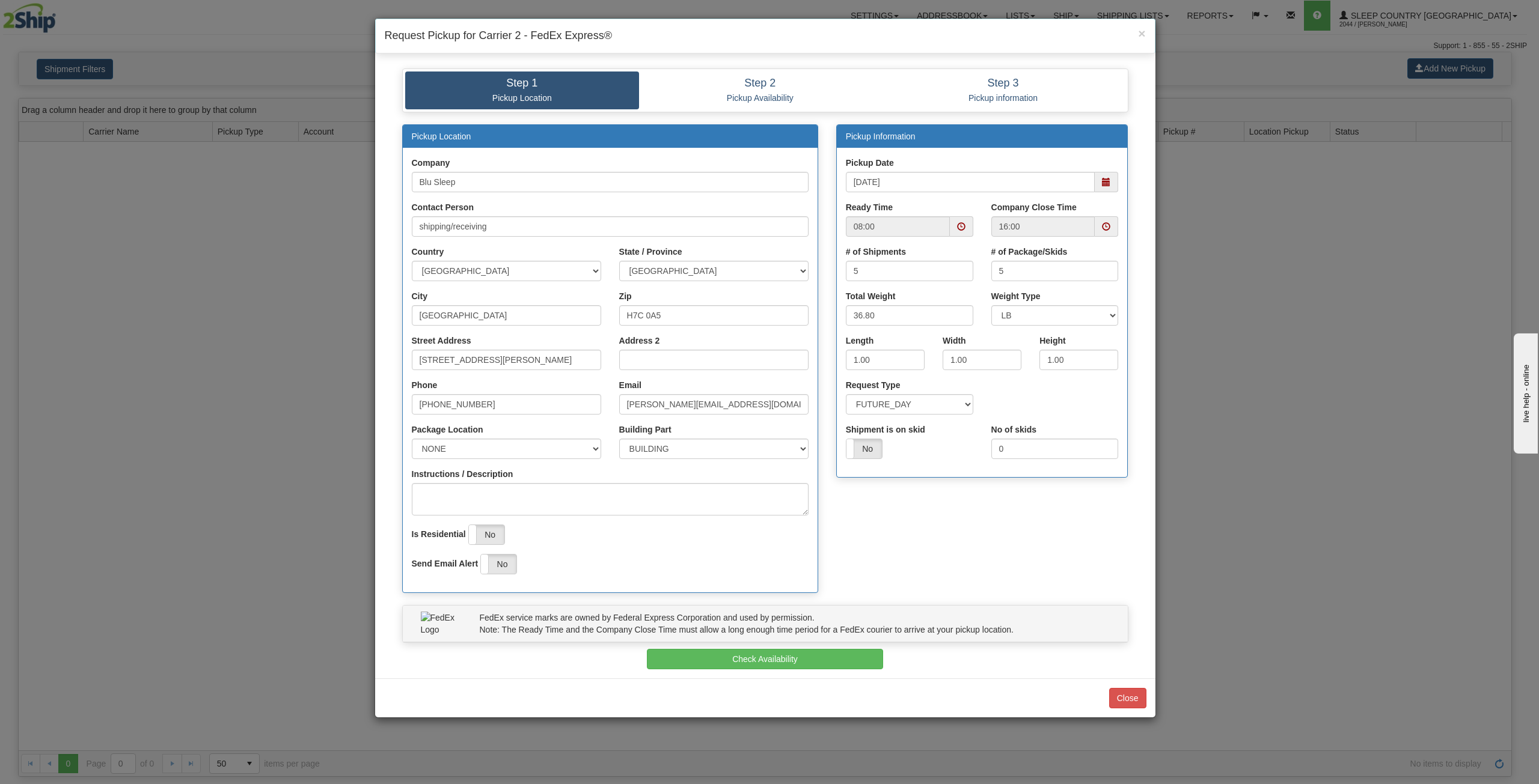
click at [1107, 178] on span at bounding box center [1106, 182] width 8 height 8
click at [912, 258] on td "9" at bounding box center [904, 260] width 21 height 18
type input "[DATE]"
click at [957, 229] on span at bounding box center [961, 226] width 8 height 8
click at [876, 266] on span at bounding box center [875, 263] width 32 height 32
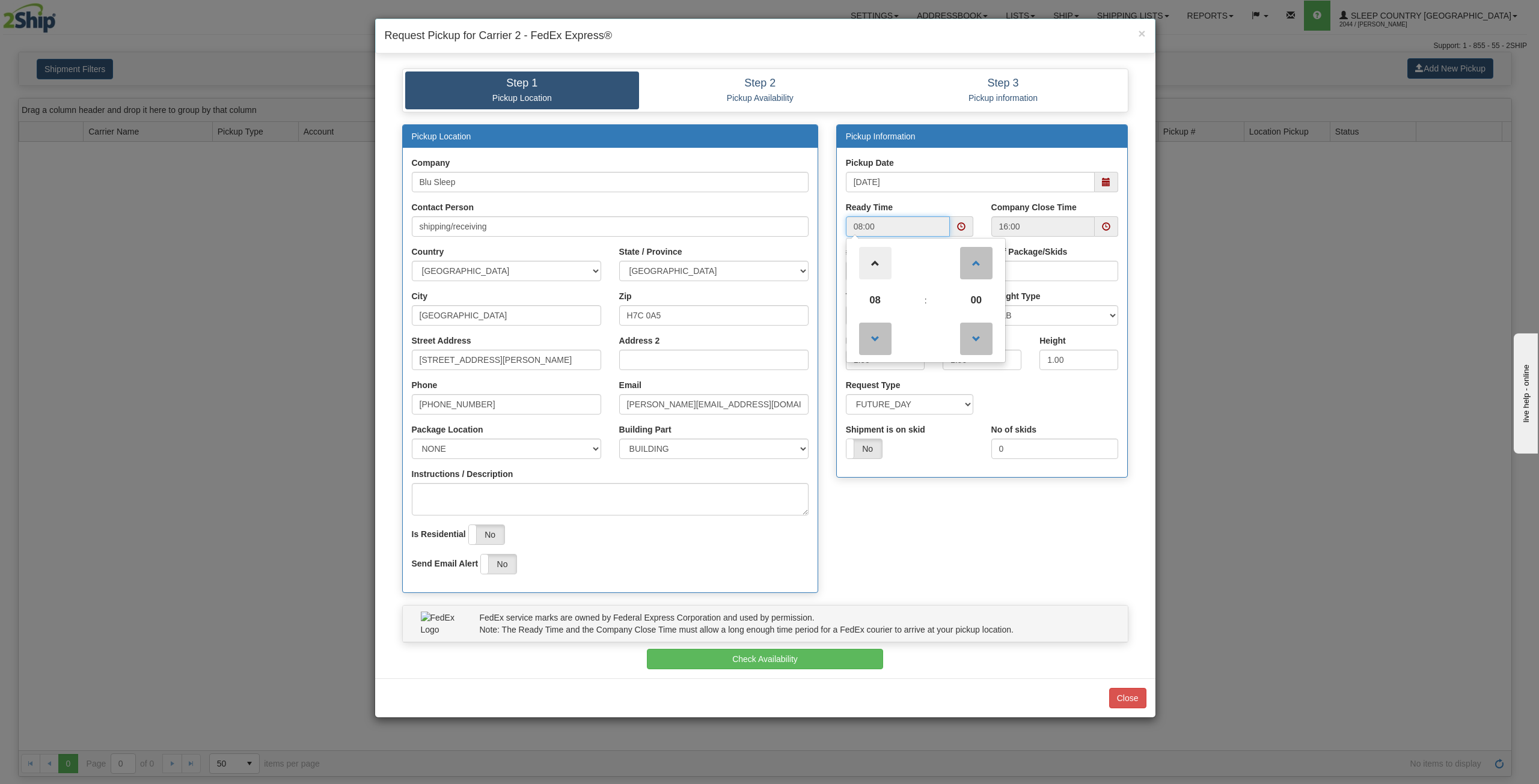
type input "09:00"
click at [942, 203] on div "Ready Time 09:00 09 : 00 00 01 02 03 04 05 06 07 08 09 10 11 12 13 14 15 16 17 …" at bounding box center [909, 219] width 127 height 36
click at [906, 270] on input "5" at bounding box center [909, 270] width 127 height 20
click at [960, 268] on input "6" at bounding box center [909, 270] width 127 height 20
click at [960, 268] on input "7" at bounding box center [909, 270] width 127 height 20
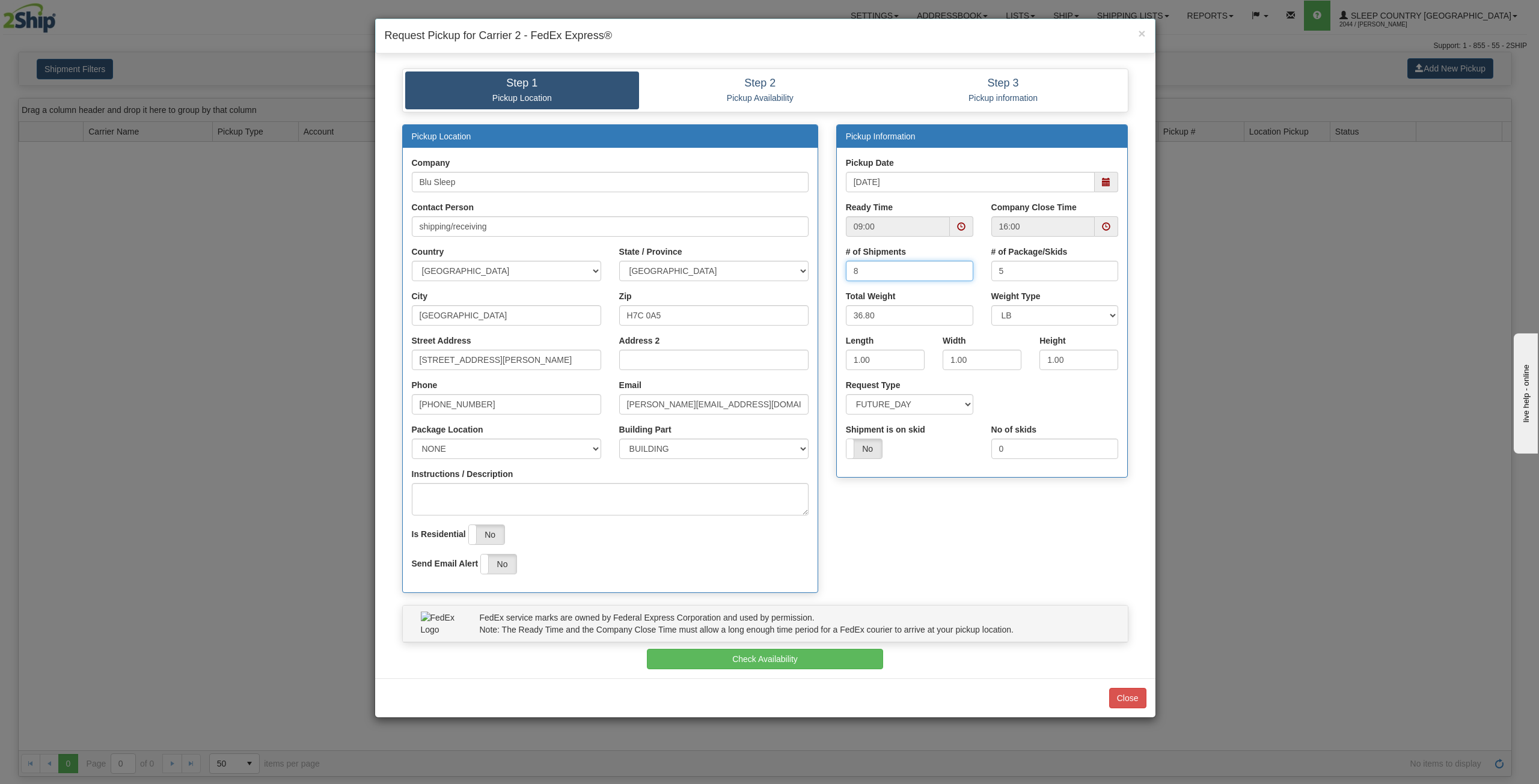
click at [960, 268] on input "8" at bounding box center [909, 270] width 127 height 20
click at [960, 268] on input "9" at bounding box center [909, 270] width 127 height 20
click at [960, 268] on input "10" at bounding box center [909, 270] width 127 height 20
click at [960, 268] on input "11" at bounding box center [909, 270] width 127 height 20
click at [960, 268] on input "12" at bounding box center [909, 270] width 127 height 20
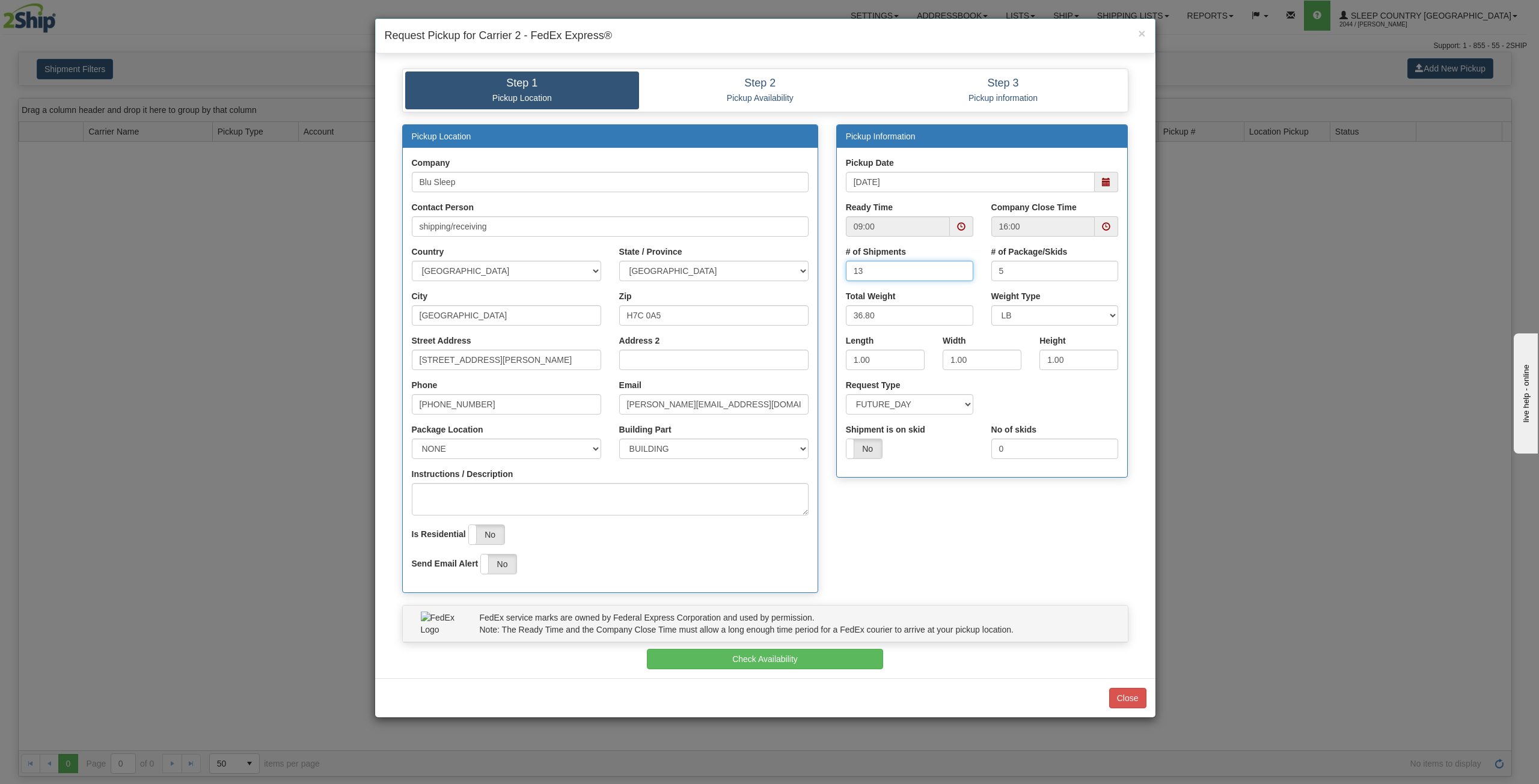
click at [960, 268] on input "13" at bounding box center [909, 270] width 127 height 20
click at [960, 268] on input "14" at bounding box center [909, 270] width 127 height 20
click at [960, 268] on input "15" at bounding box center [909, 270] width 127 height 20
click at [960, 268] on input "16" at bounding box center [909, 270] width 127 height 20
click at [960, 268] on input "17" at bounding box center [909, 270] width 127 height 20
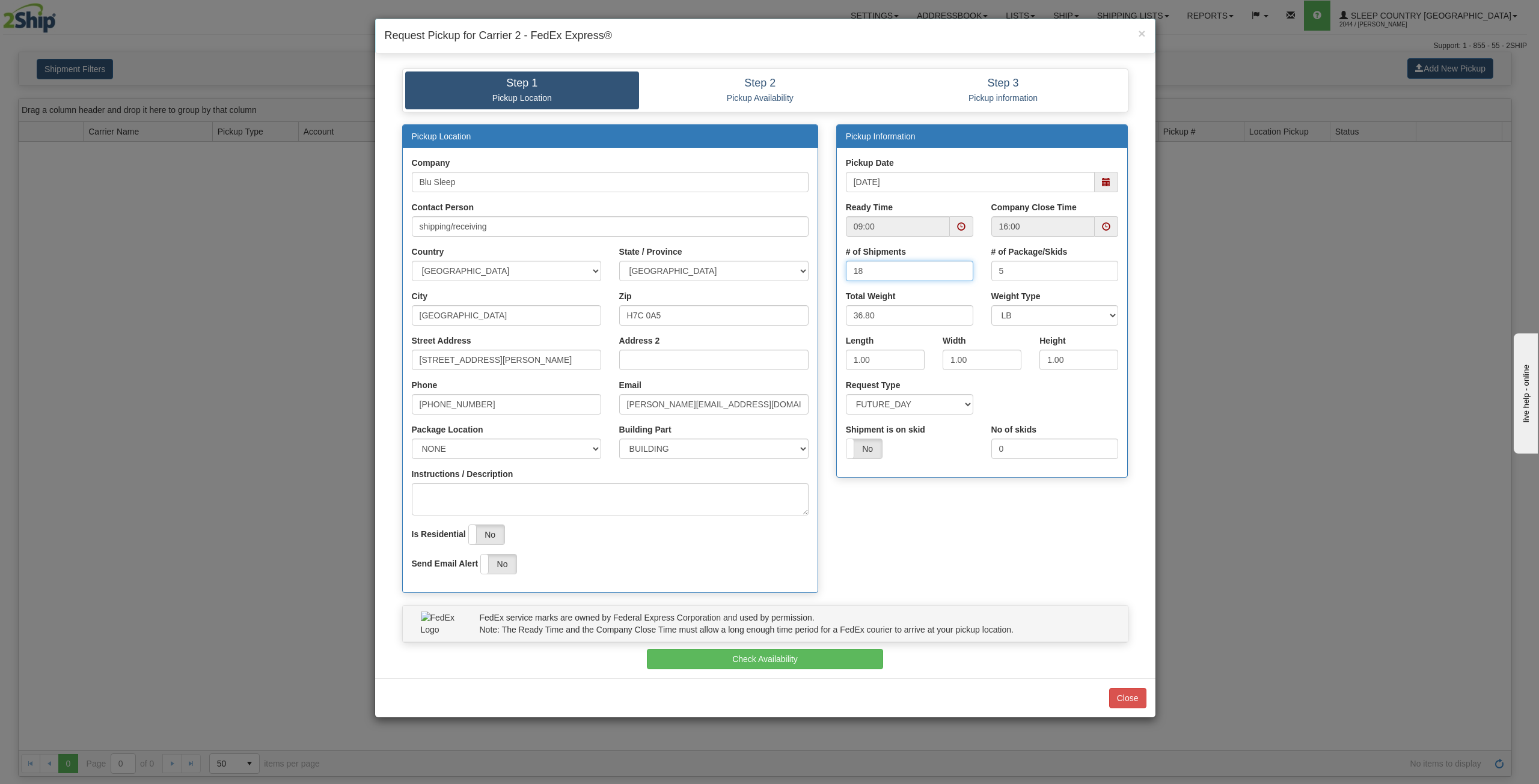
click at [960, 268] on input "18" at bounding box center [909, 270] width 127 height 20
click at [960, 268] on input "19" at bounding box center [909, 270] width 127 height 20
click at [960, 268] on input "20" at bounding box center [909, 270] width 127 height 20
click at [960, 268] on input "21" at bounding box center [909, 270] width 127 height 20
click at [960, 268] on input "22" at bounding box center [909, 270] width 127 height 20
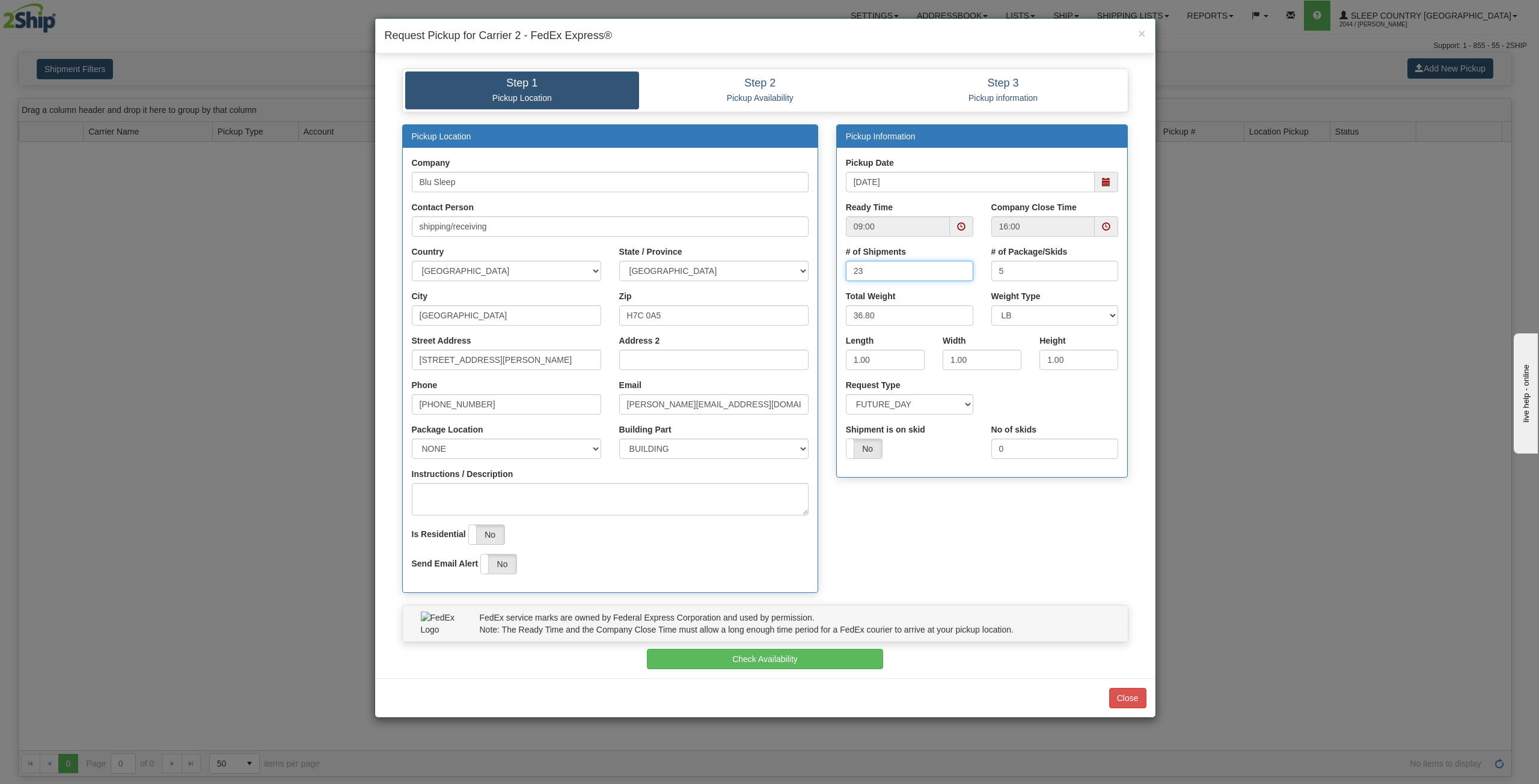
click at [960, 268] on input "23" at bounding box center [909, 270] width 127 height 20
click at [960, 268] on input "24" at bounding box center [909, 270] width 127 height 20
click at [960, 268] on input "25" at bounding box center [909, 270] width 127 height 20
type input "26"
click at [960, 268] on input "26" at bounding box center [909, 270] width 127 height 20
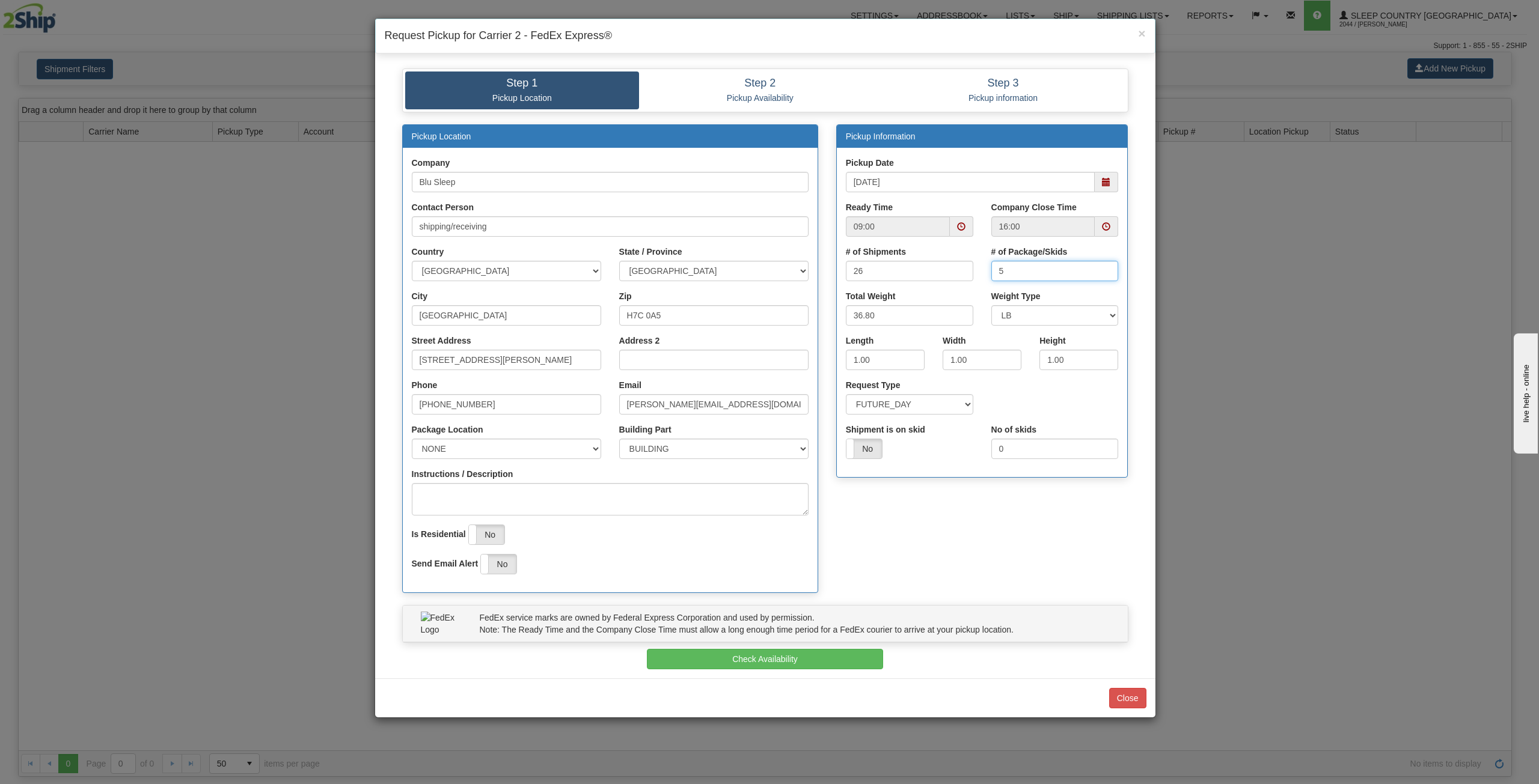
click at [1018, 265] on input "5" at bounding box center [1054, 270] width 127 height 20
drag, startPoint x: 1029, startPoint y: 270, endPoint x: 859, endPoint y: 265, distance: 170.1
click at [859, 265] on div "# of Shipments 26 # of Package/Skids 5" at bounding box center [982, 268] width 291 height 45
type input "26"
click at [908, 318] on input "36.80" at bounding box center [909, 315] width 127 height 20
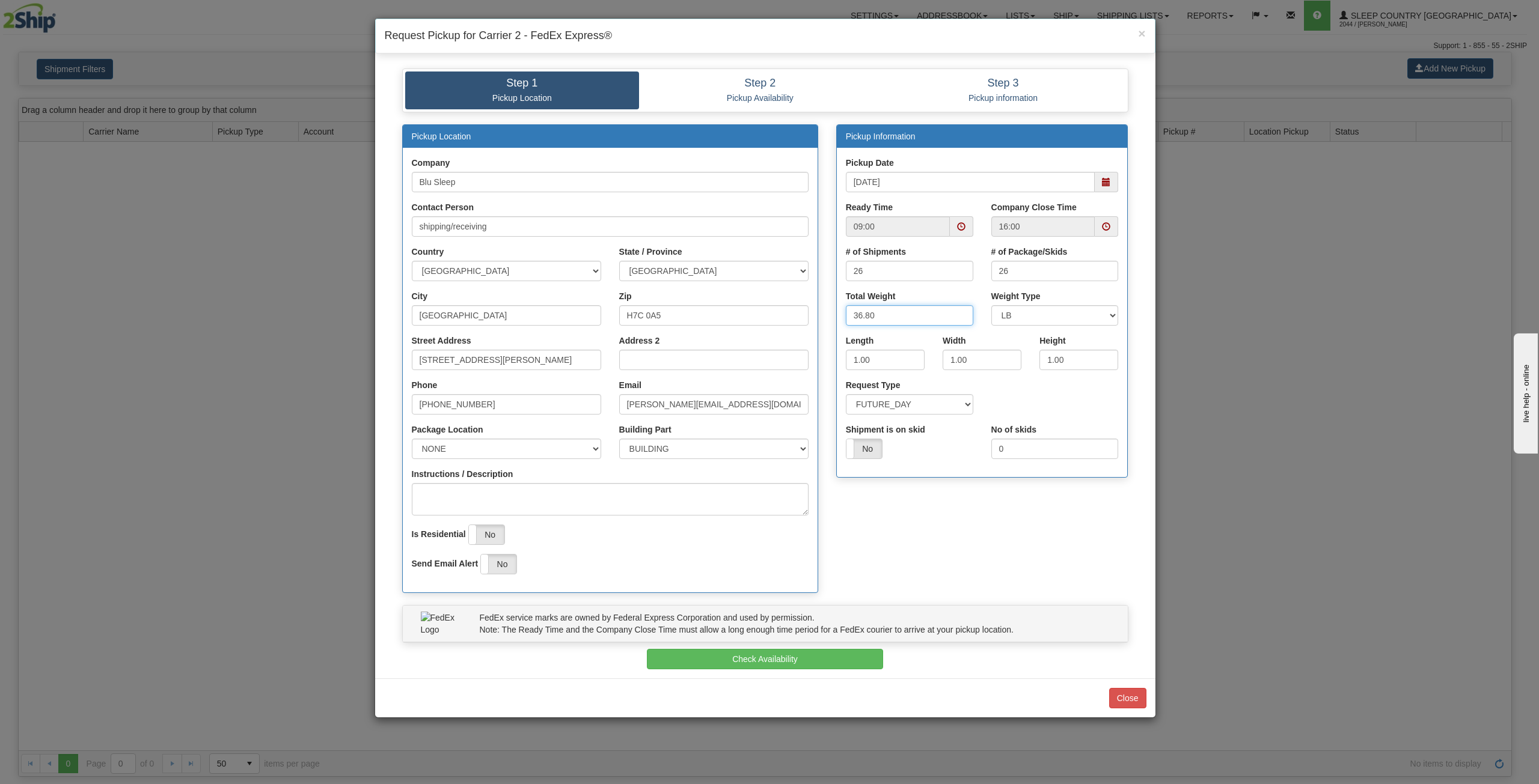
click at [888, 318] on input "36.80" at bounding box center [909, 315] width 127 height 20
click at [860, 318] on input "36.80" at bounding box center [909, 315] width 127 height 20
click at [917, 319] on input "36.80" at bounding box center [909, 315] width 127 height 20
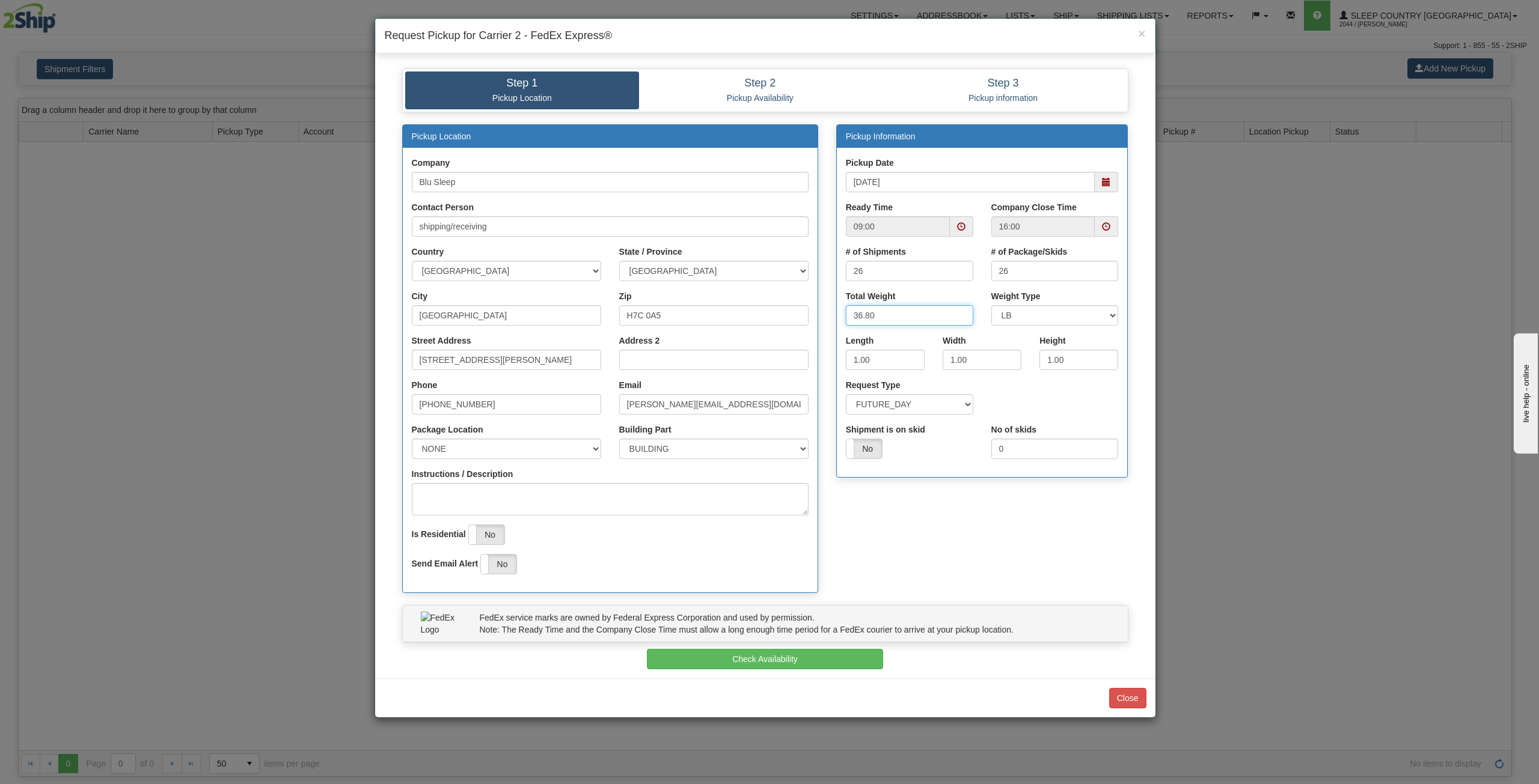
drag, startPoint x: 857, startPoint y: 312, endPoint x: 757, endPoint y: 304, distance: 100.3
click at [757, 304] on div "Pickup Location Company Blu Sleep Contact Person shipping/receiving Country [GE…" at bounding box center [765, 364] width 744 height 481
type input "150"
click at [1025, 315] on select "LB KG" at bounding box center [1054, 315] width 127 height 20
click at [1020, 314] on select "LB KG" at bounding box center [1054, 315] width 127 height 20
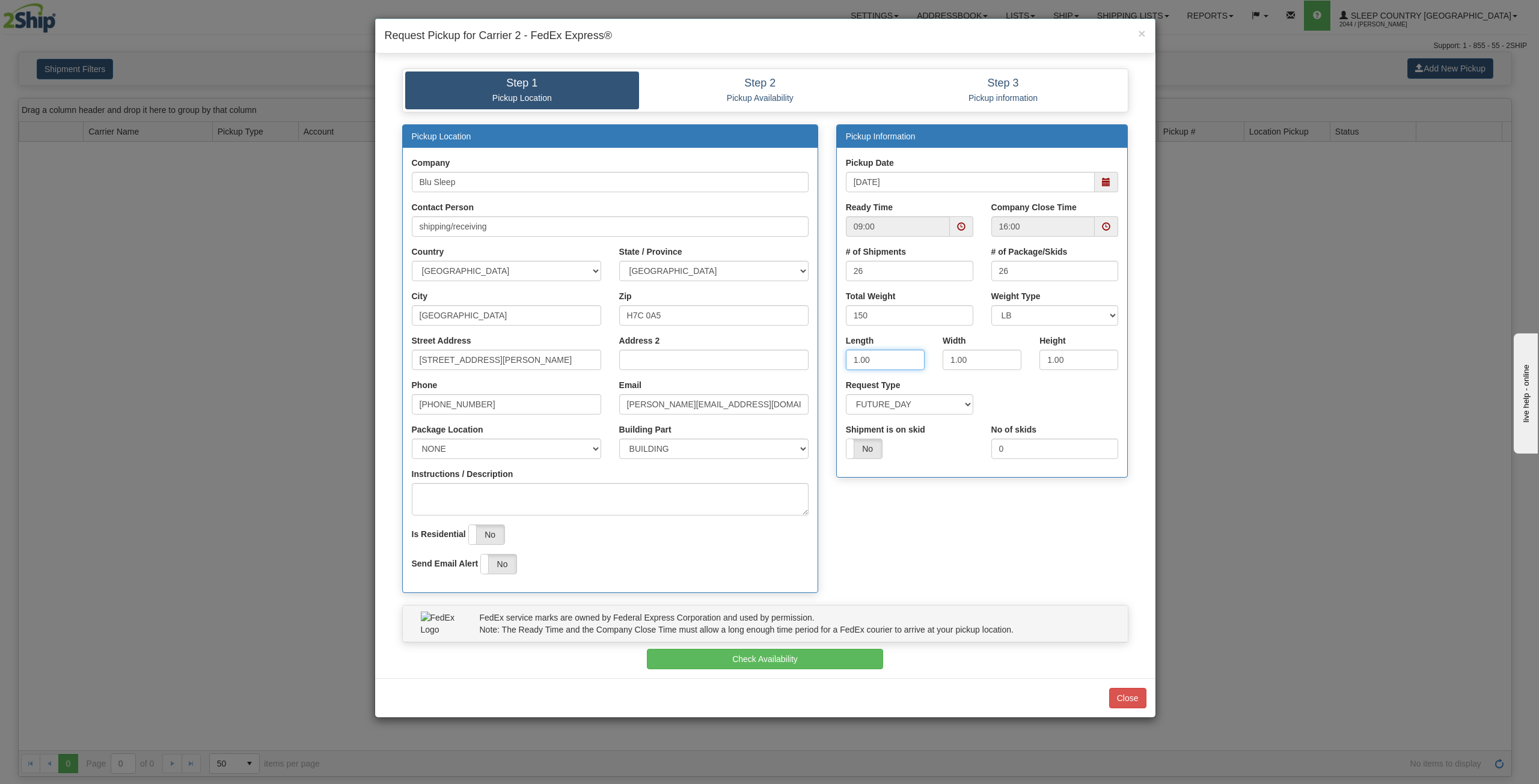
click at [907, 359] on input "1.00" at bounding box center [885, 360] width 79 height 20
drag, startPoint x: 907, startPoint y: 359, endPoint x: 722, endPoint y: 346, distance: 185.5
click at [722, 346] on div "Pickup Location Company Blu Sleep Contact Person shipping/receiving Country [GE…" at bounding box center [765, 364] width 744 height 481
drag, startPoint x: 863, startPoint y: 360, endPoint x: 732, endPoint y: 349, distance: 131.5
click at [732, 349] on div "Pickup Location Company Blu Sleep Contact Person shipping/receiving Country [GE…" at bounding box center [765, 364] width 744 height 481
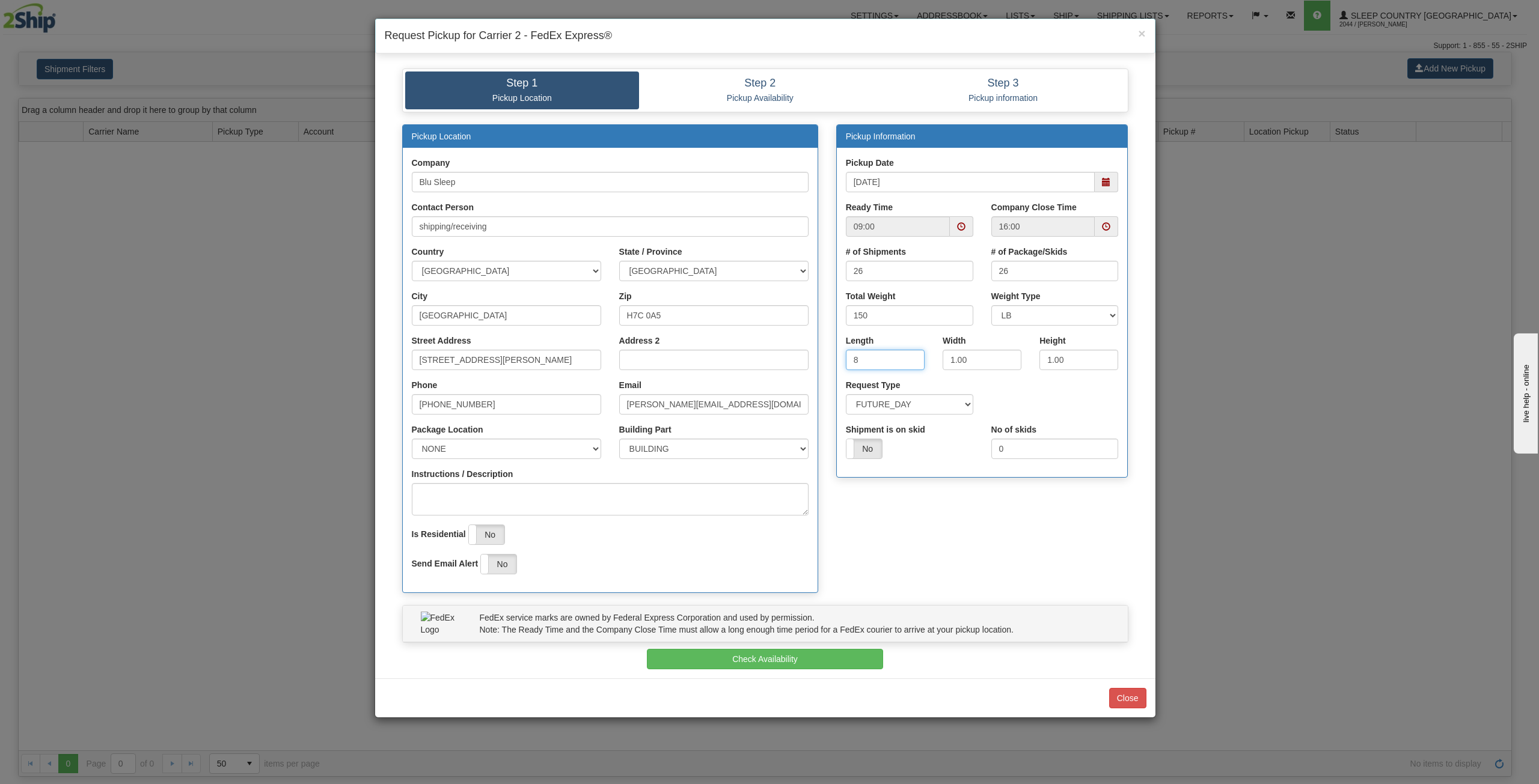
type input "8"
drag, startPoint x: 986, startPoint y: 360, endPoint x: 891, endPoint y: 360, distance: 95.0
click at [891, 360] on div "Length 8 Width 1.00 Height" at bounding box center [982, 356] width 291 height 45
type input "8"
drag, startPoint x: 1081, startPoint y: 365, endPoint x: 970, endPoint y: 360, distance: 111.1
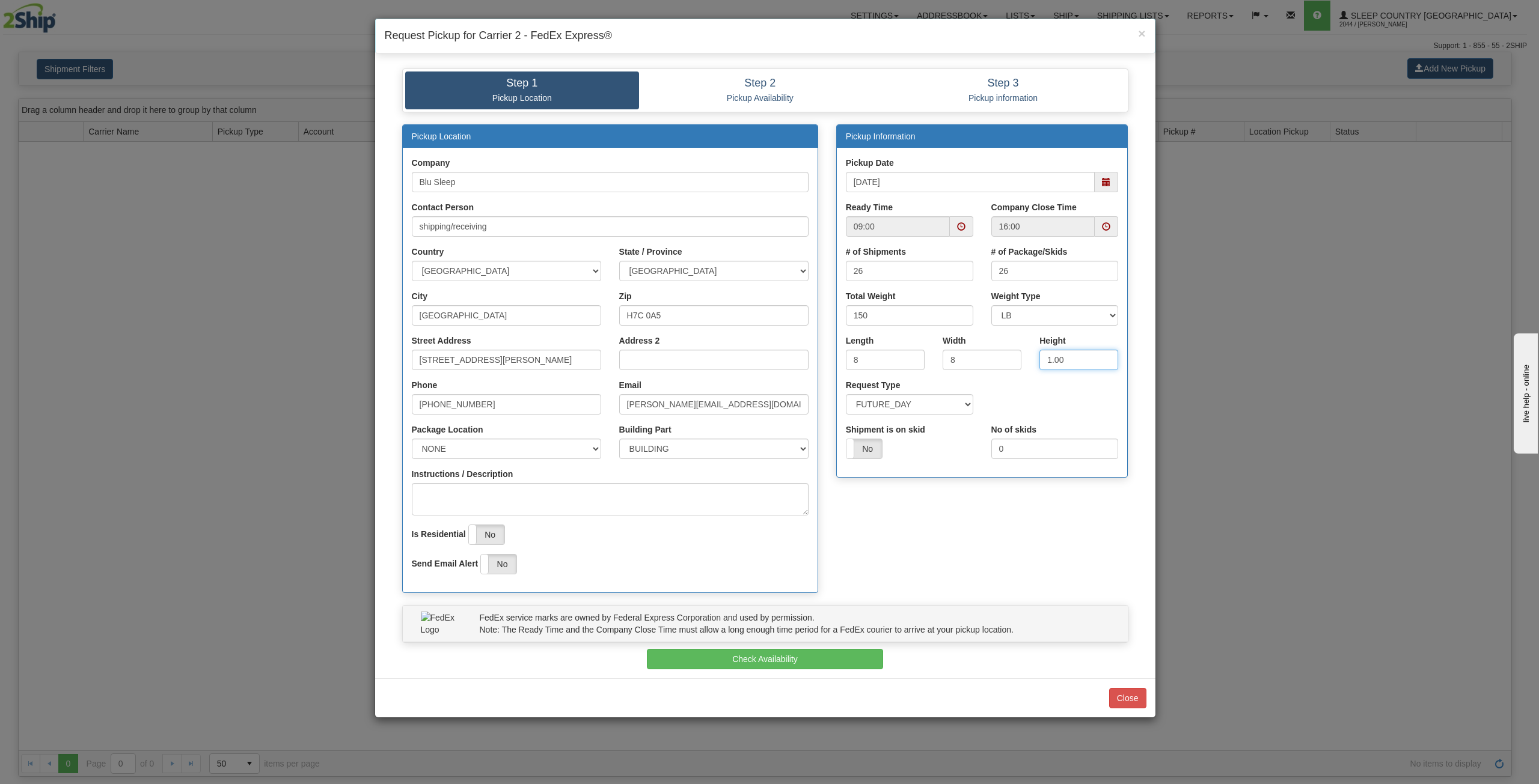
click at [970, 360] on div "Length 8 Width 8 Height 1.00" at bounding box center [982, 356] width 291 height 45
drag, startPoint x: 877, startPoint y: 362, endPoint x: 669, endPoint y: 333, distance: 210.0
click at [669, 333] on div "Pickup Location Company Blu Sleep Contact Person shipping/receiving Country [GE…" at bounding box center [765, 364] width 744 height 481
click at [962, 363] on input "8" at bounding box center [981, 360] width 79 height 20
drag, startPoint x: 895, startPoint y: 364, endPoint x: 550, endPoint y: 335, distance: 346.2
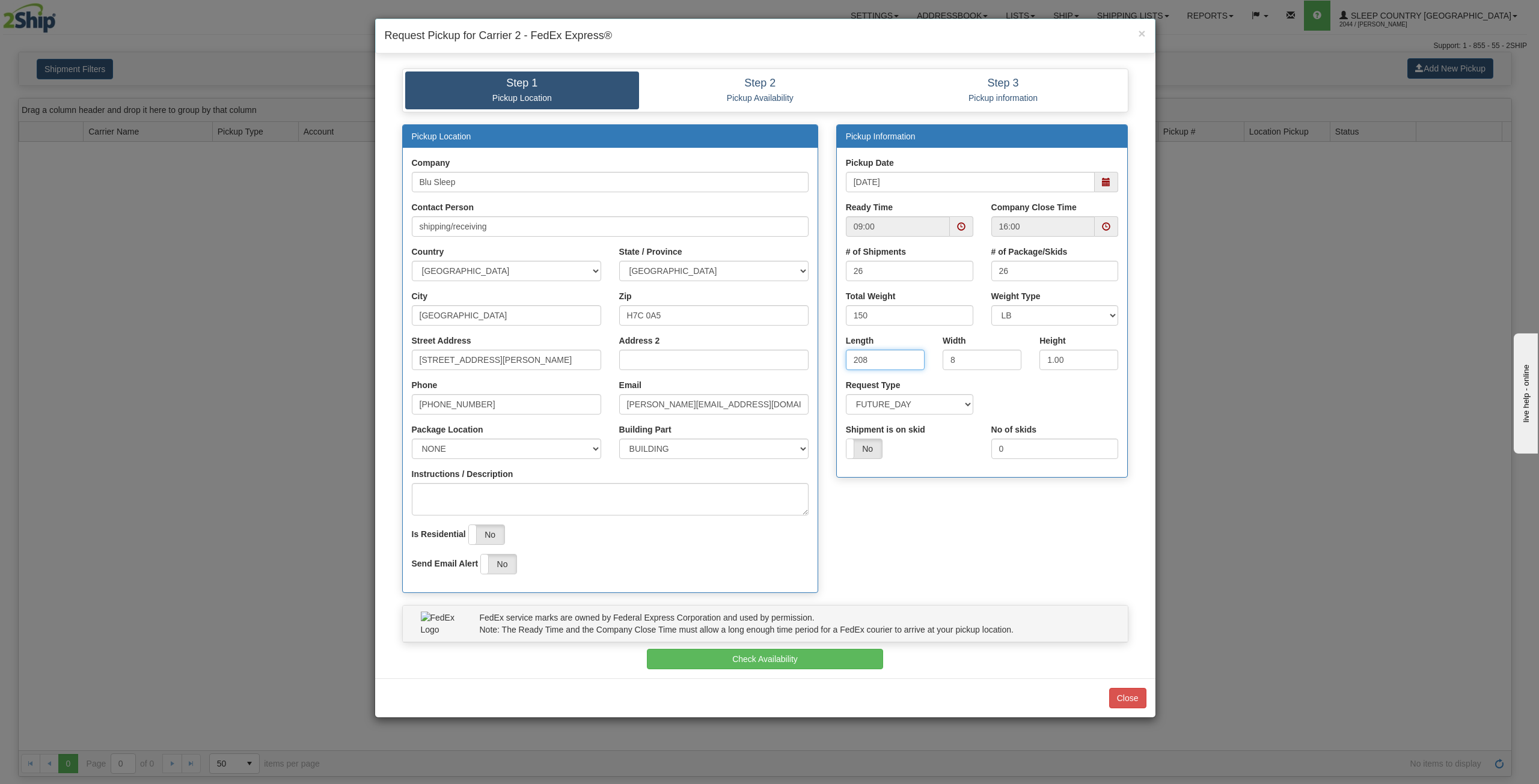
click at [550, 335] on div "Pickup Location Company Blu Sleep Contact Person shipping/receiving Country [GE…" at bounding box center [765, 364] width 744 height 481
type input "8"
drag, startPoint x: 1072, startPoint y: 355, endPoint x: 965, endPoint y: 351, distance: 107.1
click at [965, 351] on div "Length 8 Width 8 Height 1.00" at bounding box center [982, 356] width 291 height 45
type input "16"
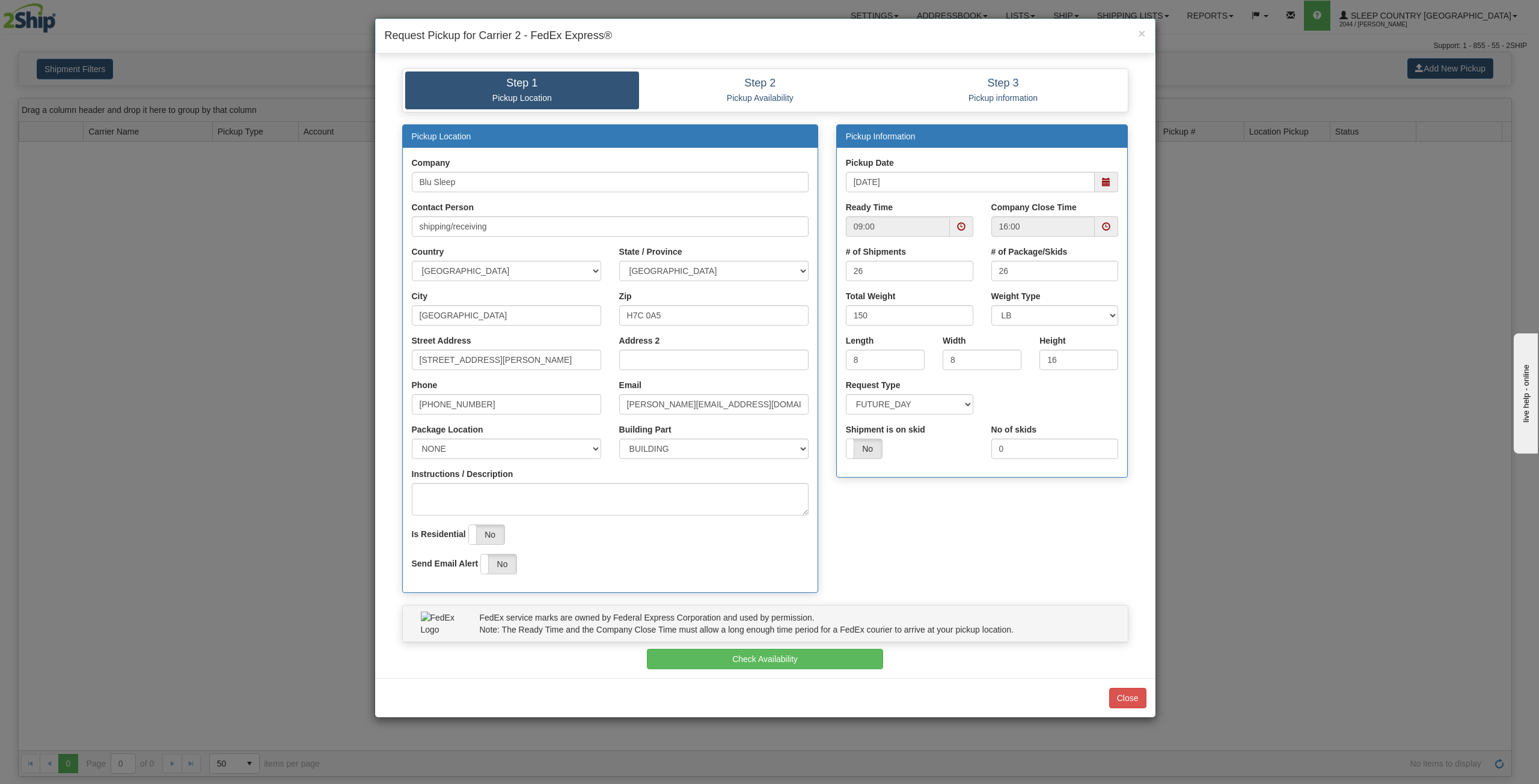
click at [1060, 386] on div "Request Type SAME_DAY FUTURE_DAY" at bounding box center [982, 401] width 291 height 45
click at [963, 402] on select "SAME_DAY FUTURE_DAY" at bounding box center [909, 404] width 127 height 20
drag, startPoint x: 554, startPoint y: 360, endPoint x: 305, endPoint y: 353, distance: 249.1
click at [305, 353] on div "× Request Pickup for Carrier 2 - FedEx Express® Step 1 Pickup Location Step 2 P…" at bounding box center [770, 392] width 1539 height 784
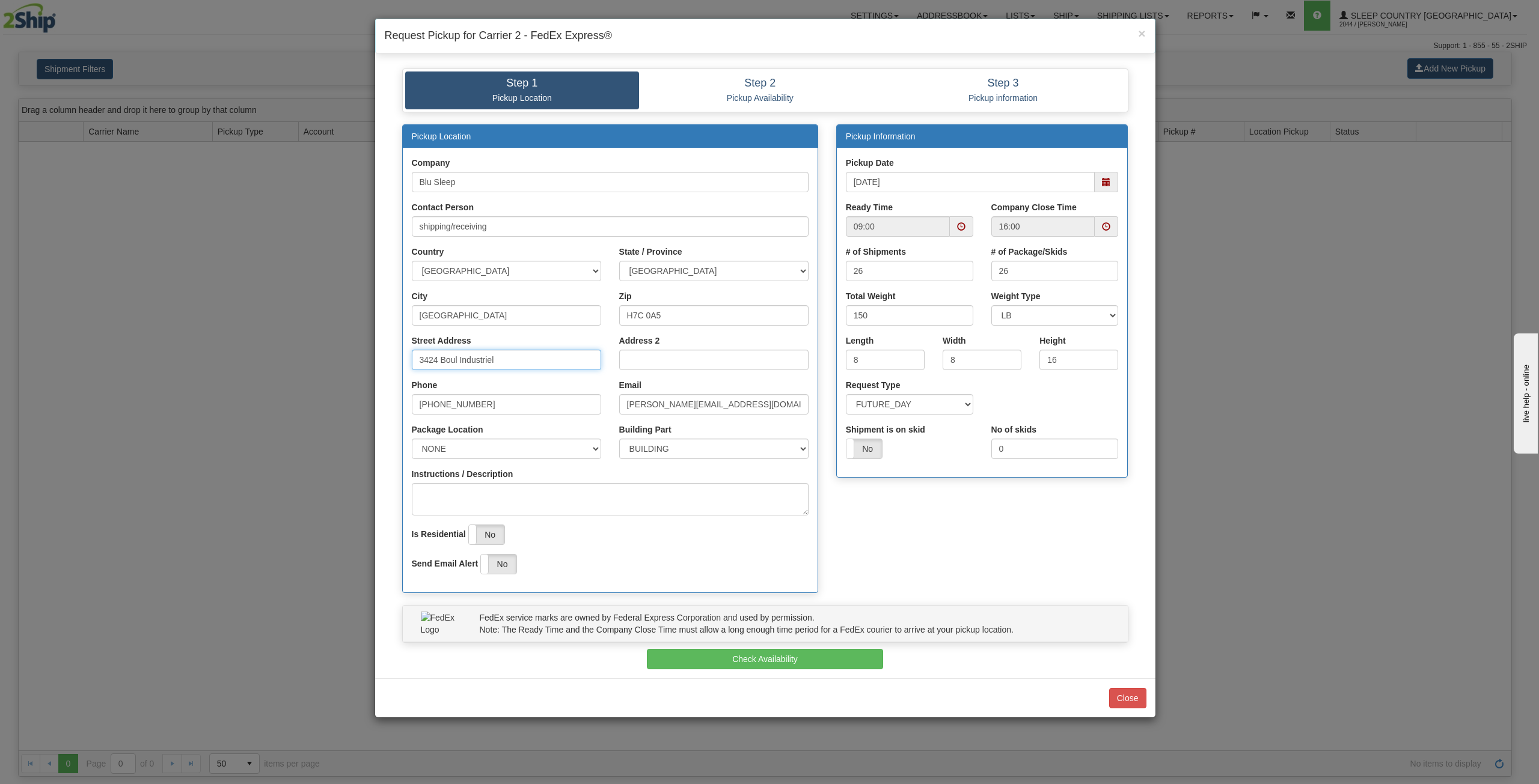
type input "3424 Boul Industriel"
click at [523, 451] on select "NONE FRONT REAR SIDE" at bounding box center [506, 449] width 189 height 20
select select "2"
click at [412, 439] on select "NONE FRONT REAR SIDE" at bounding box center [506, 449] width 189 height 20
click at [629, 399] on input "[PERSON_NAME][EMAIL_ADDRESS][DOMAIN_NAME]" at bounding box center [713, 404] width 189 height 20
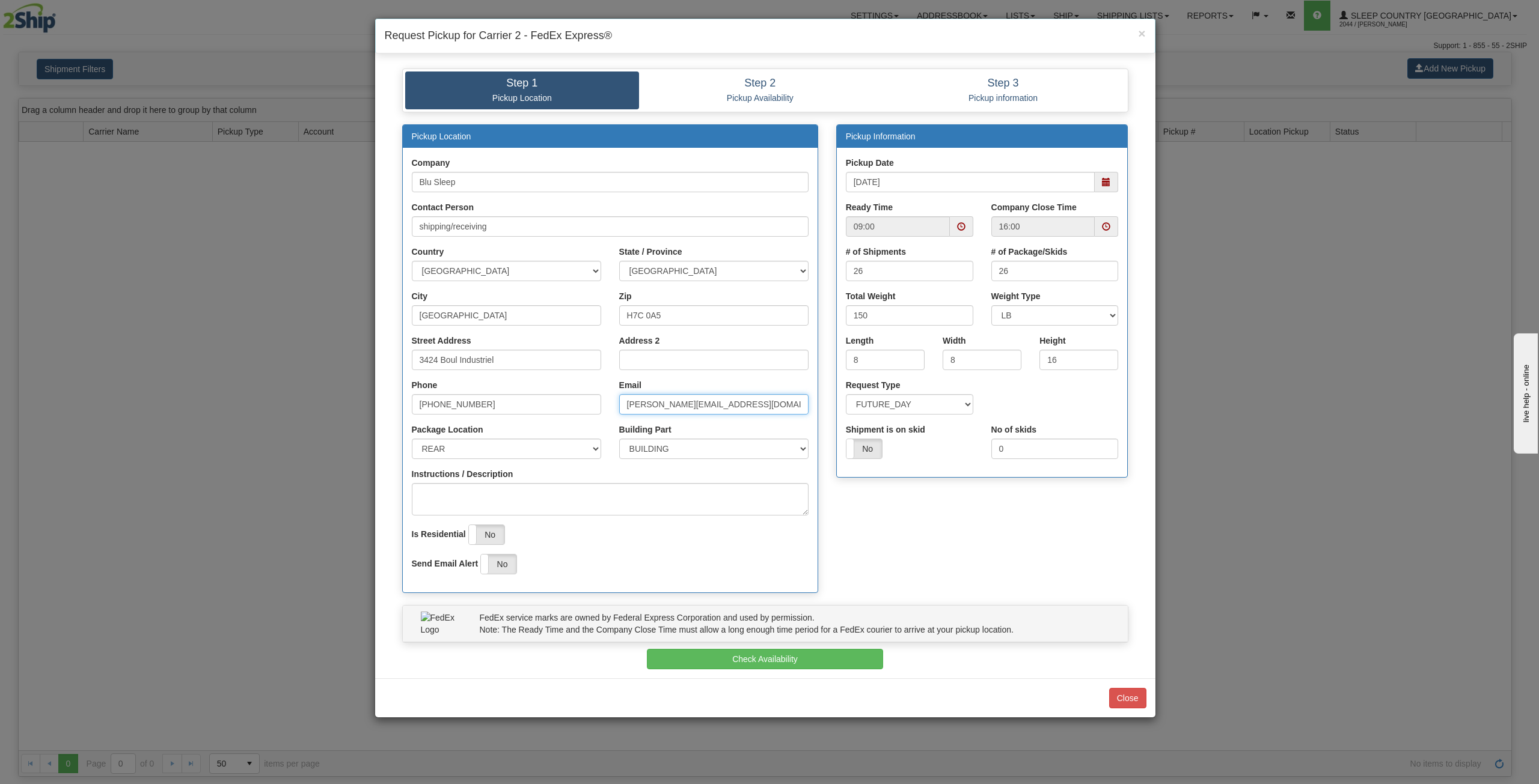
click at [629, 399] on input "[PERSON_NAME][EMAIL_ADDRESS][DOMAIN_NAME]" at bounding box center [713, 404] width 189 height 20
type input "[PERSON_NAME][EMAIL_ADDRESS][DOMAIN_NAME]"
click at [746, 403] on input "[PERSON_NAME][EMAIL_ADDRESS][DOMAIN_NAME]" at bounding box center [713, 404] width 189 height 20
drag, startPoint x: 670, startPoint y: 316, endPoint x: 576, endPoint y: 316, distance: 94.0
click at [576, 316] on div "City [GEOGRAPHIC_DATA] Zip H7C 0A5" at bounding box center [610, 312] width 415 height 45
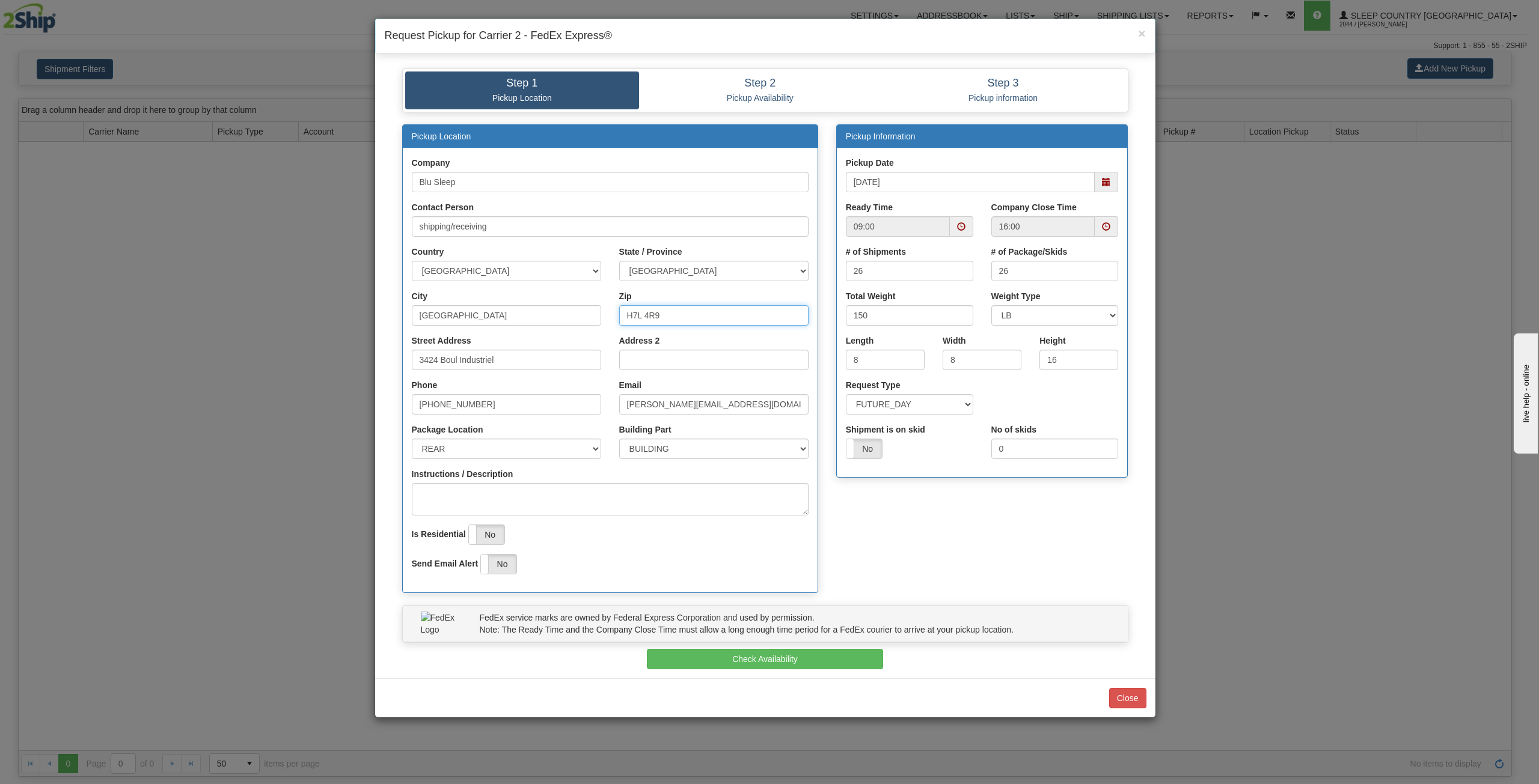
type input "H7L 4R9"
click at [525, 490] on textarea "Instructions / Description" at bounding box center [610, 499] width 397 height 32
click at [799, 657] on button "Check Availability" at bounding box center [765, 659] width 236 height 20
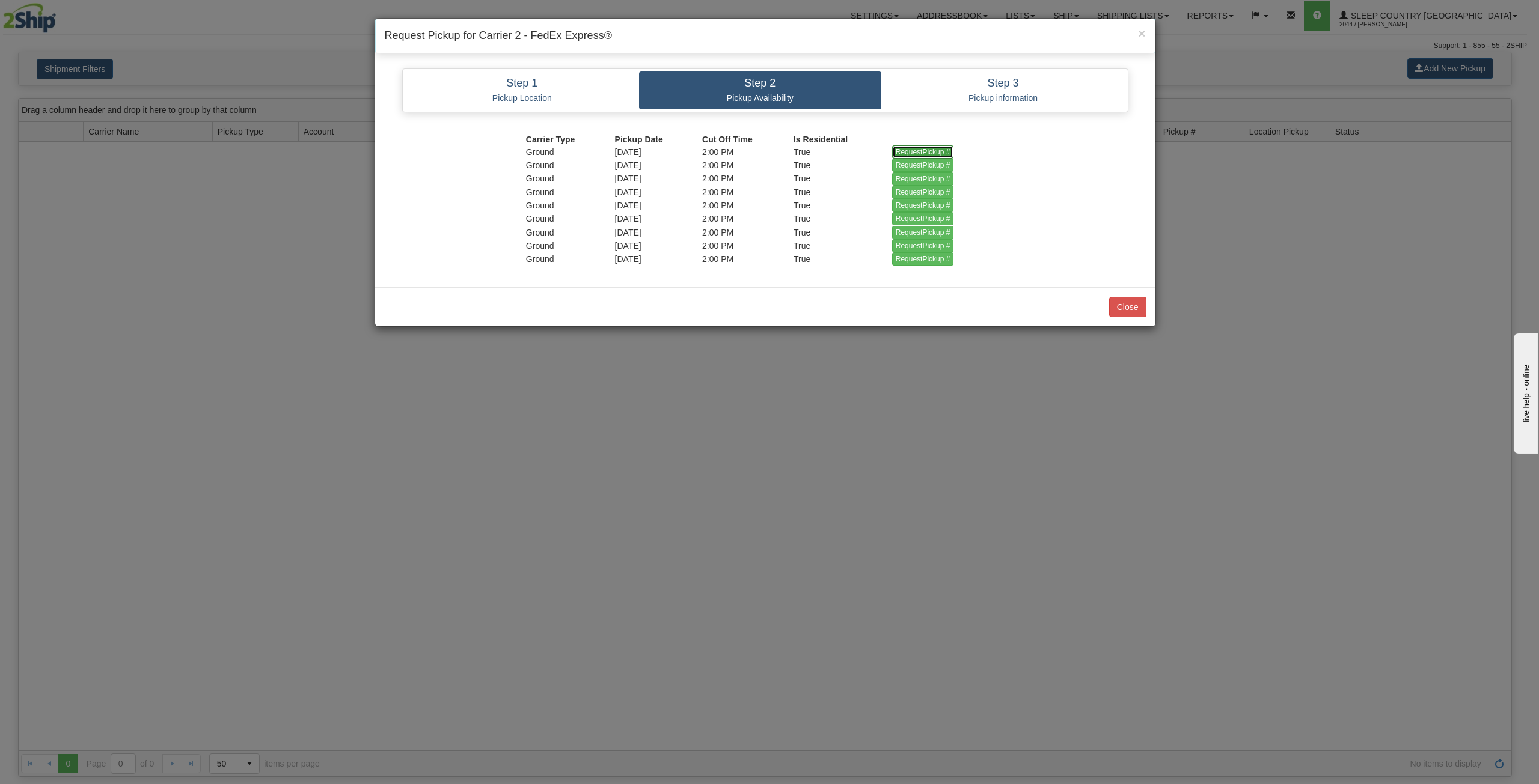
click at [918, 146] on input "RequestPickup #" at bounding box center [923, 152] width 62 height 13
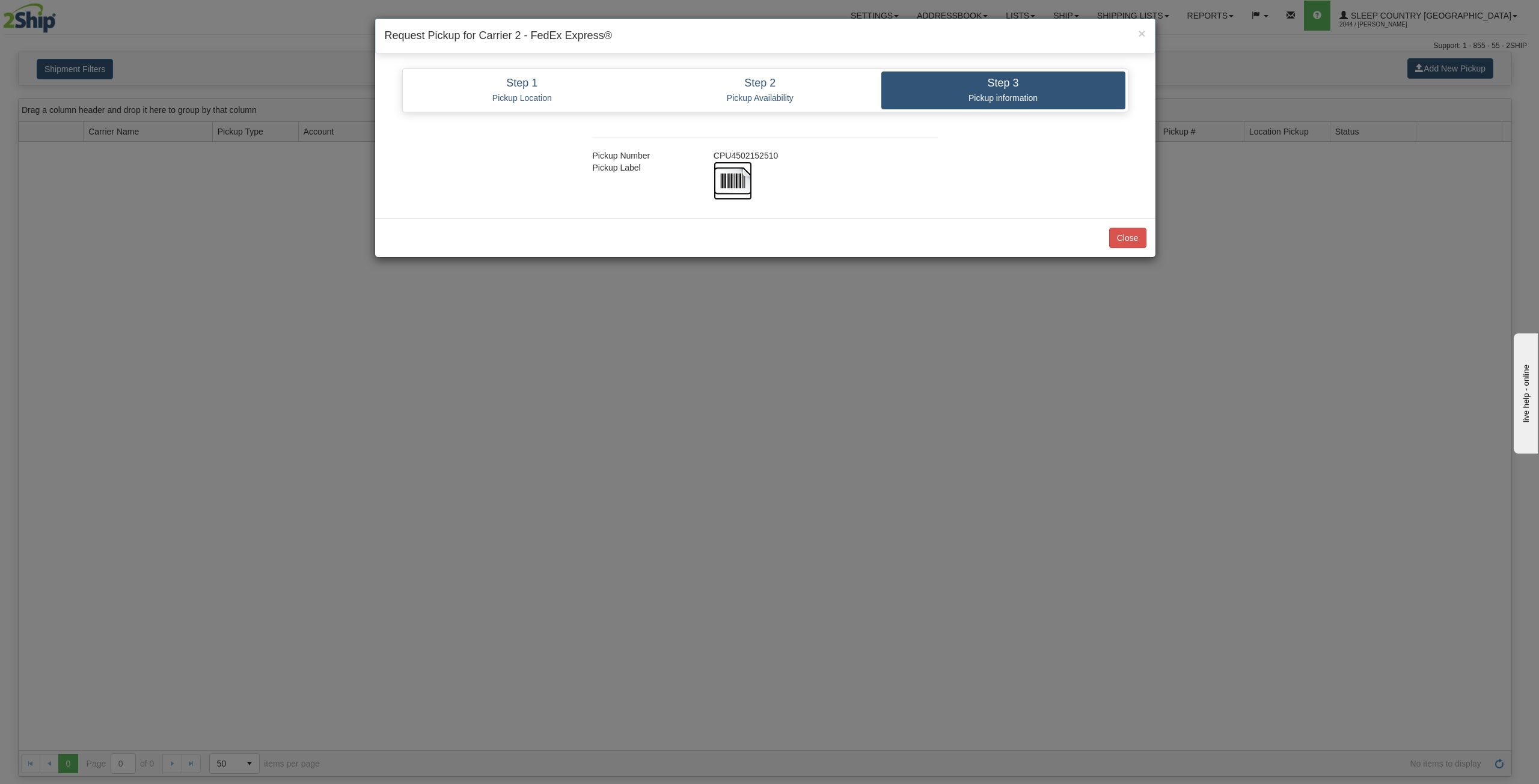
click at [735, 177] on img at bounding box center [732, 180] width 38 height 38
click at [1132, 235] on button "Close" at bounding box center [1127, 238] width 37 height 20
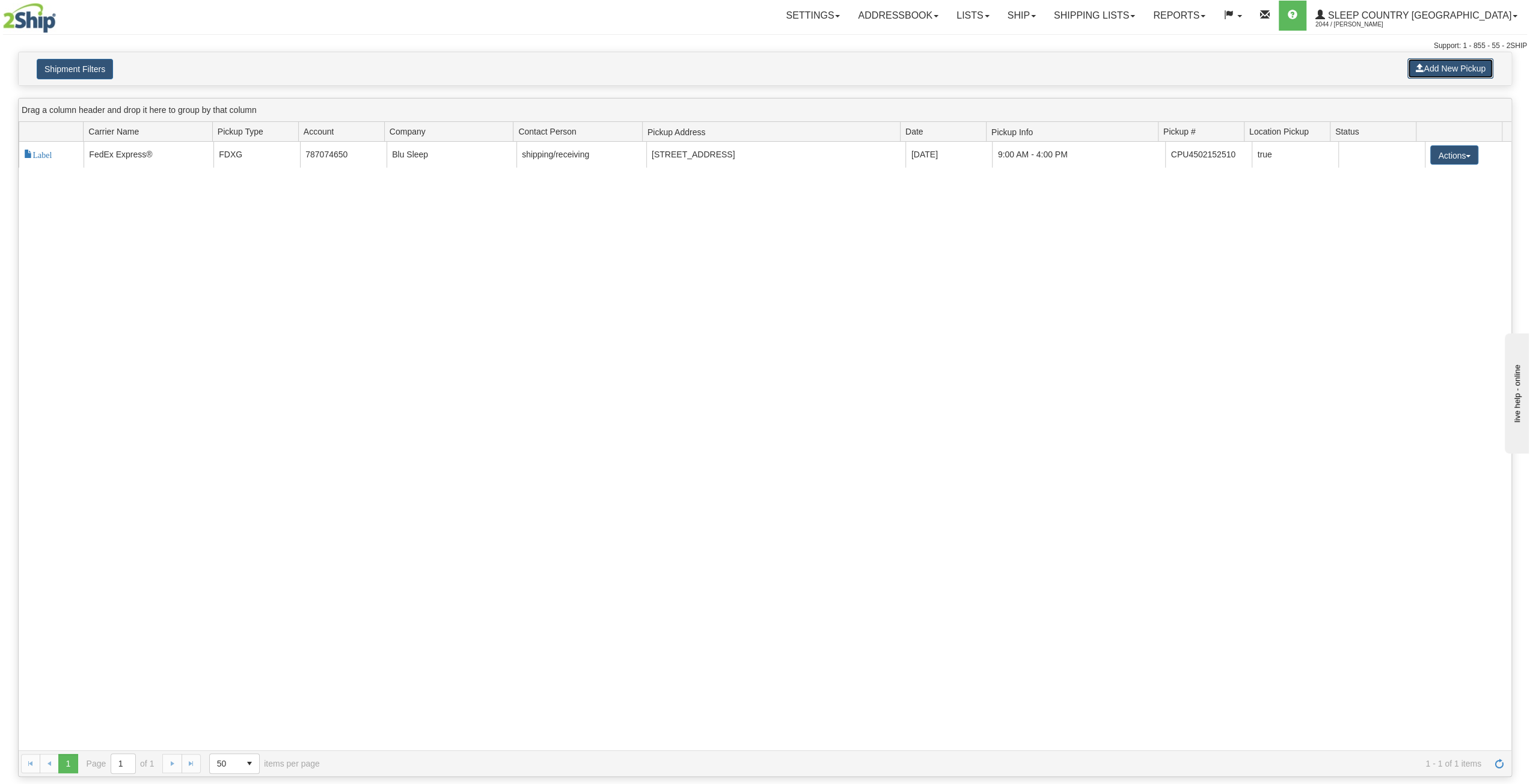
click at [1423, 68] on button "Add New Pickup" at bounding box center [1450, 68] width 86 height 20
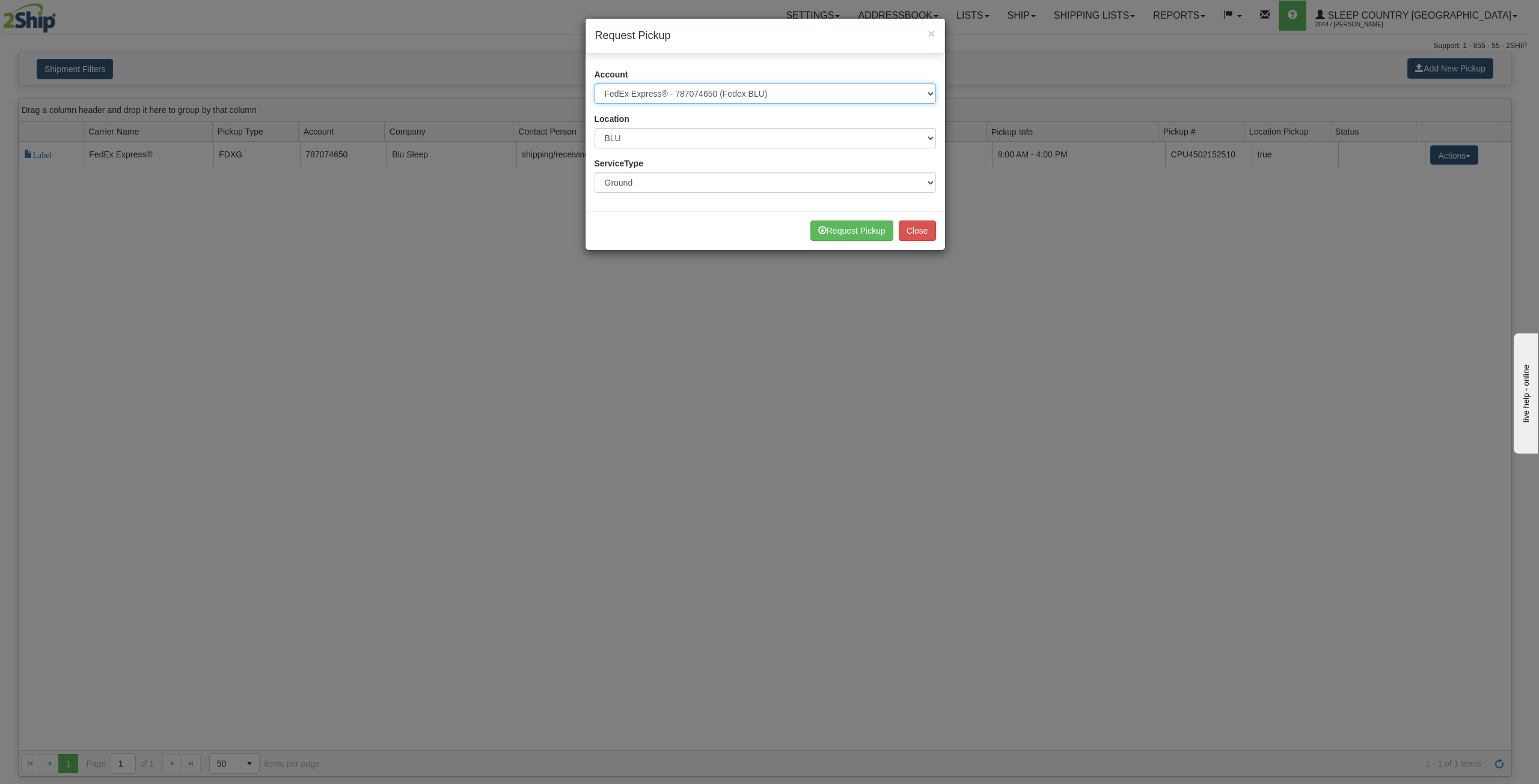
click at [777, 101] on select "Please select Canpar - 42035243 (Canpar 42035243) FedEx Express® - 787074650 (F…" at bounding box center [765, 93] width 342 height 20
select select "14"
click at [594, 84] on select "Please select Canpar - 42035243 (Canpar 42035243) FedEx Express® - 787074650 (F…" at bounding box center [765, 93] width 342 height 20
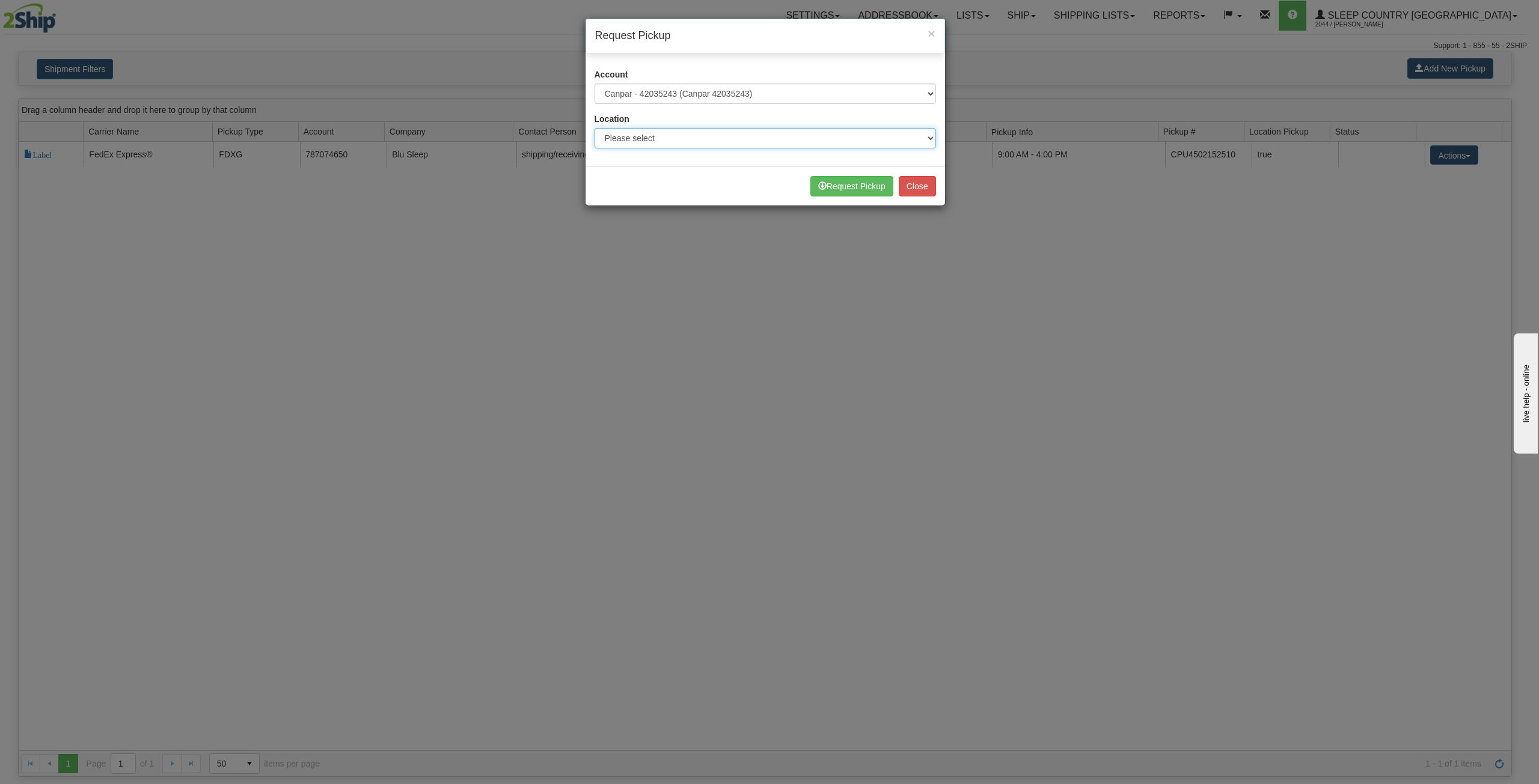
drag, startPoint x: 665, startPoint y: 131, endPoint x: 665, endPoint y: 144, distance: 13.0
click at [665, 131] on select "Please select Ameriwood DC BECO BLU CATH [PERSON_NAME] DUVET FASUS IMRU JASZ LU…" at bounding box center [765, 138] width 342 height 20
select select "6710"
click at [594, 128] on select "Please select Ameriwood DC BECO BLU CATH [PERSON_NAME] DUVET FASUS IMRU JASZ LU…" at bounding box center [765, 138] width 342 height 20
click at [924, 188] on button "Close" at bounding box center [917, 186] width 37 height 20
